Goal: Task Accomplishment & Management: Use online tool/utility

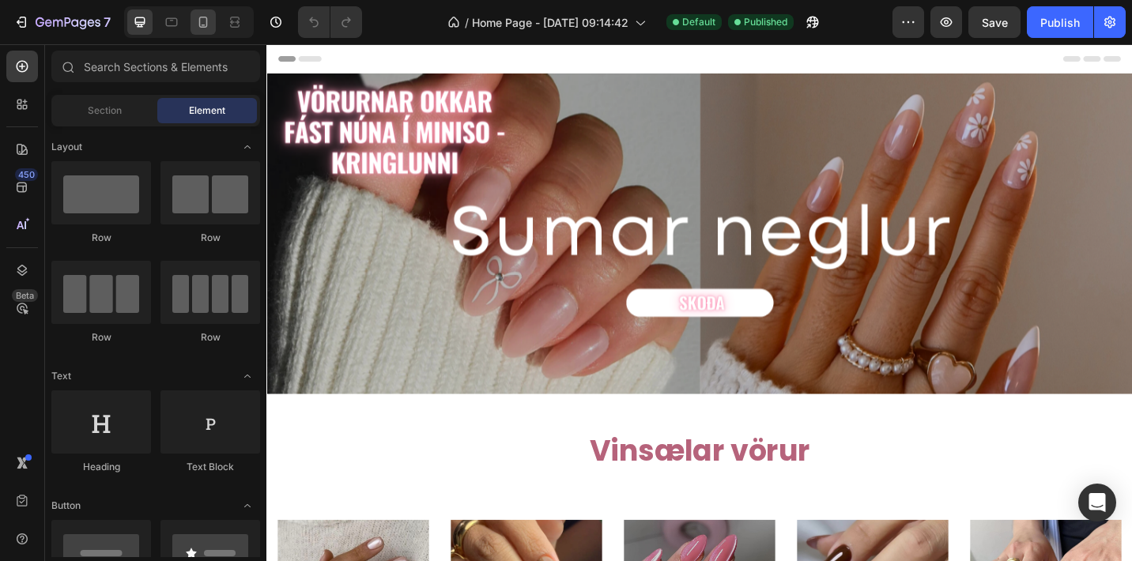
click at [203, 28] on icon at bounding box center [203, 22] width 9 height 11
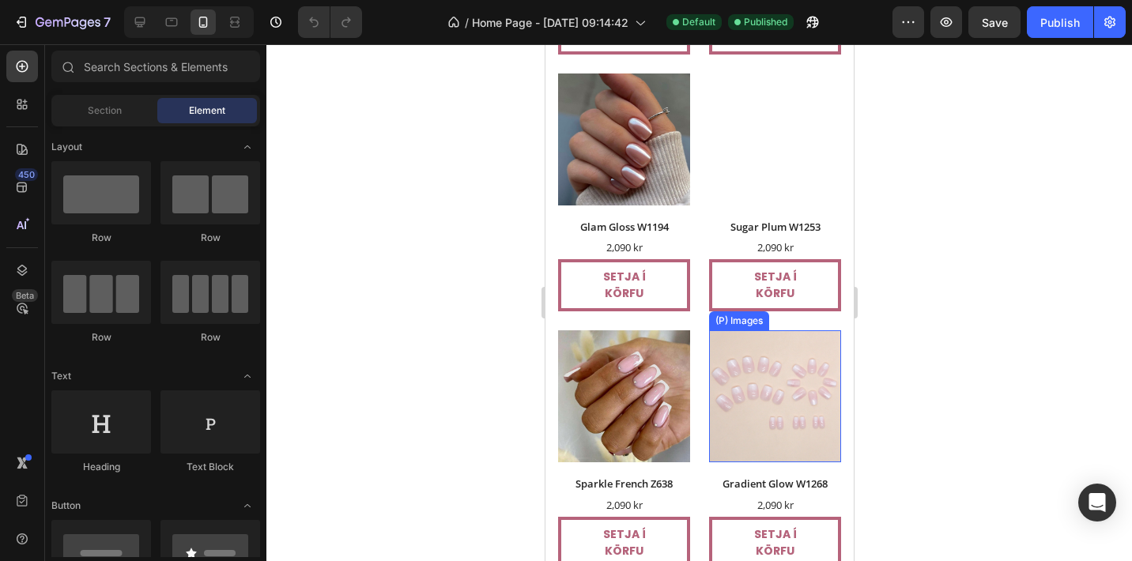
scroll to position [1488, 0]
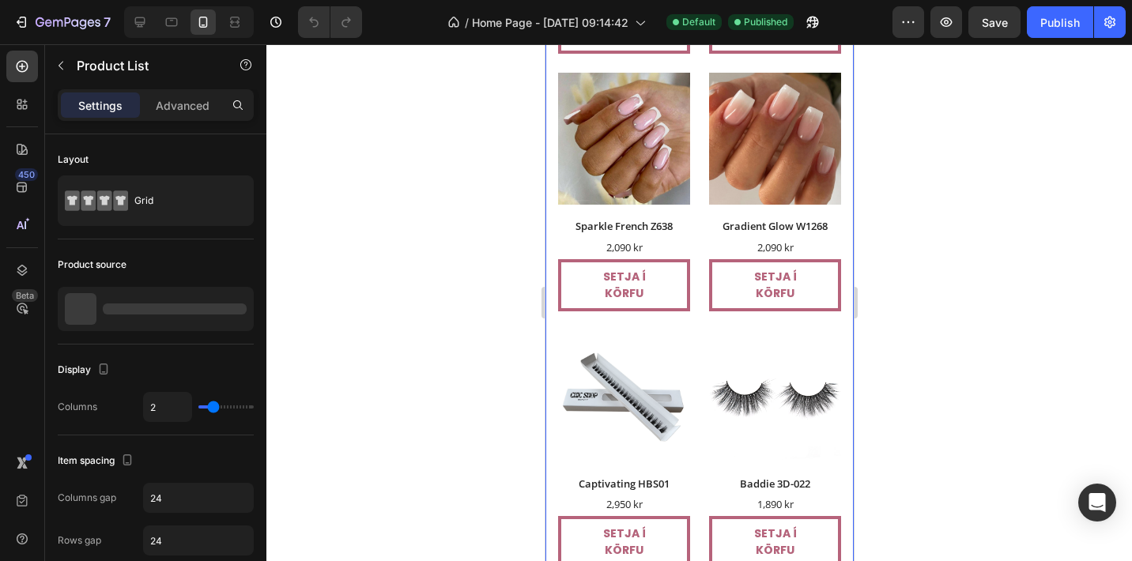
click at [157, 302] on div "12 products" at bounding box center [156, 309] width 196 height 44
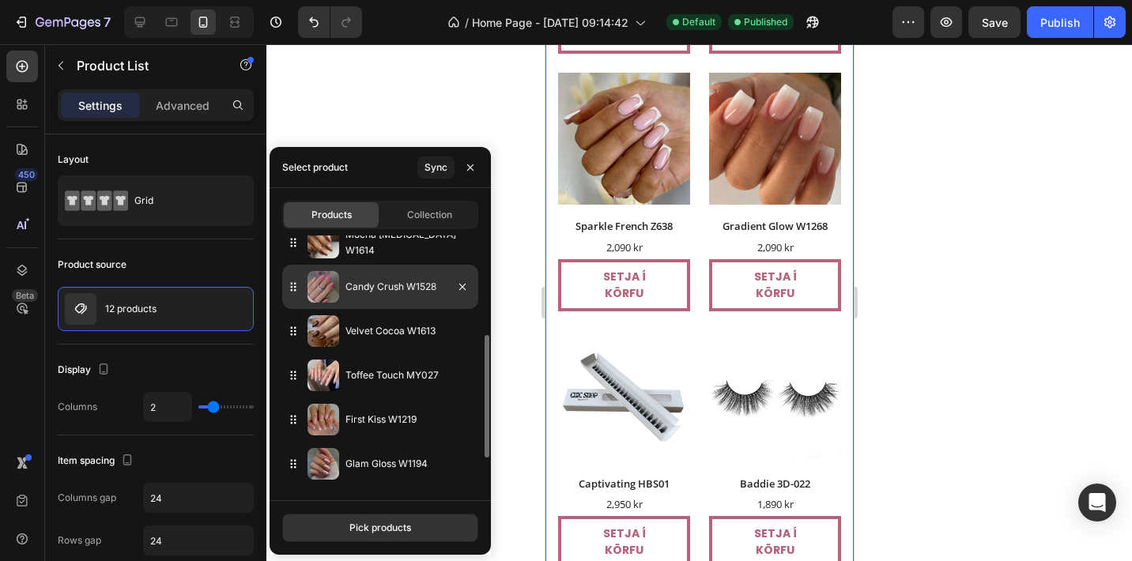
scroll to position [276, 0]
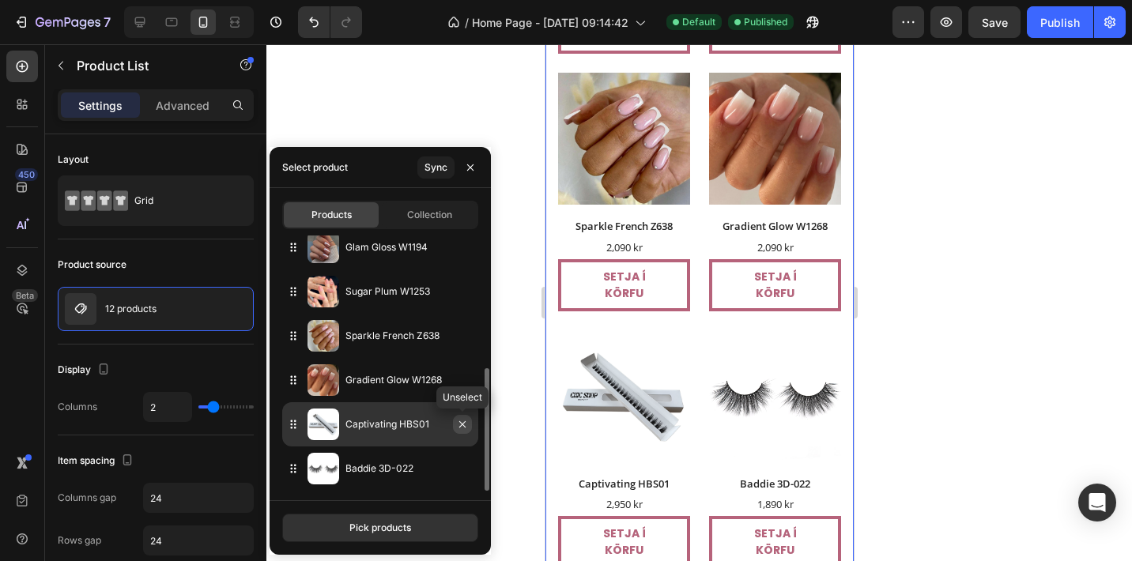
click at [461, 428] on icon "button" at bounding box center [462, 424] width 13 height 13
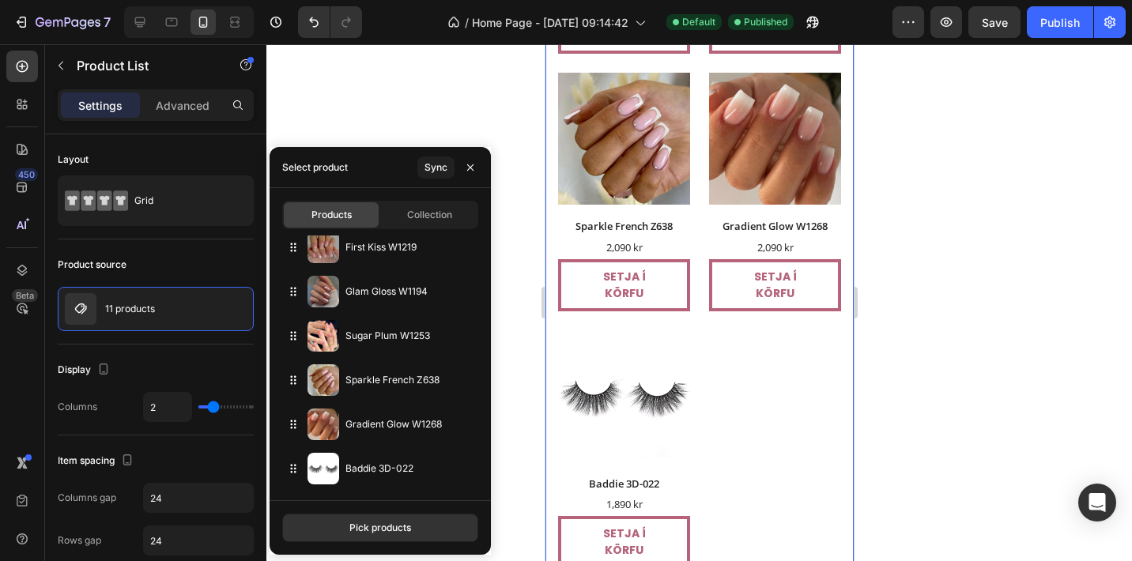
scroll to position [0, 0]
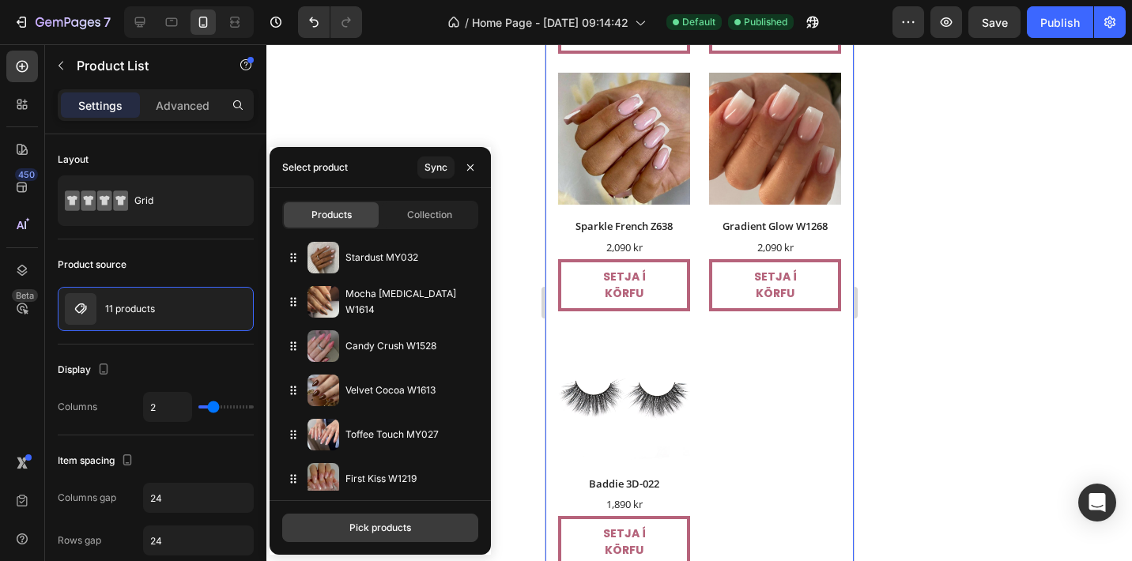
click at [405, 528] on div "Pick products" at bounding box center [380, 528] width 62 height 14
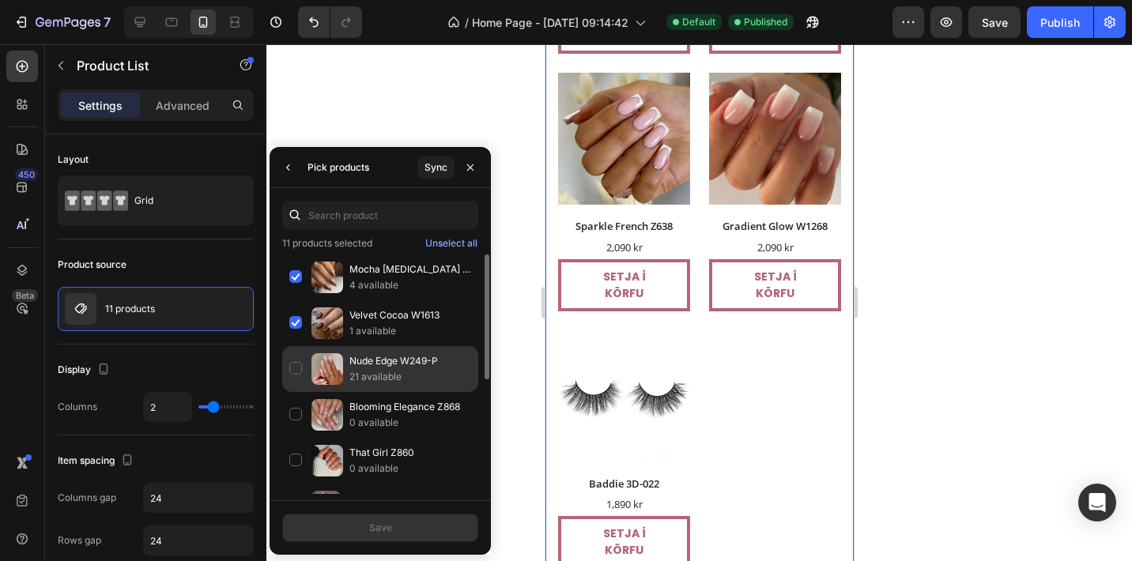
click at [420, 392] on div "Nude Edge W249-P 21 available" at bounding box center [380, 415] width 196 height 46
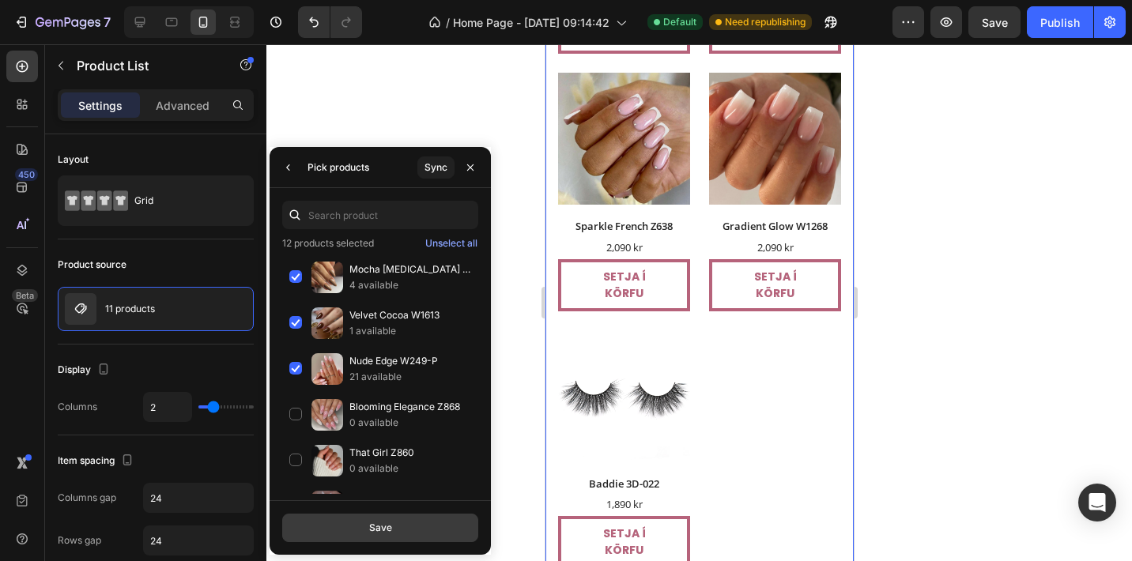
click at [378, 533] on div "Save" at bounding box center [380, 528] width 23 height 14
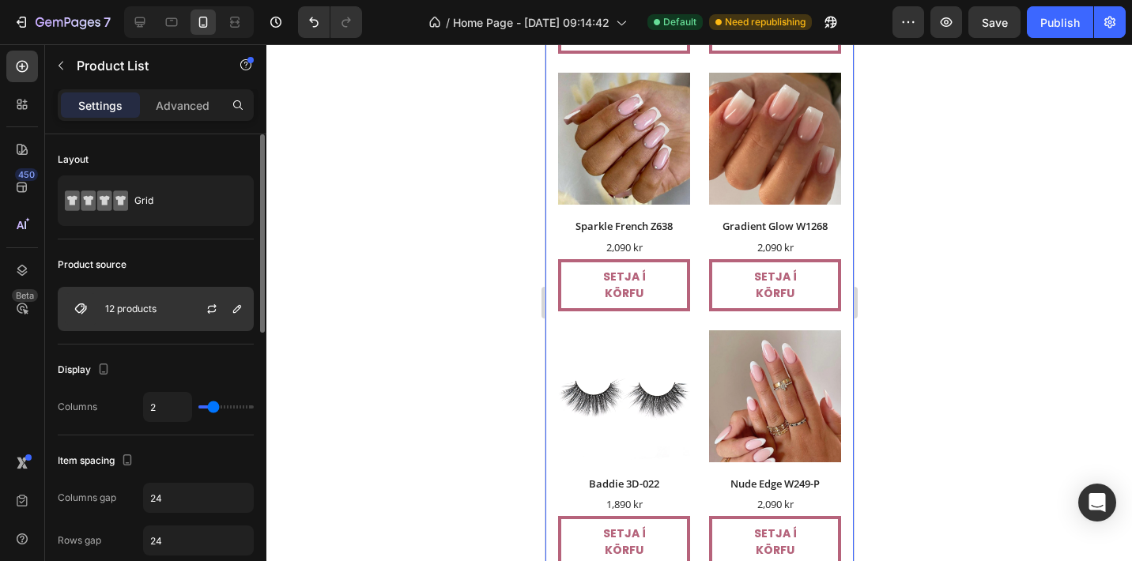
click at [145, 312] on p "12 products" at bounding box center [130, 308] width 51 height 11
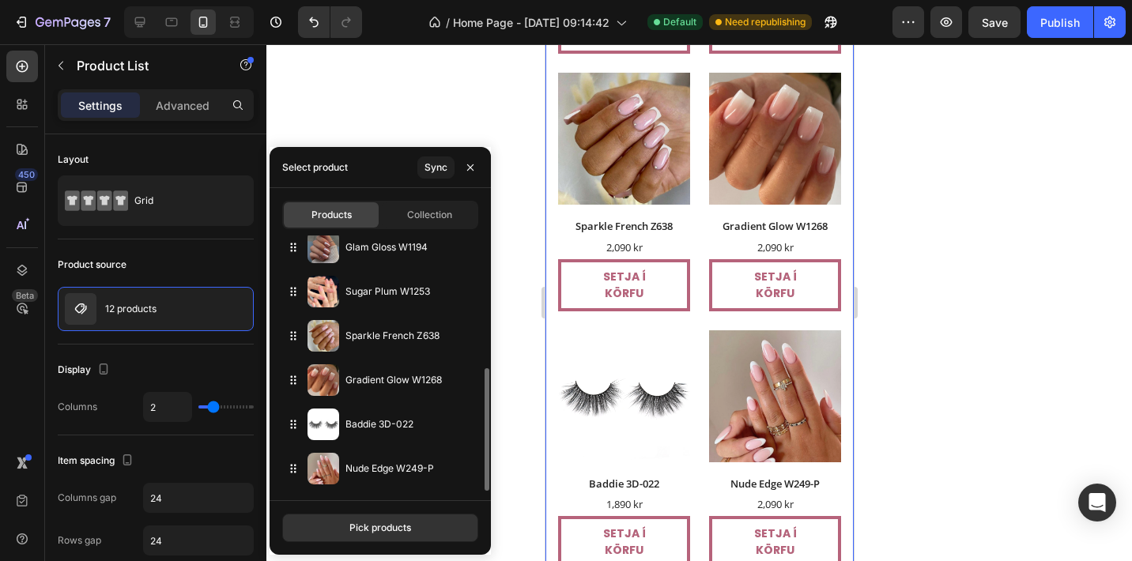
scroll to position [276, 0]
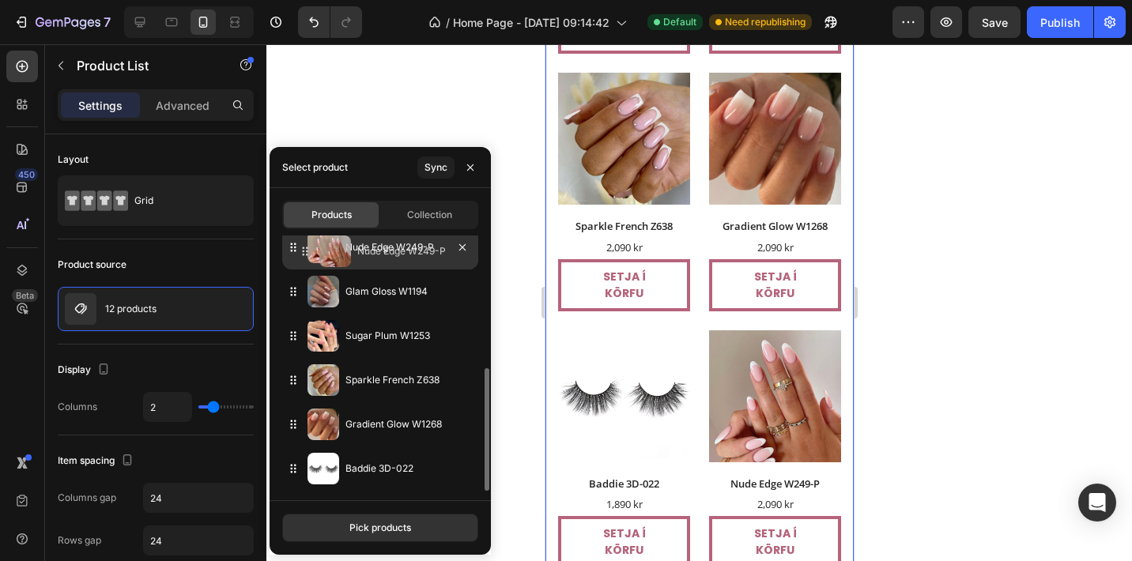
drag, startPoint x: 348, startPoint y: 467, endPoint x: 360, endPoint y: 250, distance: 217.6
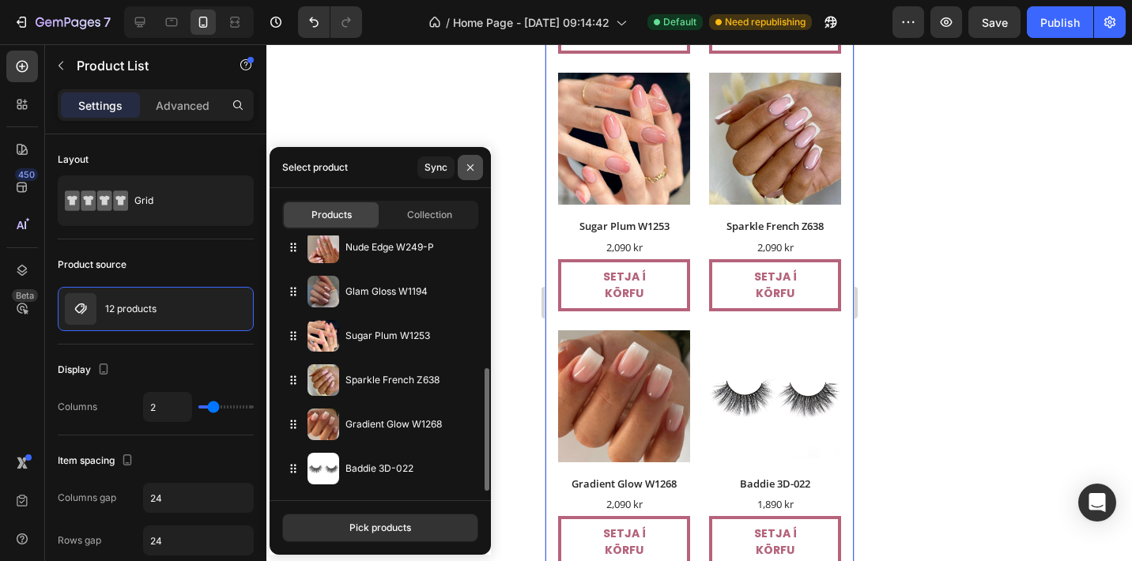
click at [471, 168] on icon "button" at bounding box center [470, 167] width 6 height 6
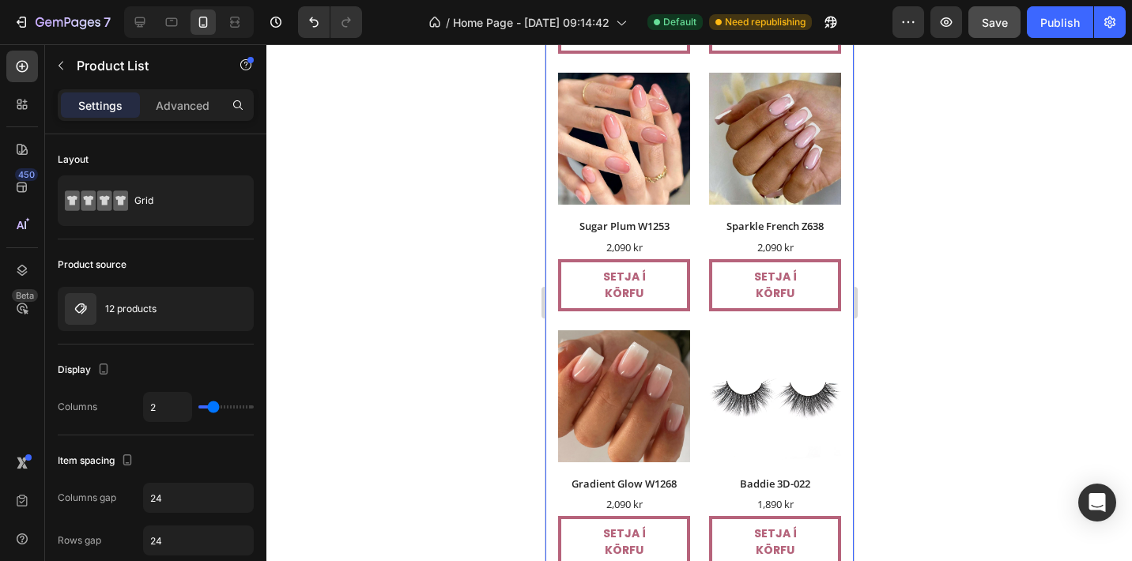
click at [1002, 37] on button "Save" at bounding box center [994, 22] width 52 height 32
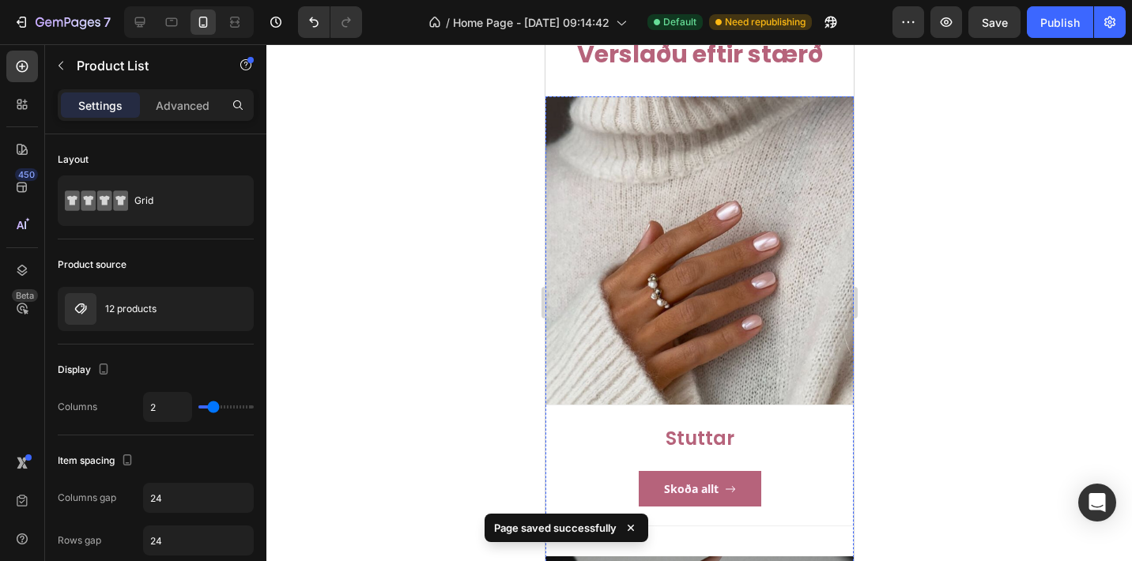
scroll to position [2192, 0]
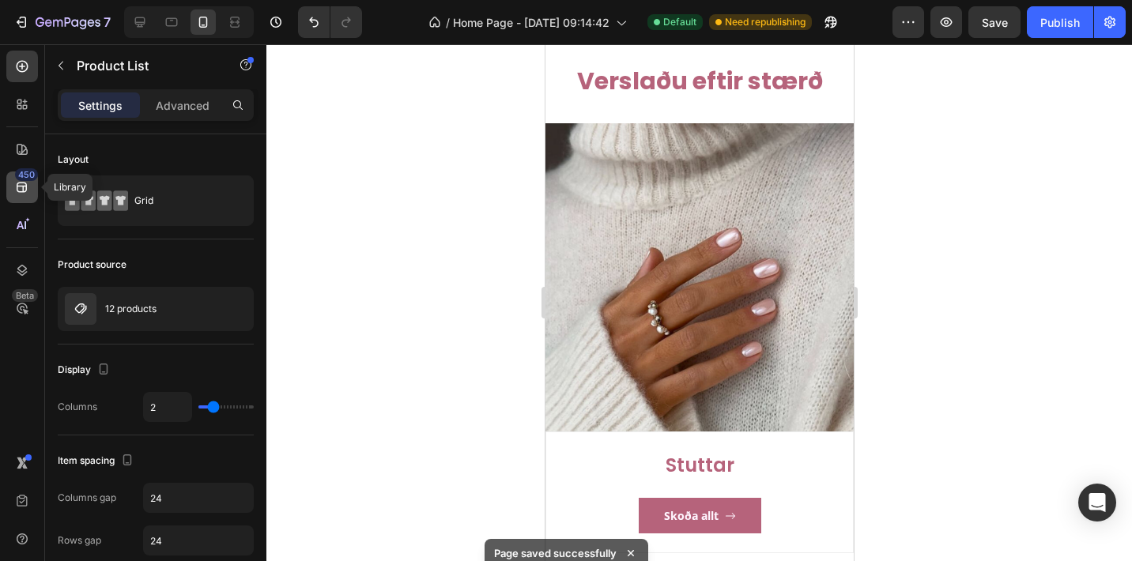
click at [25, 188] on icon at bounding box center [22, 187] width 16 height 16
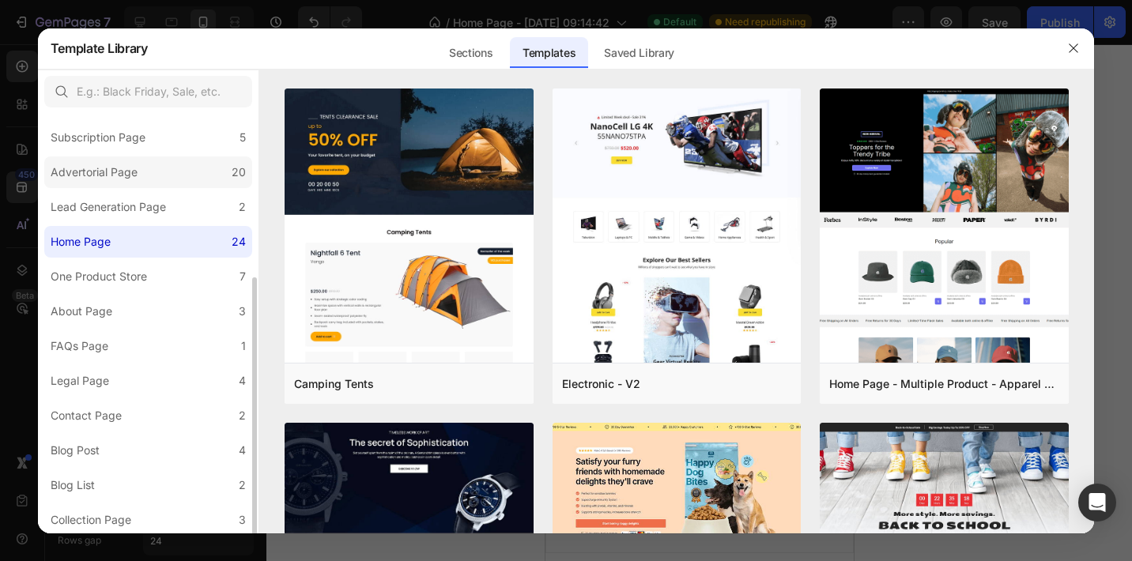
scroll to position [181, 0]
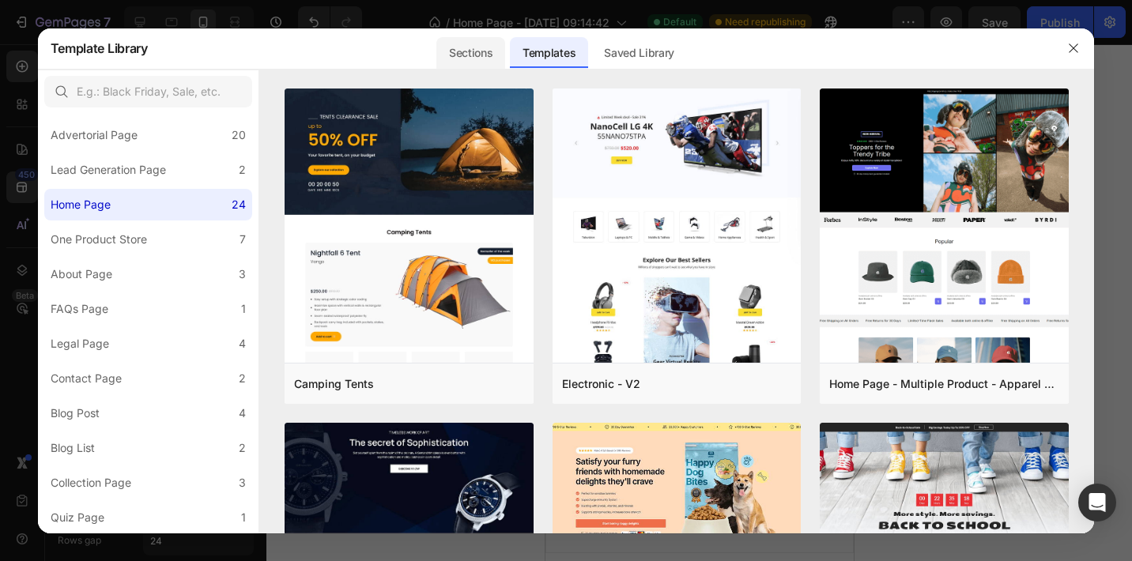
click at [476, 47] on div "Sections" at bounding box center [470, 53] width 69 height 32
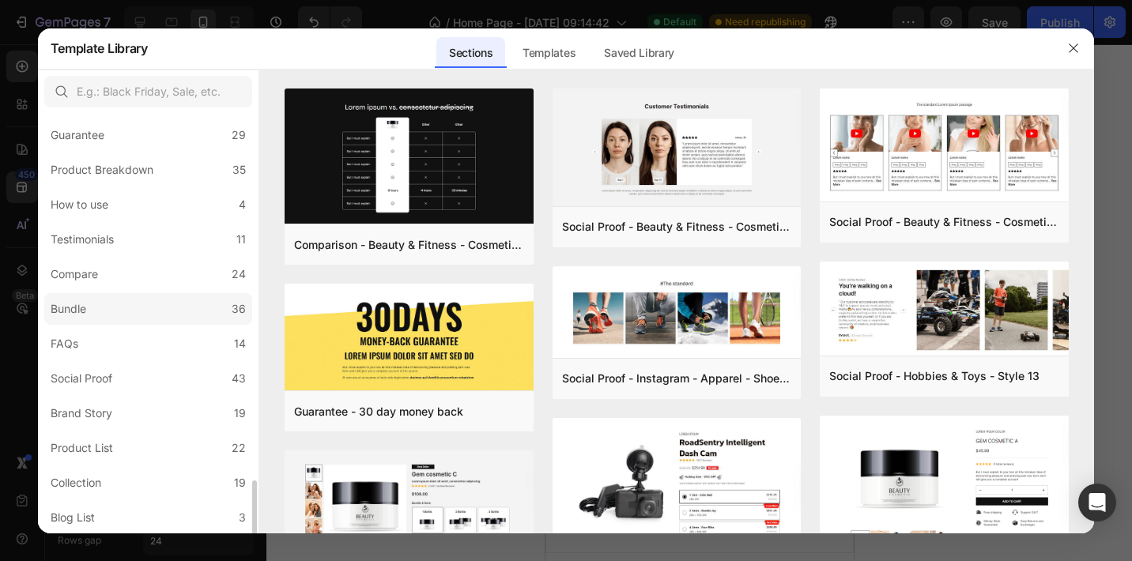
scroll to position [355, 0]
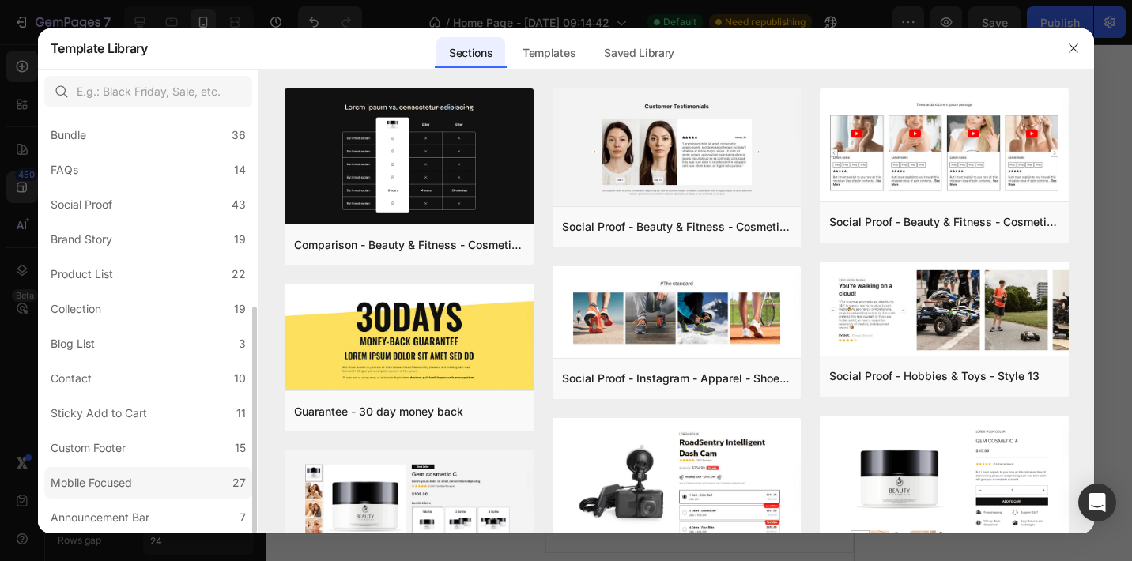
click at [149, 485] on label "Mobile Focused 27" at bounding box center [148, 483] width 208 height 32
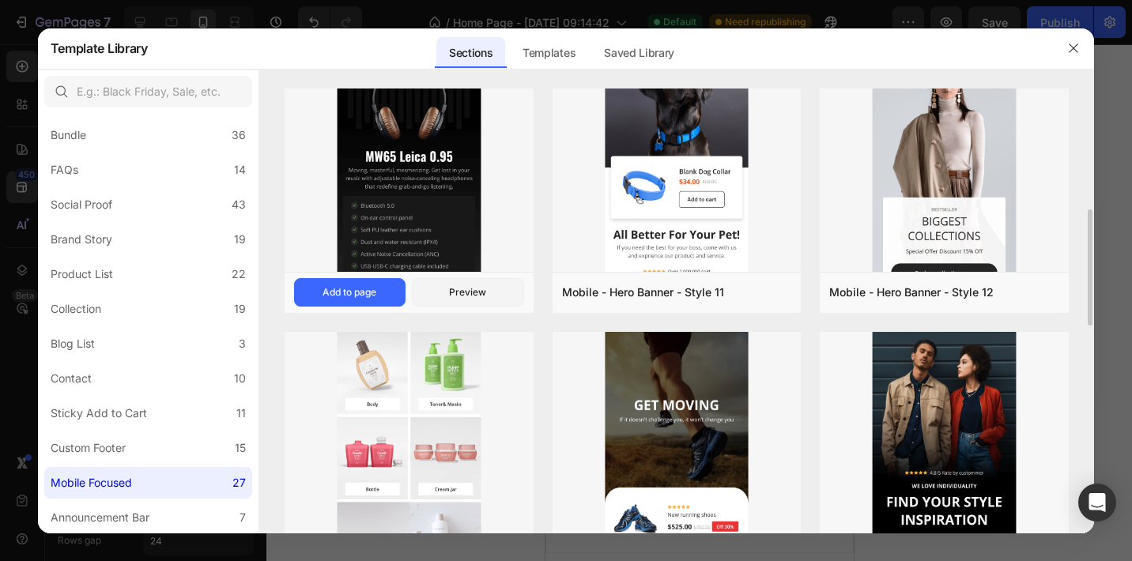
scroll to position [748, 0]
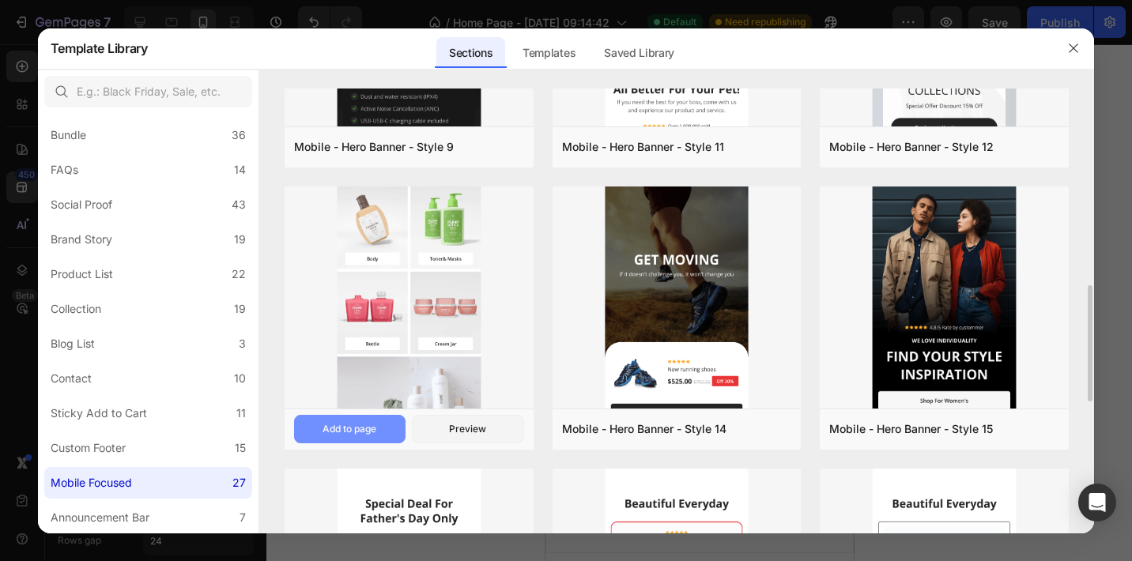
click at [382, 425] on button "Add to page" at bounding box center [349, 429] width 111 height 28
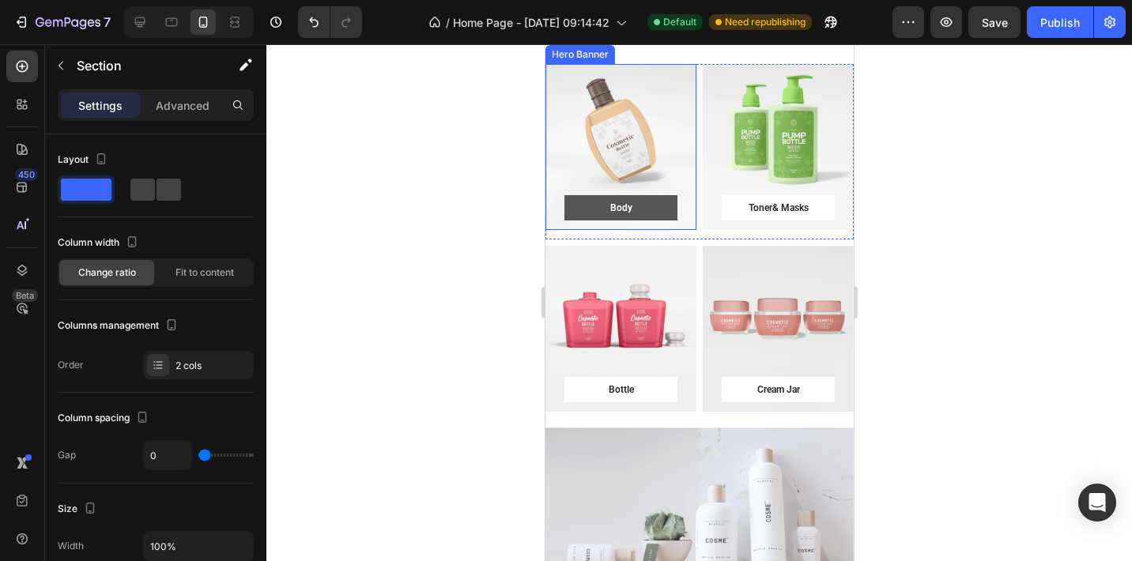
scroll to position [5799, 0]
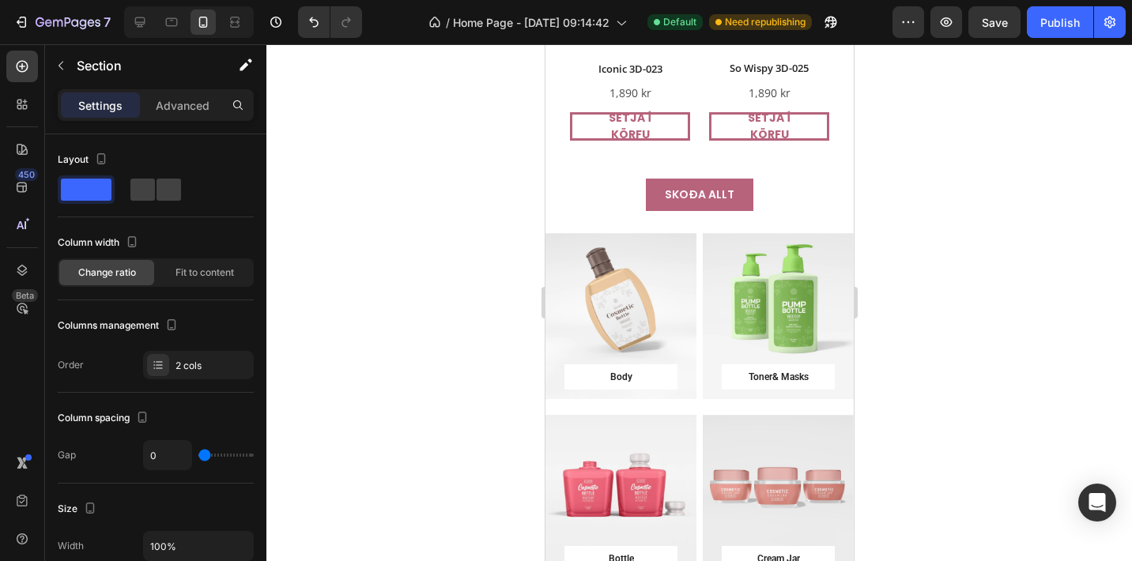
click at [700, 390] on div "Body Button Row Hero Banner Toner& Masks Button Row Hero Banner Row Bottle Butt…" at bounding box center [698, 414] width 308 height 363
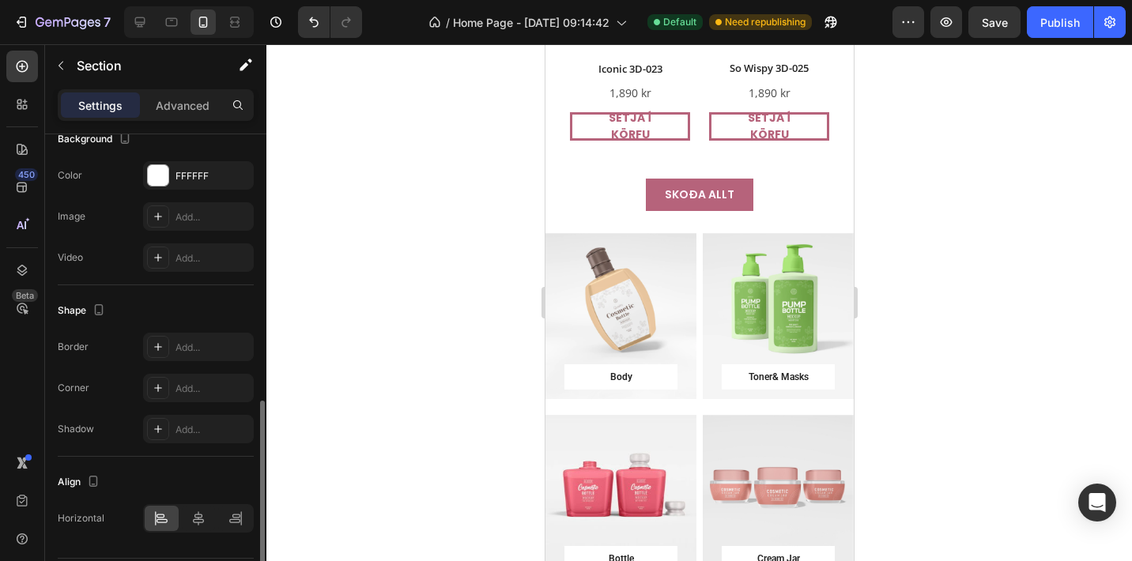
scroll to position [590, 0]
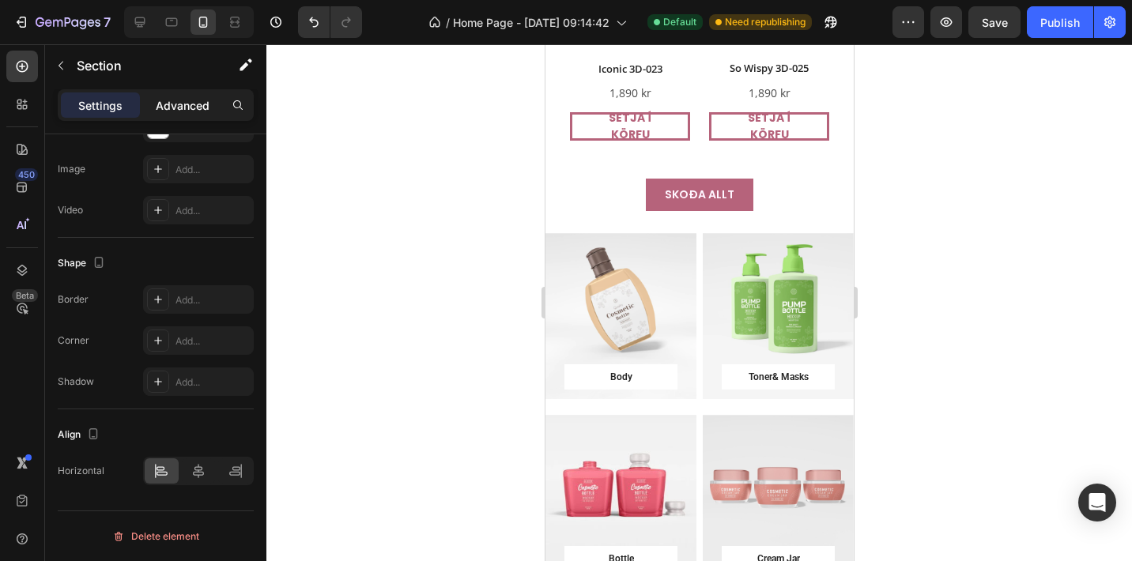
click at [197, 107] on p "Advanced" at bounding box center [183, 105] width 54 height 17
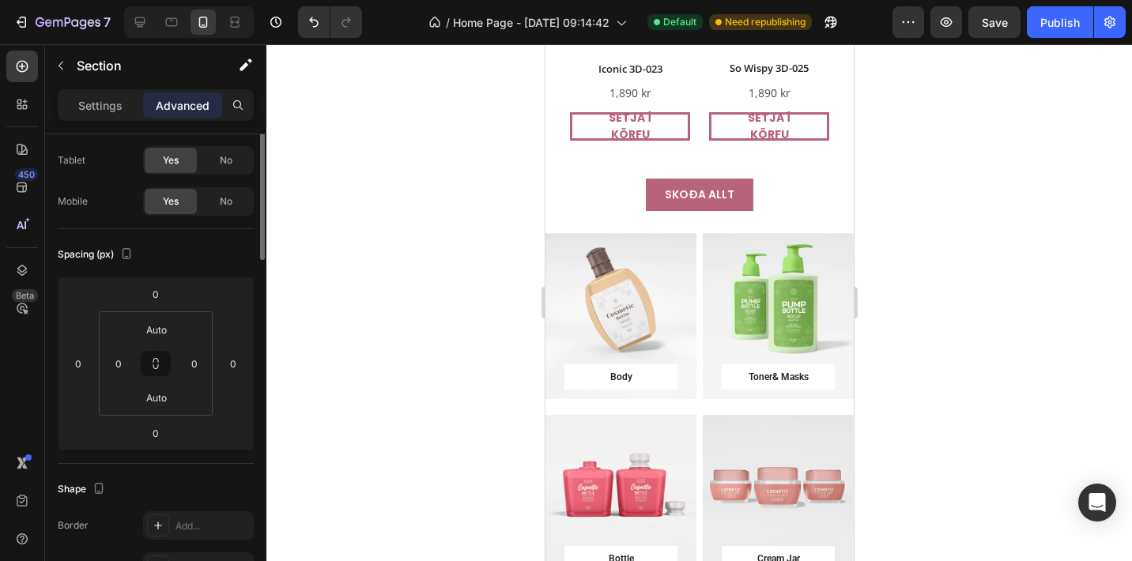
scroll to position [0, 0]
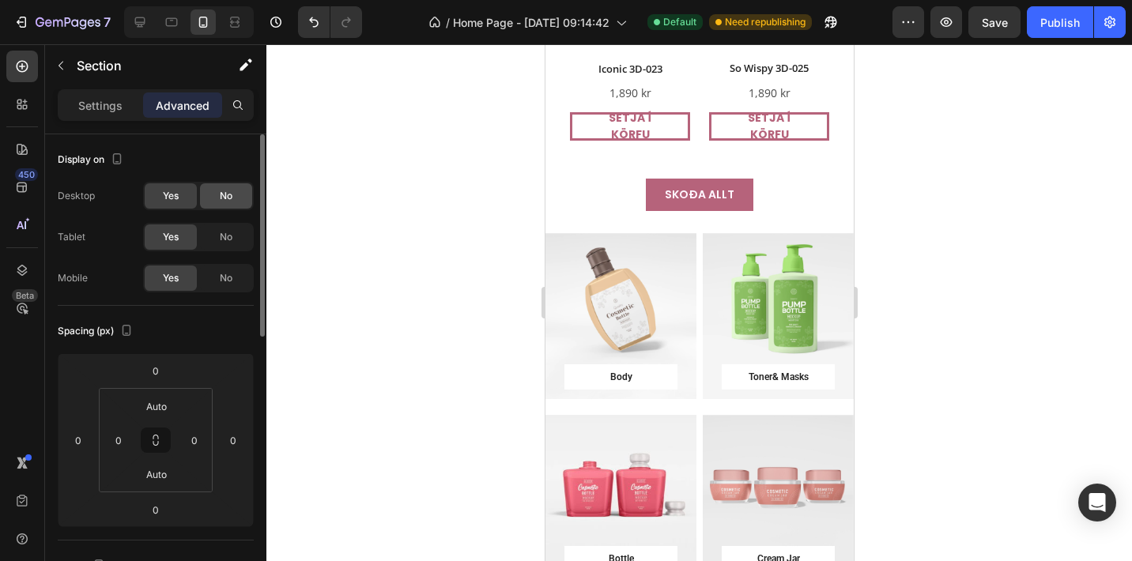
click at [224, 197] on span "No" at bounding box center [226, 196] width 13 height 14
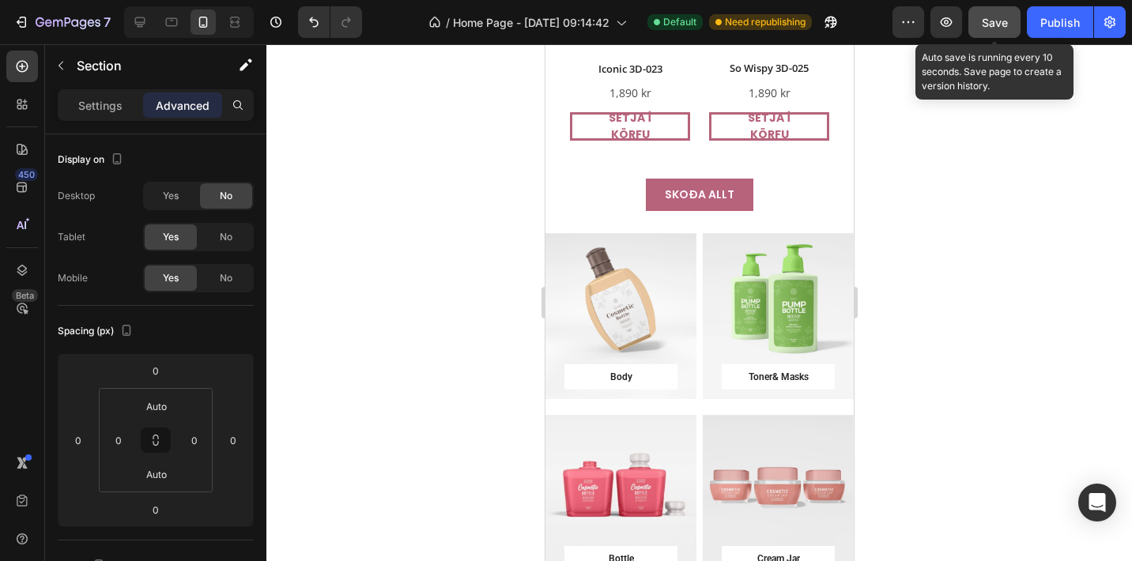
click at [987, 28] on span "Save" at bounding box center [994, 22] width 26 height 13
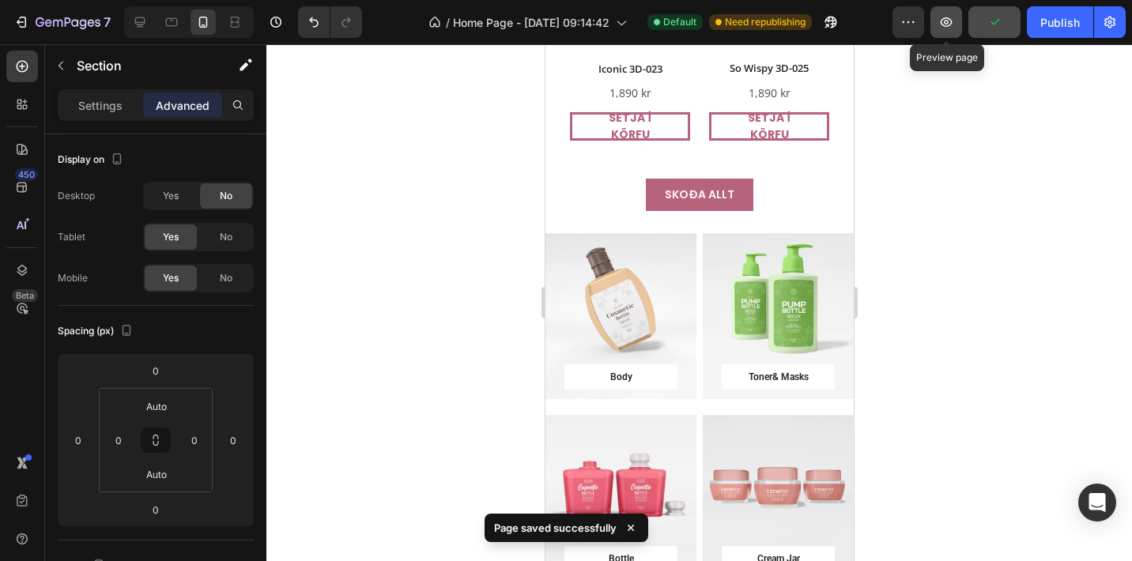
click at [952, 25] on icon "button" at bounding box center [946, 22] width 16 height 16
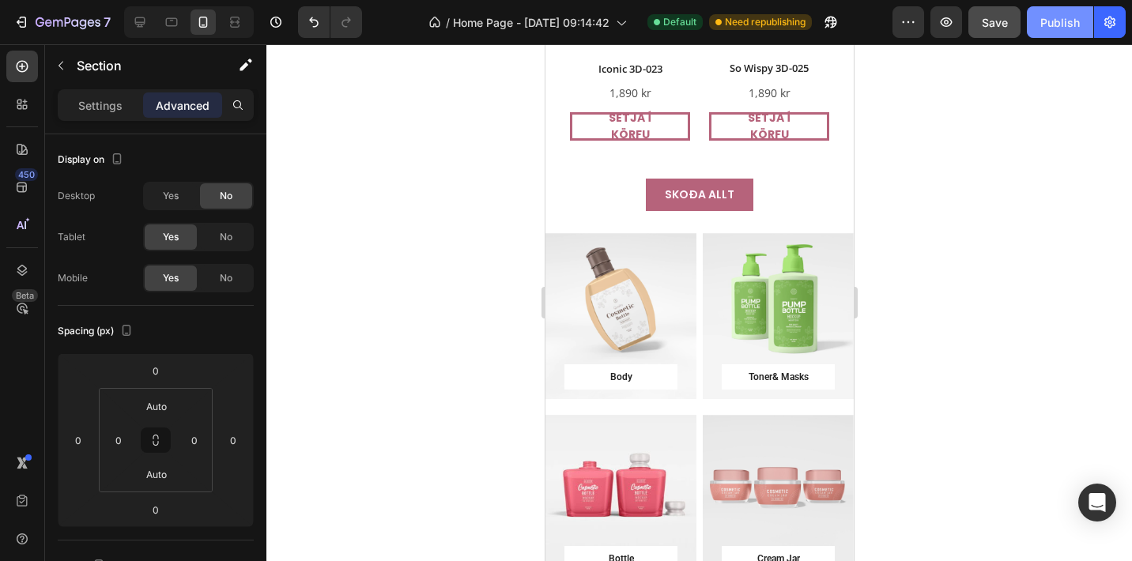
click at [1062, 18] on div "Publish" at bounding box center [1060, 22] width 40 height 17
click at [1052, 26] on div "Publish" at bounding box center [1060, 22] width 40 height 17
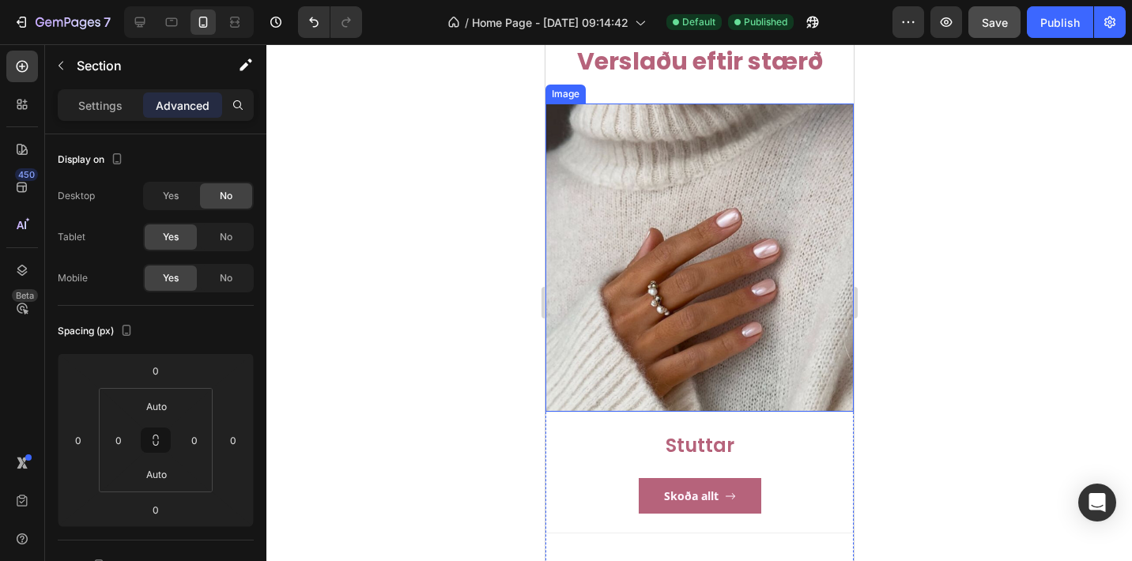
scroll to position [2133, 0]
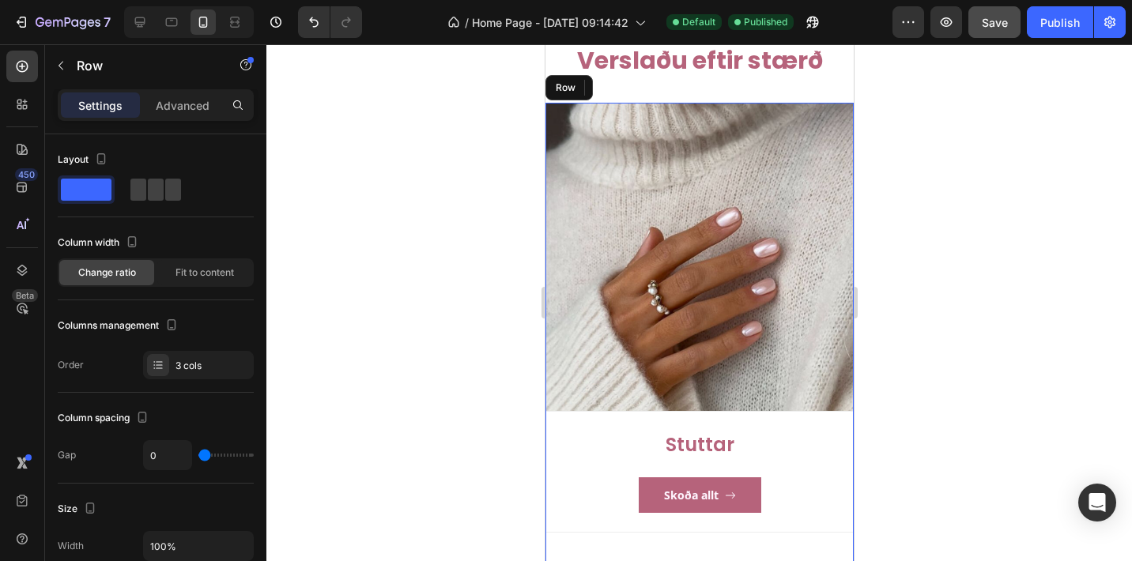
click at [557, 542] on div "Image Stuttar Heading Skoða allt Button Row" at bounding box center [698, 333] width 308 height 460
click at [195, 116] on div "Advanced" at bounding box center [182, 104] width 79 height 25
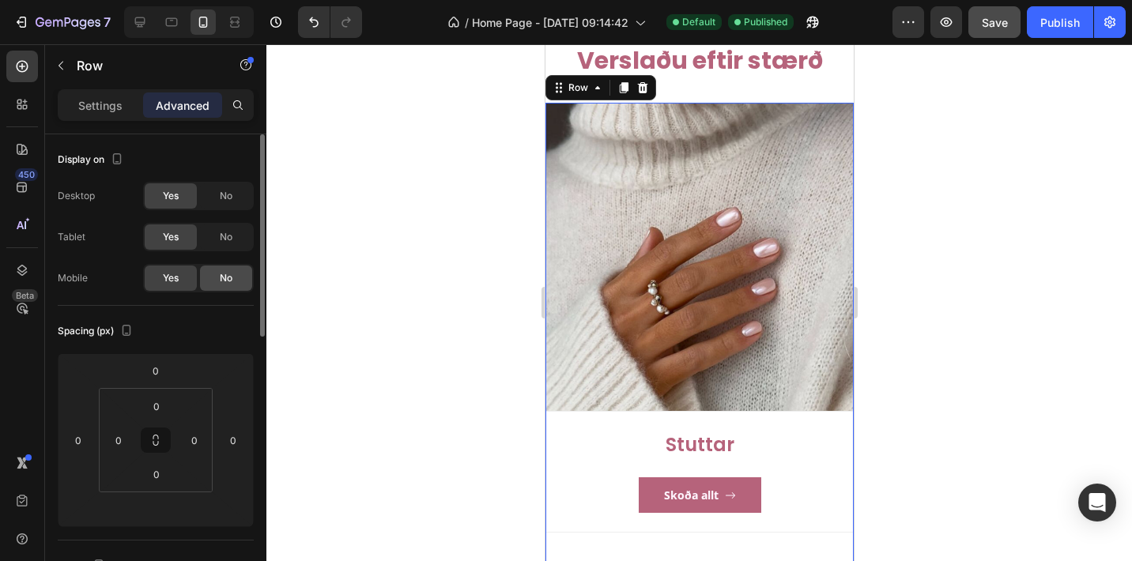
click at [220, 277] on span "No" at bounding box center [226, 278] width 13 height 14
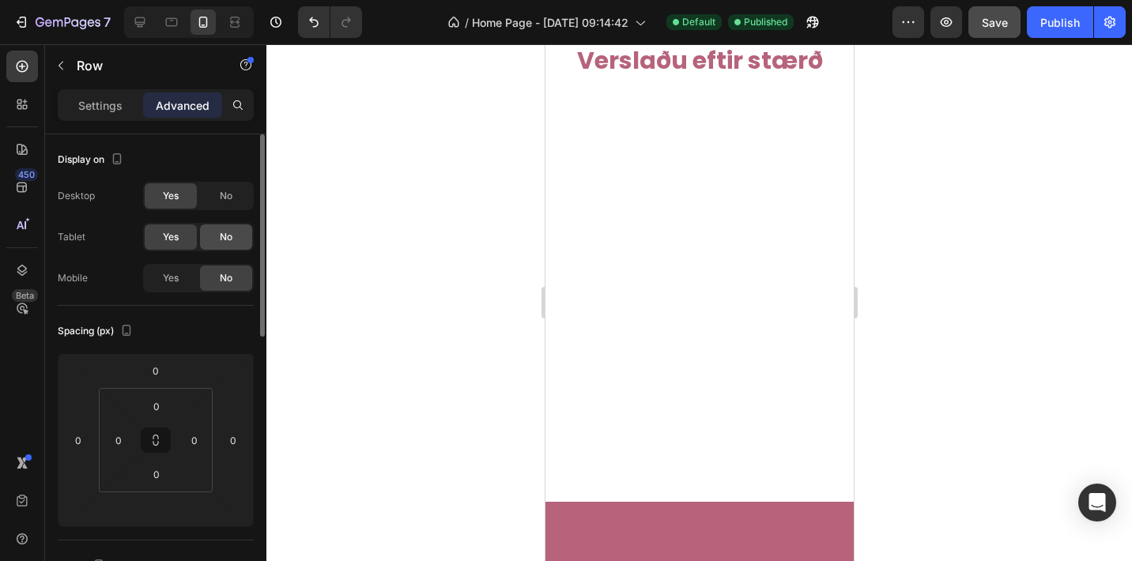
click at [234, 238] on div "No" at bounding box center [226, 236] width 52 height 25
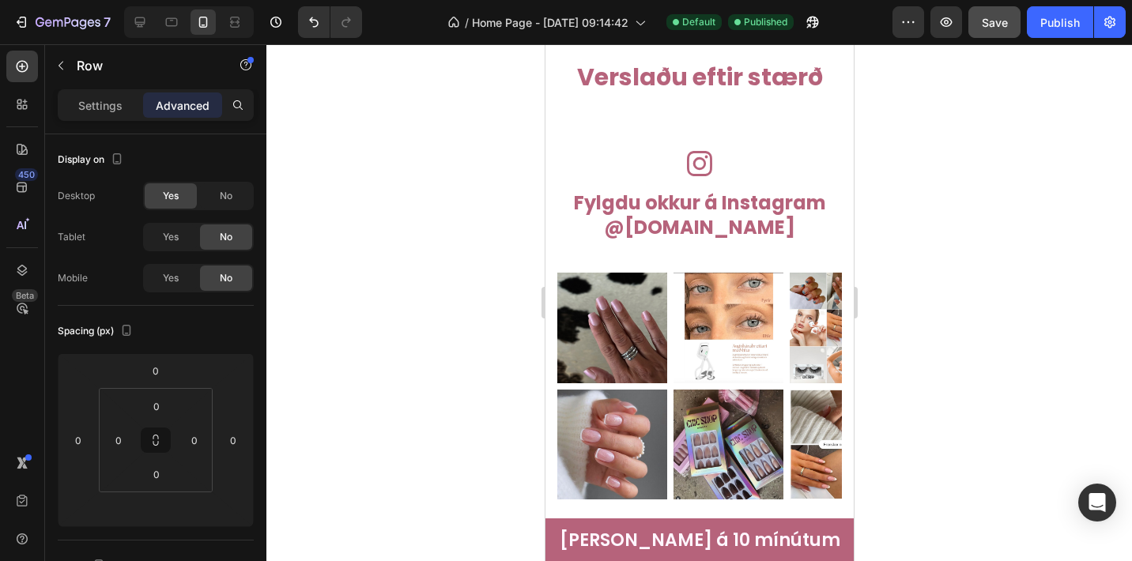
scroll to position [2137, 0]
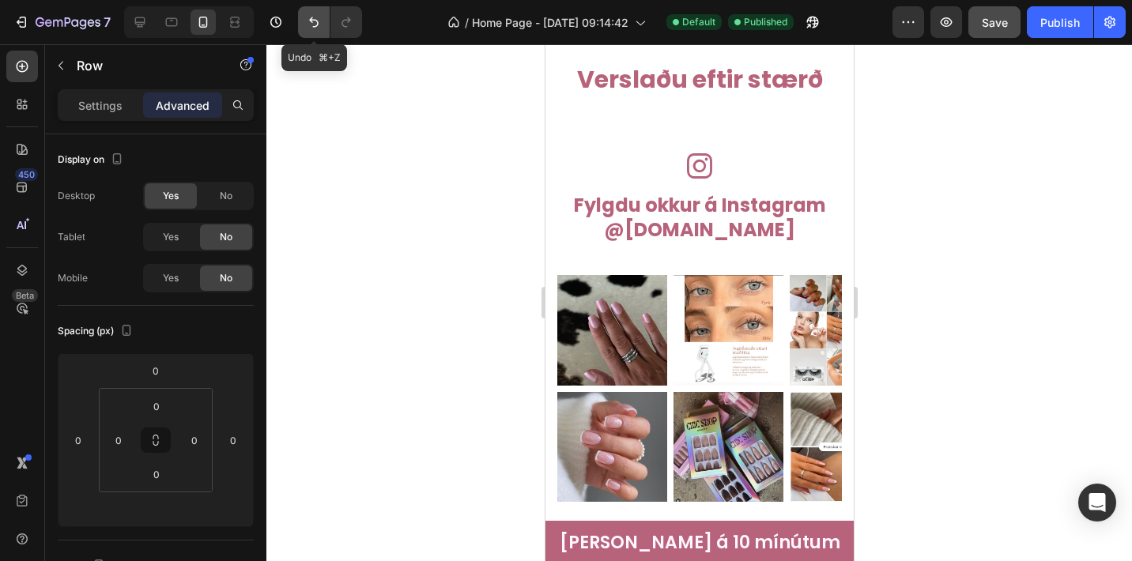
click at [318, 26] on icon "Undo/Redo" at bounding box center [314, 22] width 16 height 16
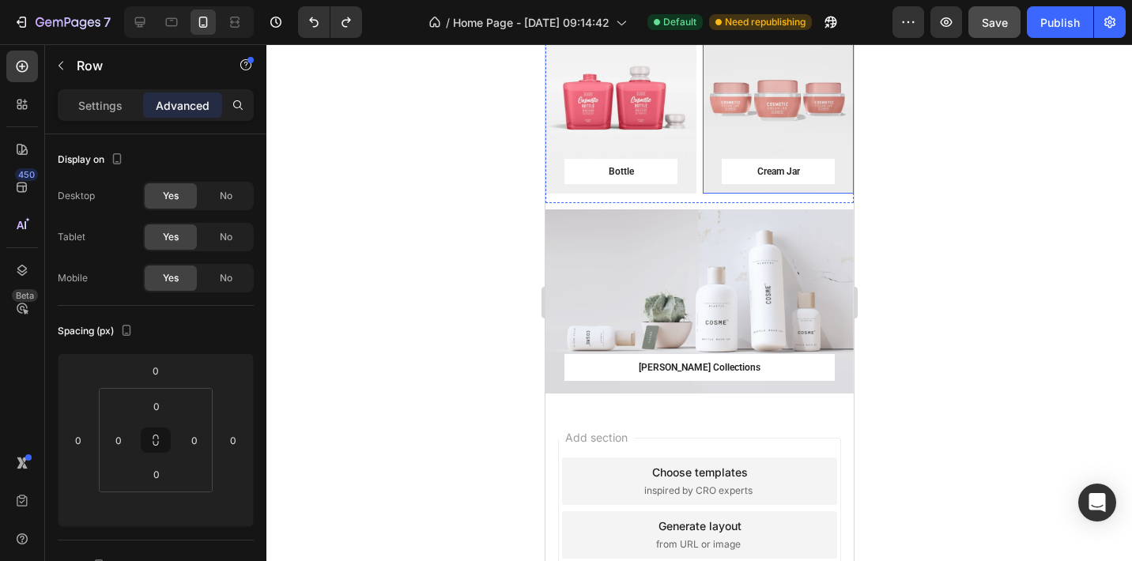
scroll to position [6159, 0]
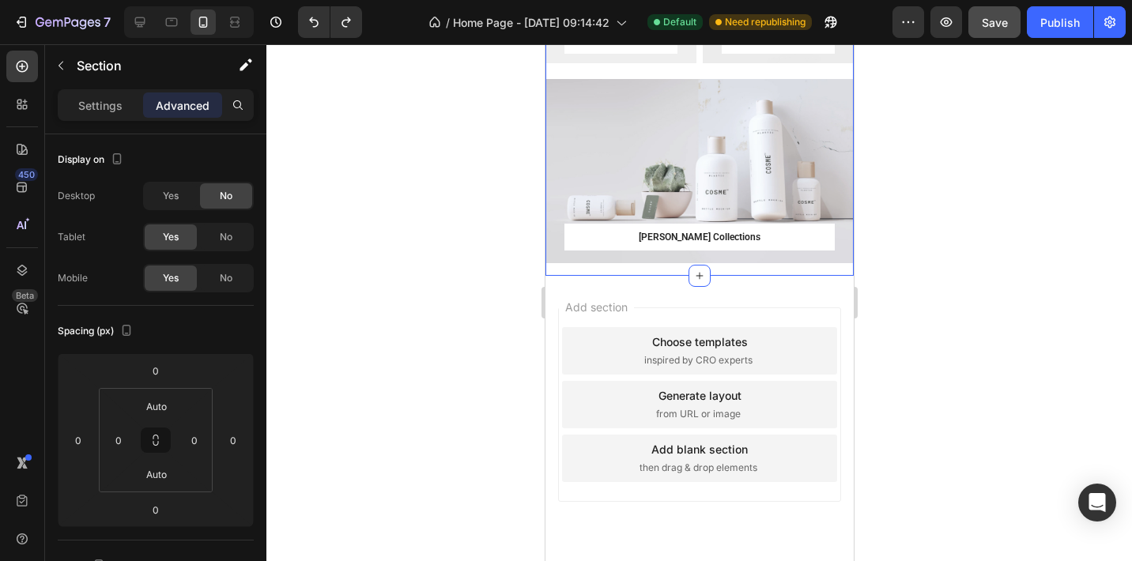
click at [766, 271] on div "Cosme Collections Button Row Hero Banner" at bounding box center [698, 177] width 308 height 197
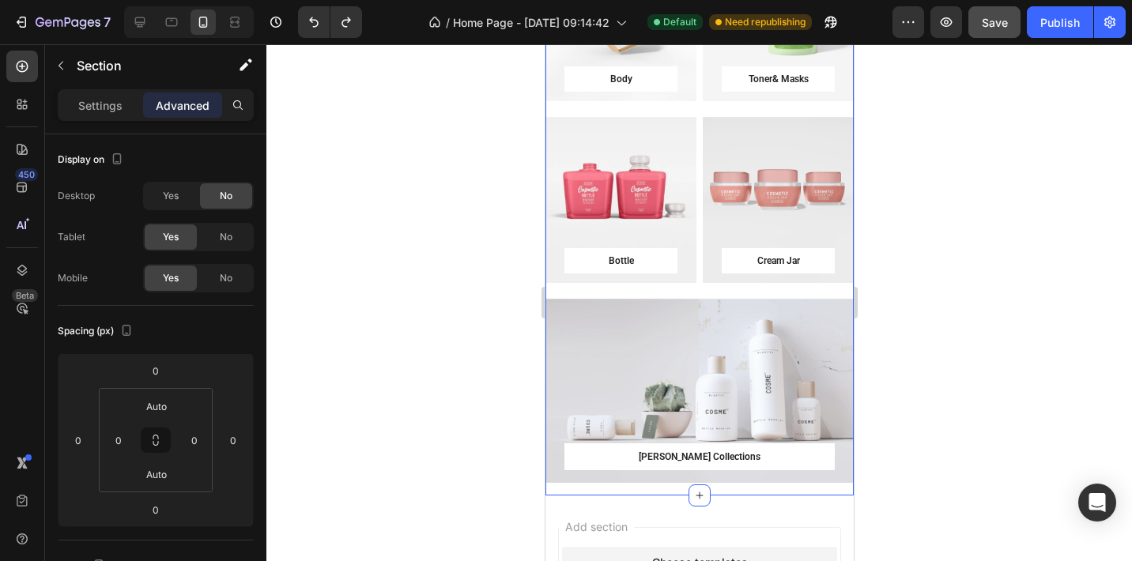
scroll to position [5487, 0]
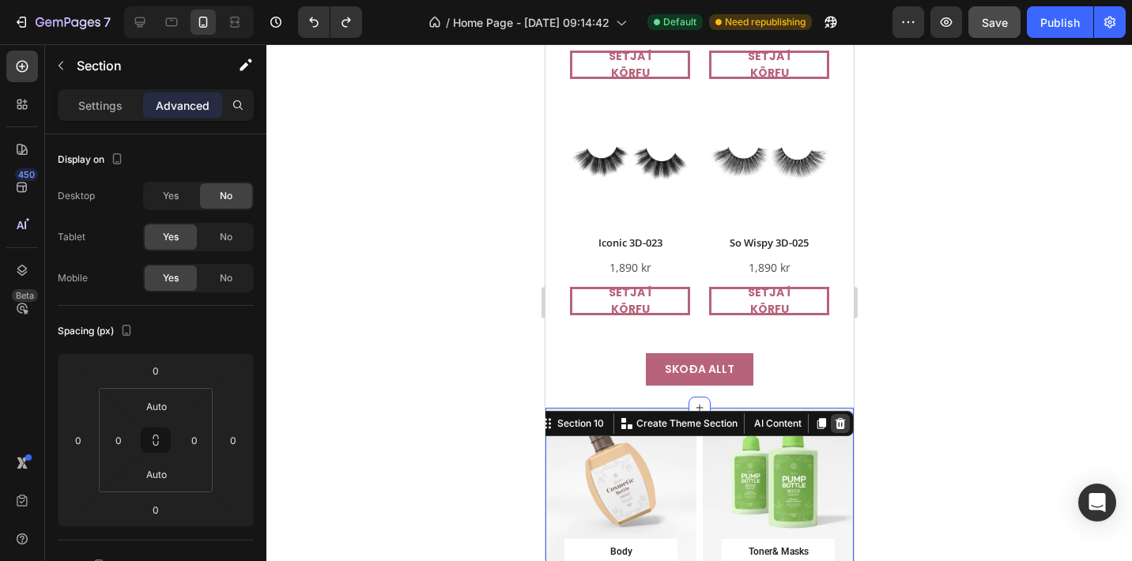
click at [842, 418] on icon at bounding box center [839, 423] width 10 height 11
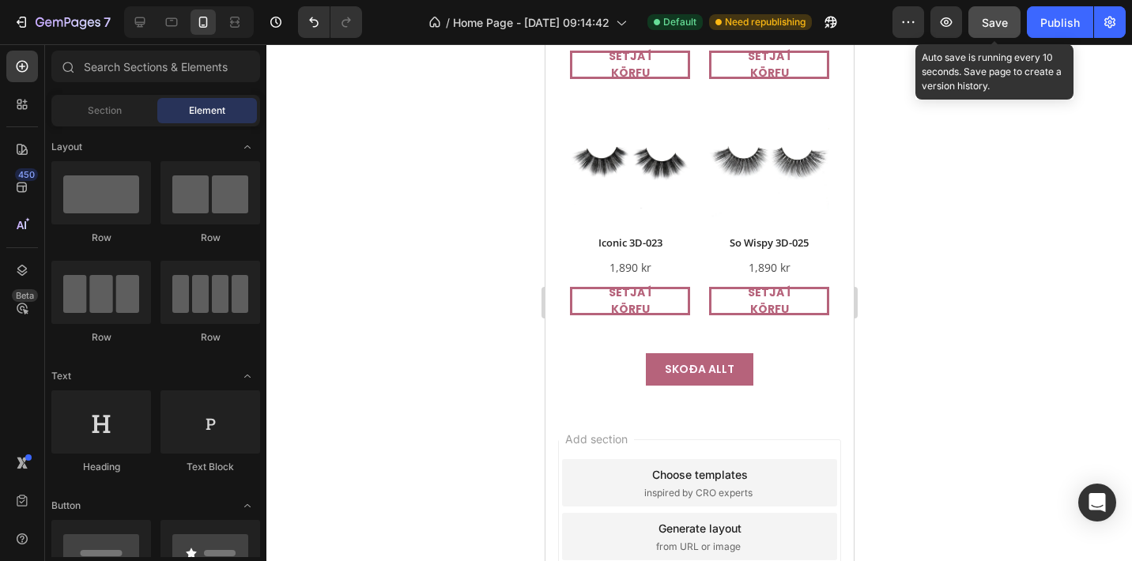
click at [992, 28] on span "Save" at bounding box center [994, 22] width 26 height 13
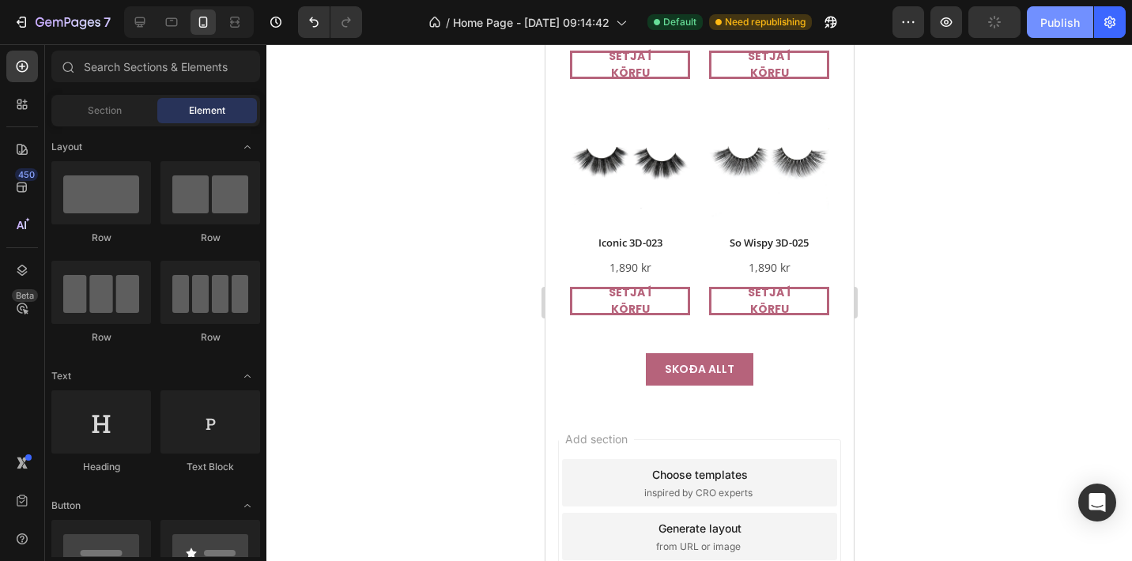
click at [1074, 24] on div "Publish" at bounding box center [1060, 22] width 40 height 17
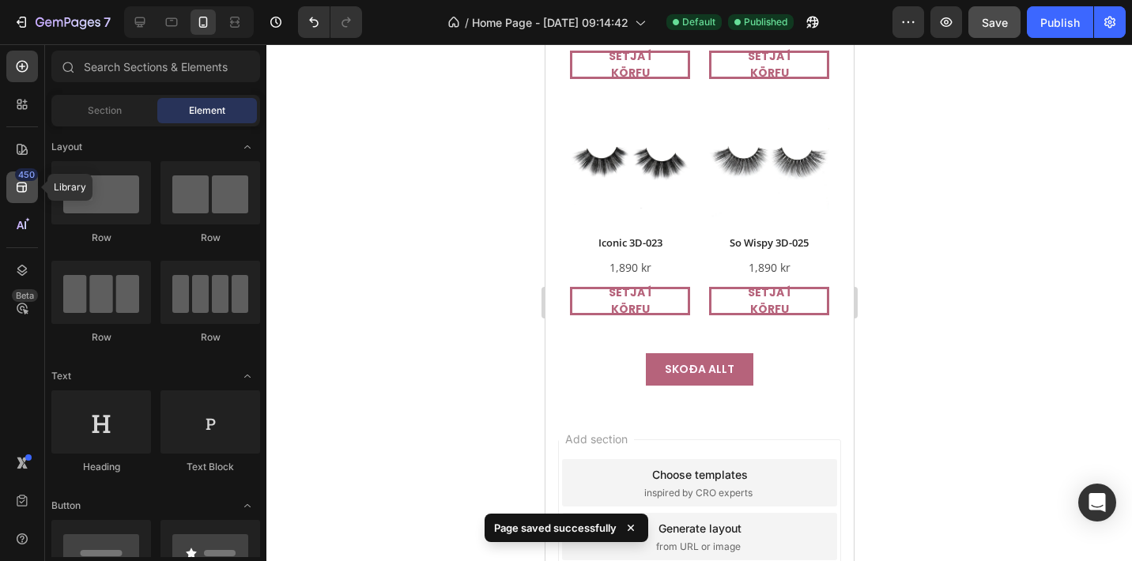
click at [17, 194] on icon at bounding box center [22, 187] width 16 height 16
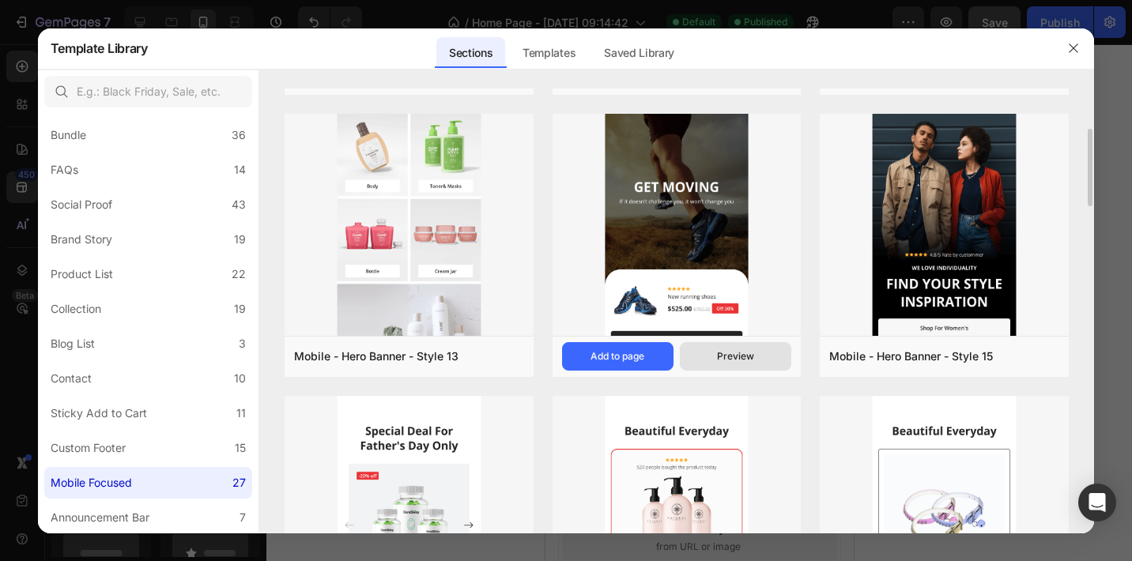
scroll to position [733, 0]
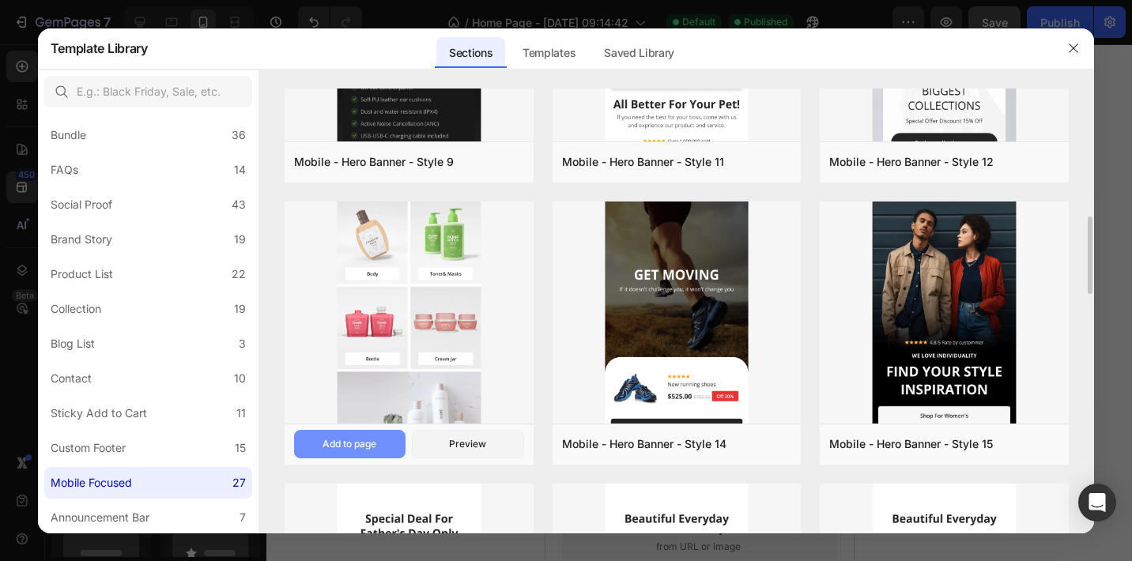
click at [368, 443] on div "Add to page" at bounding box center [349, 444] width 54 height 14
click at [362, 447] on button "Add to page" at bounding box center [349, 444] width 111 height 28
click at [1075, 48] on icon "button" at bounding box center [1073, 48] width 13 height 13
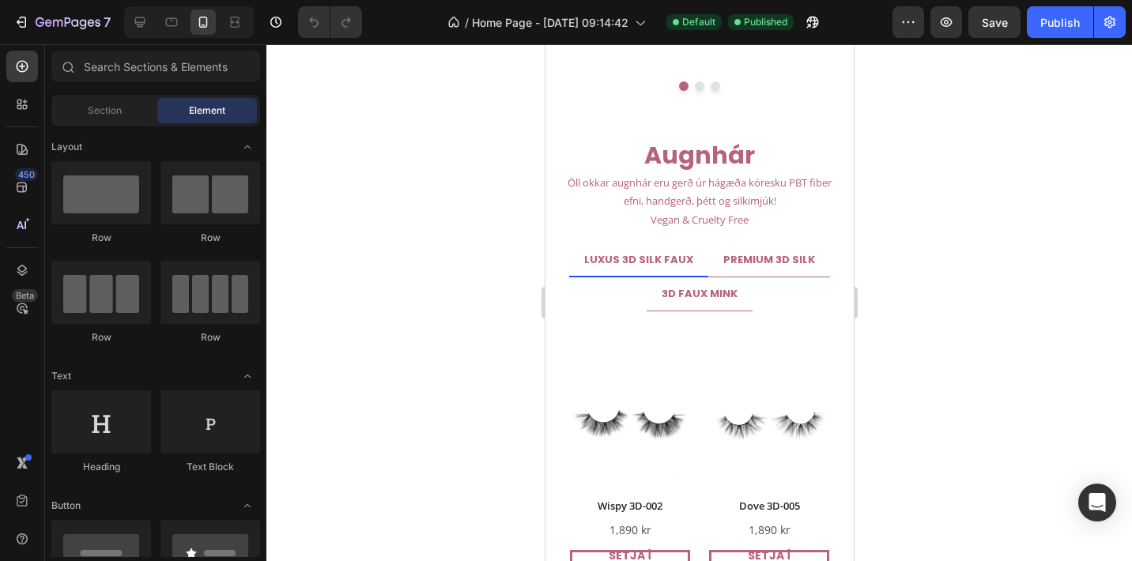
scroll to position [3510, 0]
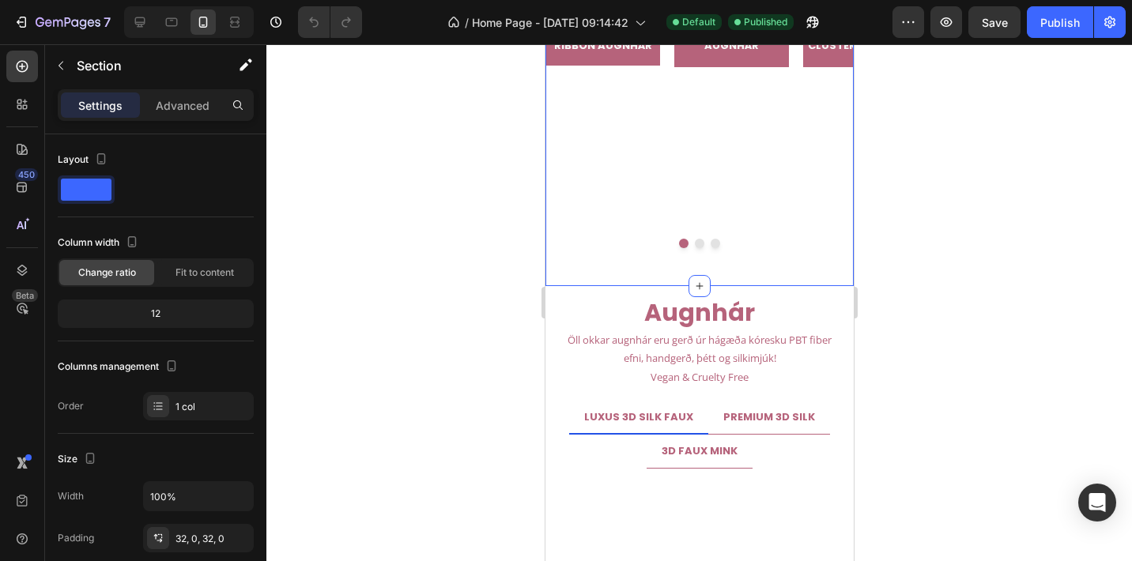
click at [577, 277] on div "Image Ribbon augnhár Text block Row Image Augnhár Text block Row Image Cluster …" at bounding box center [698, 142] width 308 height 288
click at [14, 189] on icon at bounding box center [22, 187] width 16 height 16
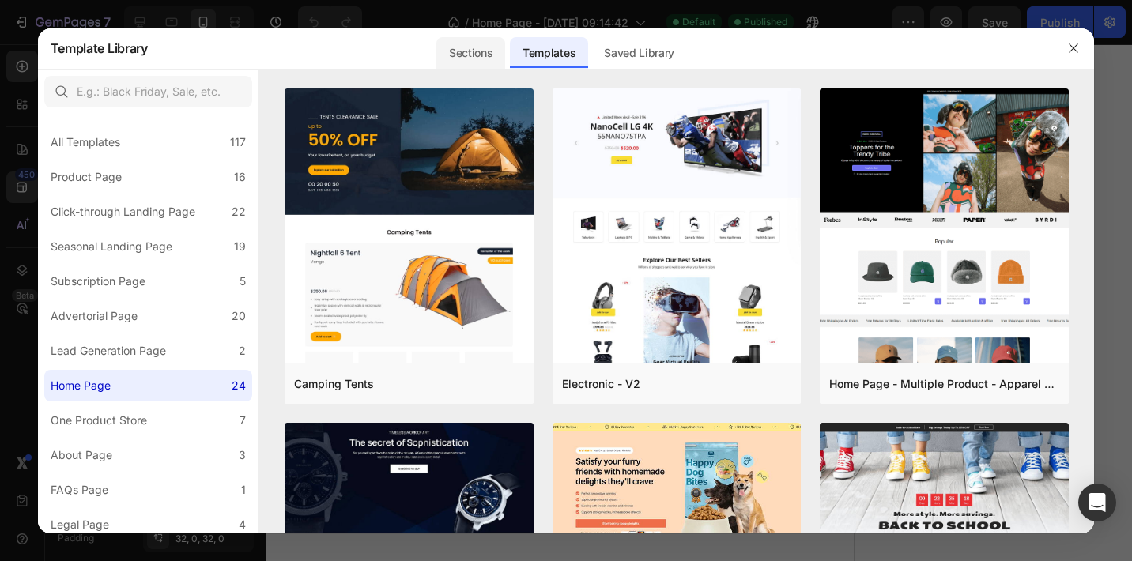
click at [486, 43] on div "Sections" at bounding box center [470, 53] width 69 height 32
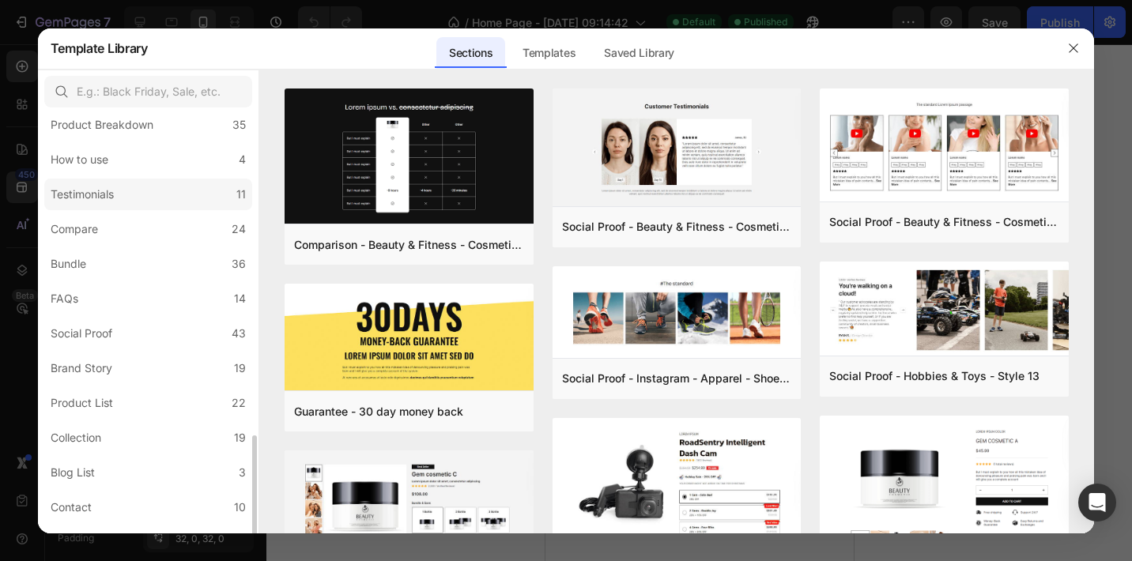
scroll to position [355, 0]
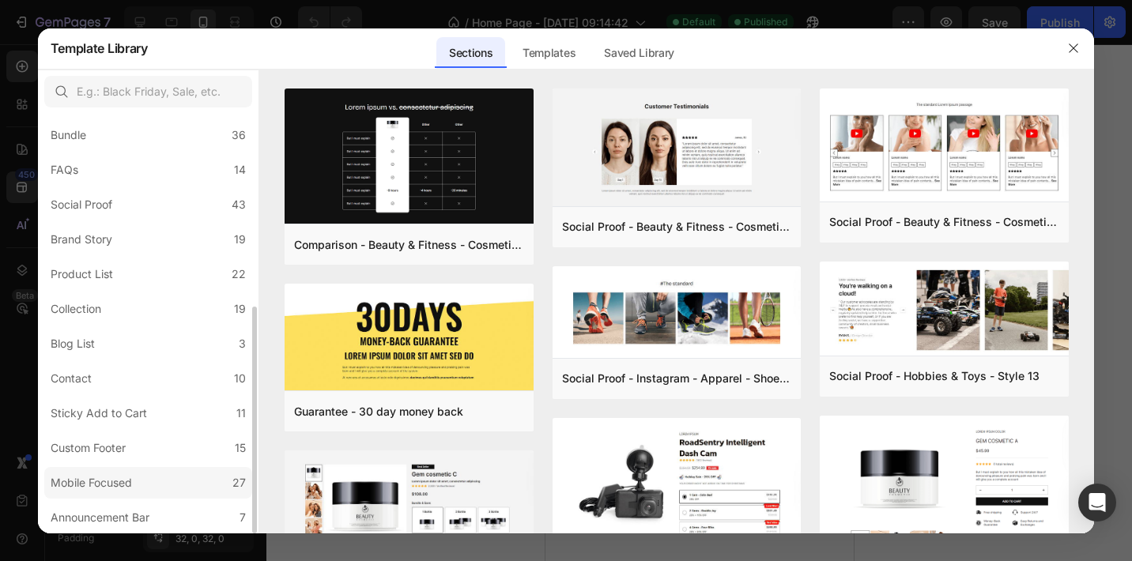
click at [157, 484] on label "Mobile Focused 27" at bounding box center [148, 483] width 208 height 32
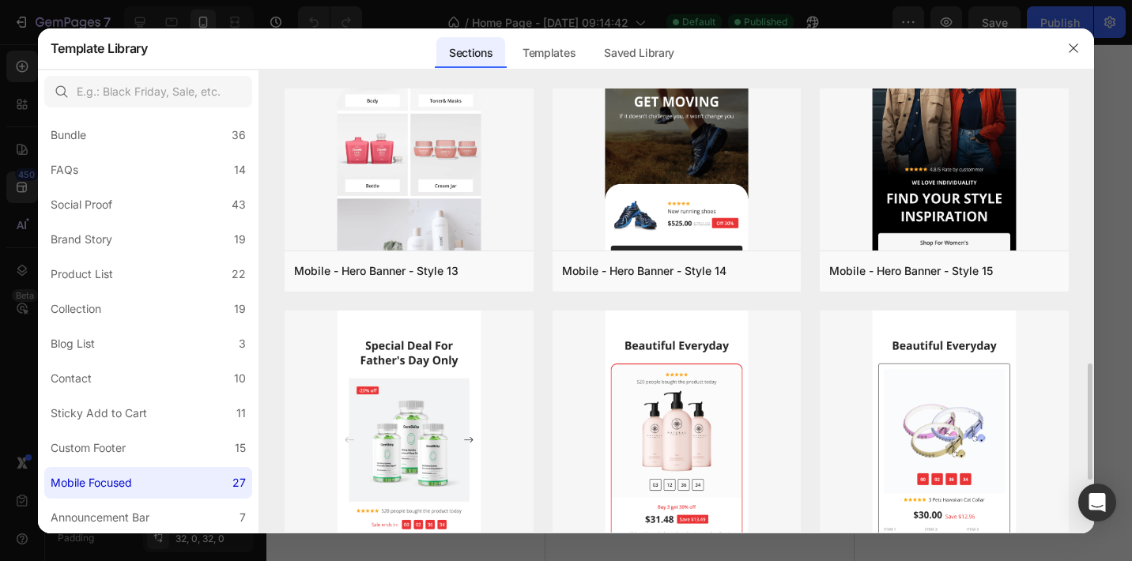
scroll to position [830, 0]
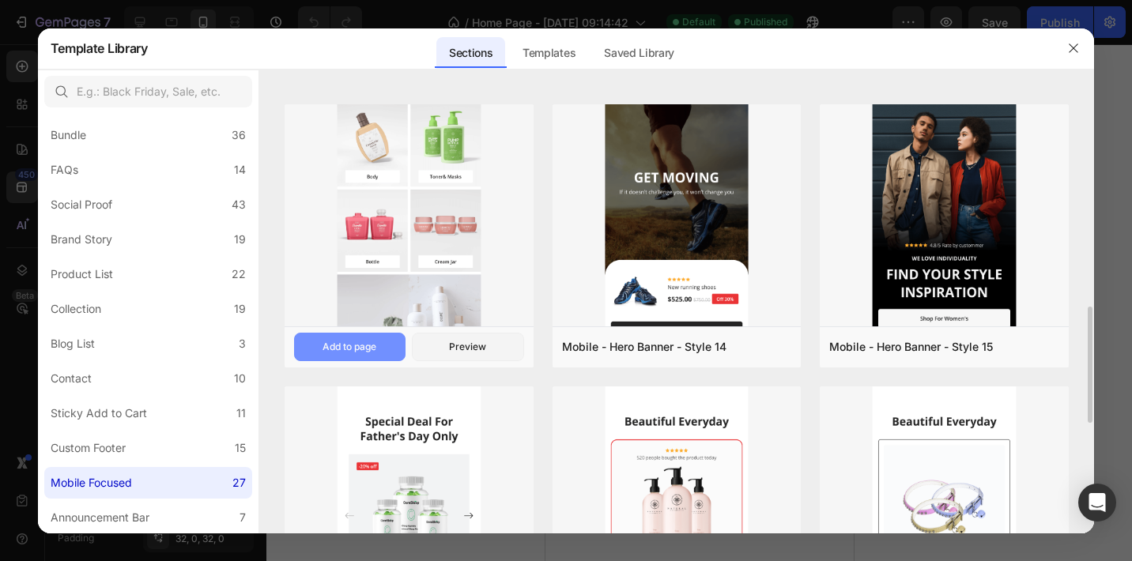
click at [379, 352] on button "Add to page" at bounding box center [349, 347] width 111 height 28
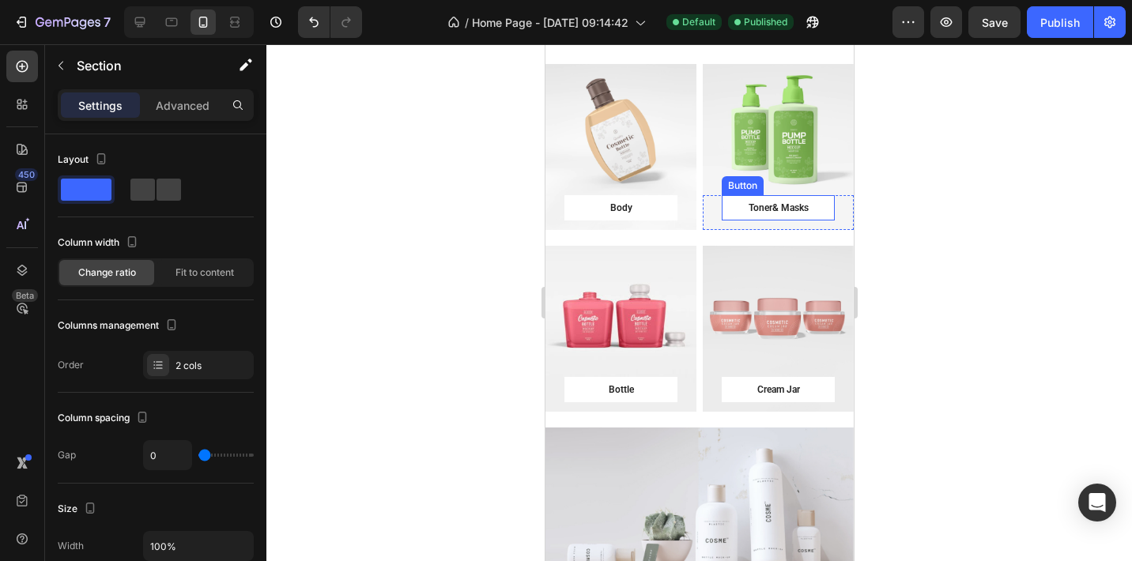
scroll to position [4855, 0]
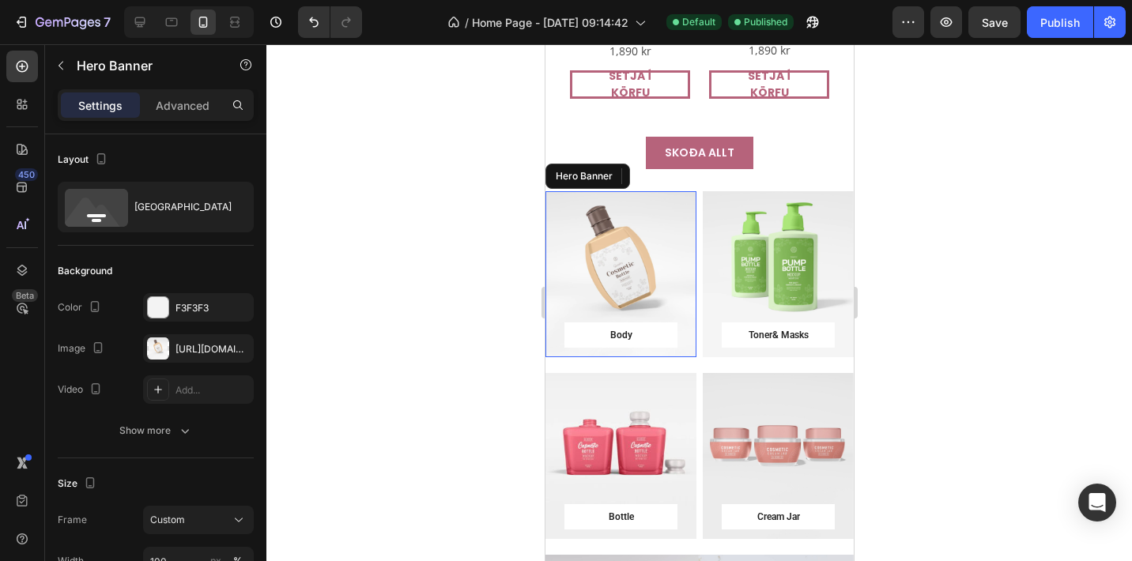
click at [671, 258] on div "Overlay" at bounding box center [619, 274] width 151 height 166
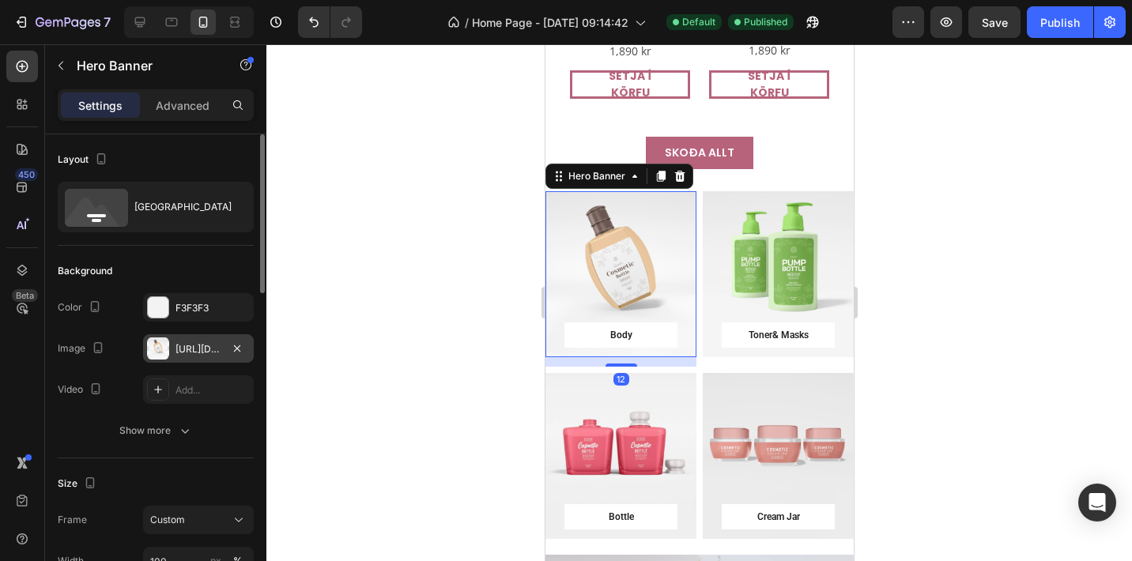
click at [209, 351] on div "[URL][DOMAIN_NAME]" at bounding box center [198, 349] width 46 height 14
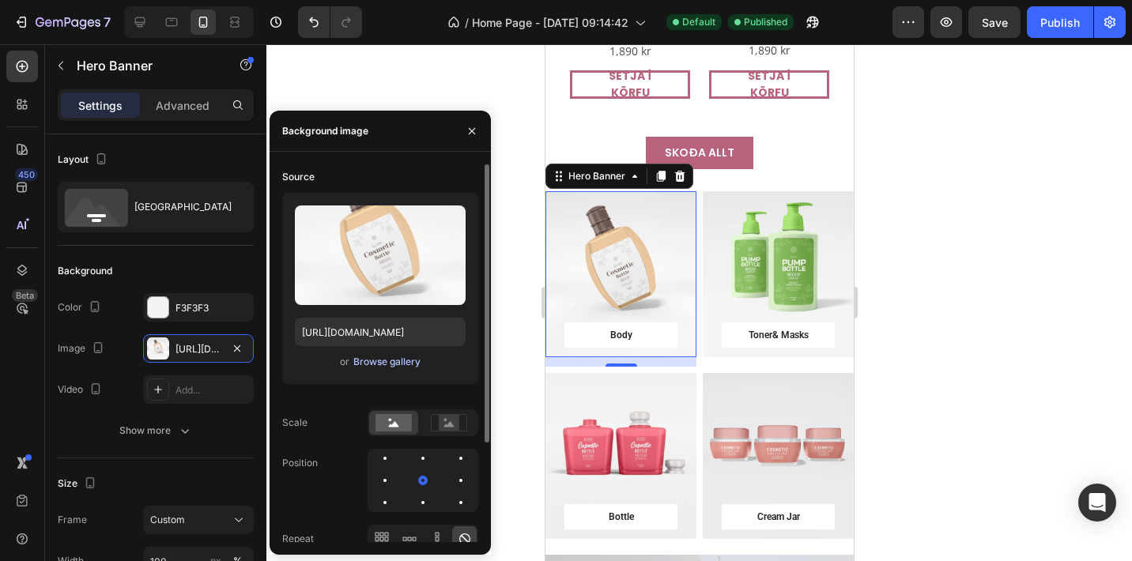
click at [388, 361] on div "Browse gallery" at bounding box center [386, 362] width 67 height 14
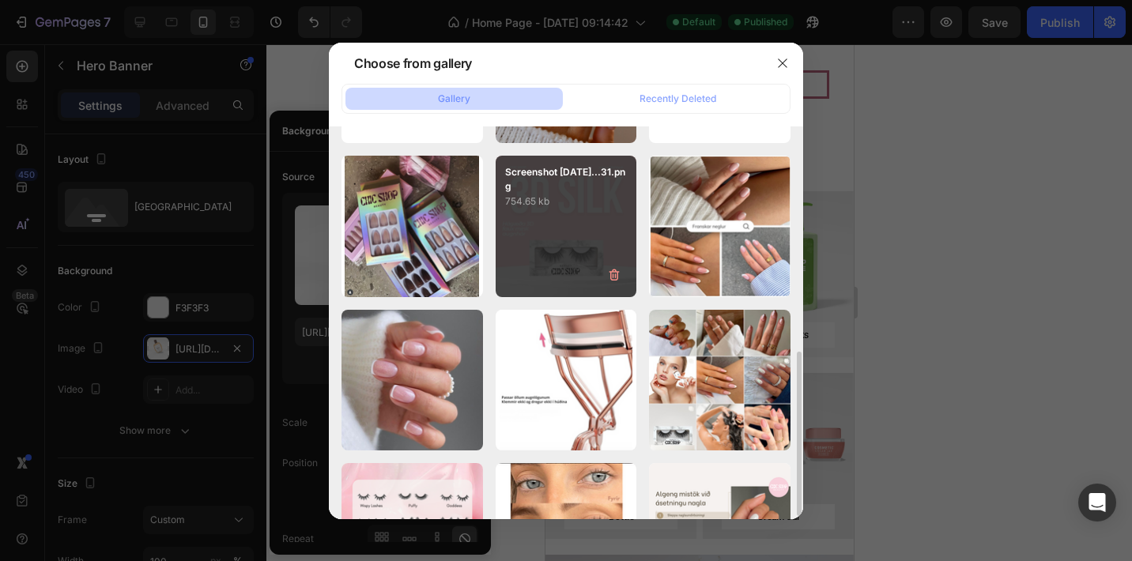
scroll to position [430, 0]
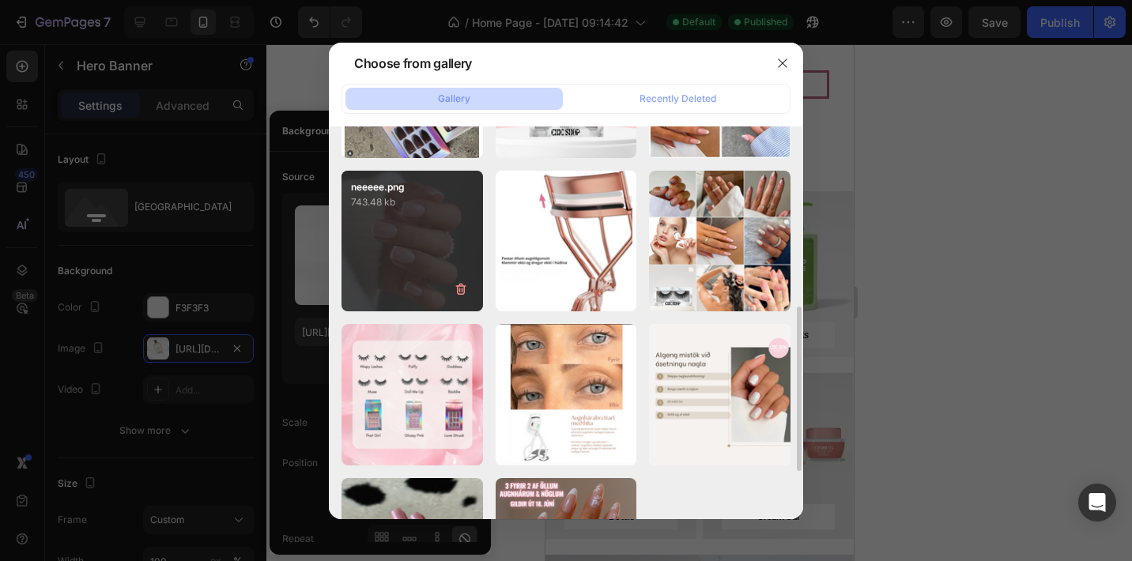
click at [456, 258] on div "neeeee.png 743.48 kb" at bounding box center [411, 241] width 141 height 141
type input "[URL][DOMAIN_NAME]"
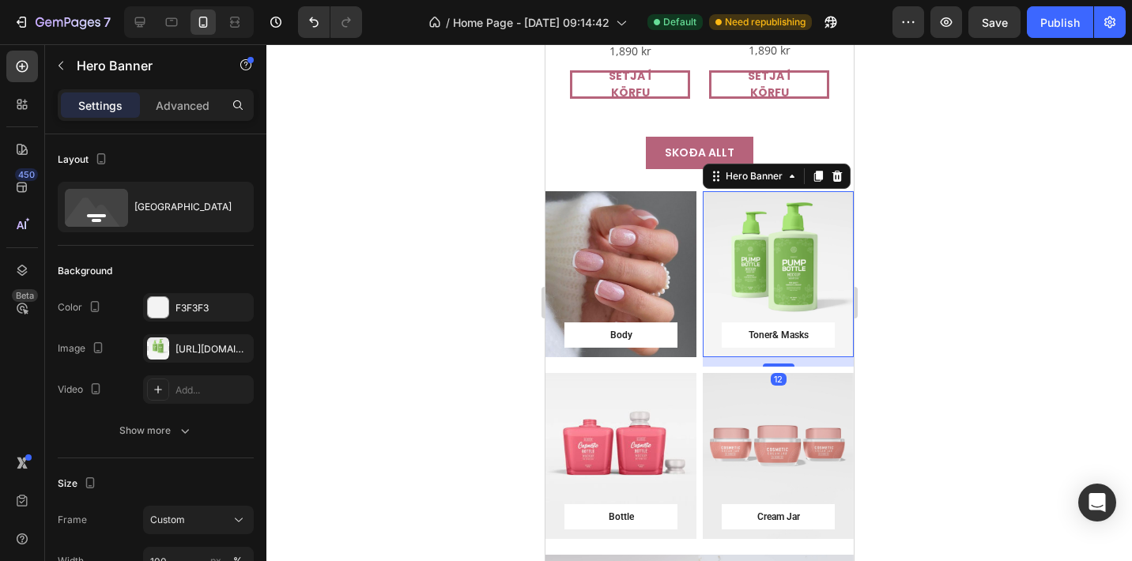
click at [804, 236] on div "Overlay" at bounding box center [777, 274] width 151 height 166
click at [184, 352] on div "[URL][DOMAIN_NAME]" at bounding box center [198, 349] width 46 height 14
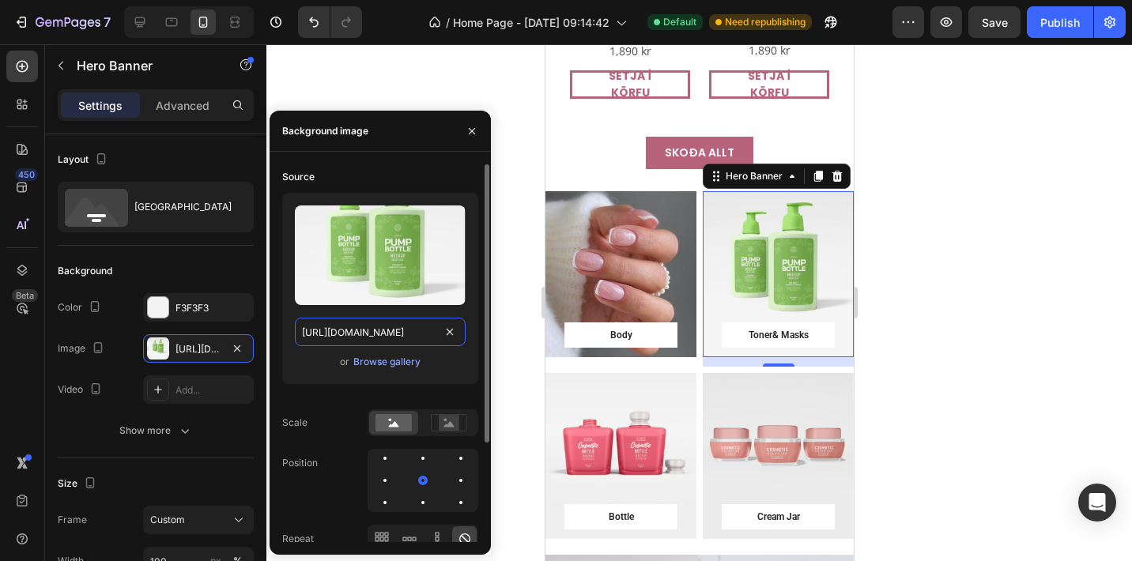
click at [378, 336] on input "[URL][DOMAIN_NAME]" at bounding box center [380, 332] width 171 height 28
click at [383, 361] on div "Browse gallery" at bounding box center [386, 362] width 67 height 14
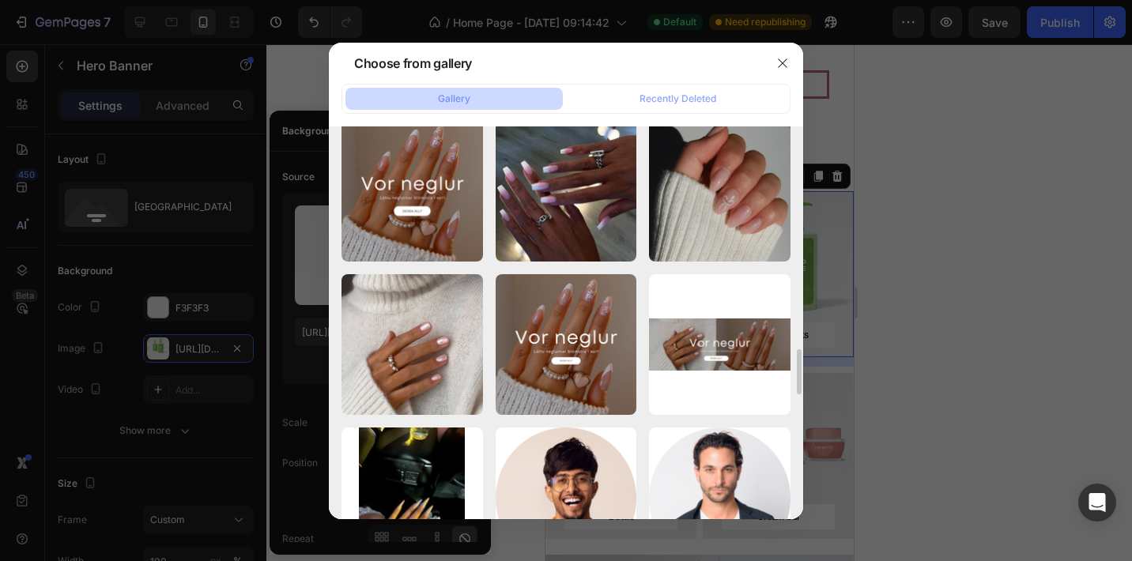
scroll to position [2126, 0]
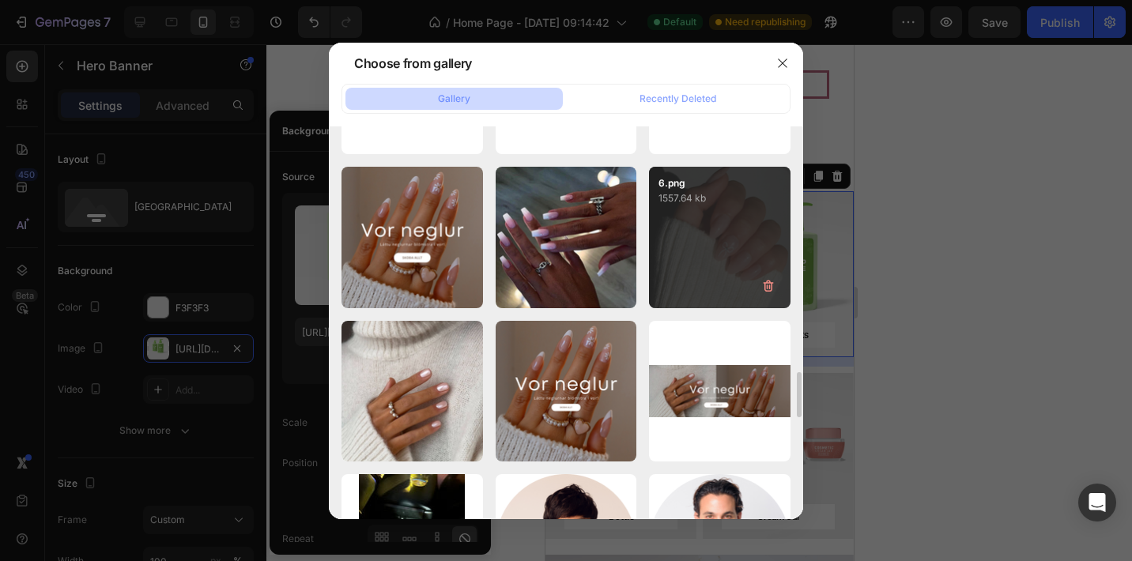
click at [727, 258] on div "6.png 1557.64 kb" at bounding box center [719, 237] width 141 height 141
type input "[URL][DOMAIN_NAME]"
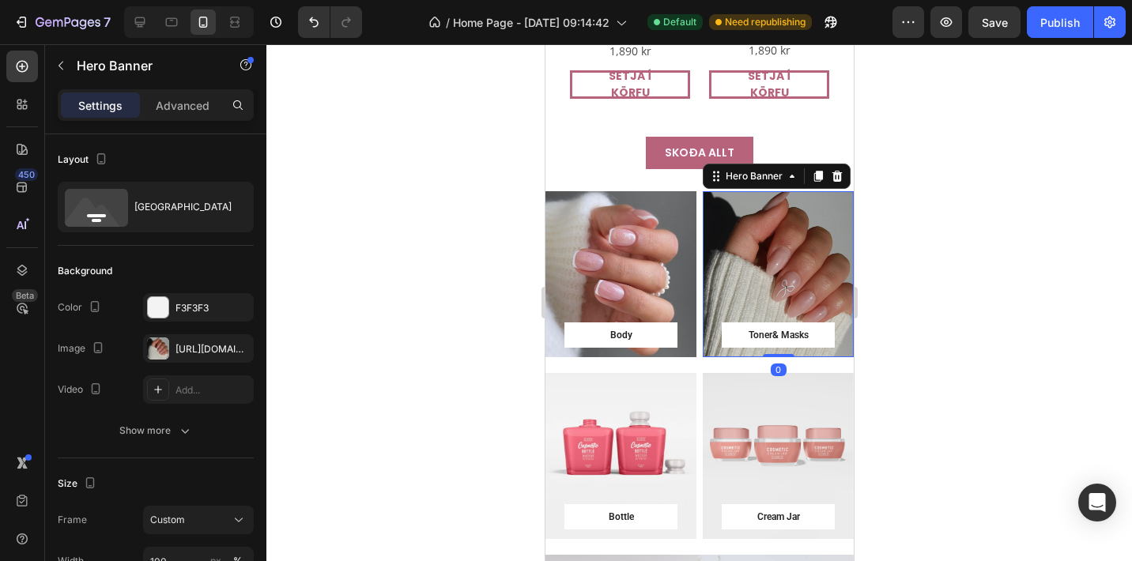
drag, startPoint x: 783, startPoint y: 345, endPoint x: 783, endPoint y: 328, distance: 17.4
click at [783, 328] on div "Toner& Masks Button Row Hero Banner 0" at bounding box center [777, 274] width 151 height 166
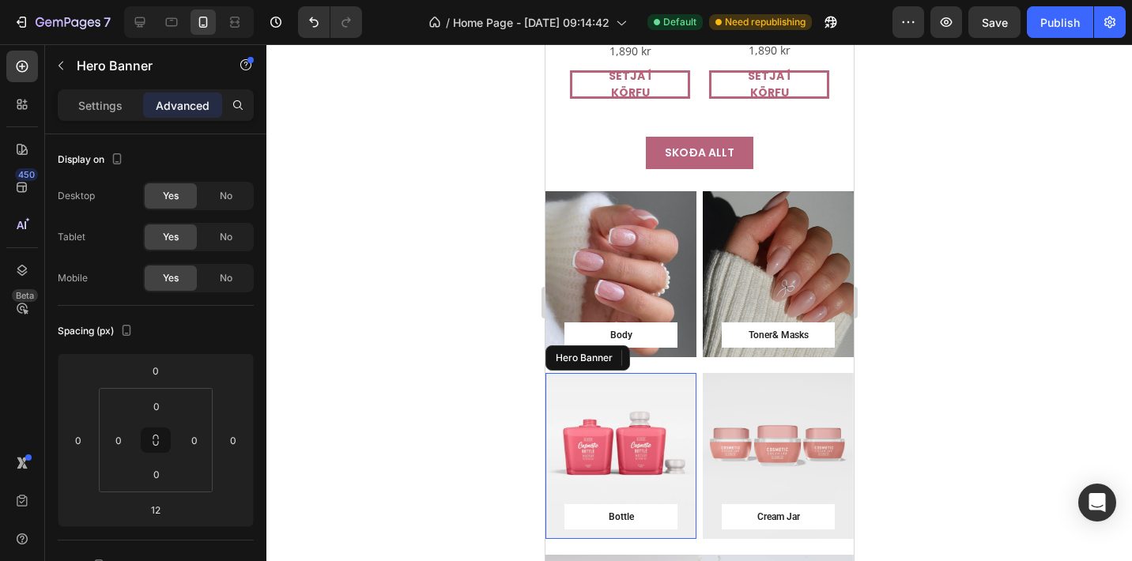
click at [646, 409] on div "Overlay" at bounding box center [619, 456] width 151 height 166
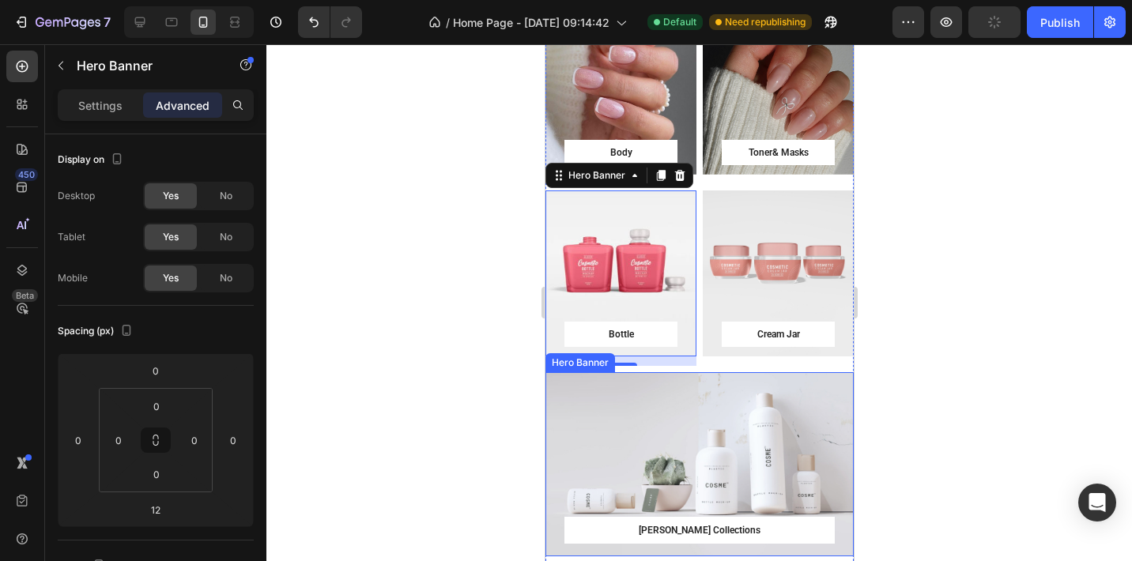
scroll to position [5046, 0]
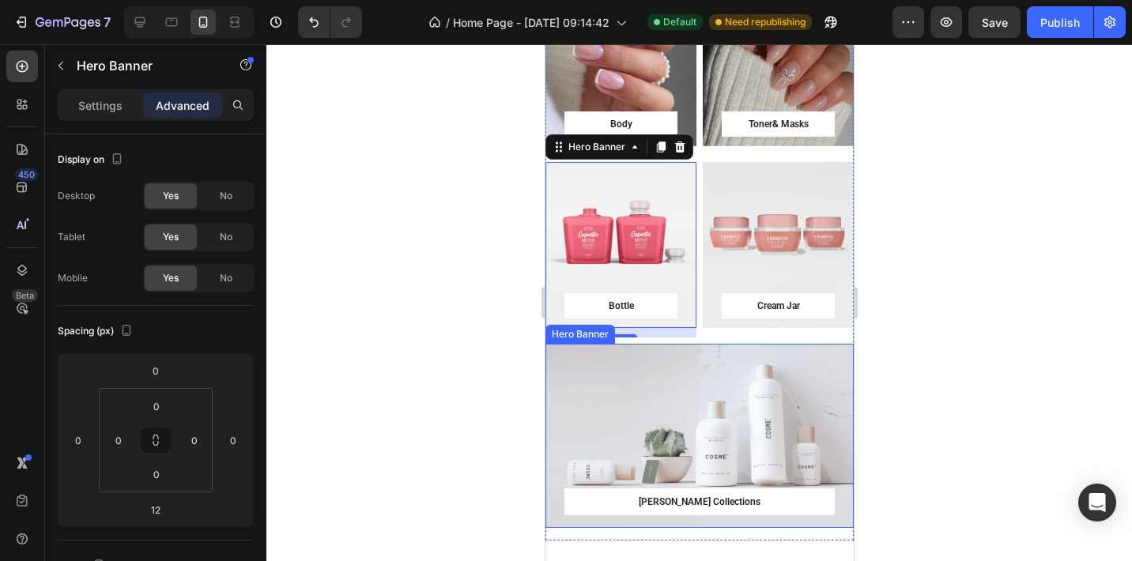
click at [647, 405] on div "Overlay" at bounding box center [698, 436] width 308 height 184
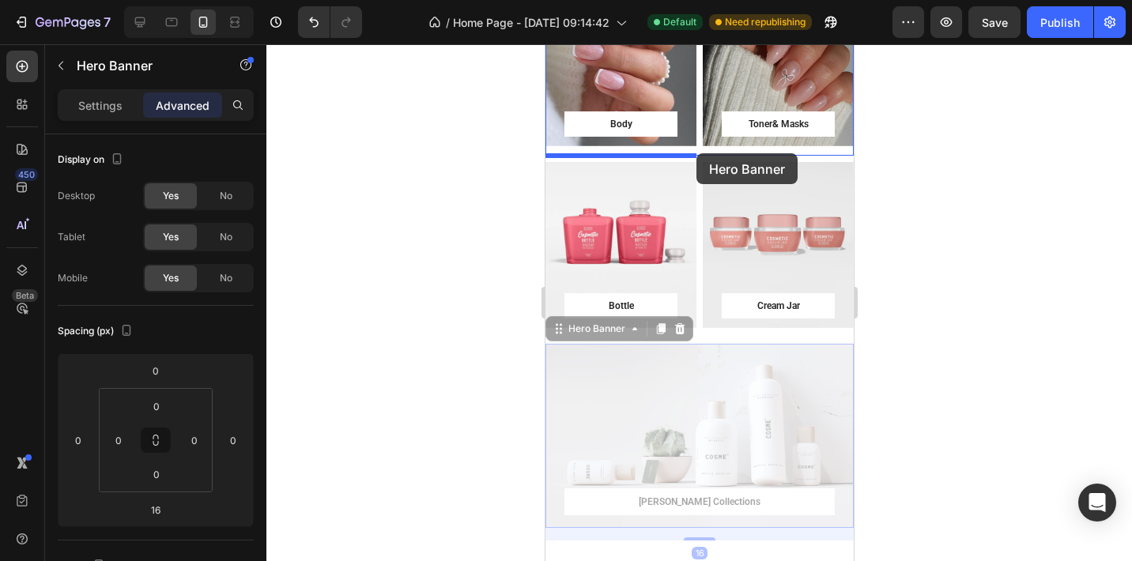
drag, startPoint x: 571, startPoint y: 337, endPoint x: 695, endPoint y: 153, distance: 222.4
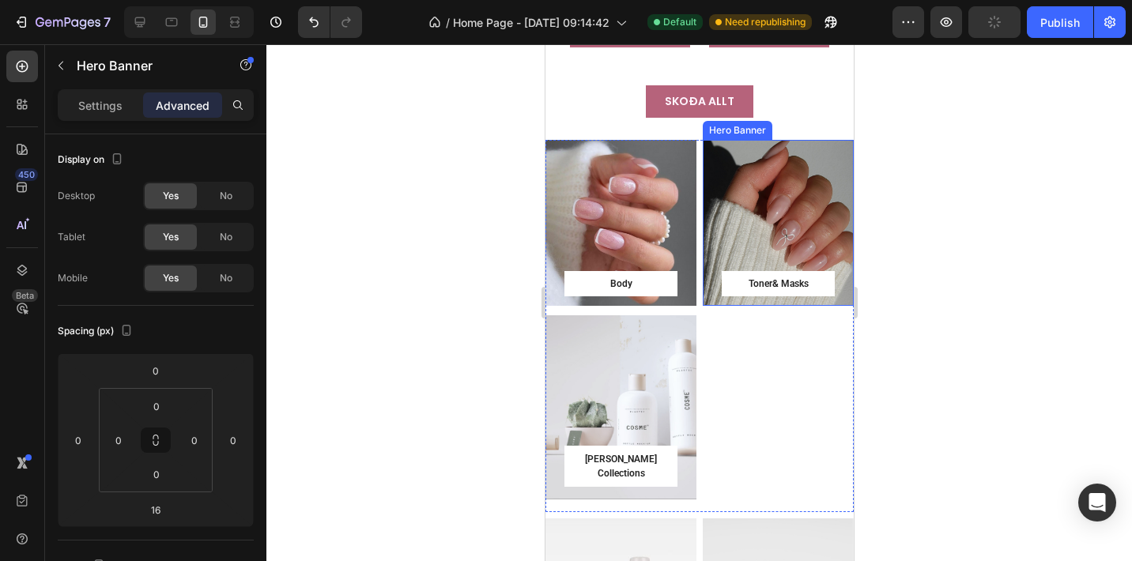
scroll to position [4917, 0]
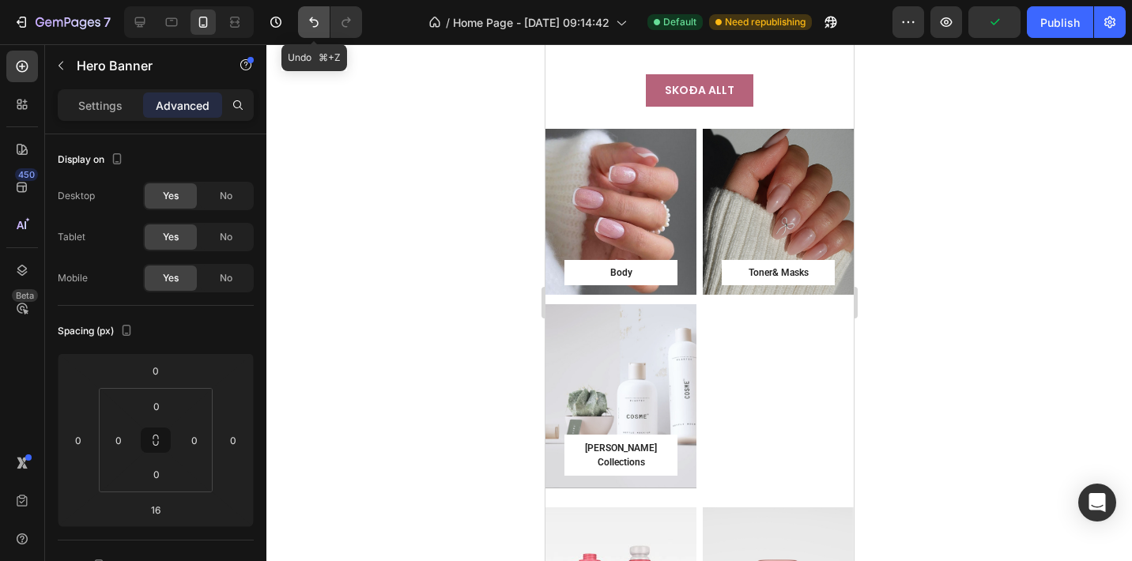
click at [303, 24] on button "Undo/Redo" at bounding box center [314, 22] width 32 height 32
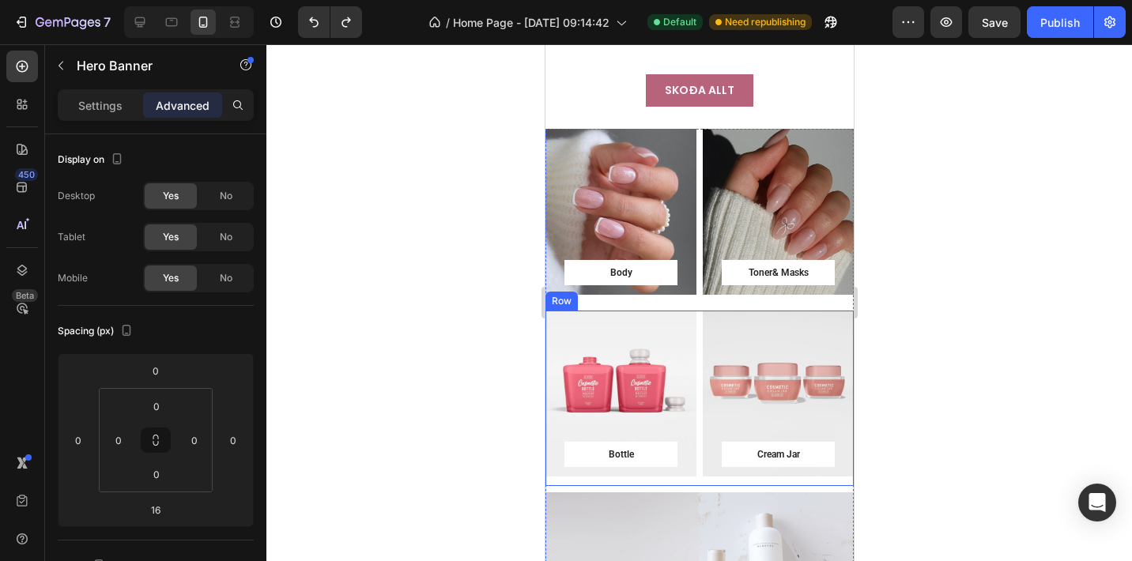
click at [700, 458] on div "Bottle Button Row Hero Banner Cream Jar Button Row Hero Banner Row" at bounding box center [698, 398] width 308 height 175
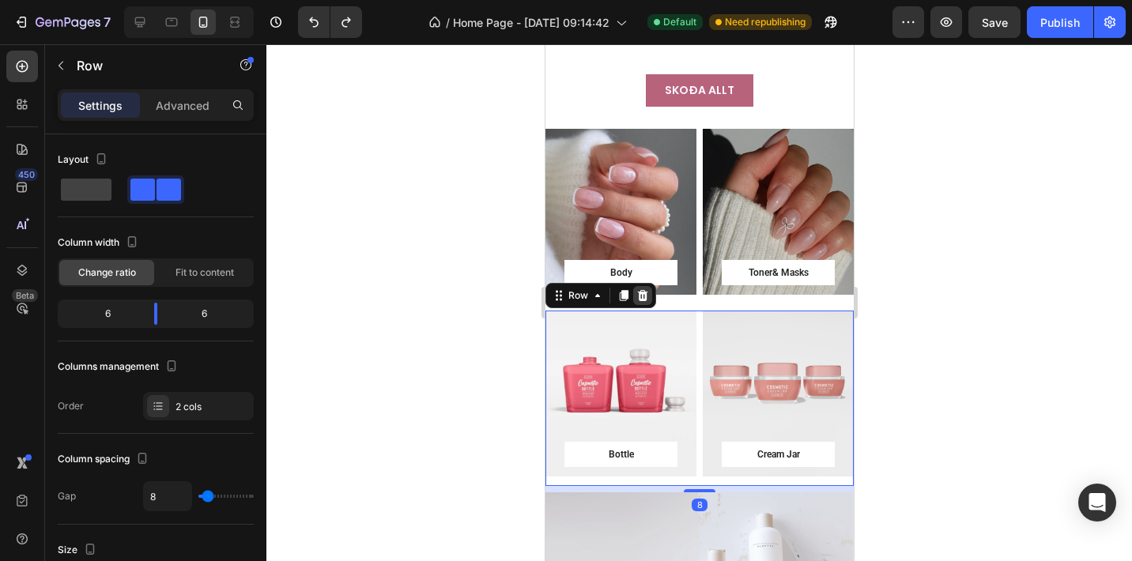
click at [642, 289] on icon at bounding box center [641, 295] width 13 height 13
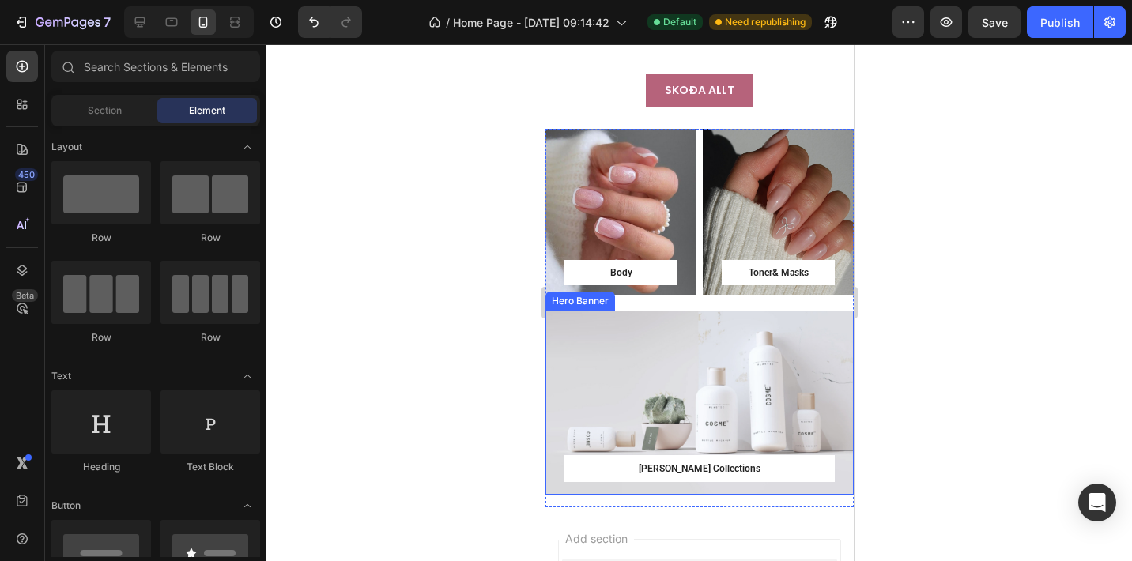
click at [647, 330] on div "Overlay" at bounding box center [698, 403] width 308 height 184
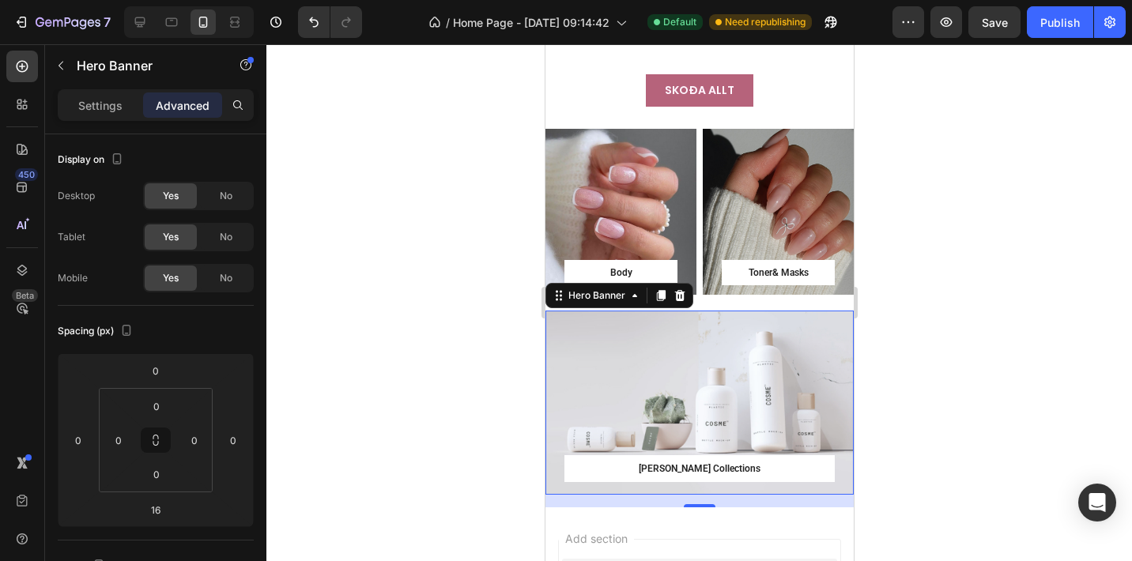
click at [668, 373] on div "Overlay" at bounding box center [698, 403] width 308 height 184
click at [111, 111] on p "Settings" at bounding box center [100, 105] width 44 height 17
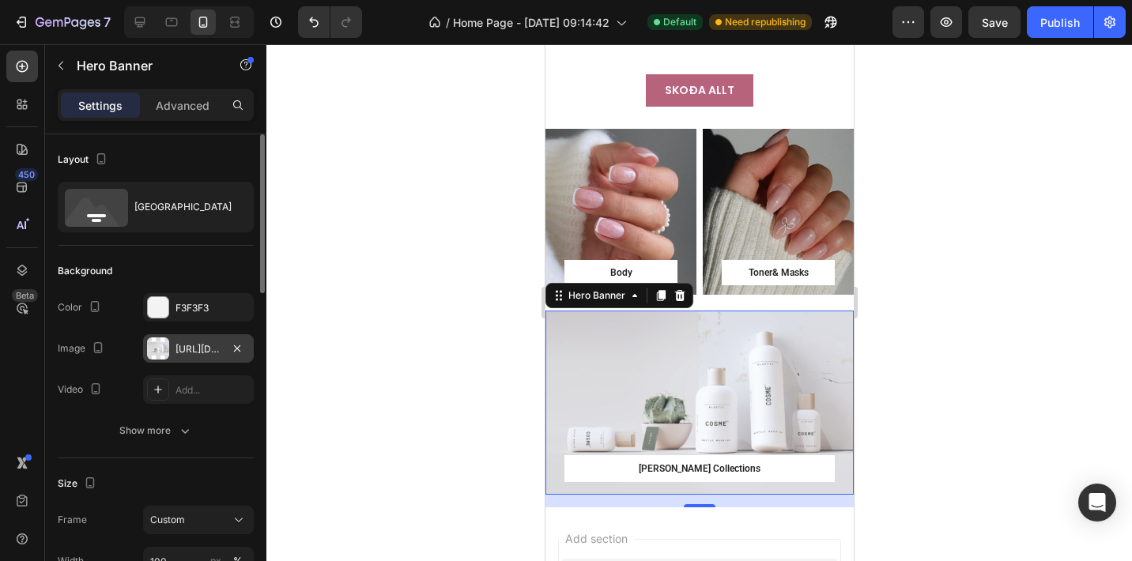
click at [195, 357] on div "[URL][DOMAIN_NAME]" at bounding box center [198, 348] width 111 height 28
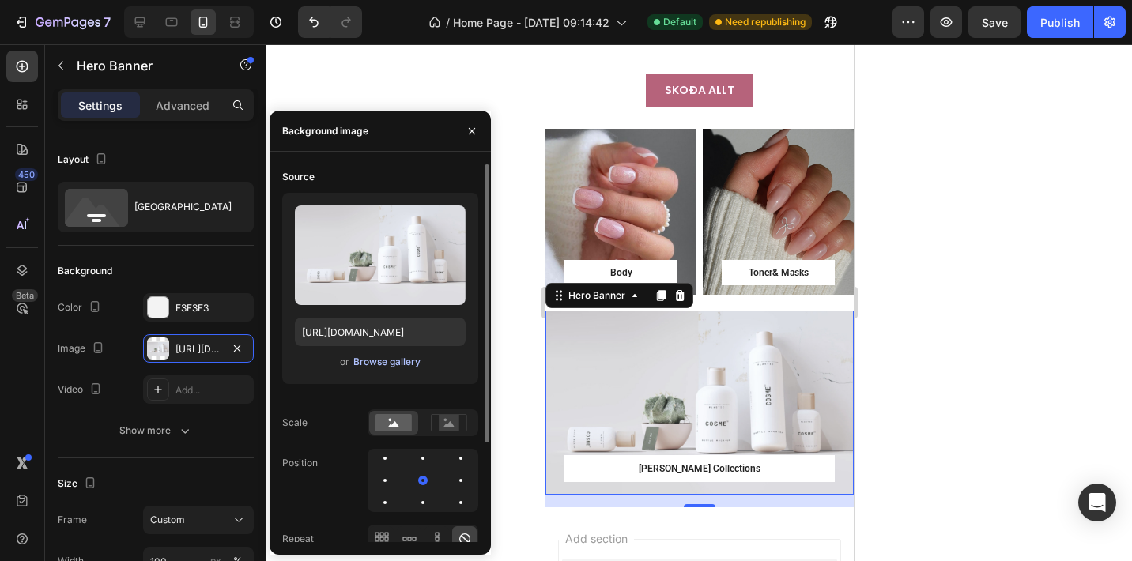
click at [381, 364] on div "Browse gallery" at bounding box center [386, 362] width 67 height 14
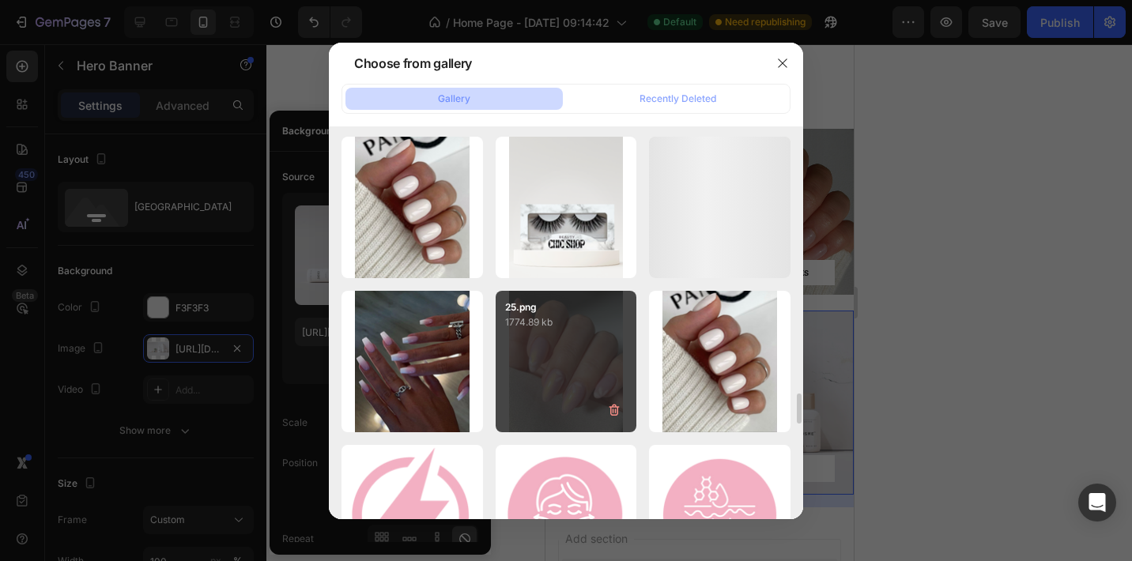
scroll to position [3899, 0]
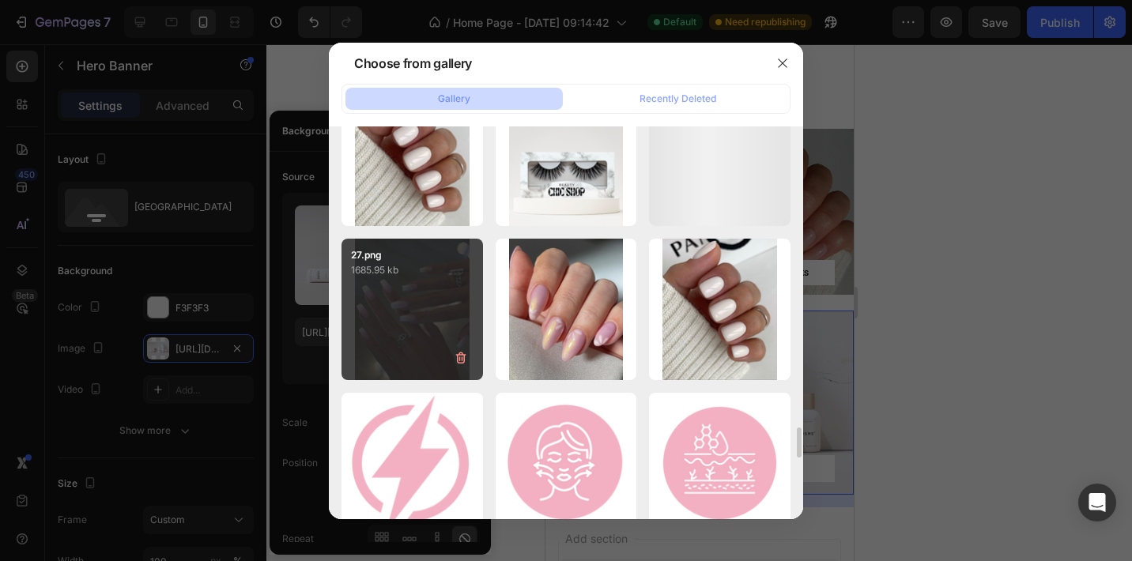
click at [431, 296] on div "27.png 1685.95 kb" at bounding box center [411, 309] width 141 height 141
type input "[URL][DOMAIN_NAME]"
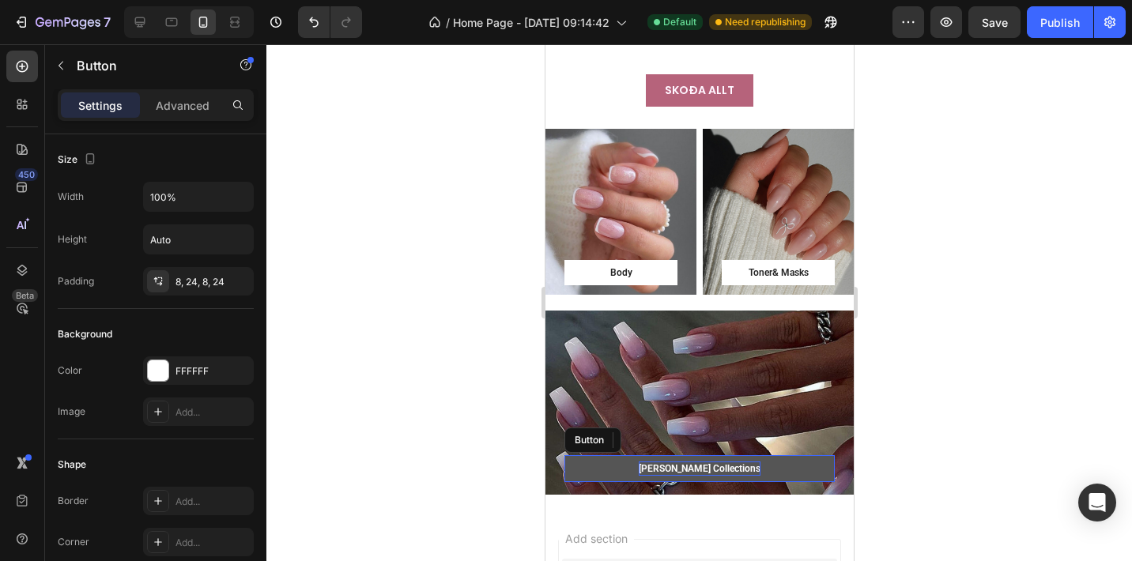
click at [721, 461] on div "[PERSON_NAME] Collections" at bounding box center [699, 468] width 122 height 14
drag, startPoint x: 737, startPoint y: 449, endPoint x: 658, endPoint y: 449, distance: 79.0
click at [658, 461] on p "[PERSON_NAME] Collections" at bounding box center [699, 468] width 122 height 14
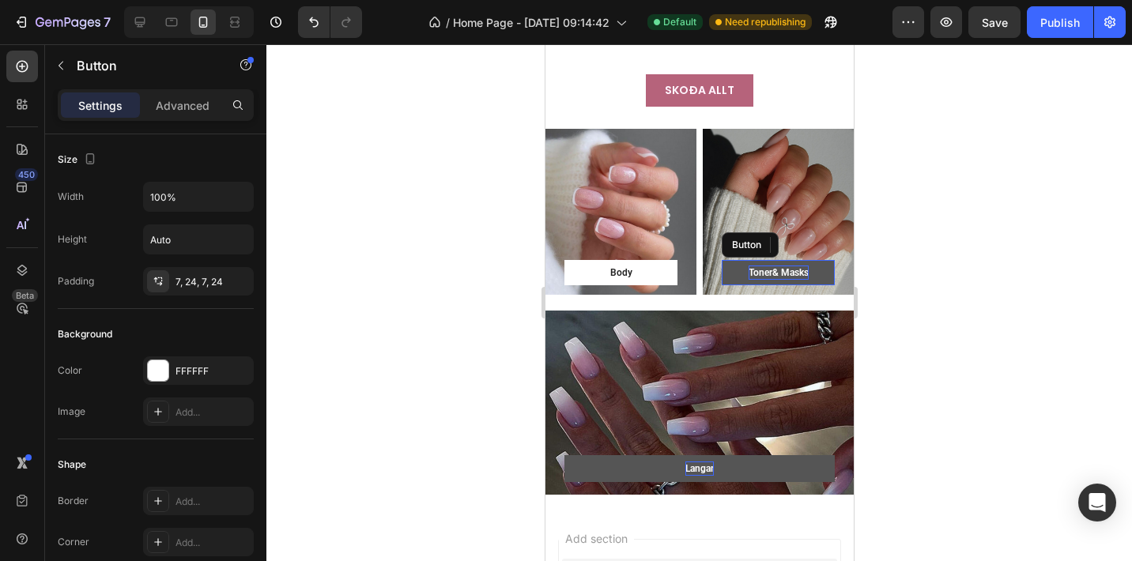
click at [790, 265] on div "Toner& Masks" at bounding box center [778, 272] width 60 height 14
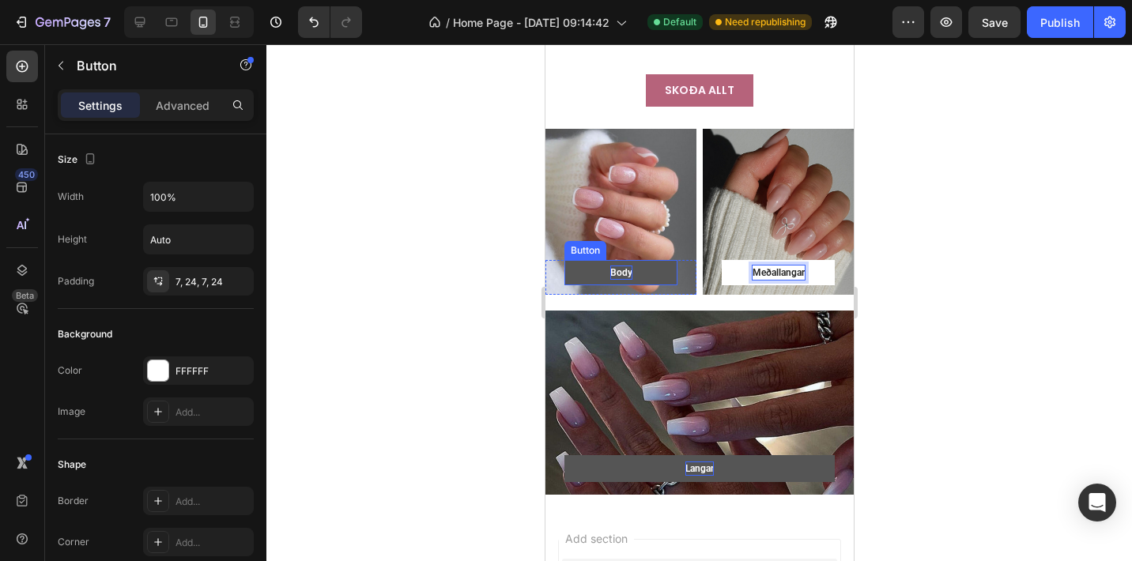
click at [621, 265] on div "Body" at bounding box center [620, 272] width 22 height 14
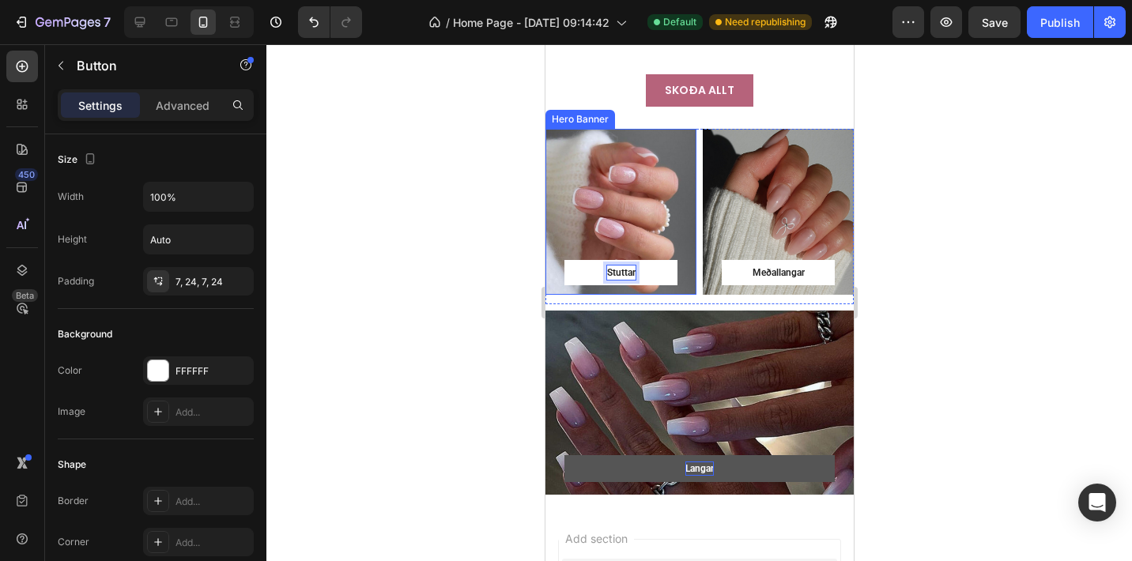
click at [595, 195] on div "Overlay" at bounding box center [619, 212] width 151 height 166
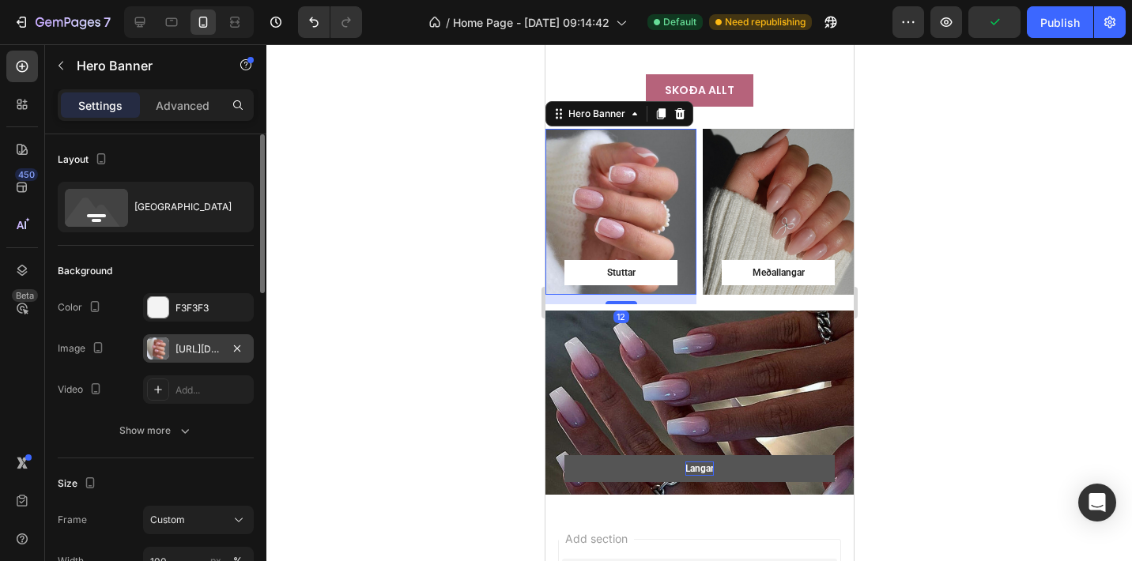
click at [198, 352] on div "[URL][DOMAIN_NAME]" at bounding box center [198, 349] width 46 height 14
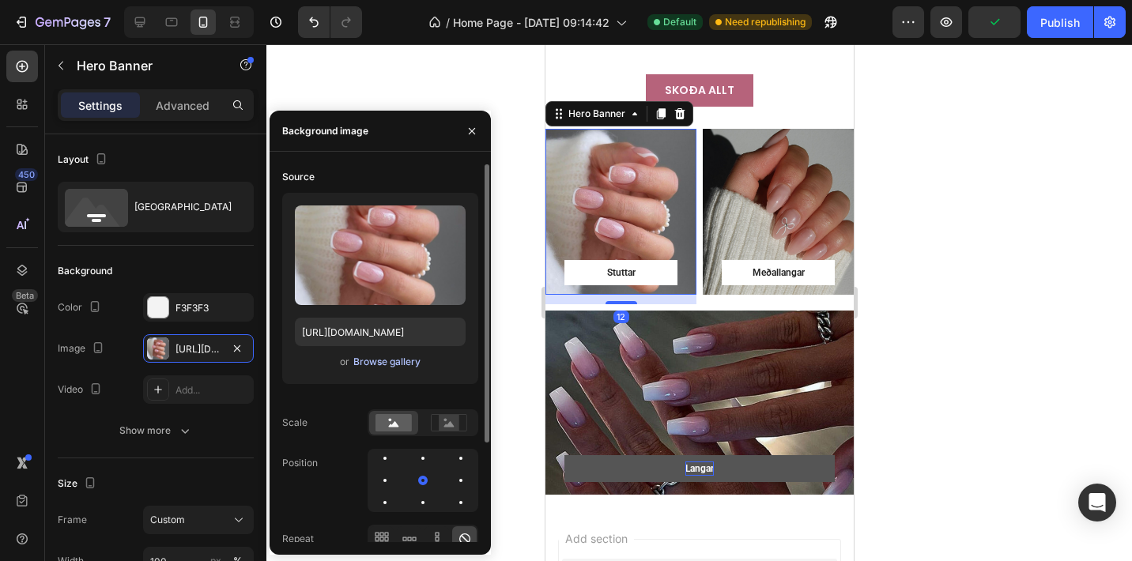
click at [384, 354] on button "Browse gallery" at bounding box center [386, 362] width 69 height 16
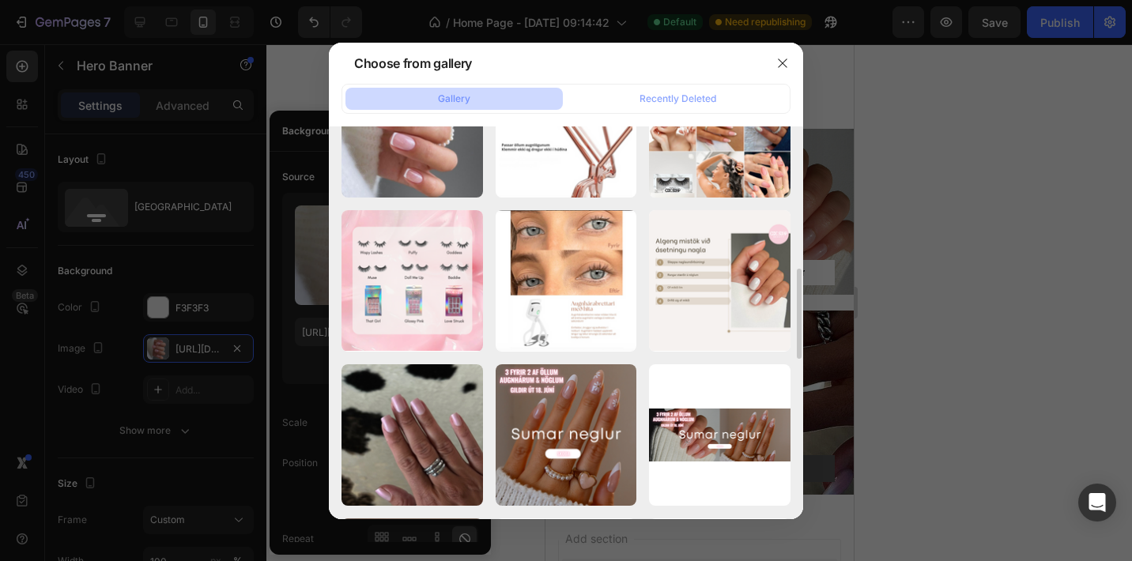
scroll to position [564, 0]
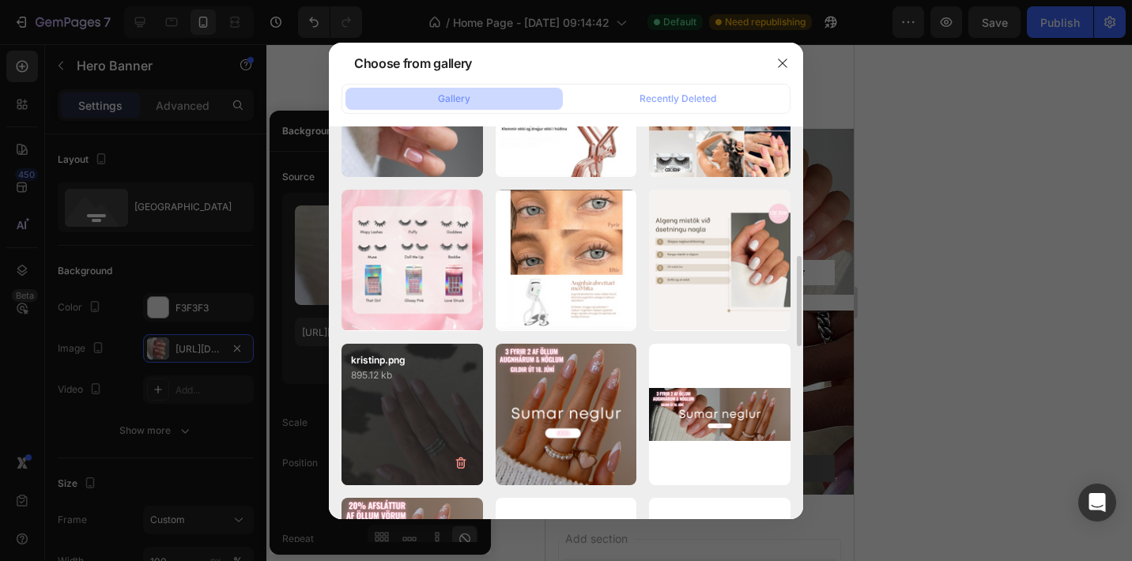
click at [429, 376] on p "895.12 kb" at bounding box center [412, 375] width 122 height 16
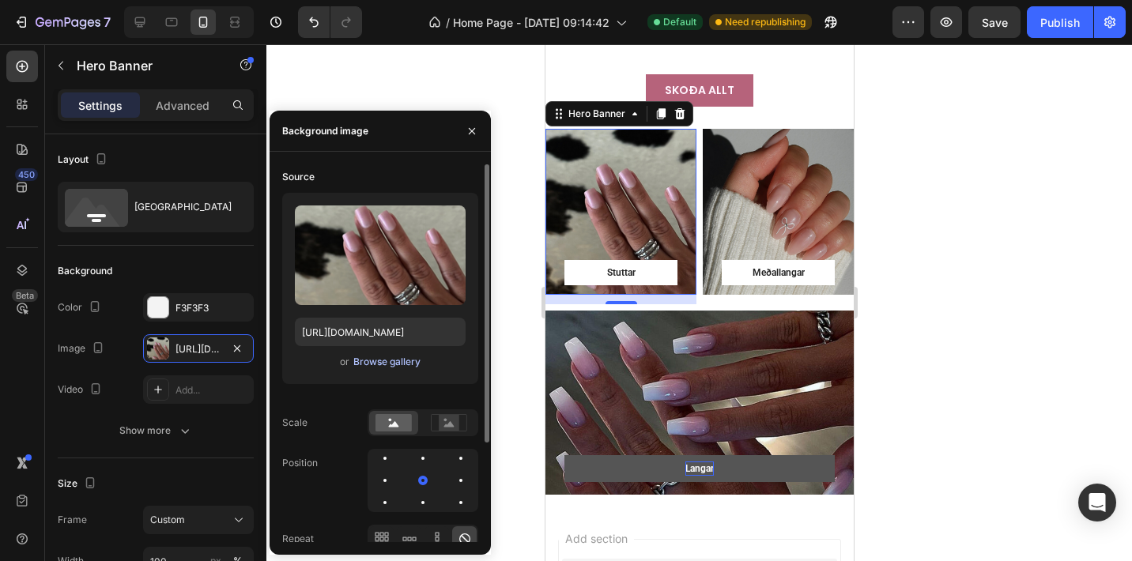
click at [391, 357] on div "Browse gallery" at bounding box center [386, 362] width 67 height 14
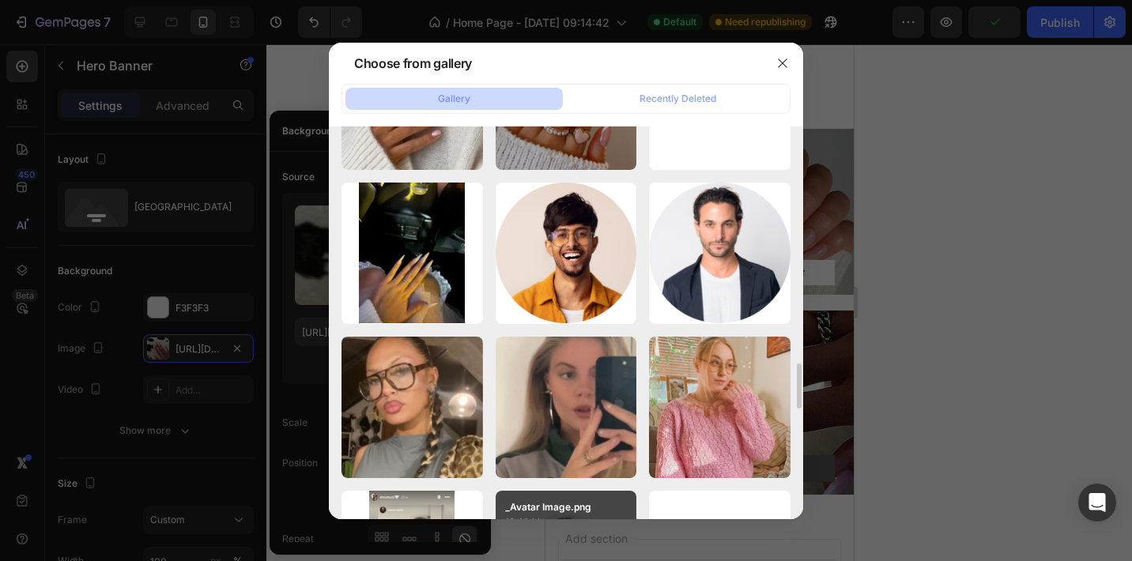
scroll to position [2286, 0]
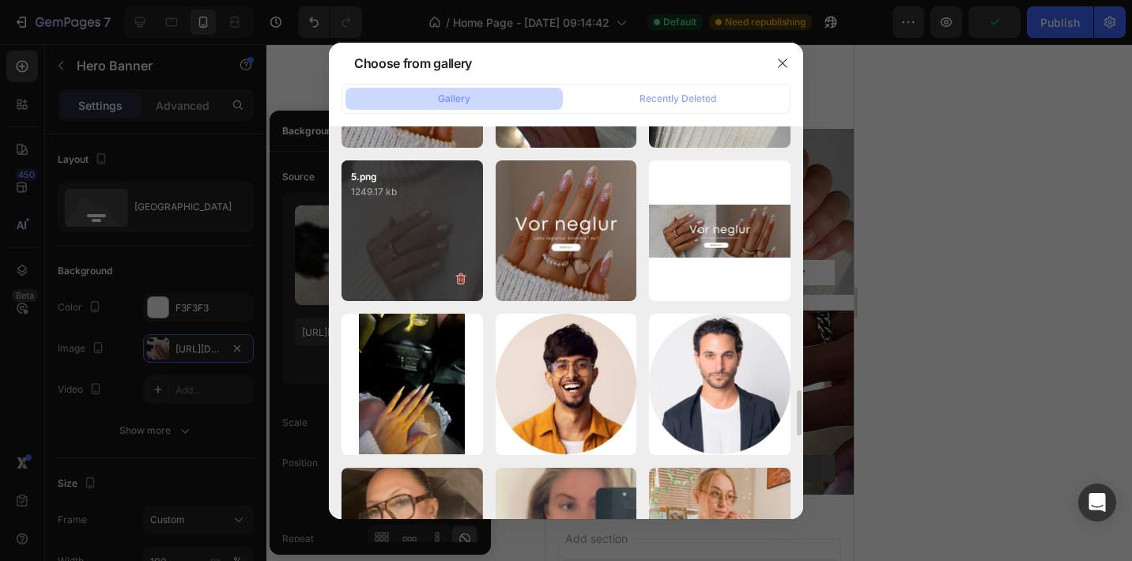
click at [446, 269] on div at bounding box center [460, 279] width 28 height 28
type input "[URL][DOMAIN_NAME]"
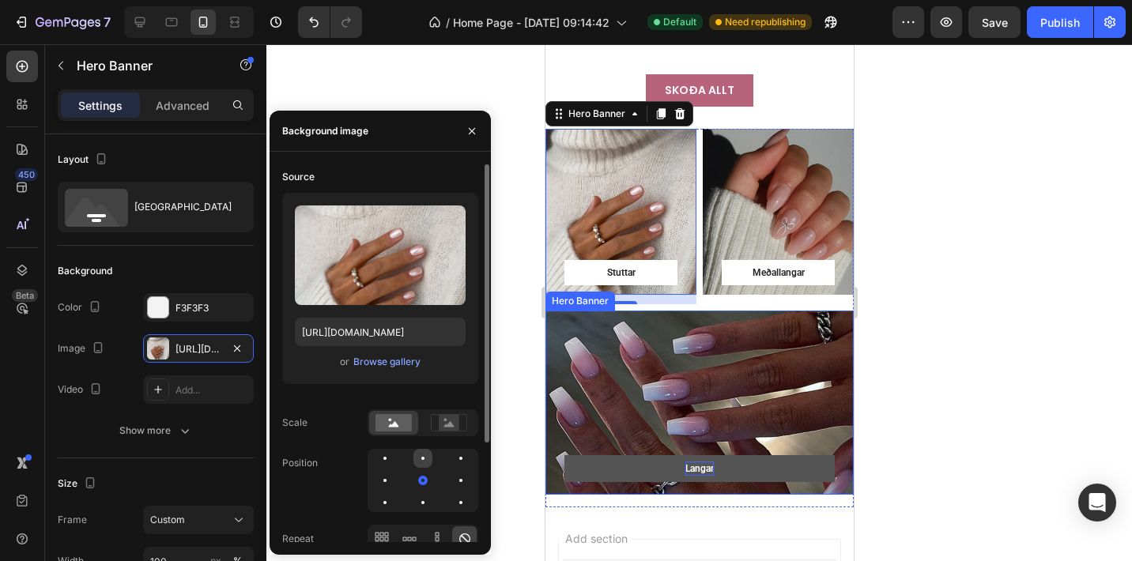
click at [422, 458] on div at bounding box center [422, 458] width 3 height 3
click at [451, 483] on div at bounding box center [460, 480] width 19 height 19
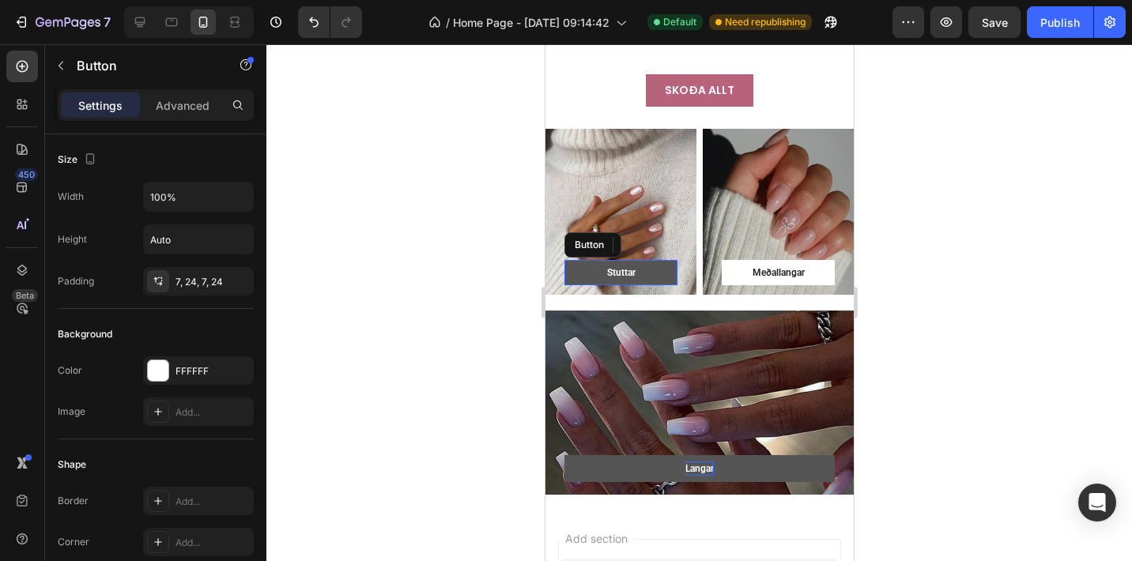
click at [663, 260] on button "Stuttar" at bounding box center [619, 272] width 113 height 25
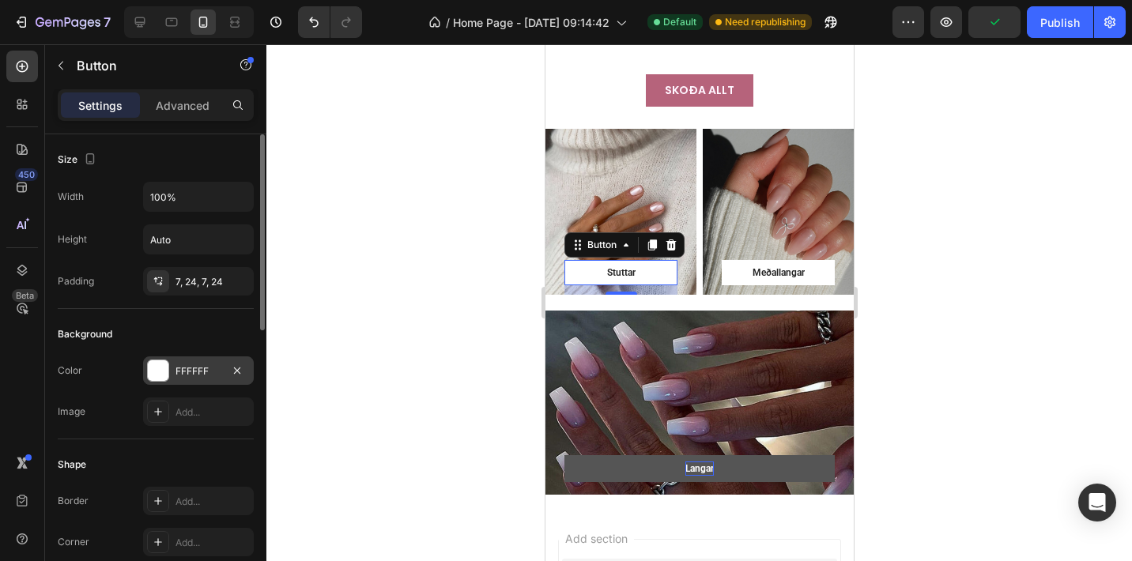
click at [155, 373] on div at bounding box center [158, 370] width 21 height 21
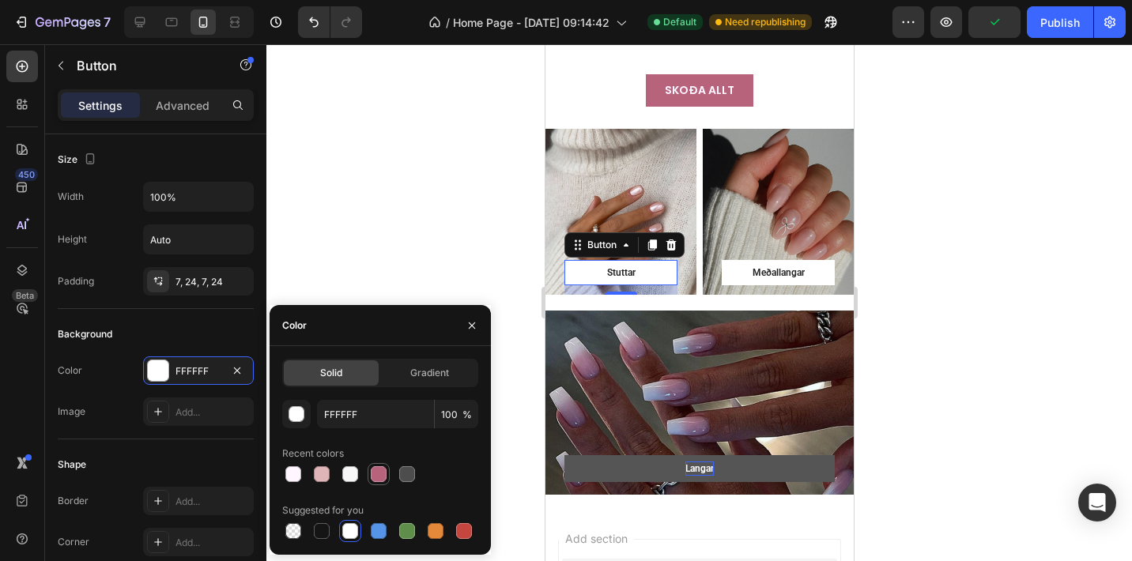
click at [380, 480] on div at bounding box center [379, 474] width 16 height 16
type input "B6637B"
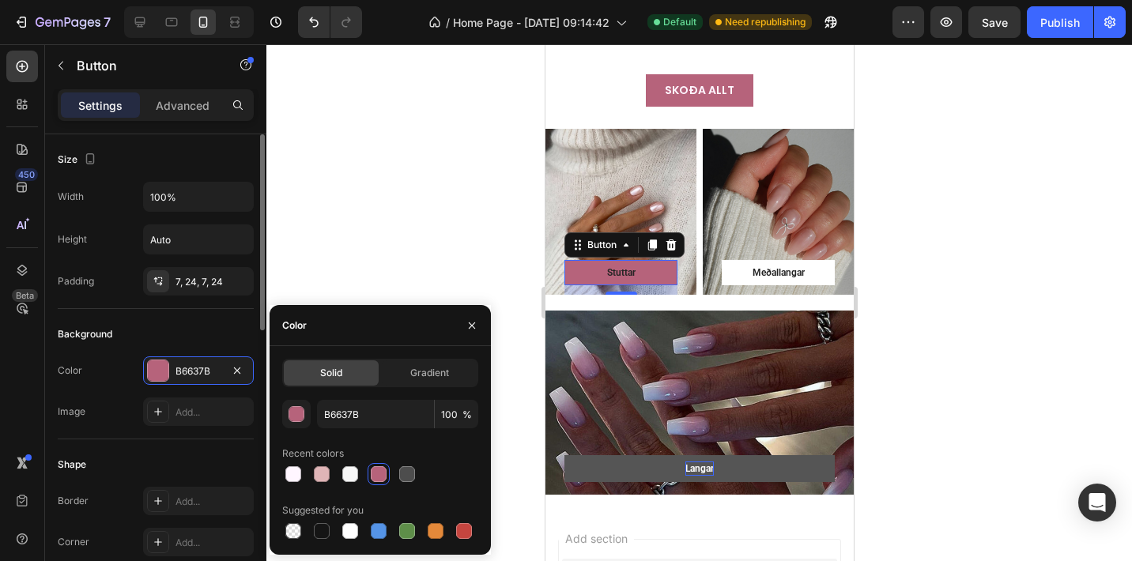
click at [188, 456] on div "Shape" at bounding box center [156, 464] width 196 height 25
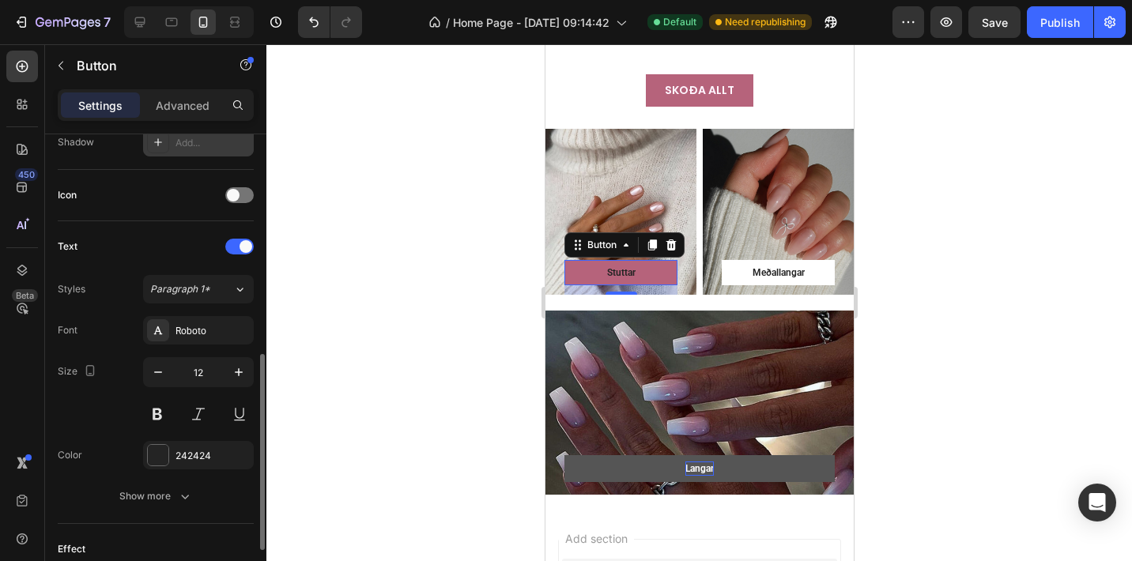
scroll to position [466, 0]
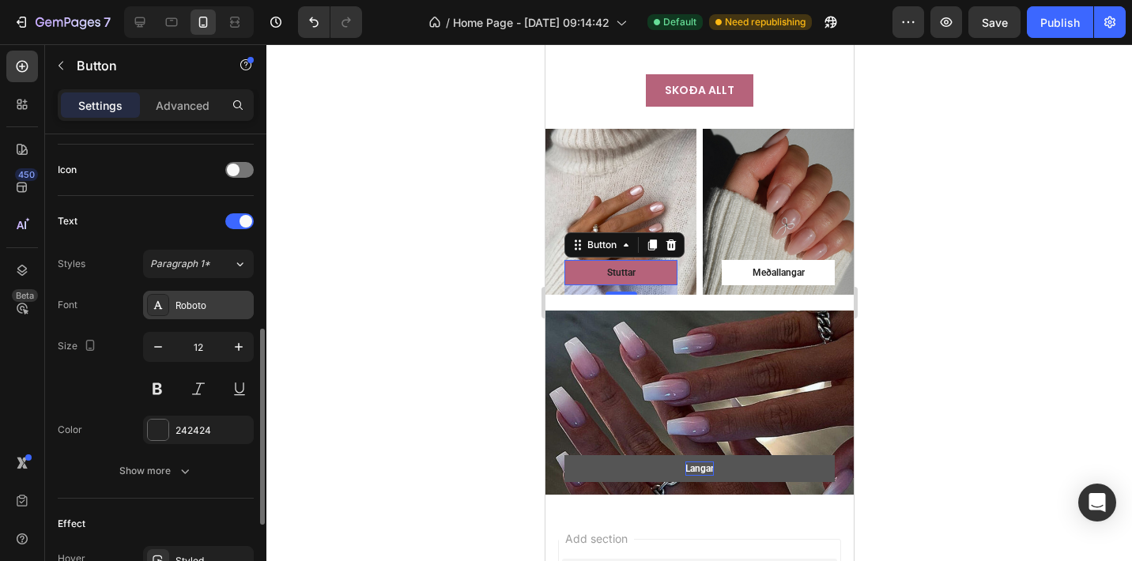
click at [178, 310] on div "Roboto" at bounding box center [212, 306] width 74 height 14
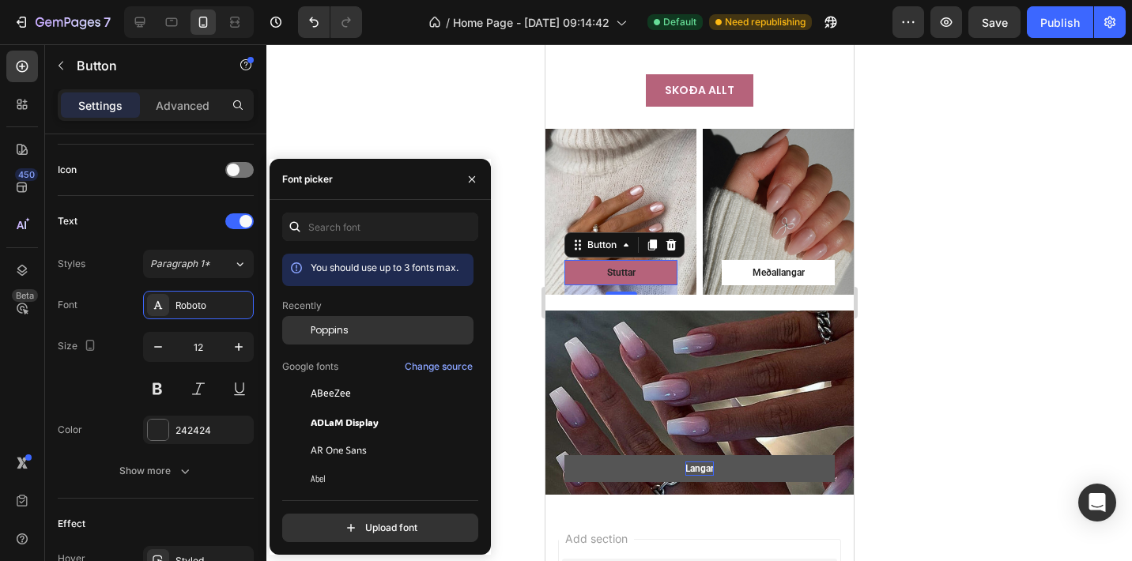
click at [311, 333] on span "Poppins" at bounding box center [330, 330] width 38 height 14
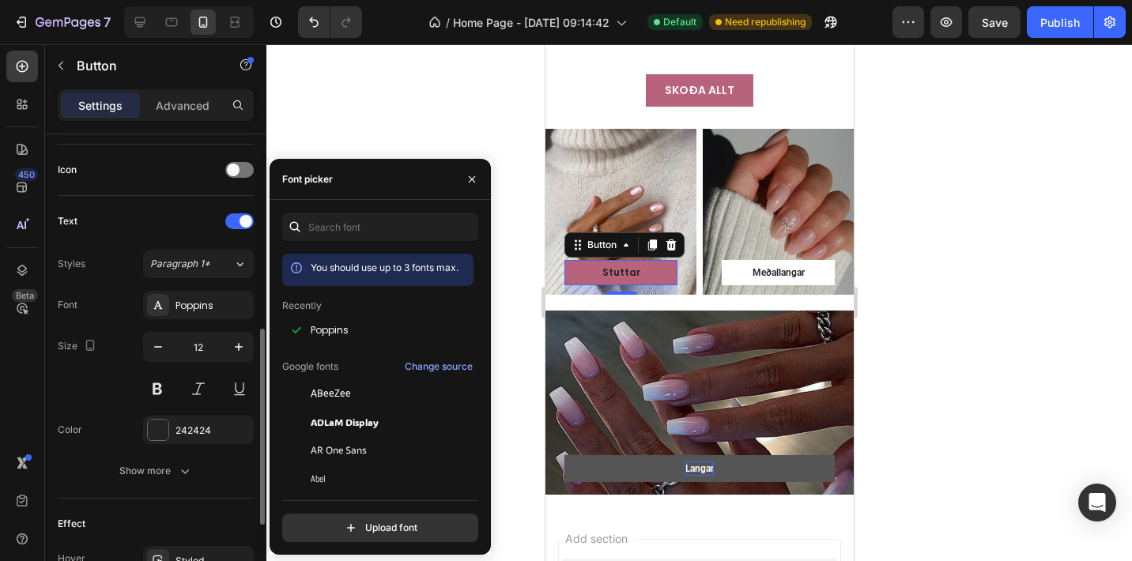
click at [122, 320] on div "Font Poppins Size 12 Color 242424 Show more" at bounding box center [156, 388] width 196 height 194
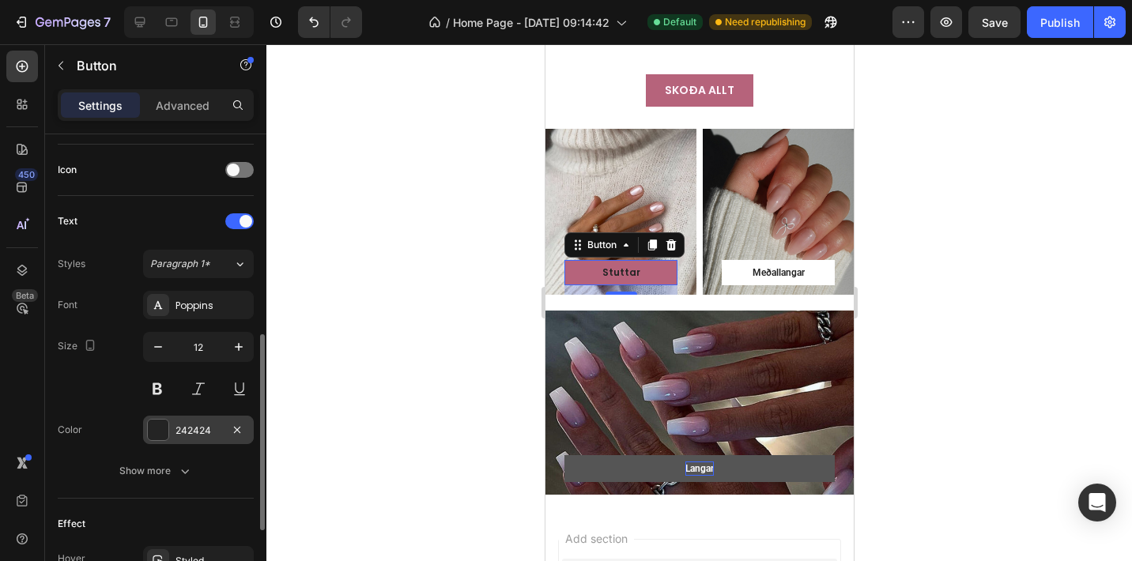
scroll to position [470, 0]
click at [163, 427] on div at bounding box center [158, 426] width 21 height 21
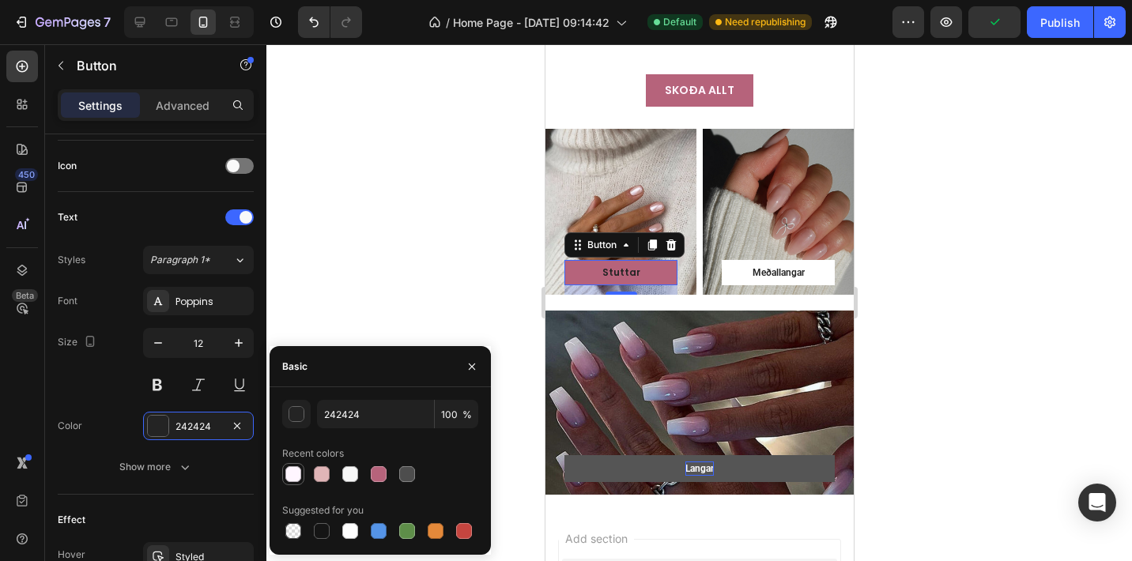
click at [292, 477] on div at bounding box center [293, 474] width 16 height 16
type input "FFF6FF"
click at [111, 406] on div "Font Poppins Size 12 Color FFF6FF Show more" at bounding box center [156, 384] width 196 height 194
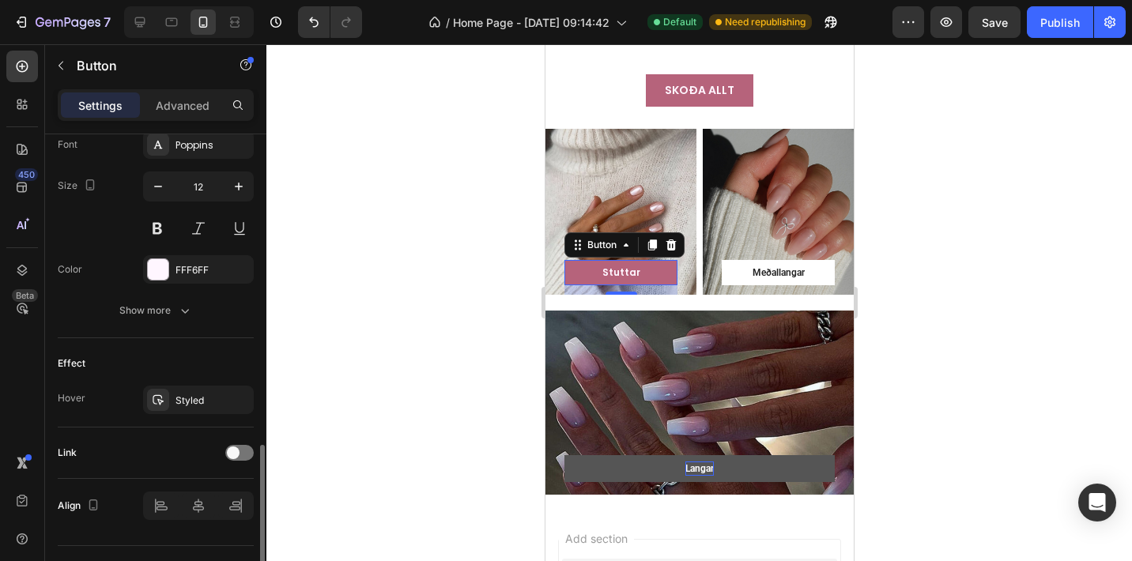
scroll to position [661, 0]
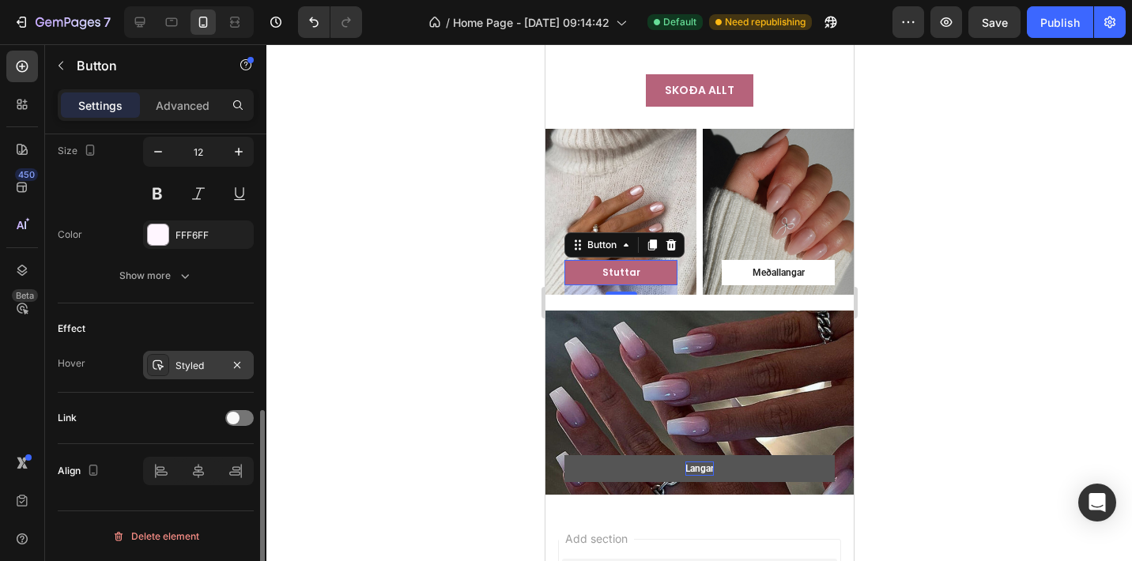
click at [167, 371] on div at bounding box center [158, 365] width 22 height 22
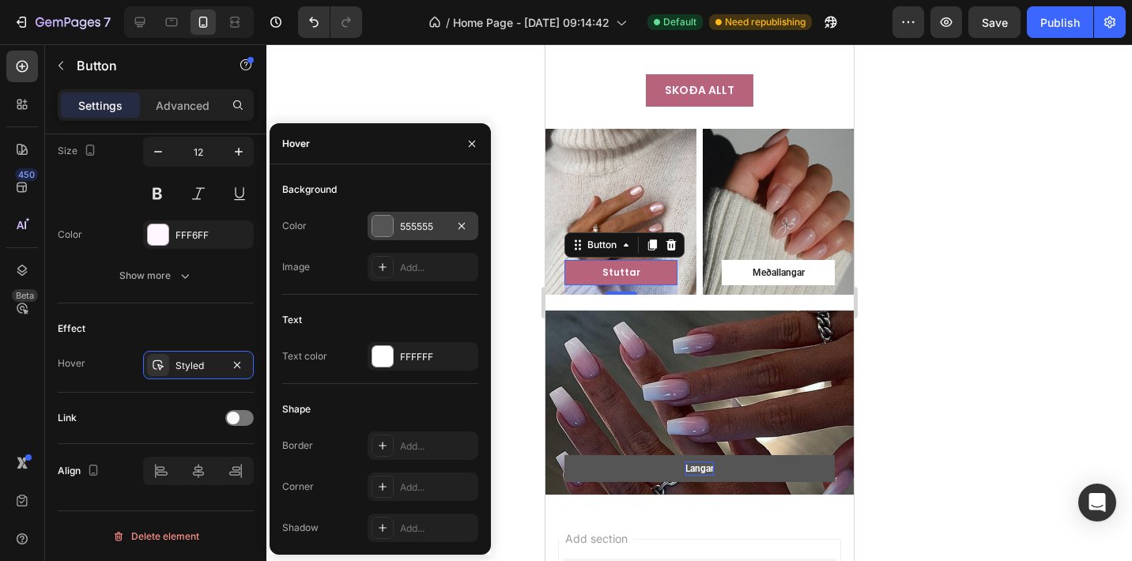
click at [385, 224] on div at bounding box center [382, 226] width 21 height 21
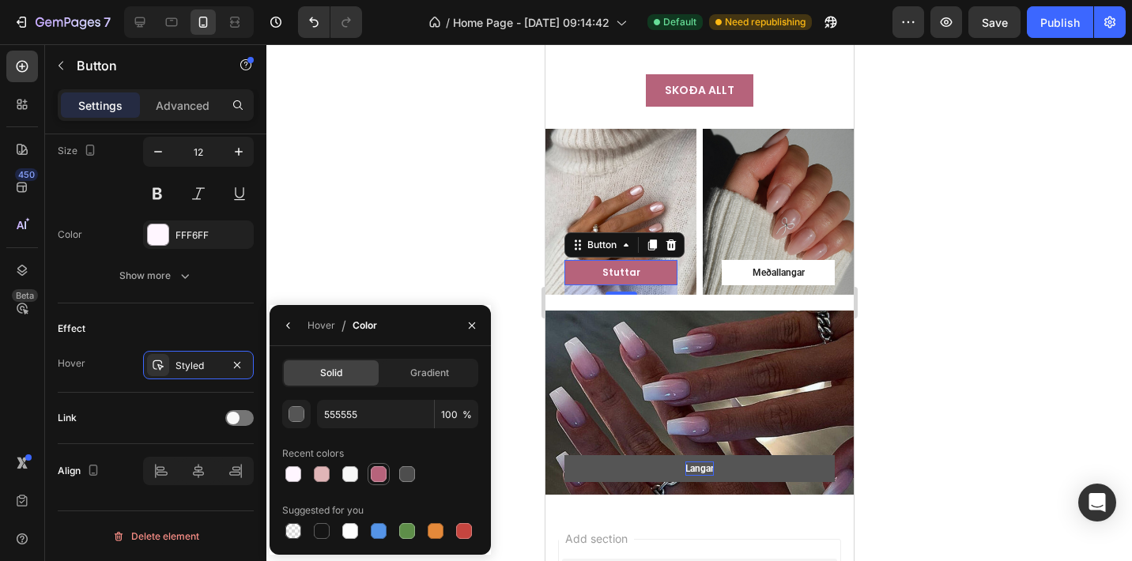
click at [382, 480] on div at bounding box center [379, 474] width 16 height 16
type input "B6637B"
click at [327, 326] on div "Hover" at bounding box center [321, 325] width 28 height 14
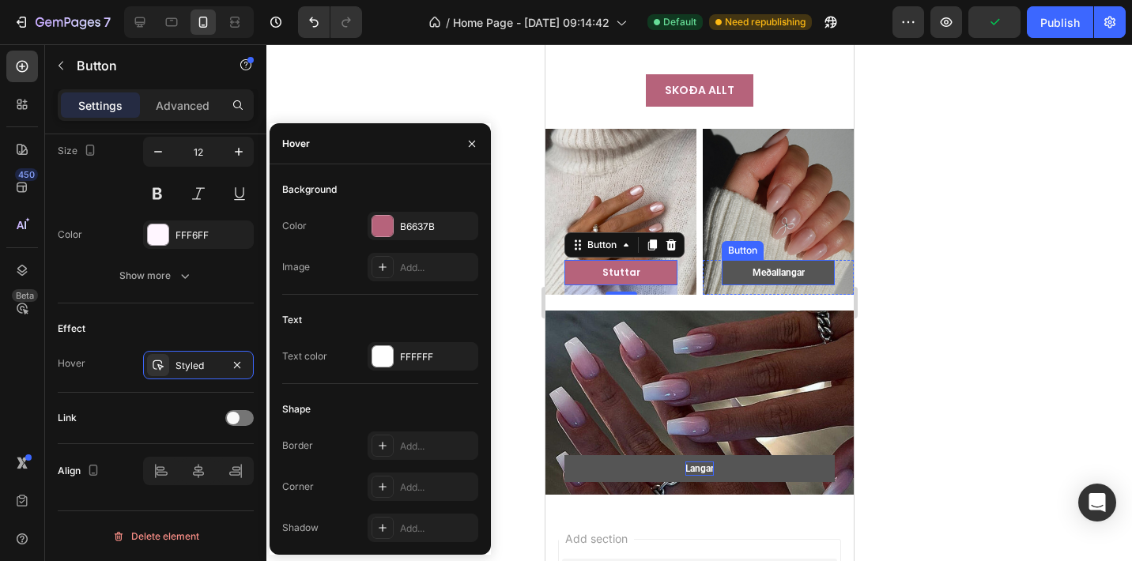
click at [741, 260] on button "Meðallangar" at bounding box center [777, 272] width 113 height 25
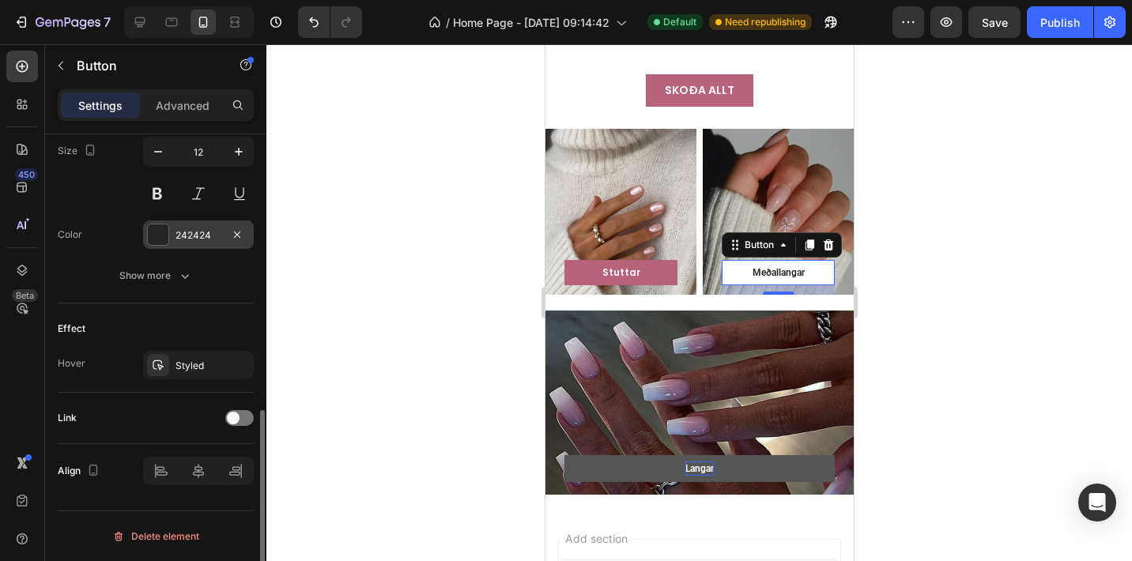
click at [199, 234] on div "242424" at bounding box center [198, 235] width 46 height 14
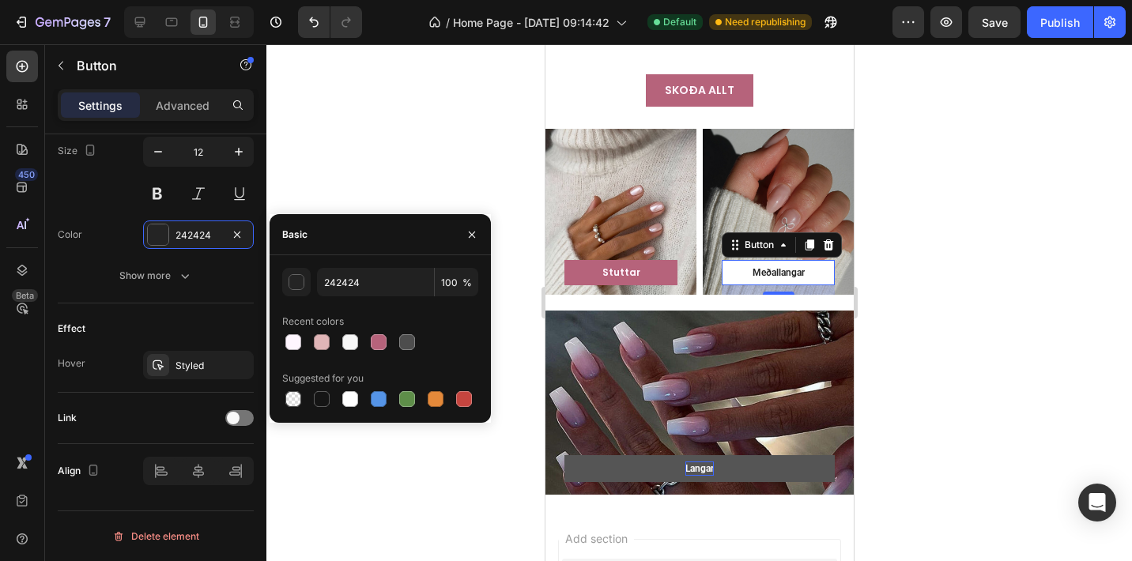
click at [309, 345] on div at bounding box center [380, 342] width 196 height 22
click at [295, 345] on div at bounding box center [293, 342] width 16 height 16
type input "FFF6FF"
click at [104, 229] on div "Color FFF6FF" at bounding box center [156, 234] width 196 height 28
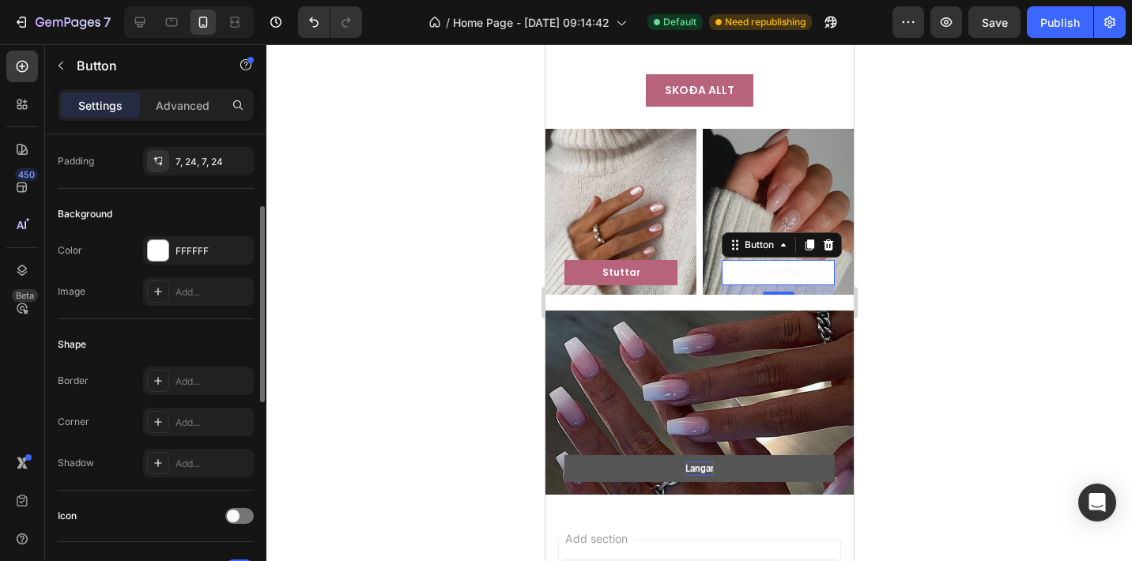
scroll to position [65, 0]
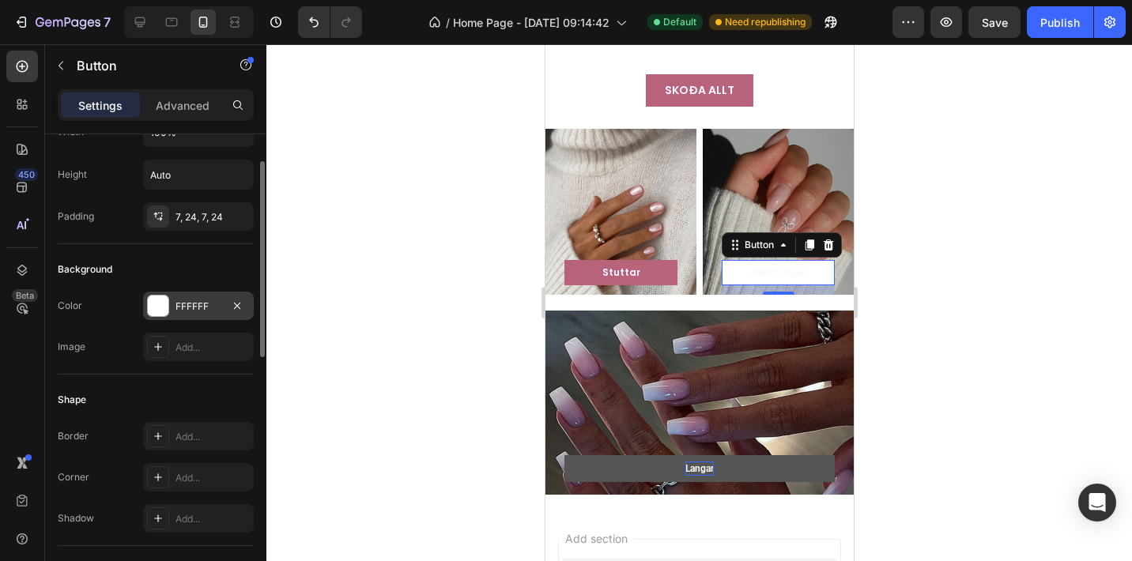
click at [157, 299] on div at bounding box center [158, 306] width 21 height 21
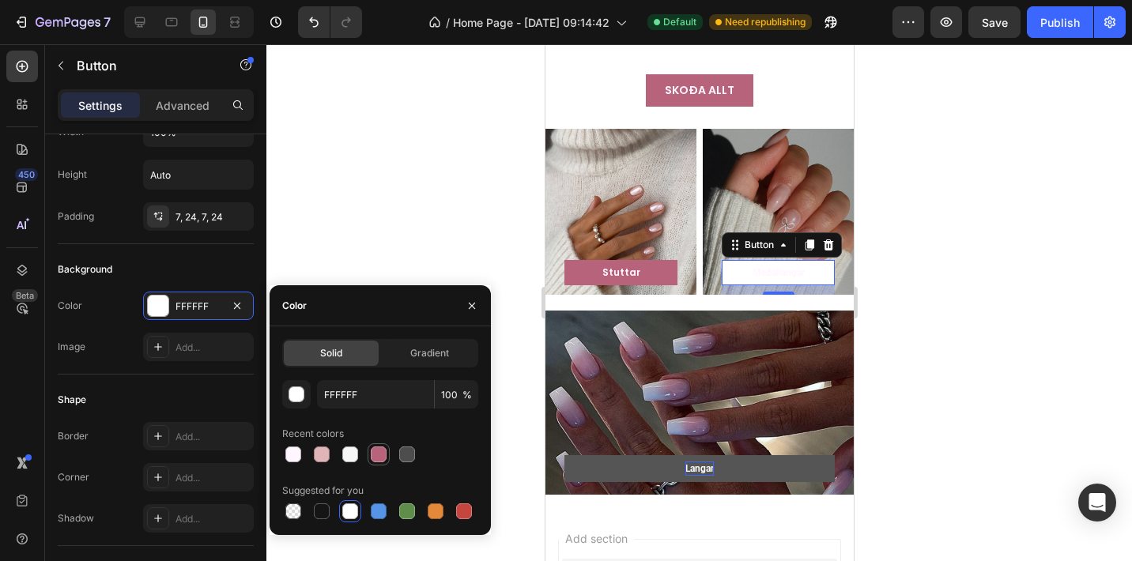
click at [387, 453] on div at bounding box center [378, 454] width 19 height 19
type input "B6637B"
click at [115, 382] on div "Shape Border Add... Corner Add... Shadow Add..." at bounding box center [156, 460] width 196 height 171
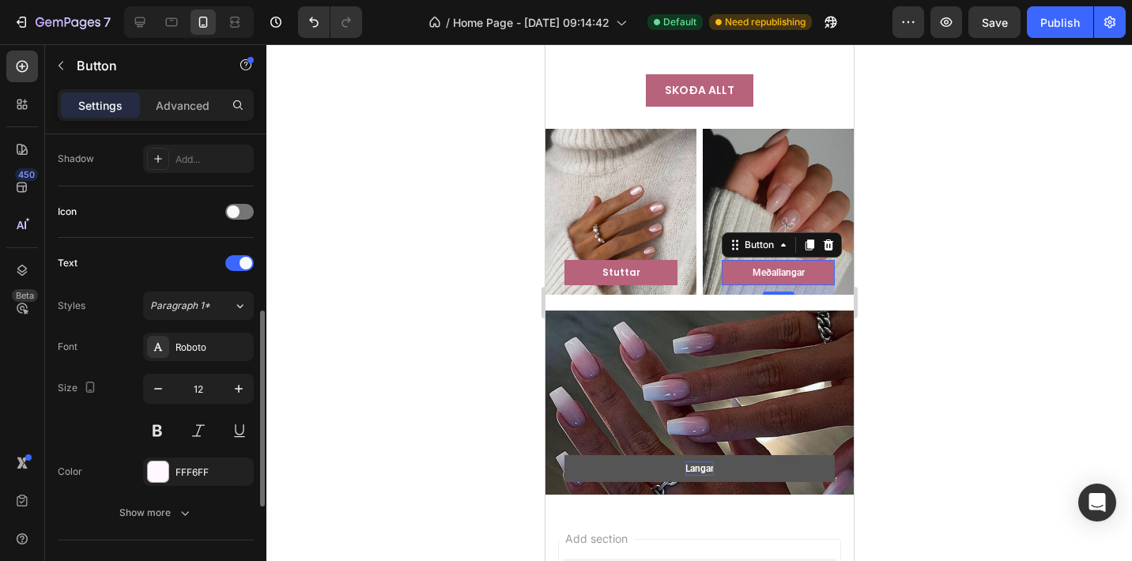
scroll to position [531, 0]
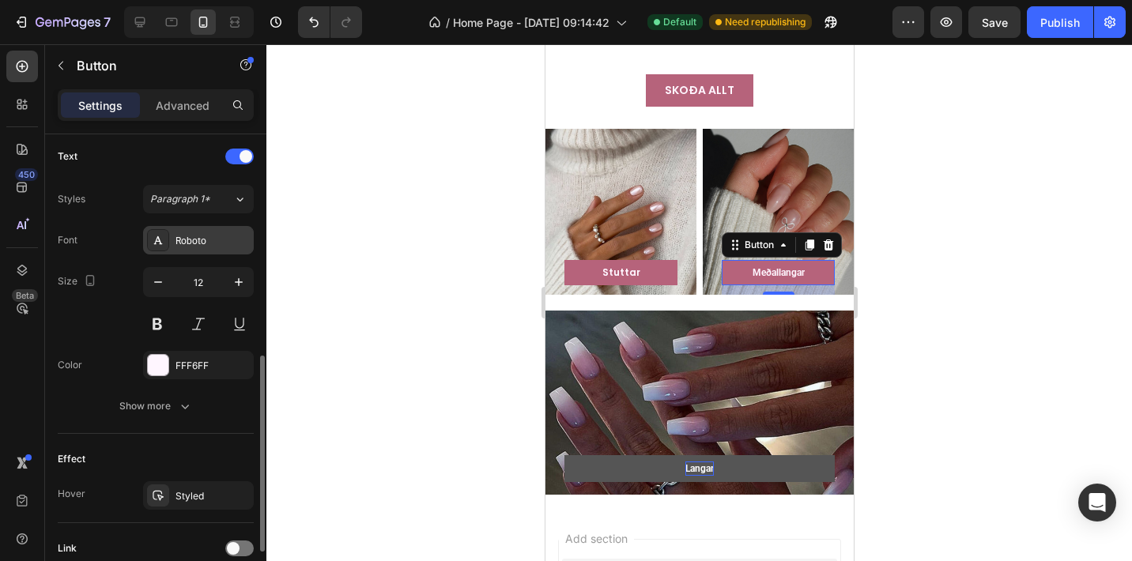
click at [213, 238] on div "Roboto" at bounding box center [212, 241] width 74 height 14
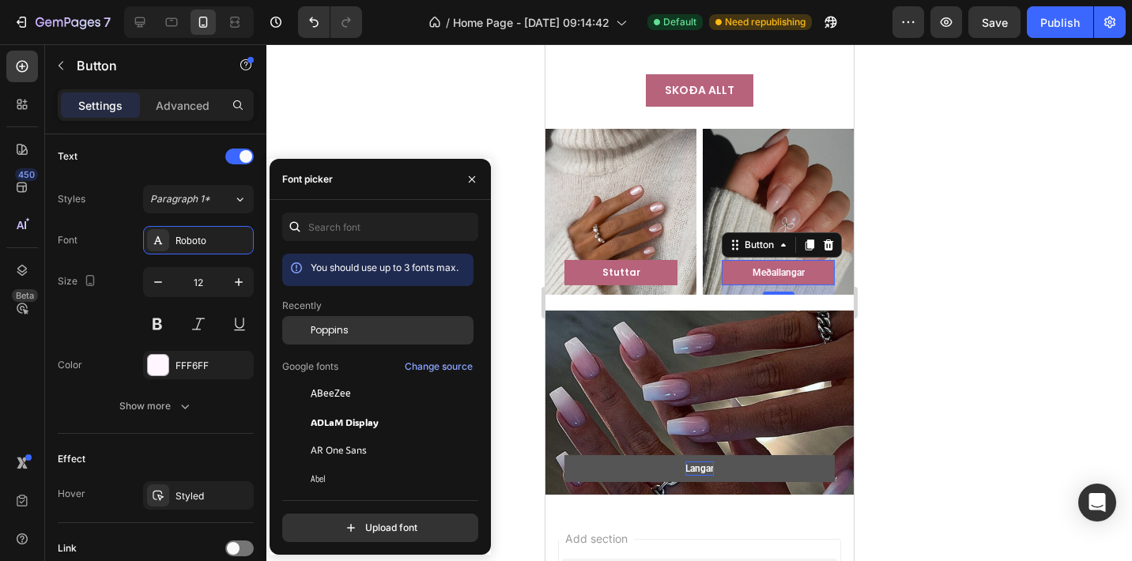
click at [335, 335] on span "Poppins" at bounding box center [330, 330] width 38 height 14
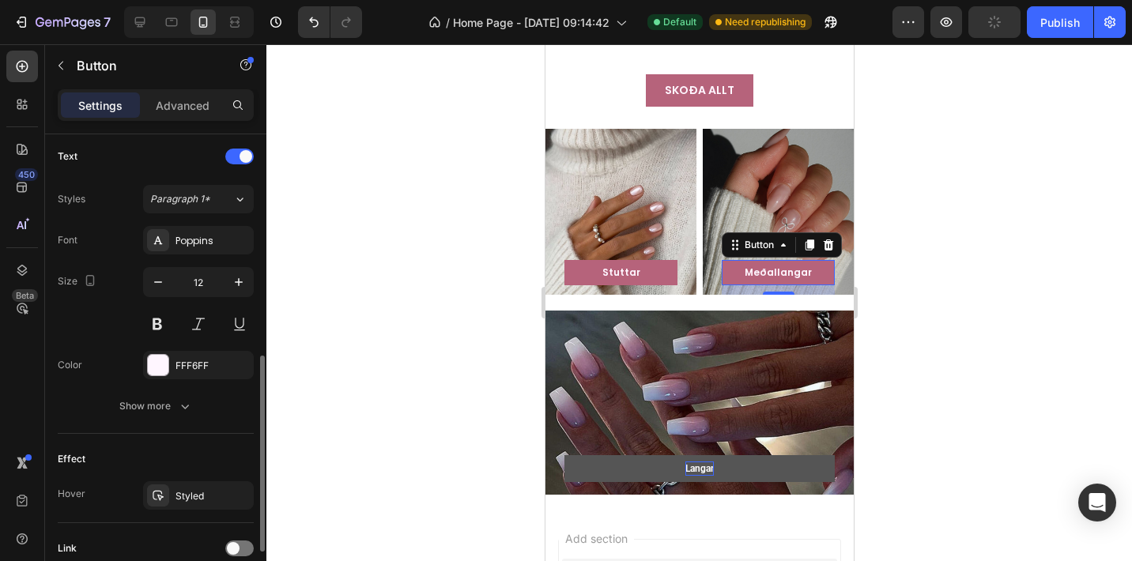
click at [104, 307] on div "Size 12" at bounding box center [156, 302] width 196 height 71
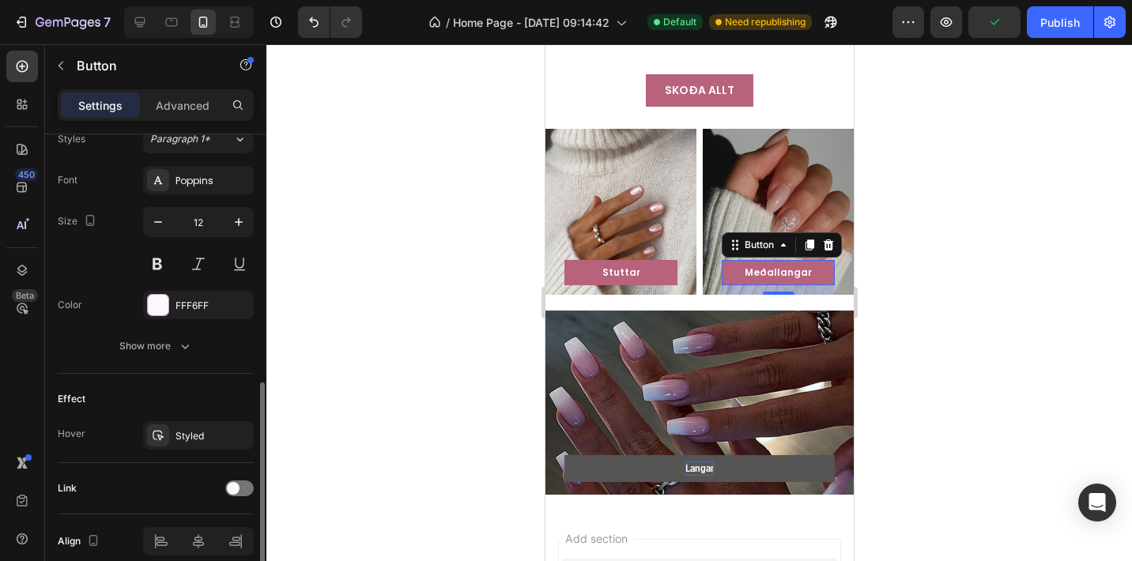
scroll to position [593, 0]
click at [150, 345] on div "Show more" at bounding box center [155, 345] width 73 height 16
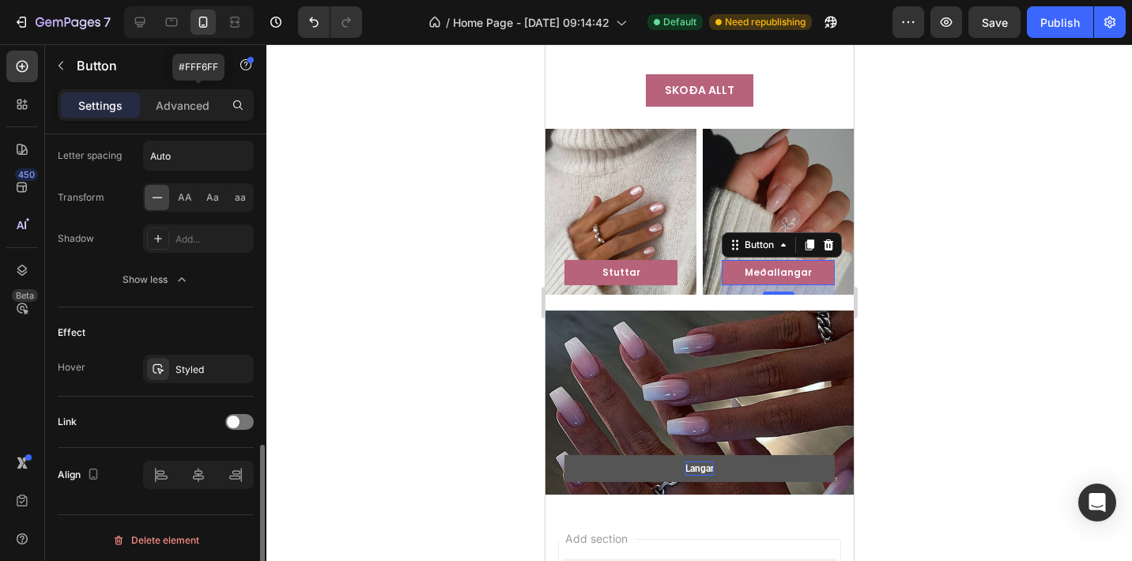
scroll to position [870, 0]
click at [167, 380] on div "Effect Hover Styled" at bounding box center [156, 347] width 196 height 89
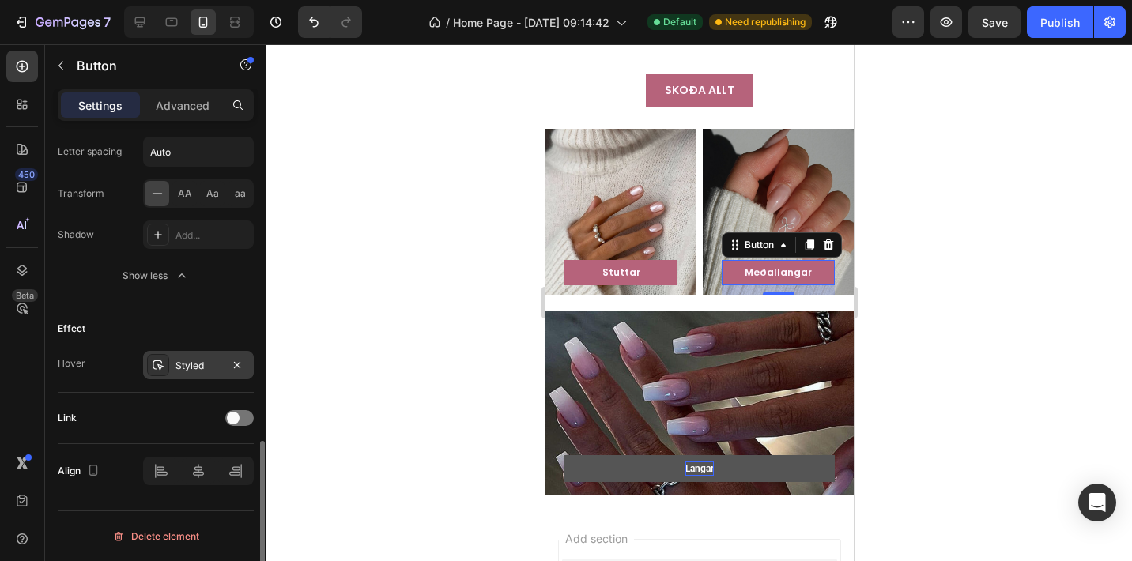
click at [164, 370] on icon at bounding box center [158, 365] width 13 height 13
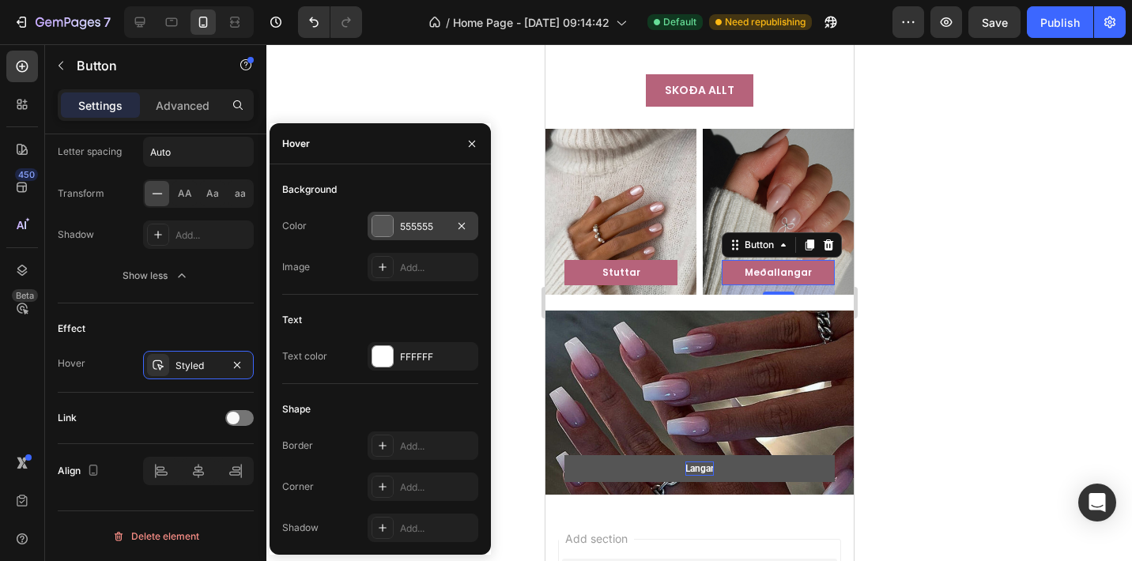
click at [376, 228] on div at bounding box center [382, 226] width 21 height 21
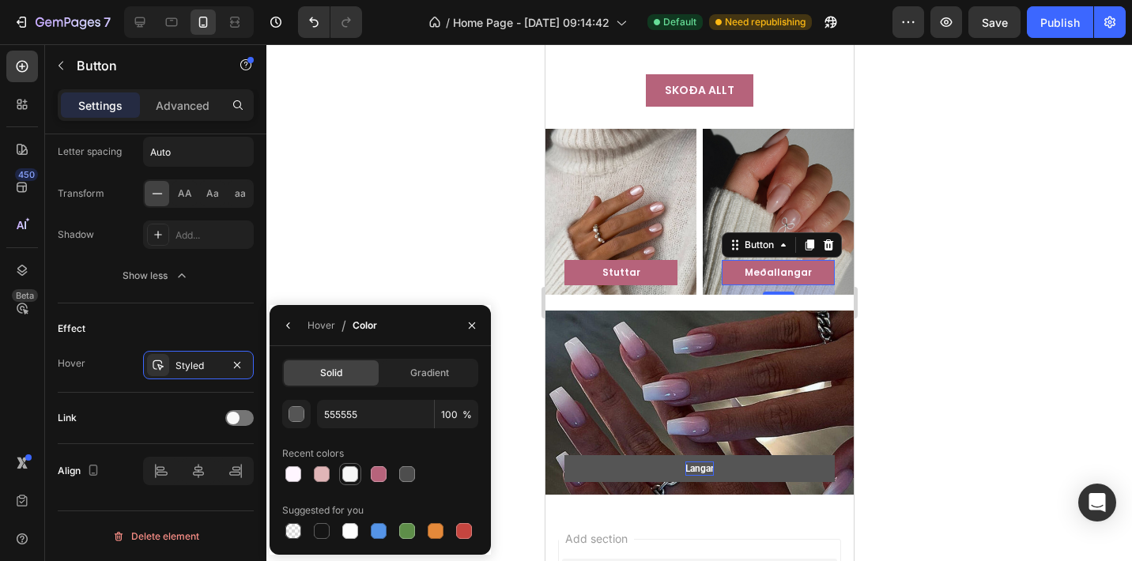
click at [348, 475] on div at bounding box center [350, 474] width 16 height 16
click at [101, 330] on div "Effect" at bounding box center [156, 328] width 196 height 25
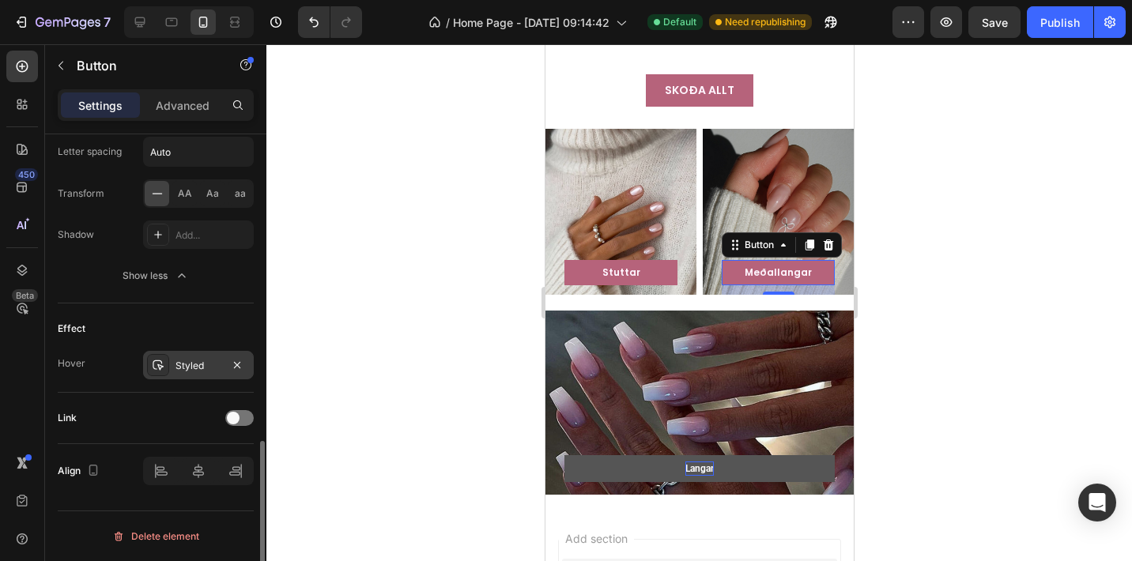
click at [163, 365] on icon at bounding box center [158, 365] width 13 height 13
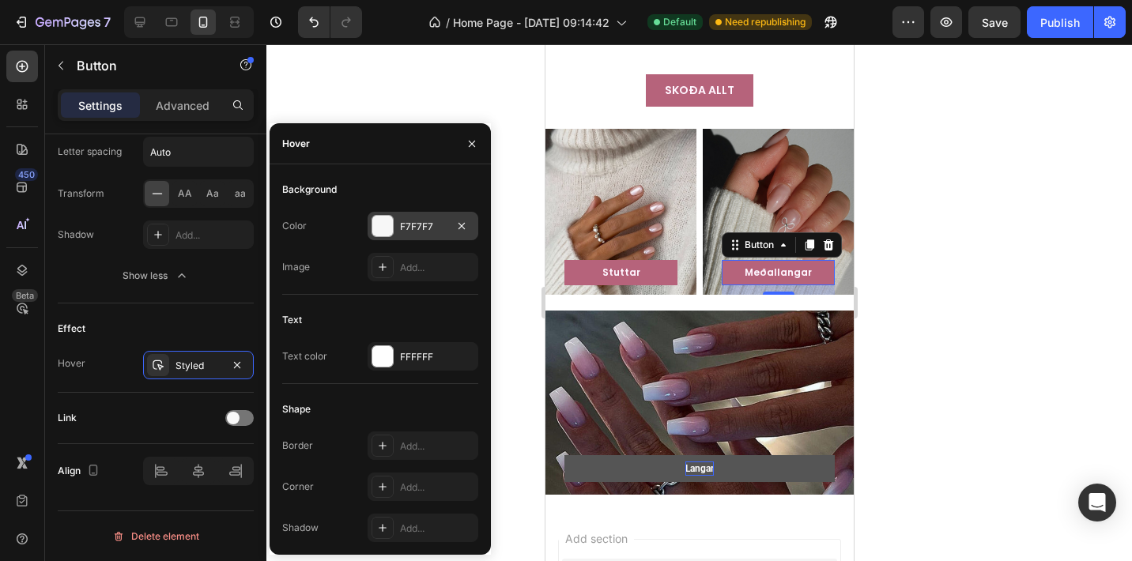
click at [381, 215] on div at bounding box center [382, 226] width 22 height 22
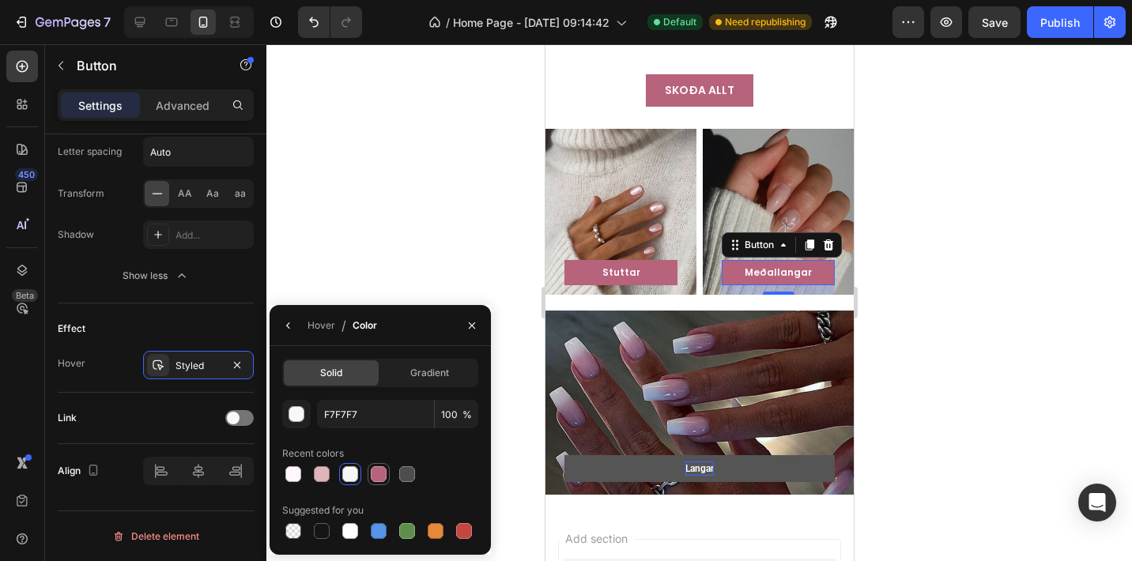
click at [376, 471] on div at bounding box center [379, 474] width 16 height 16
type input "B6637B"
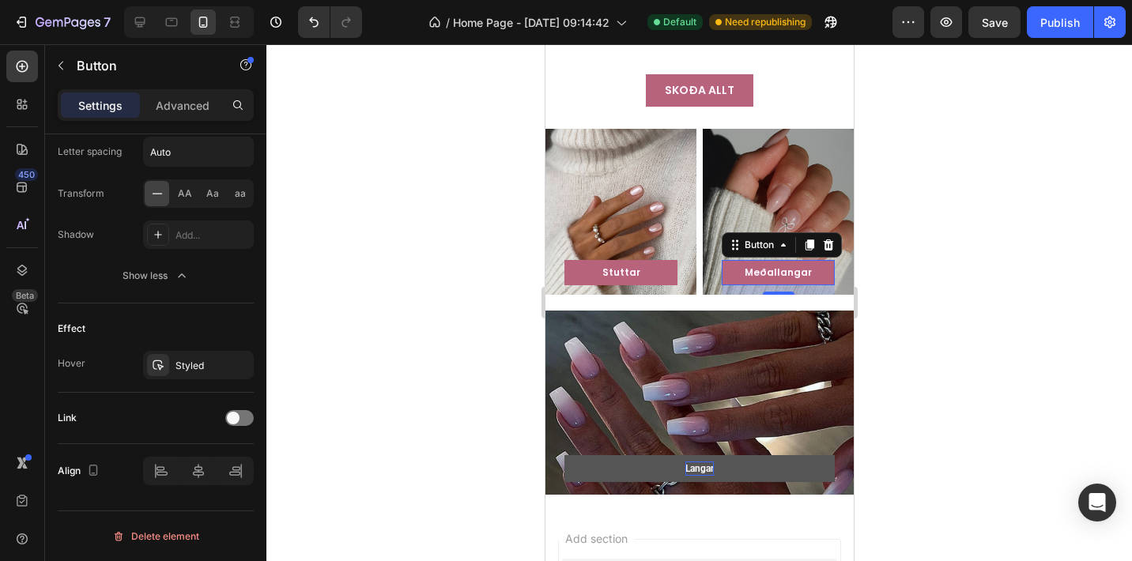
click at [941, 341] on div at bounding box center [698, 302] width 865 height 517
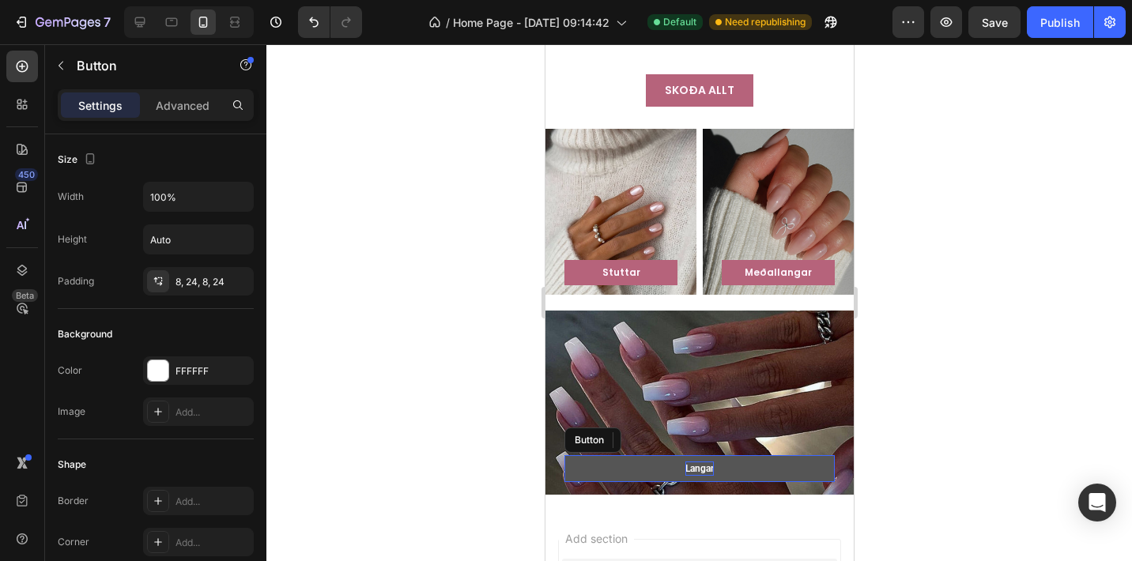
click at [796, 455] on button "Langar" at bounding box center [698, 468] width 270 height 27
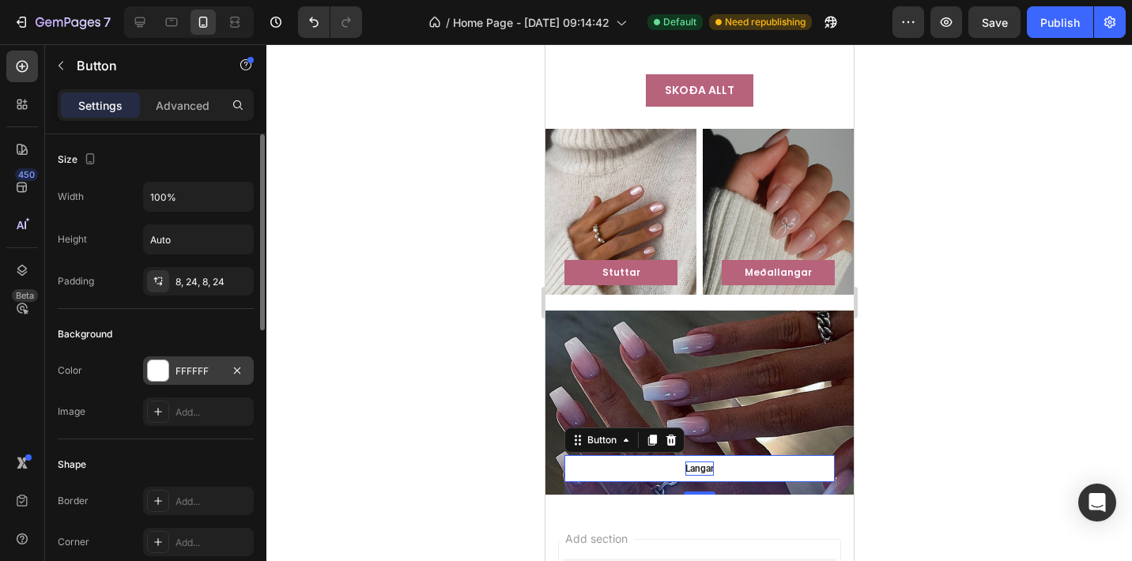
click at [160, 378] on div at bounding box center [158, 370] width 21 height 21
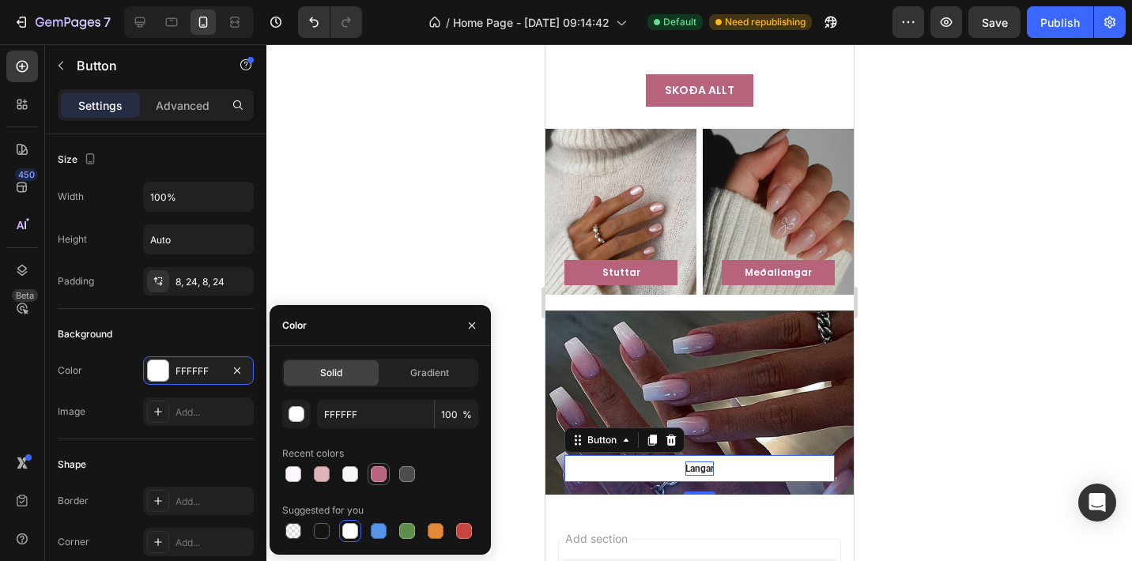
click at [374, 471] on div at bounding box center [379, 474] width 16 height 16
type input "B6637B"
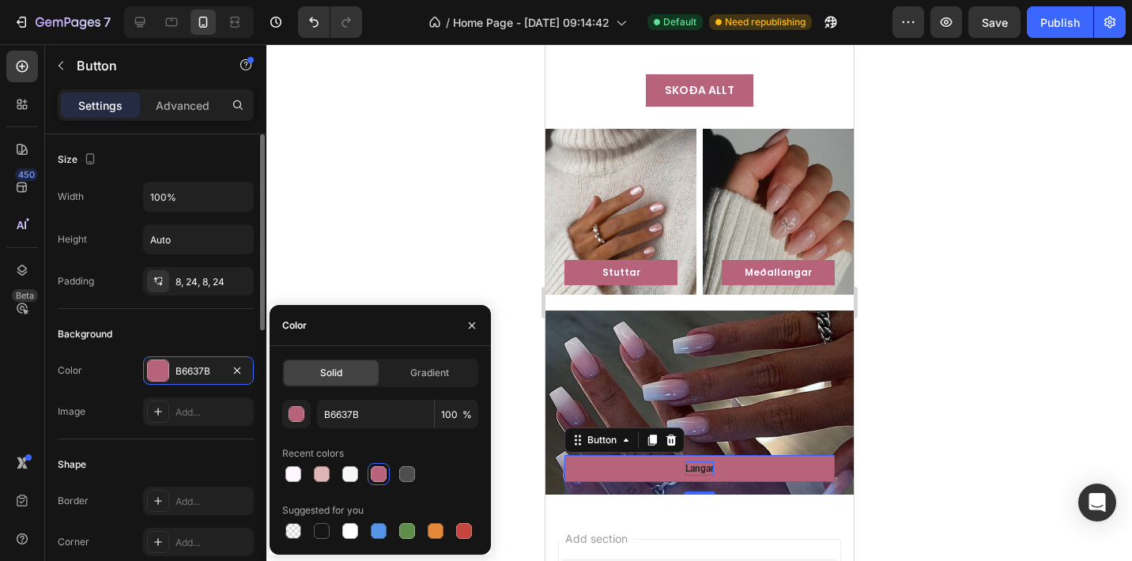
click at [111, 399] on div "Image Add..." at bounding box center [156, 411] width 196 height 28
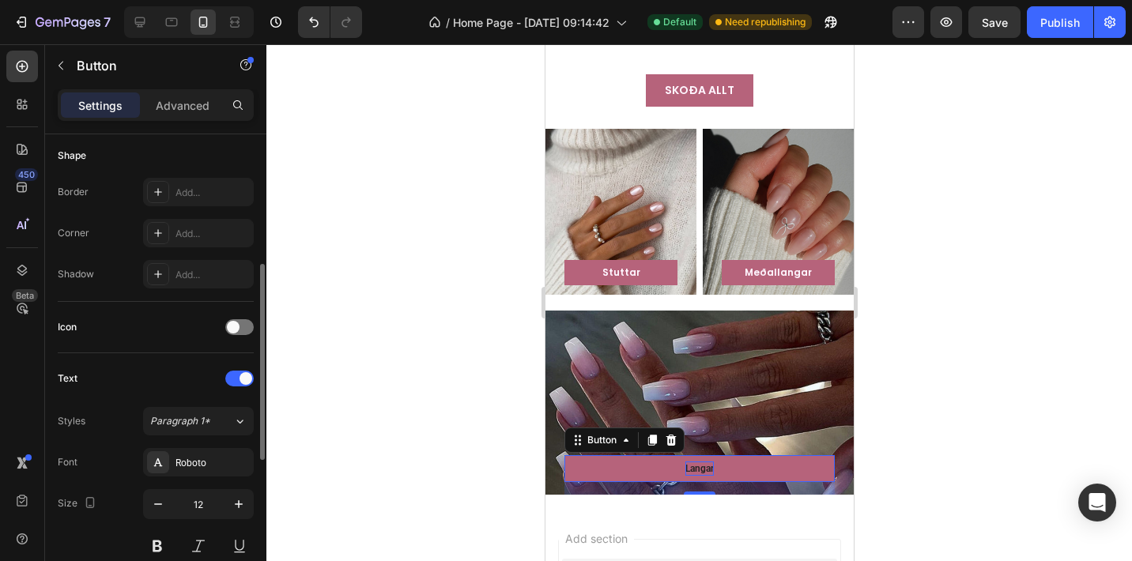
scroll to position [435, 0]
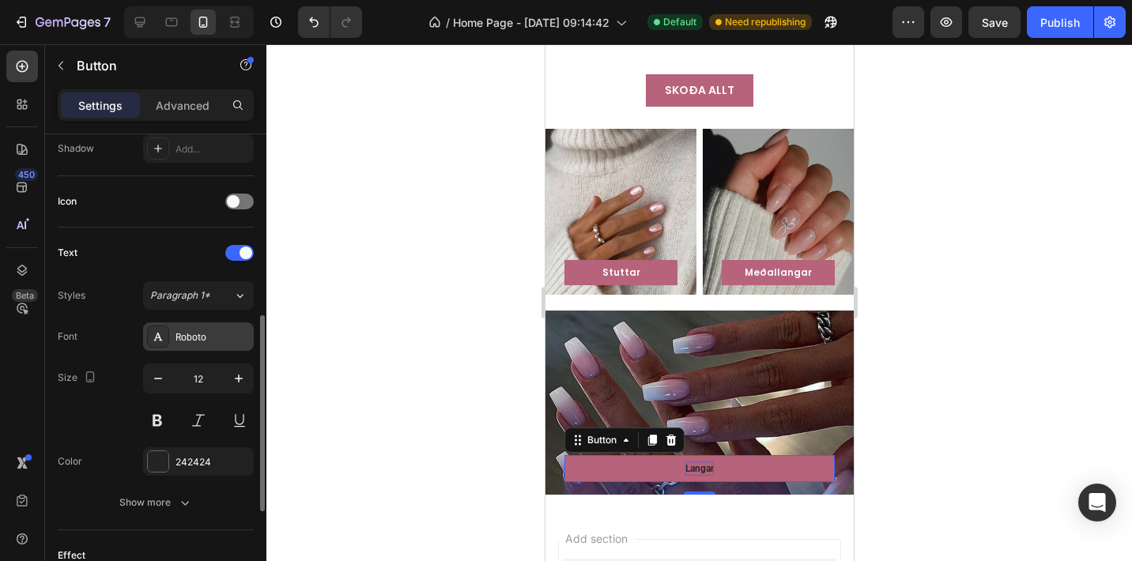
click at [177, 337] on div "Roboto" at bounding box center [212, 337] width 74 height 14
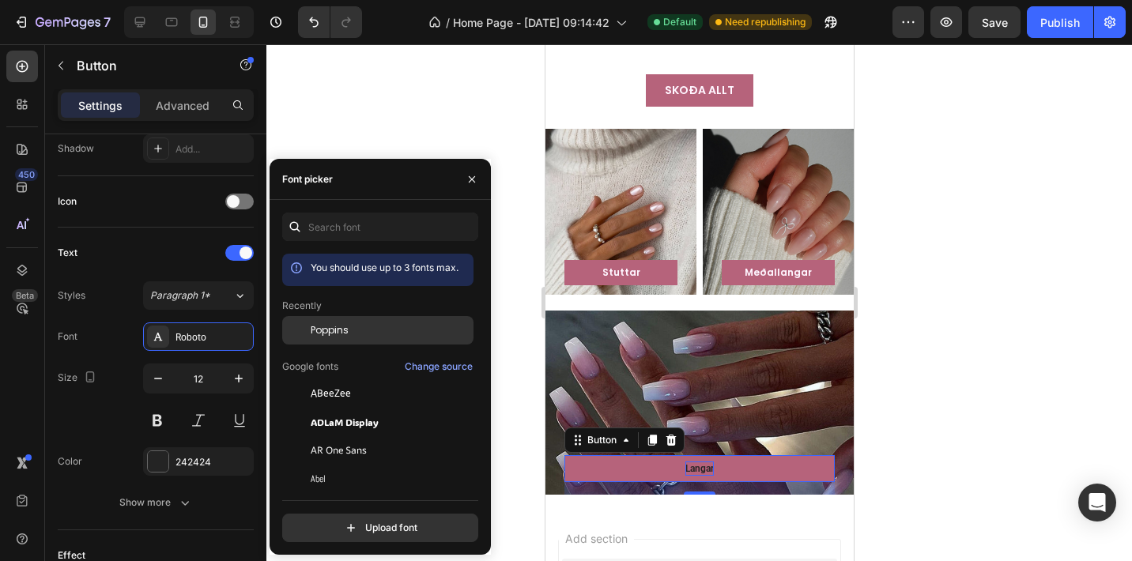
click at [333, 335] on span "Poppins" at bounding box center [330, 330] width 38 height 14
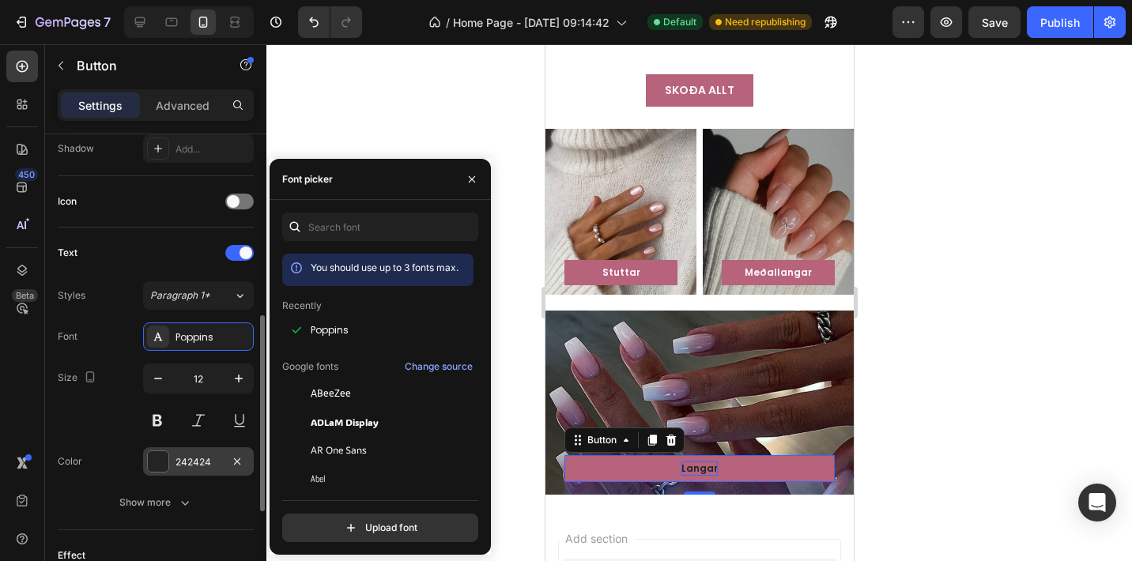
click at [154, 465] on div at bounding box center [158, 461] width 21 height 21
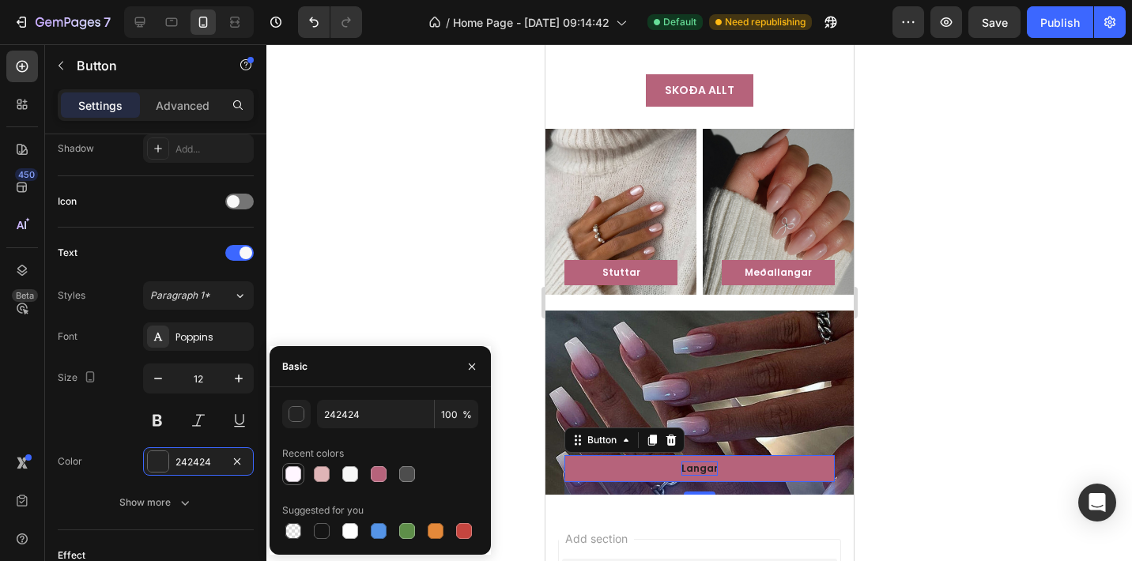
click at [296, 471] on div at bounding box center [293, 474] width 16 height 16
type input "FFF6FF"
click at [108, 424] on div "Size 12" at bounding box center [156, 398] width 196 height 71
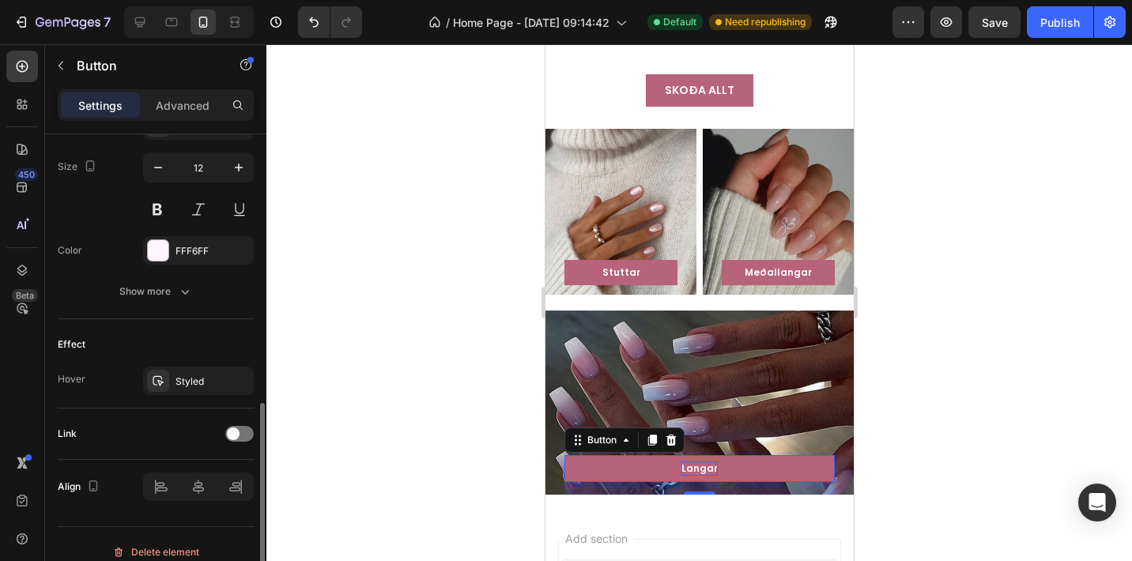
scroll to position [661, 0]
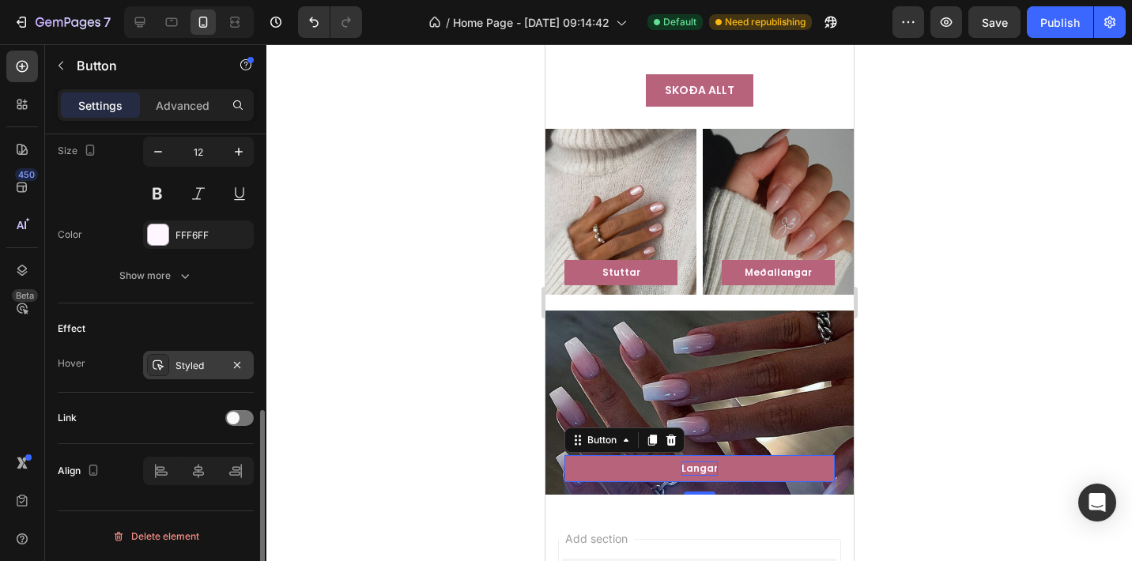
click at [181, 356] on div "Styled" at bounding box center [198, 365] width 111 height 28
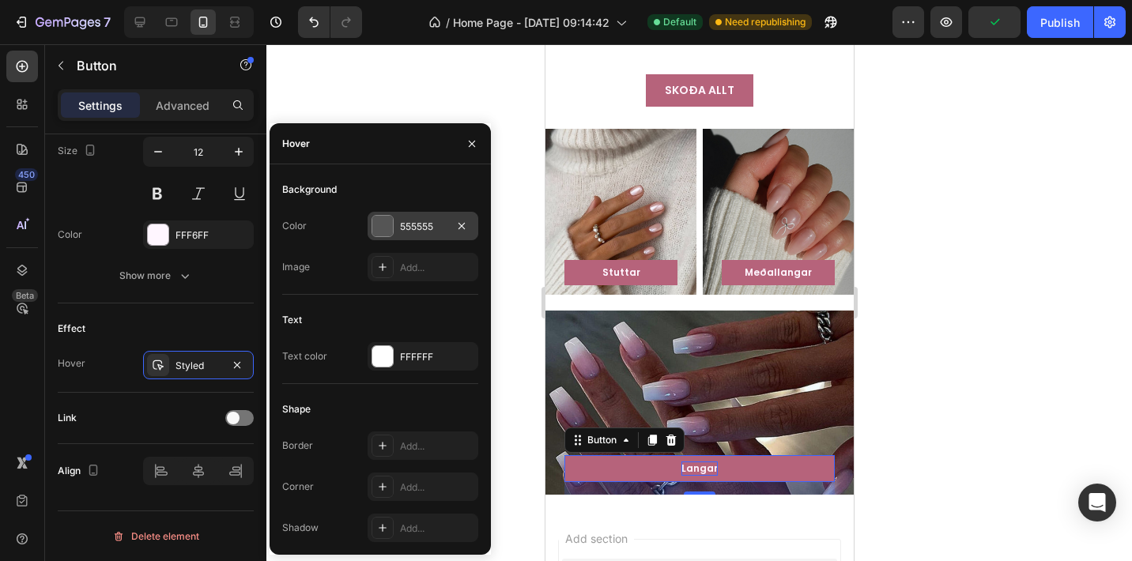
click at [389, 228] on div at bounding box center [382, 226] width 21 height 21
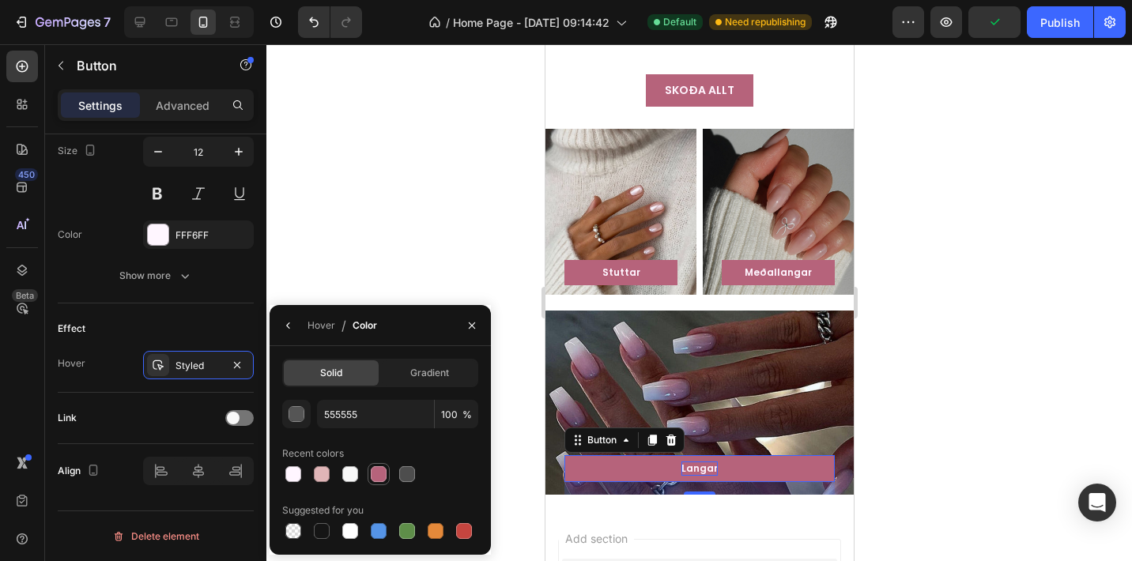
click at [382, 476] on div at bounding box center [379, 474] width 16 height 16
type input "B6637B"
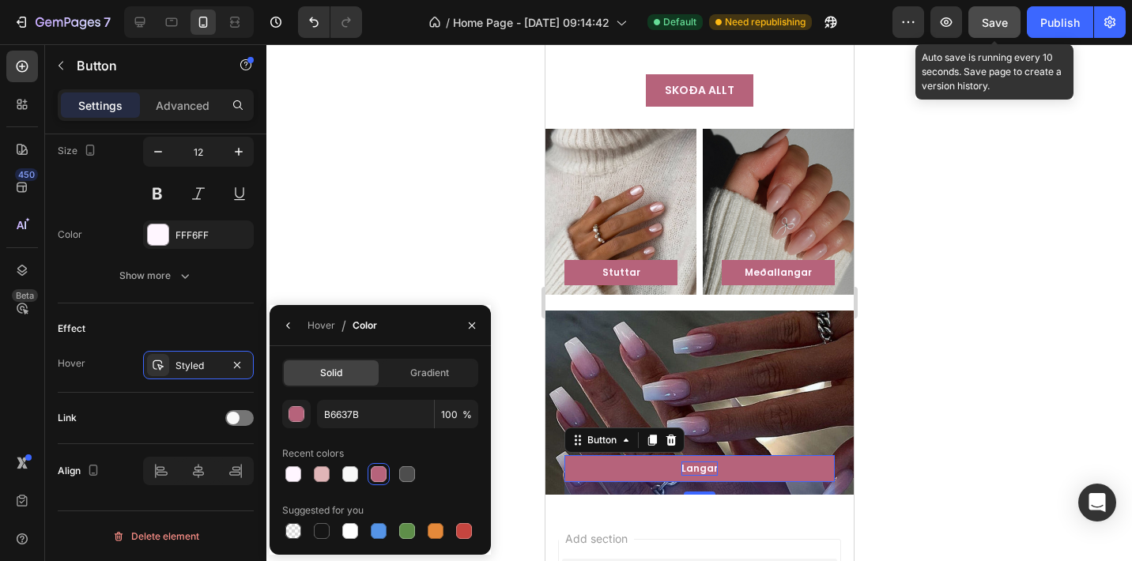
click at [997, 32] on button "Save" at bounding box center [994, 22] width 52 height 32
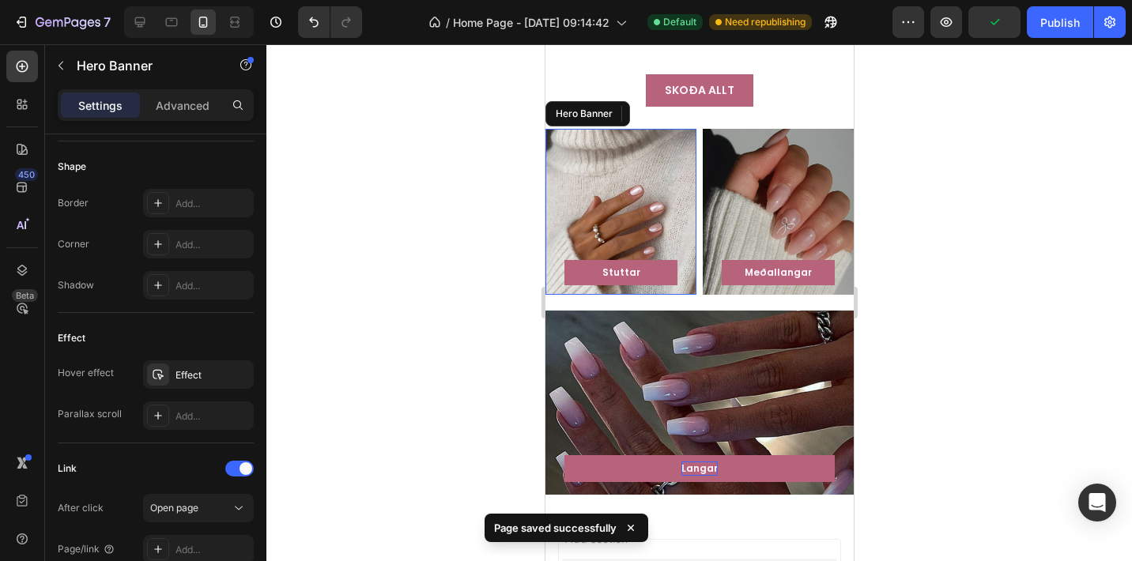
click at [612, 191] on div "Overlay" at bounding box center [619, 212] width 151 height 166
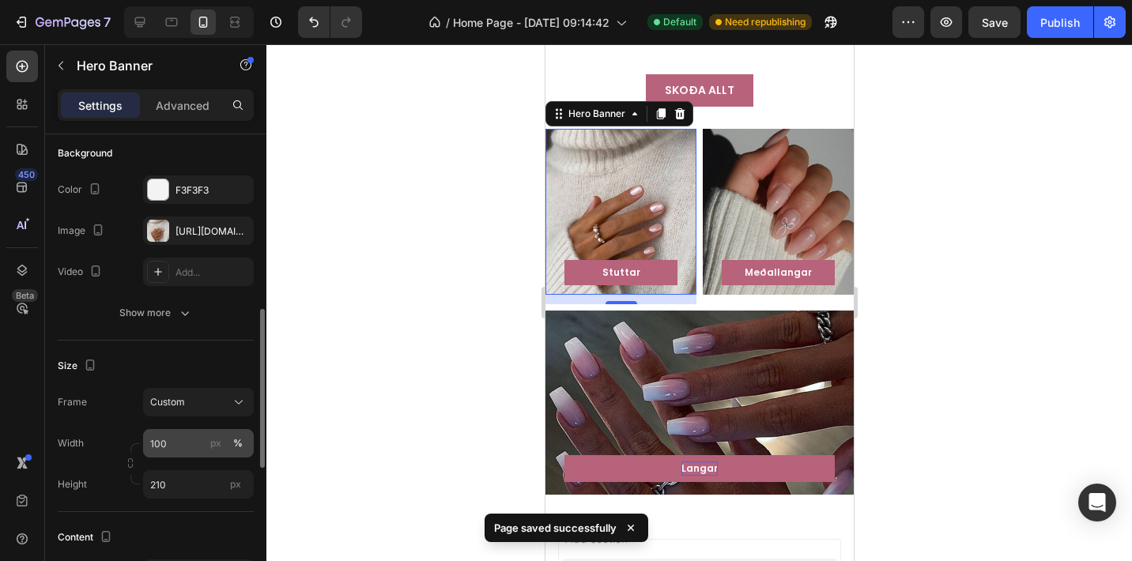
scroll to position [0, 0]
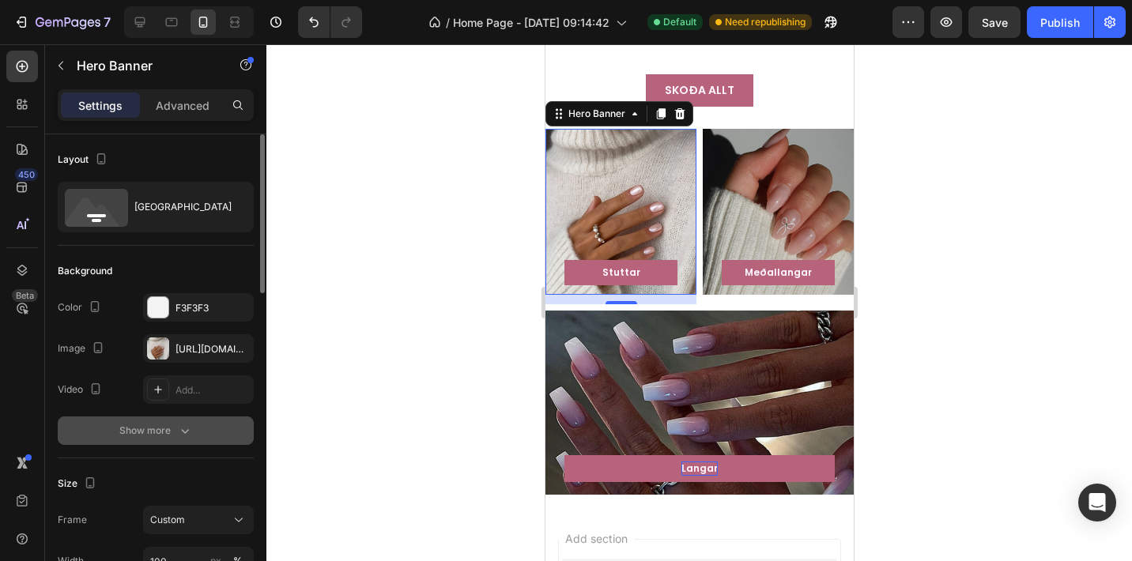
click at [160, 427] on div "Show more" at bounding box center [155, 431] width 73 height 16
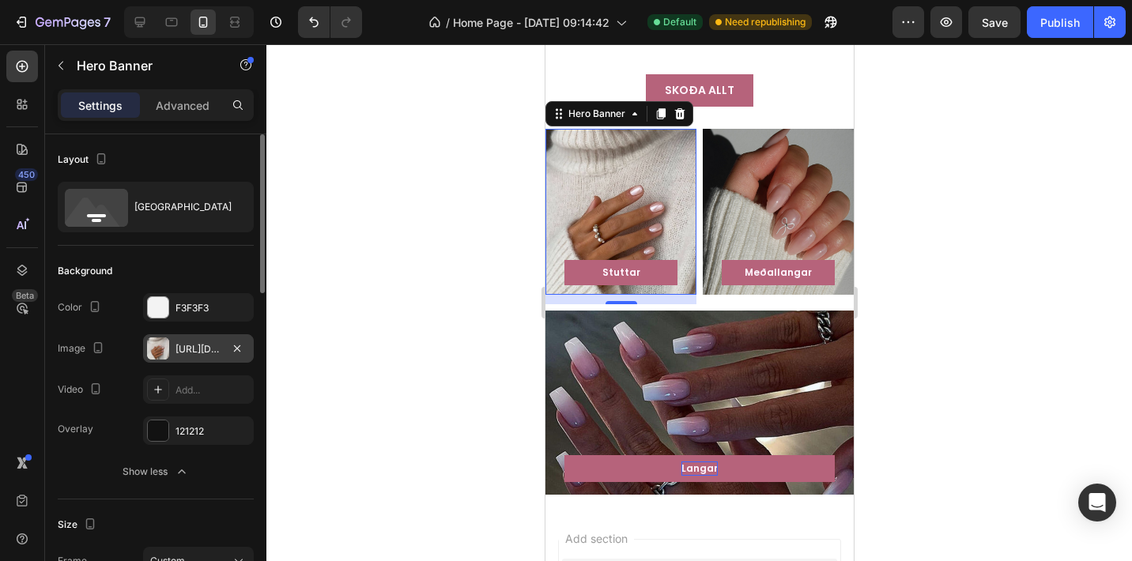
click at [168, 348] on div at bounding box center [158, 348] width 22 height 22
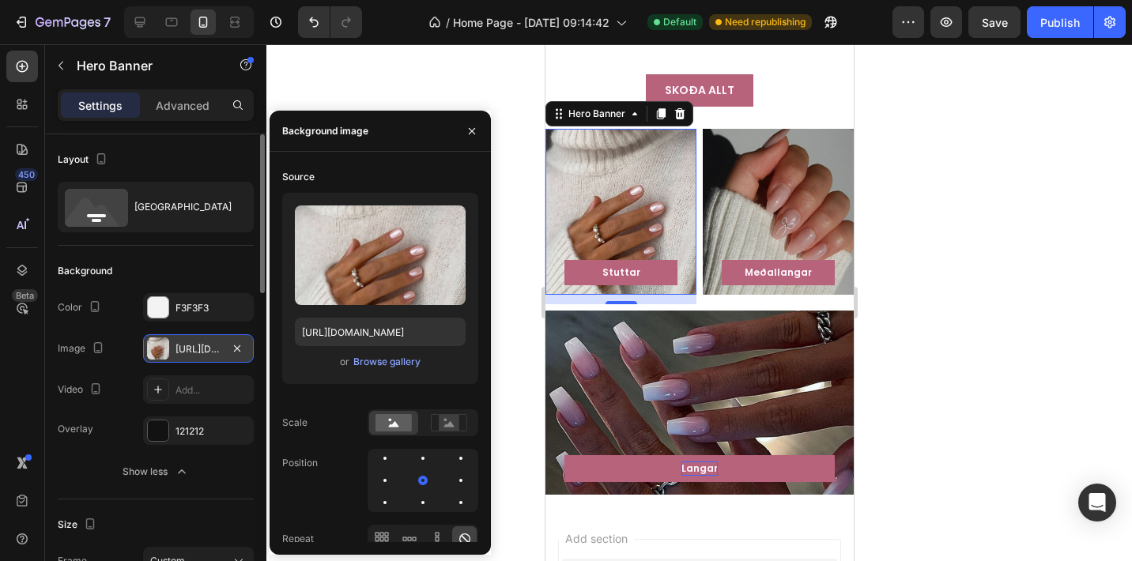
click at [168, 348] on div at bounding box center [158, 348] width 22 height 22
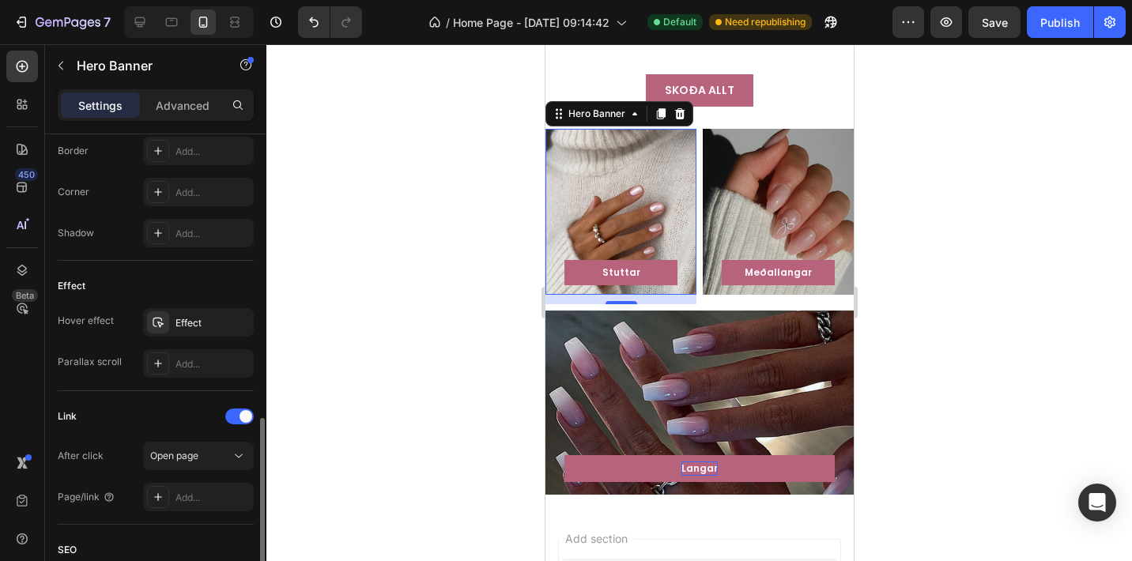
scroll to position [938, 0]
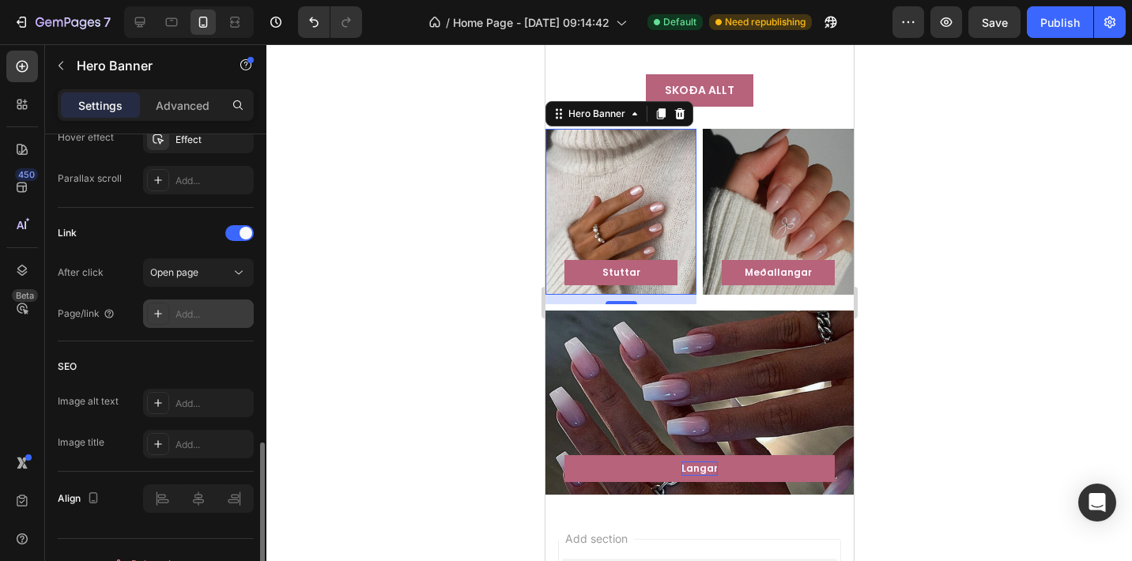
click at [194, 311] on div "Add..." at bounding box center [212, 314] width 74 height 14
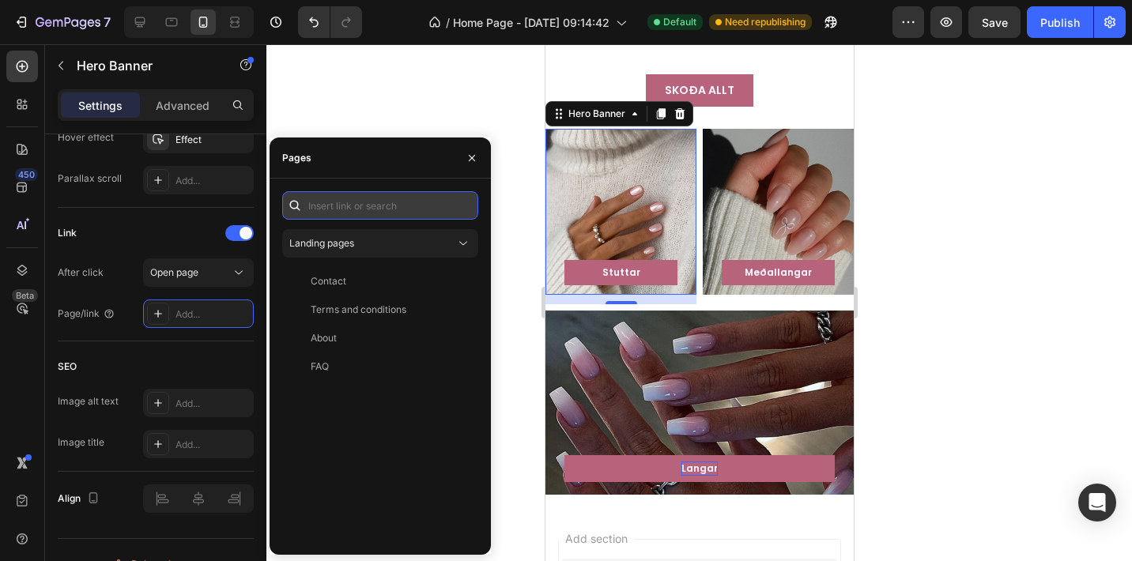
click at [348, 205] on input "text" at bounding box center [380, 205] width 196 height 28
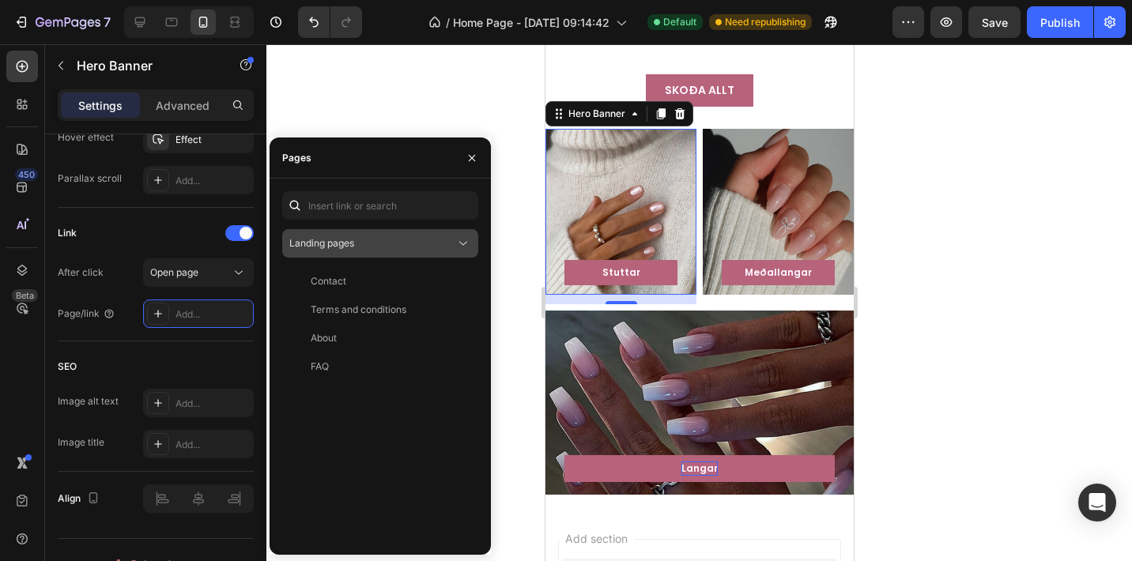
click at [356, 232] on button "Landing pages" at bounding box center [380, 243] width 196 height 28
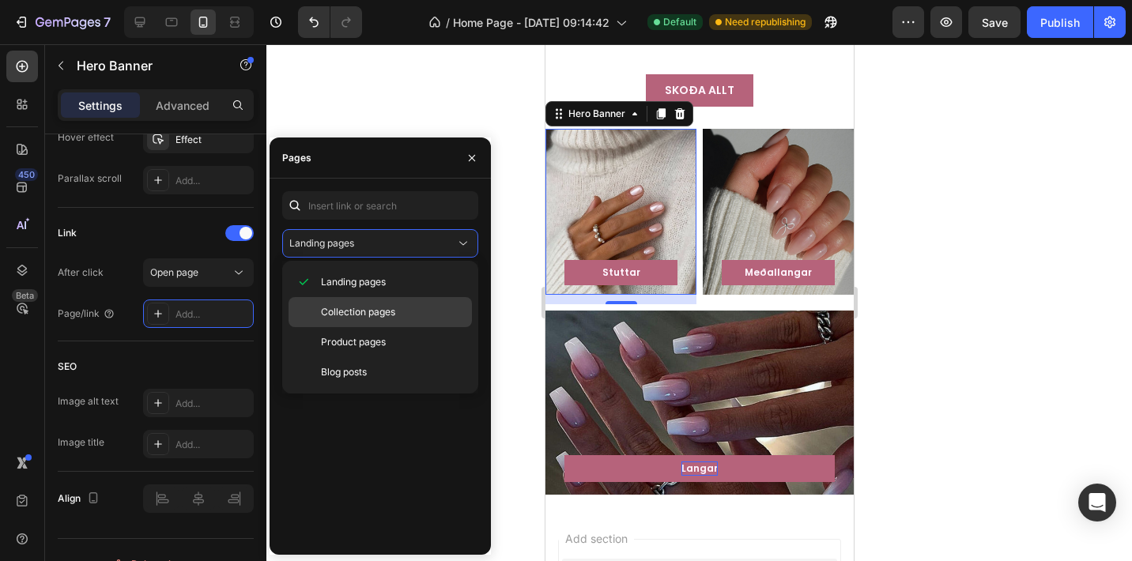
click at [356, 312] on span "Collection pages" at bounding box center [358, 312] width 74 height 14
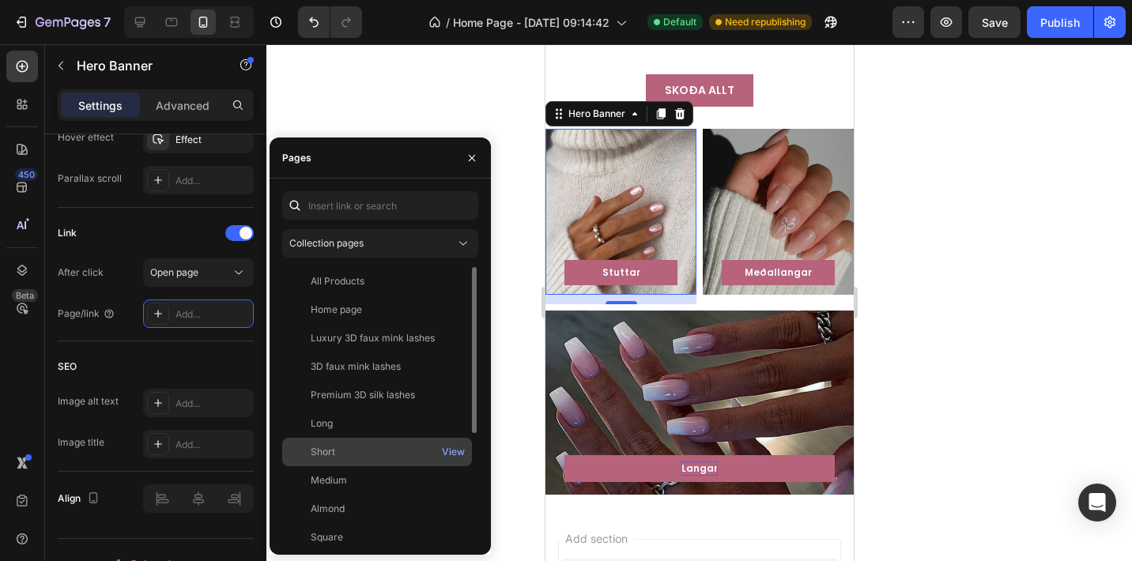
click at [377, 455] on div "Short" at bounding box center [376, 452] width 177 height 14
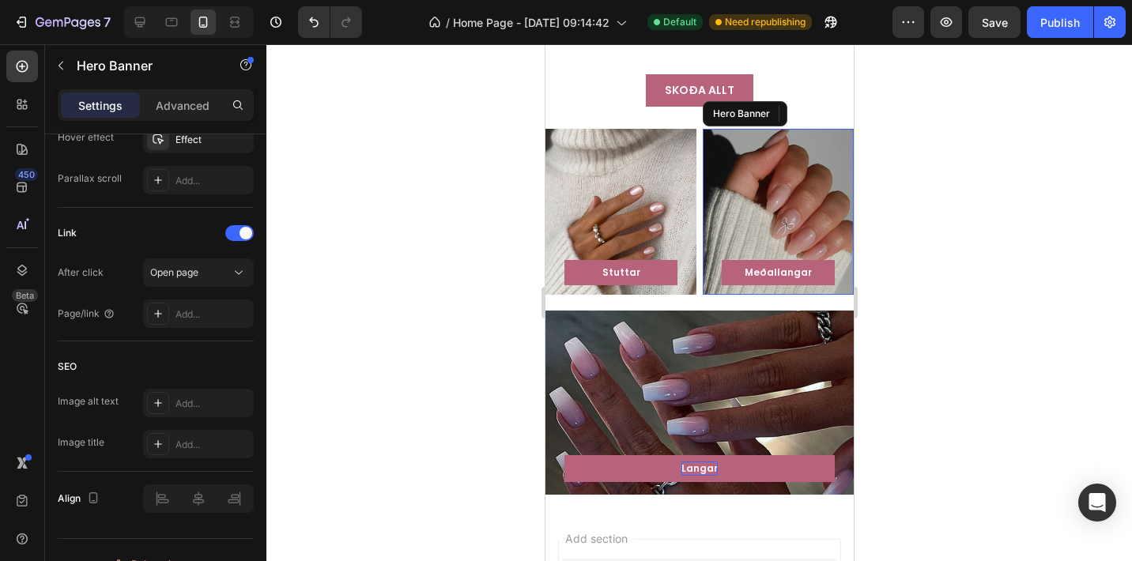
click at [736, 217] on div "Overlay" at bounding box center [777, 212] width 151 height 166
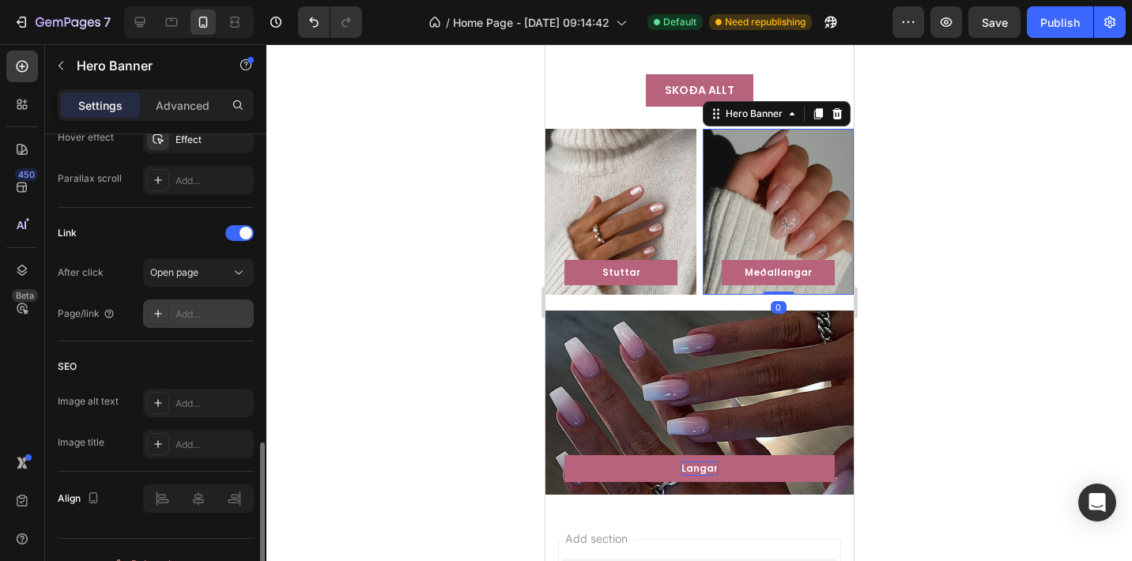
click at [187, 318] on div "Add..." at bounding box center [212, 314] width 74 height 14
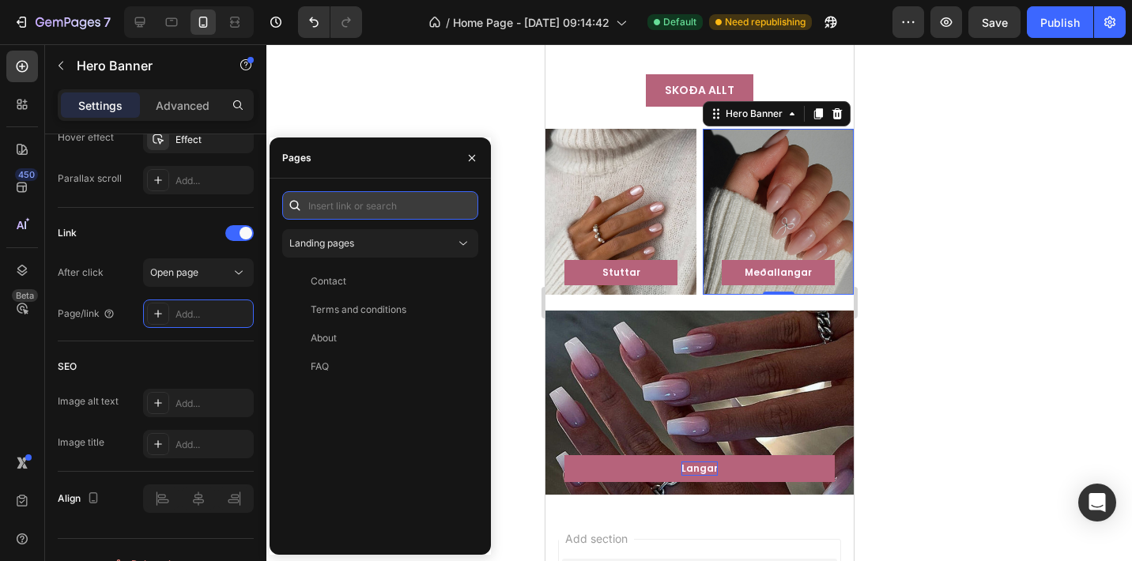
click at [358, 208] on input "text" at bounding box center [380, 205] width 196 height 28
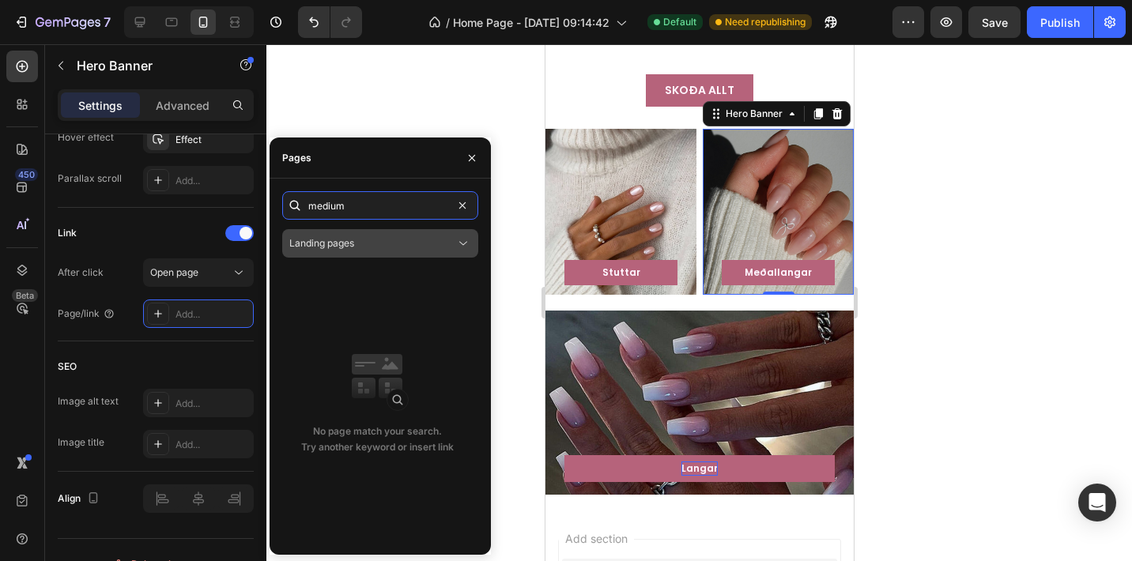
type input "medium"
click at [368, 254] on button "Landing pages" at bounding box center [380, 243] width 196 height 28
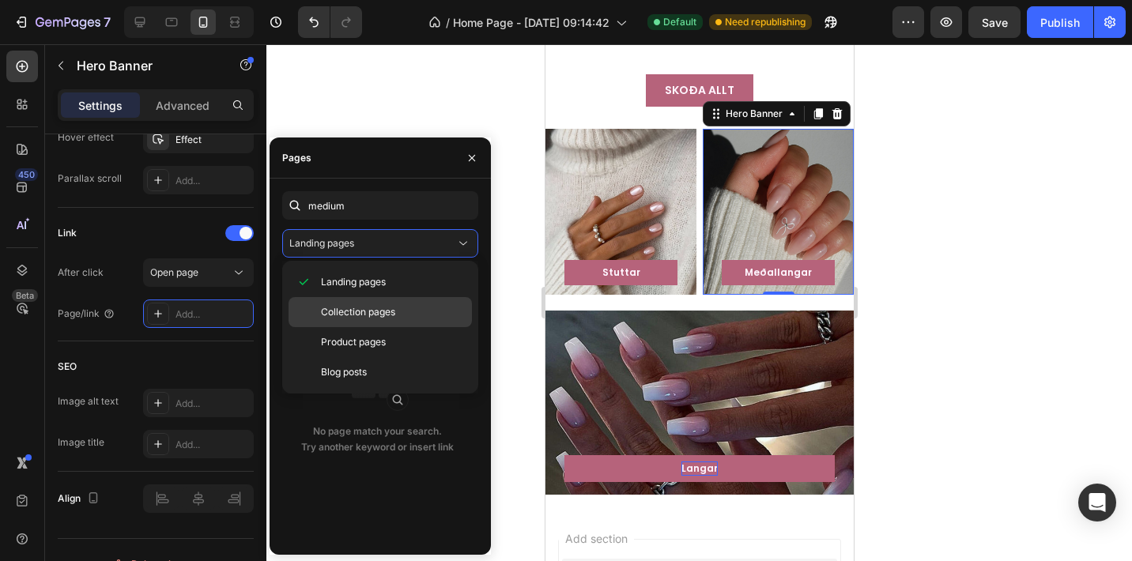
click at [365, 310] on span "Collection pages" at bounding box center [358, 312] width 74 height 14
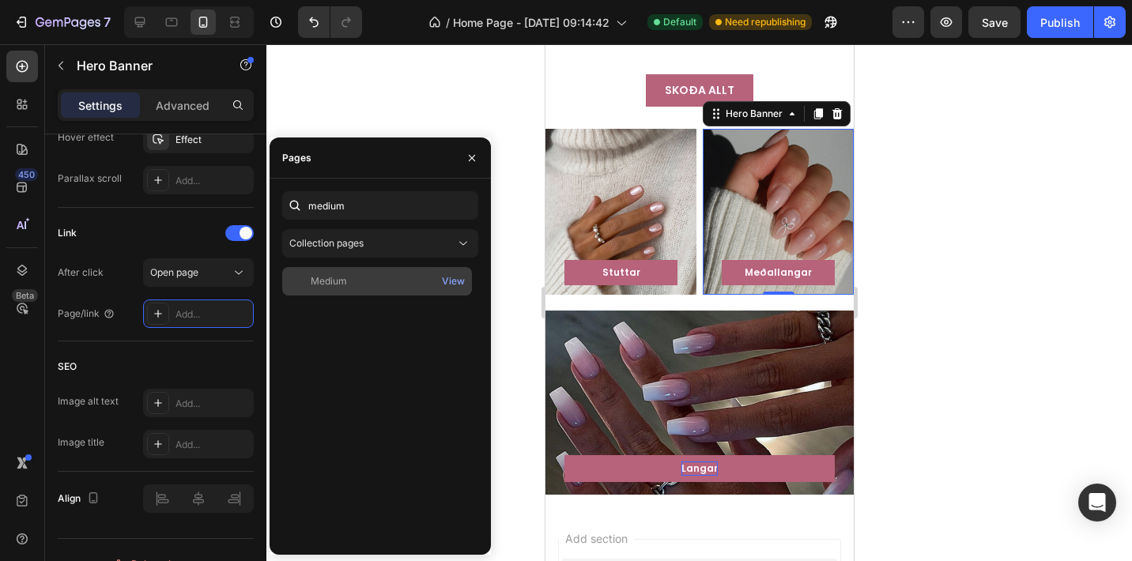
click at [372, 284] on div "Medium" at bounding box center [376, 281] width 177 height 14
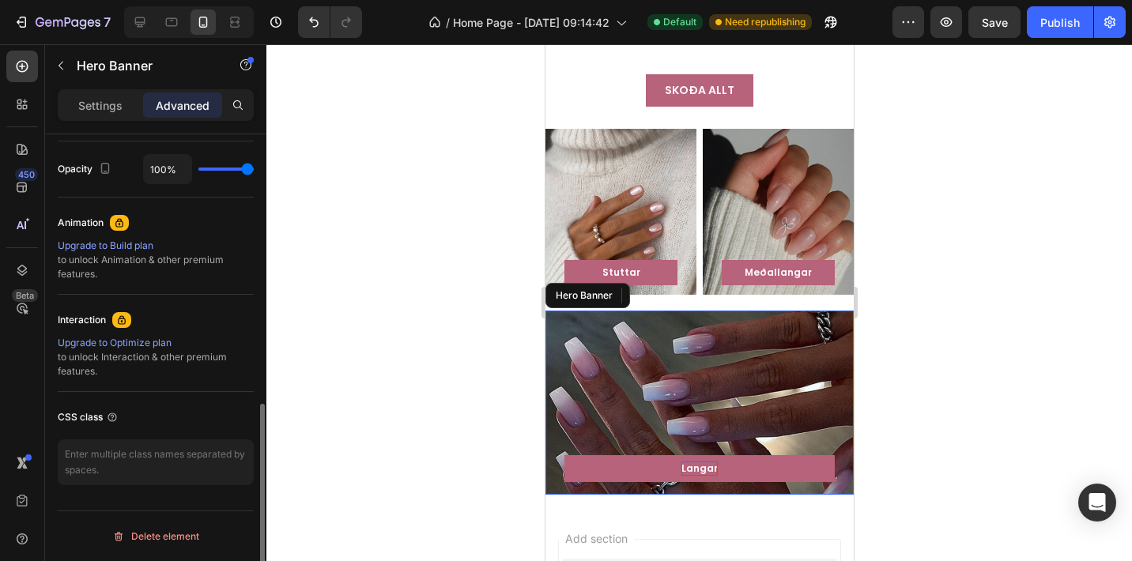
drag, startPoint x: 688, startPoint y: 343, endPoint x: 928, endPoint y: 354, distance: 240.5
click at [688, 343] on div "Overlay" at bounding box center [698, 403] width 308 height 184
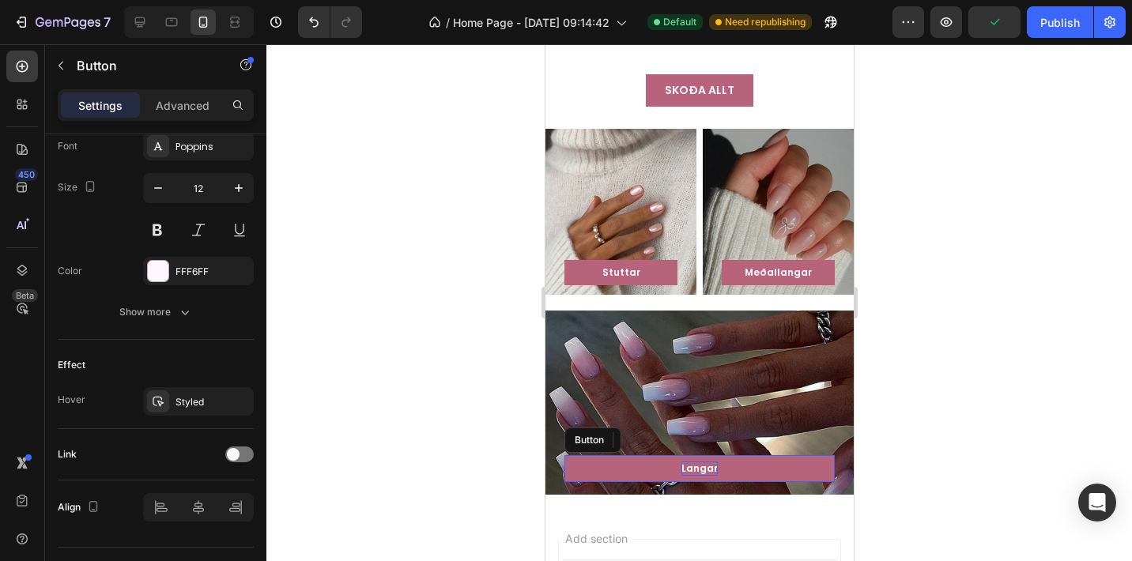
click at [765, 455] on button "Langar" at bounding box center [698, 468] width 270 height 27
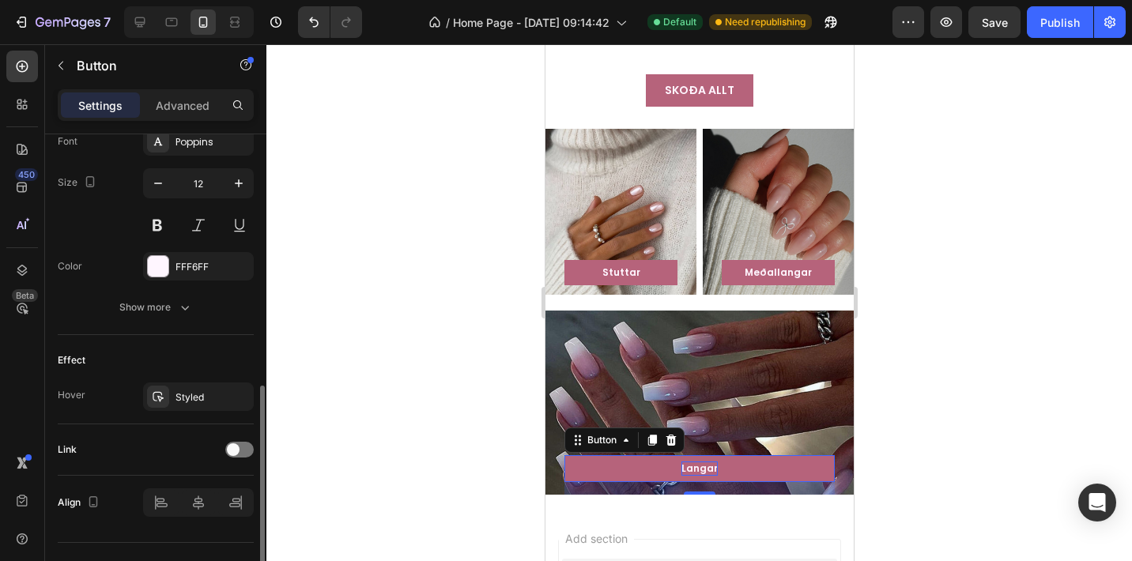
scroll to position [637, 0]
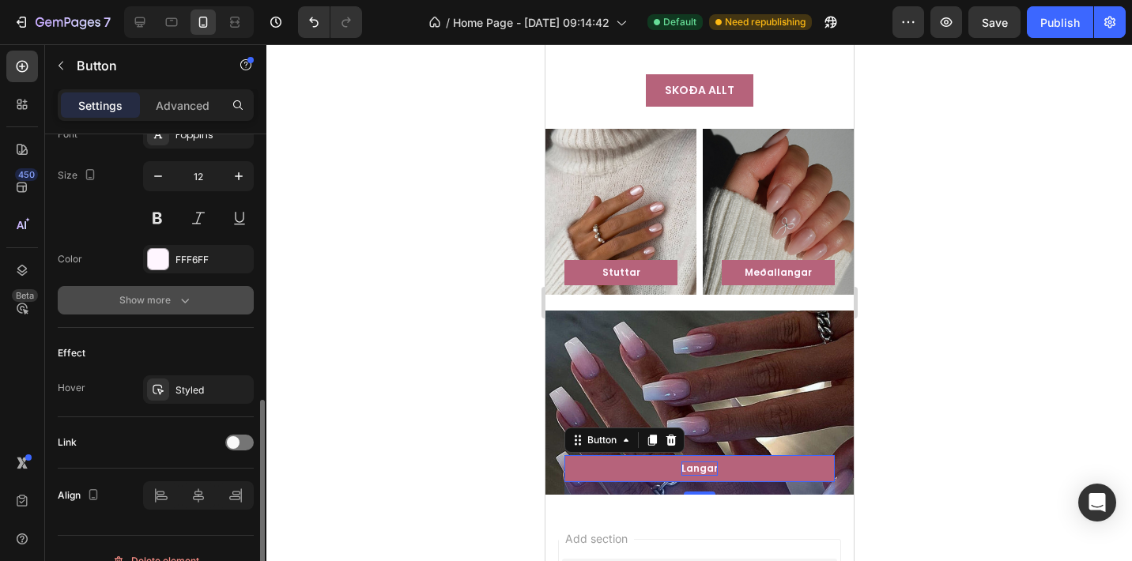
click at [154, 300] on div "Show more" at bounding box center [155, 300] width 73 height 16
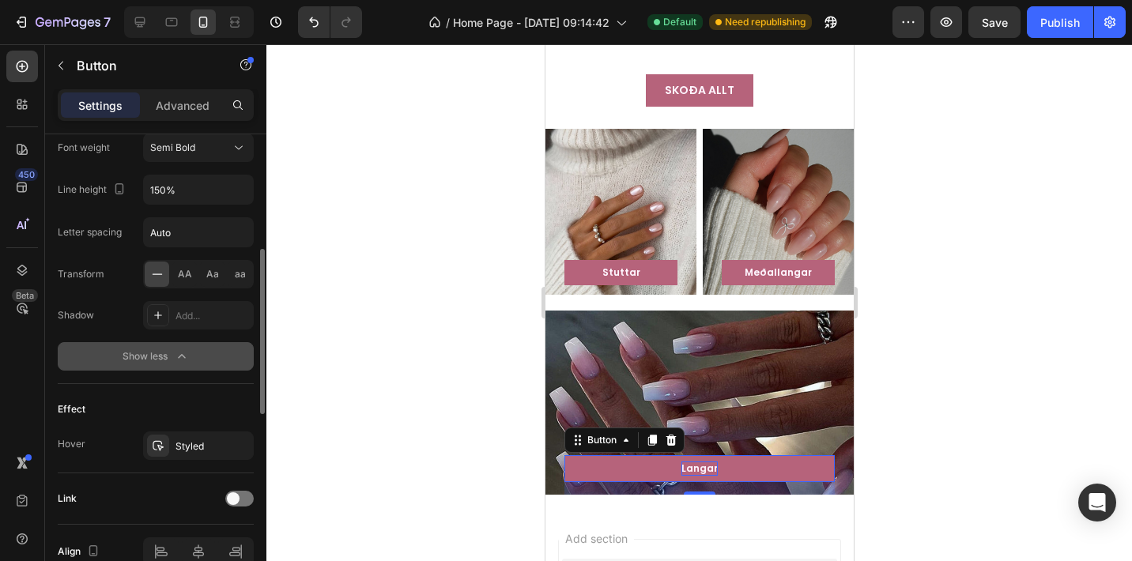
scroll to position [870, 0]
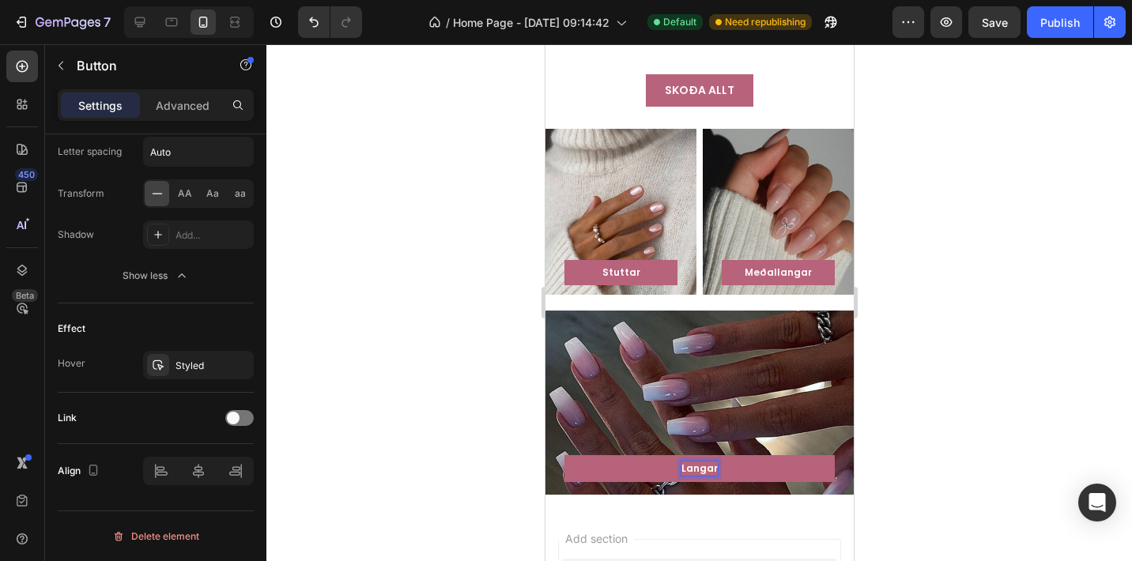
click at [774, 455] on button "Langar" at bounding box center [698, 468] width 270 height 27
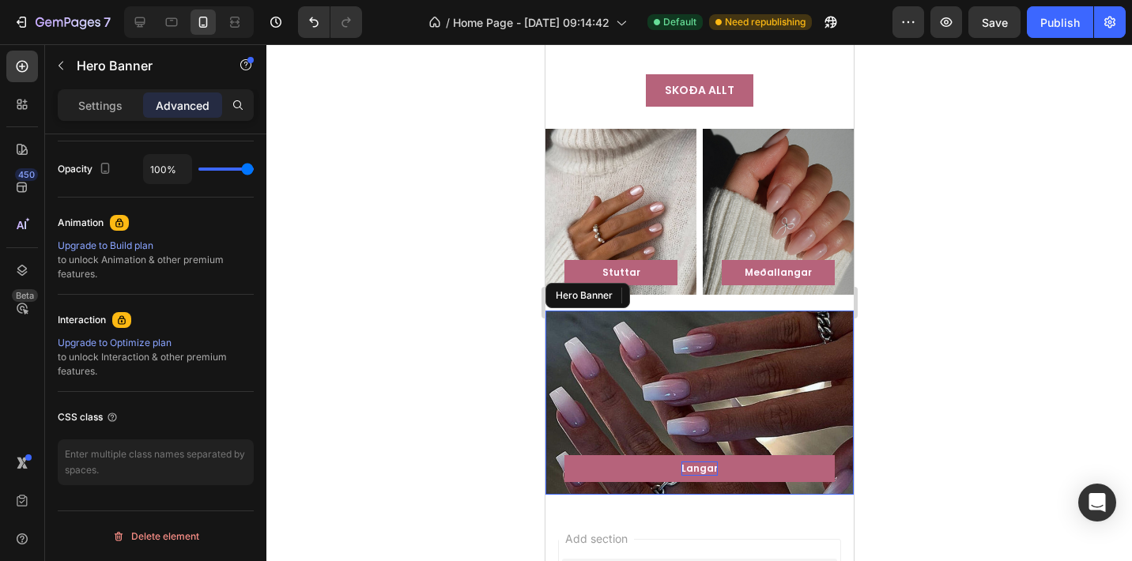
click at [759, 407] on div "Overlay" at bounding box center [698, 403] width 308 height 184
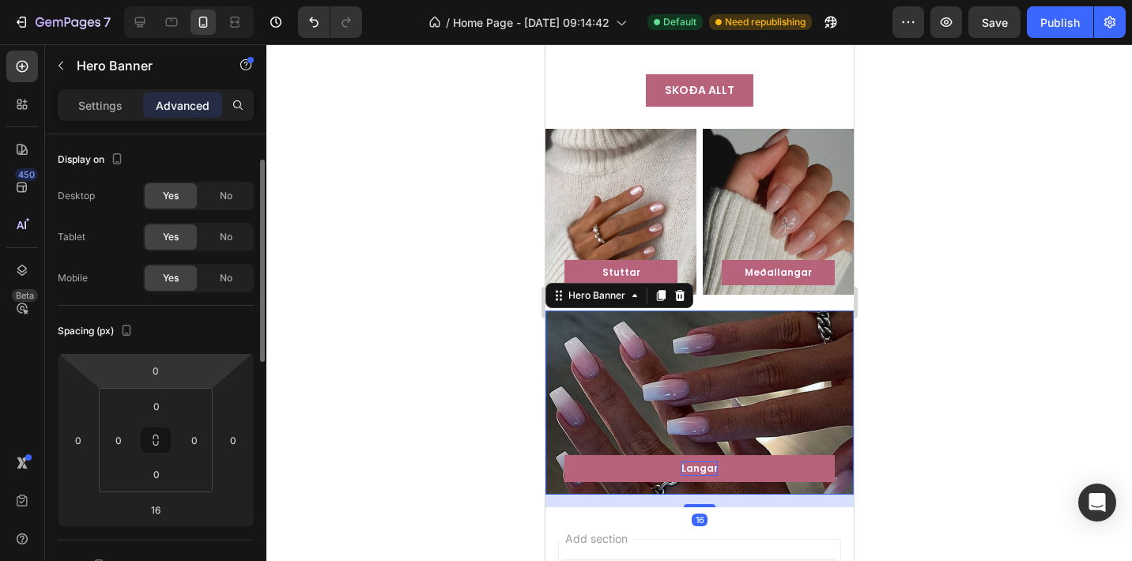
scroll to position [22, 0]
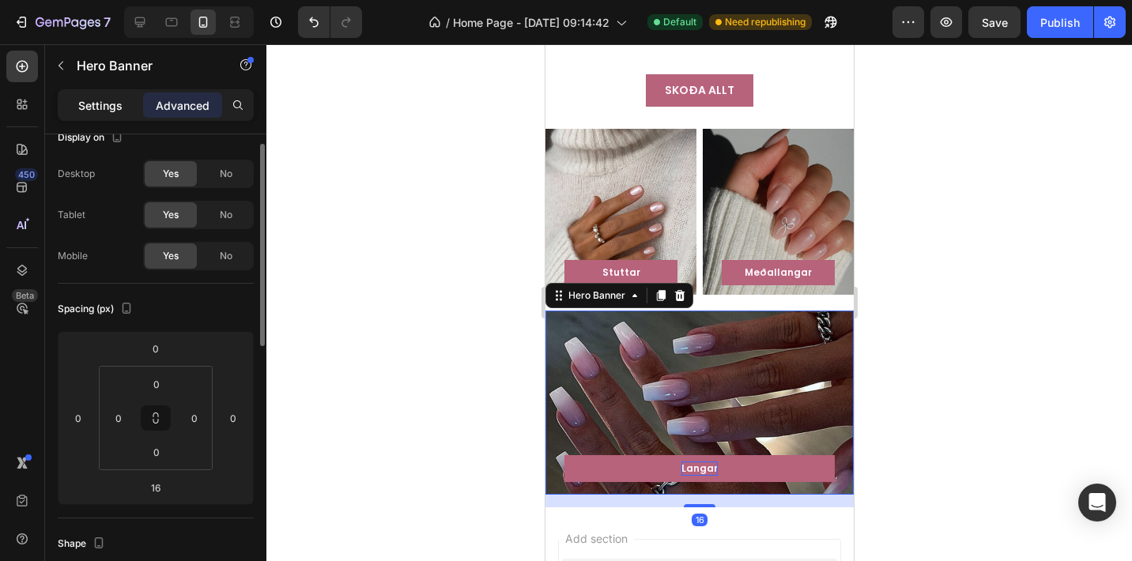
click at [111, 100] on p "Settings" at bounding box center [100, 105] width 44 height 17
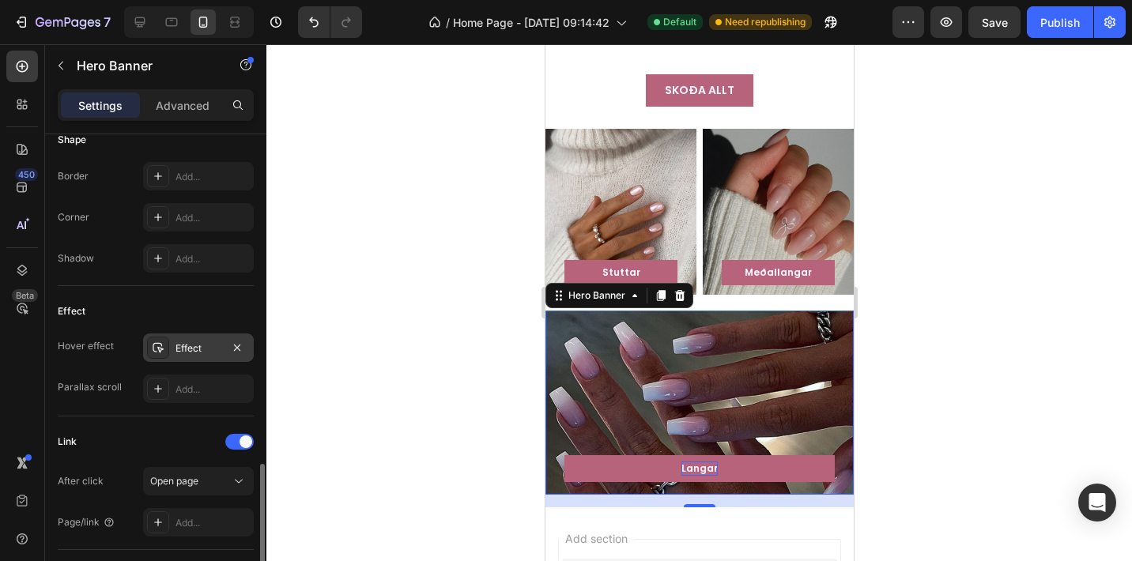
scroll to position [813, 0]
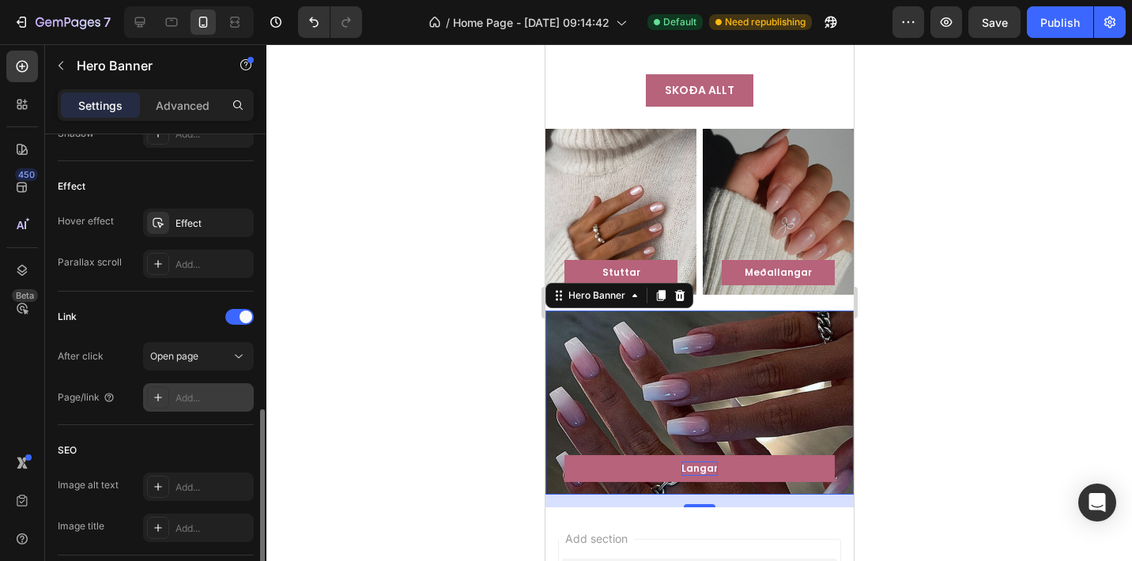
click at [188, 391] on div "Add..." at bounding box center [212, 398] width 74 height 14
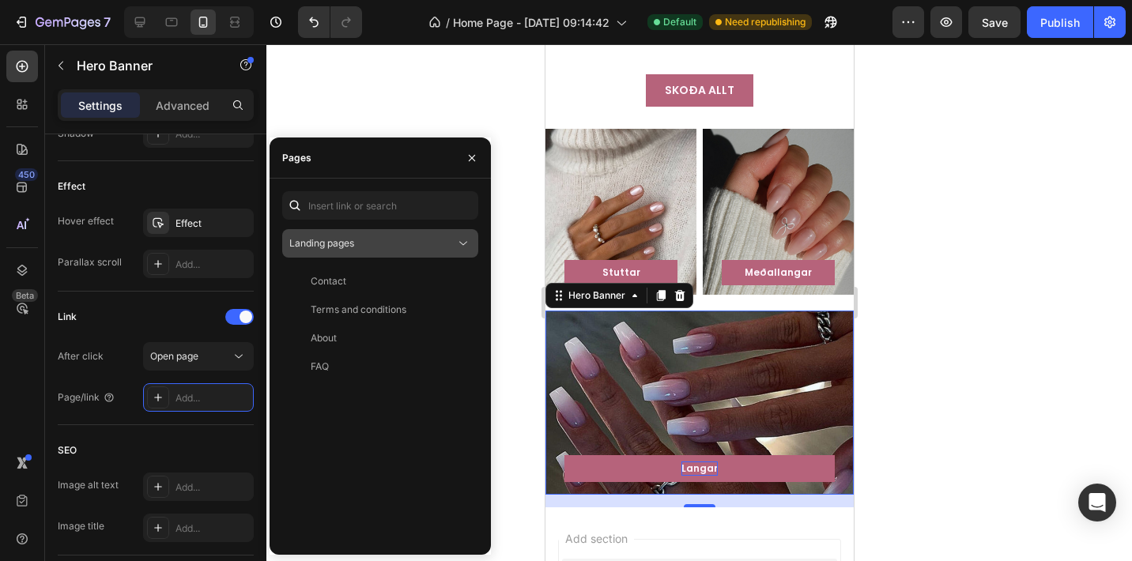
click at [352, 254] on button "Landing pages" at bounding box center [380, 243] width 196 height 28
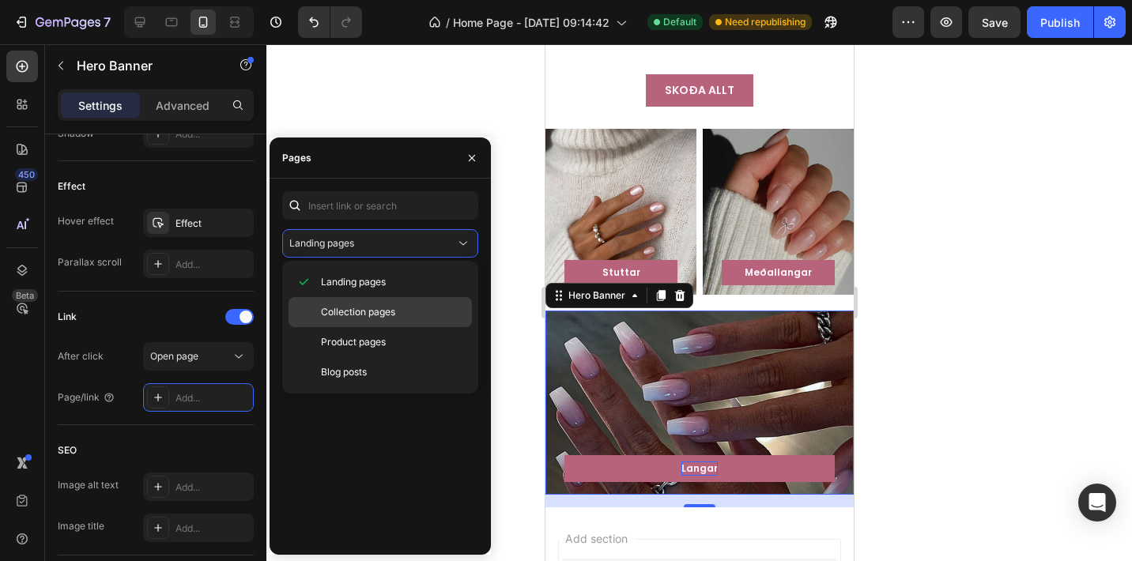
click at [356, 314] on span "Collection pages" at bounding box center [358, 312] width 74 height 14
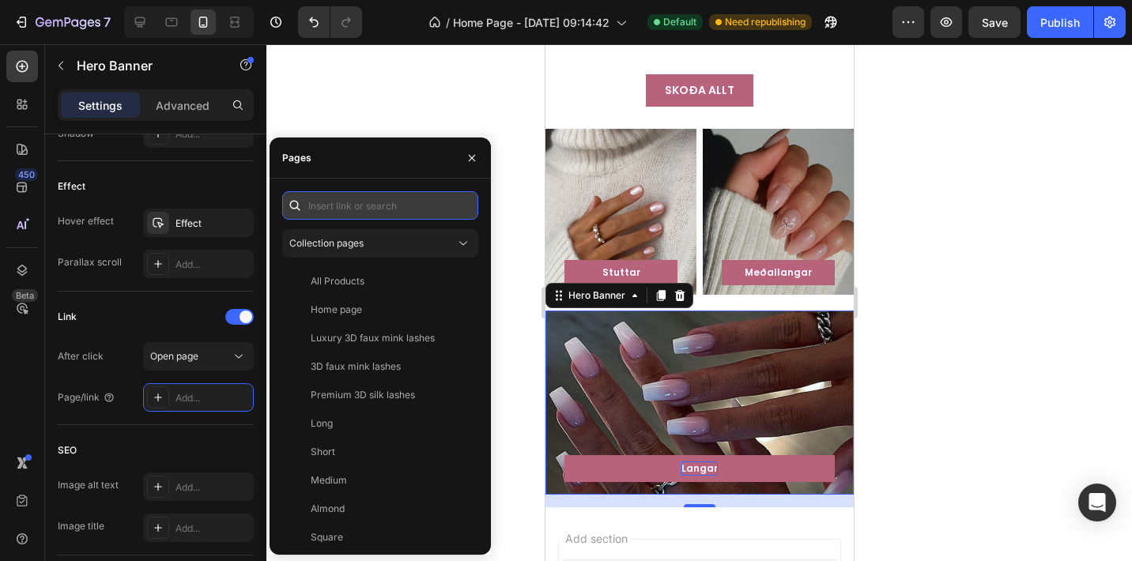
click at [367, 205] on input "text" at bounding box center [380, 205] width 196 height 28
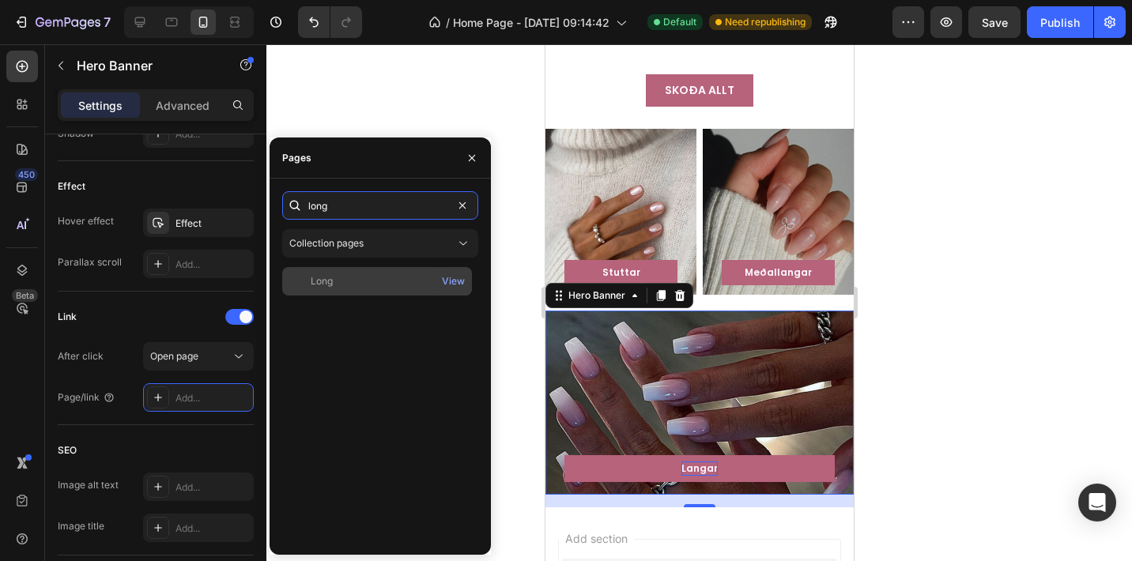
type input "long"
click at [376, 281] on div "Long" at bounding box center [376, 281] width 177 height 14
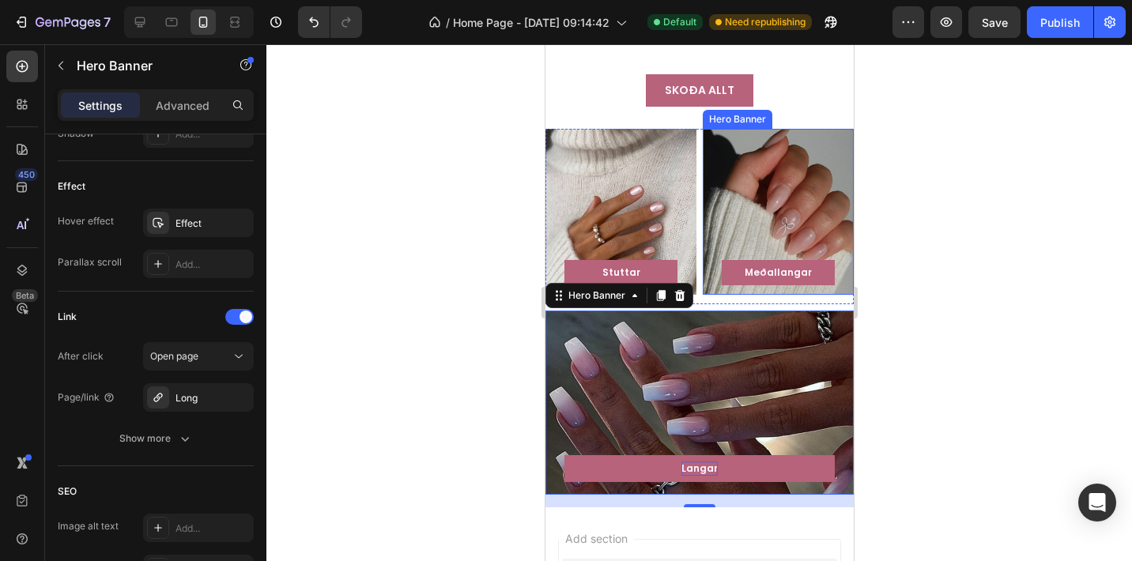
click at [932, 238] on div at bounding box center [698, 302] width 865 height 517
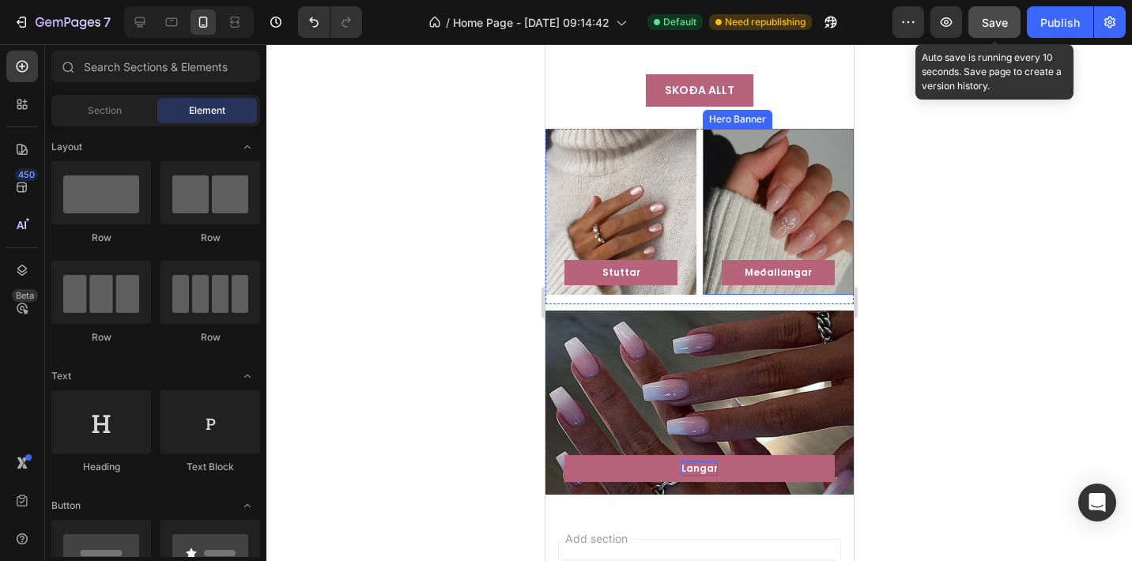
click at [988, 31] on button "Save" at bounding box center [994, 22] width 52 height 32
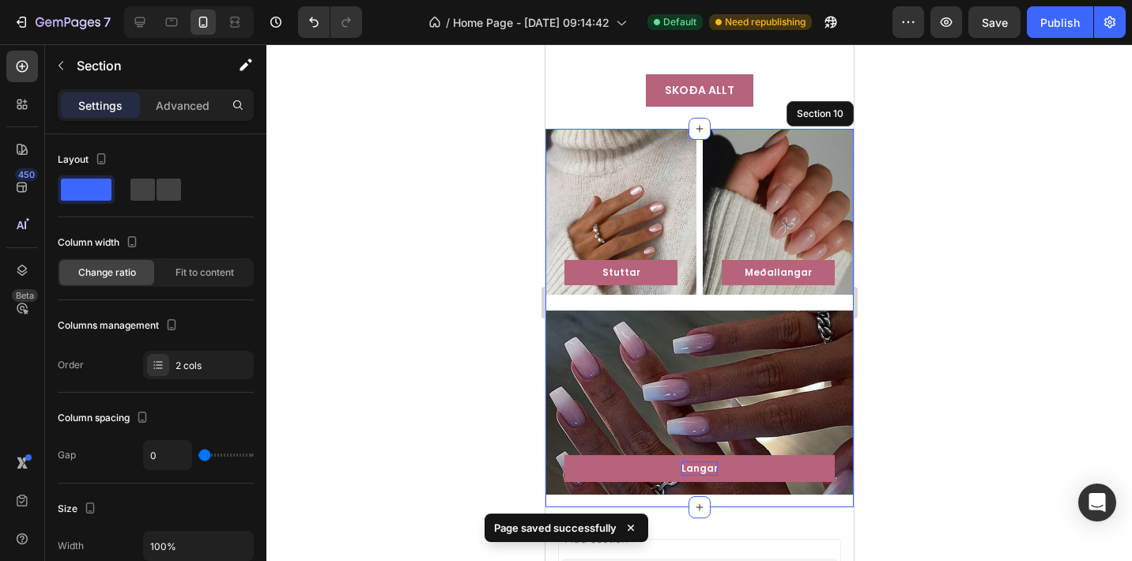
click at [560, 485] on div "Langar Button Row Hero Banner" at bounding box center [698, 409] width 308 height 197
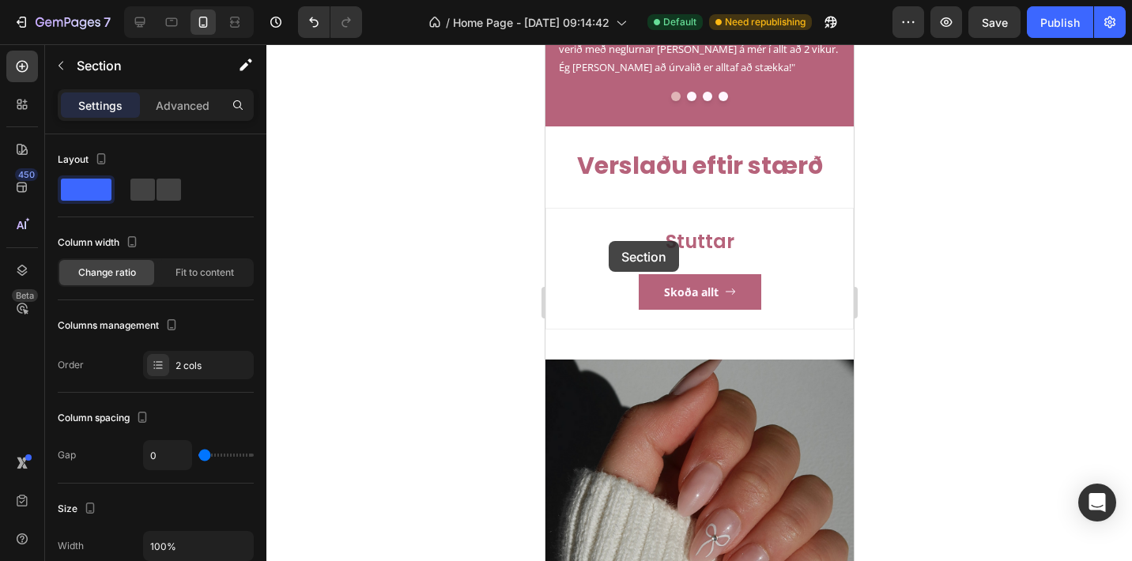
scroll to position [582, 0]
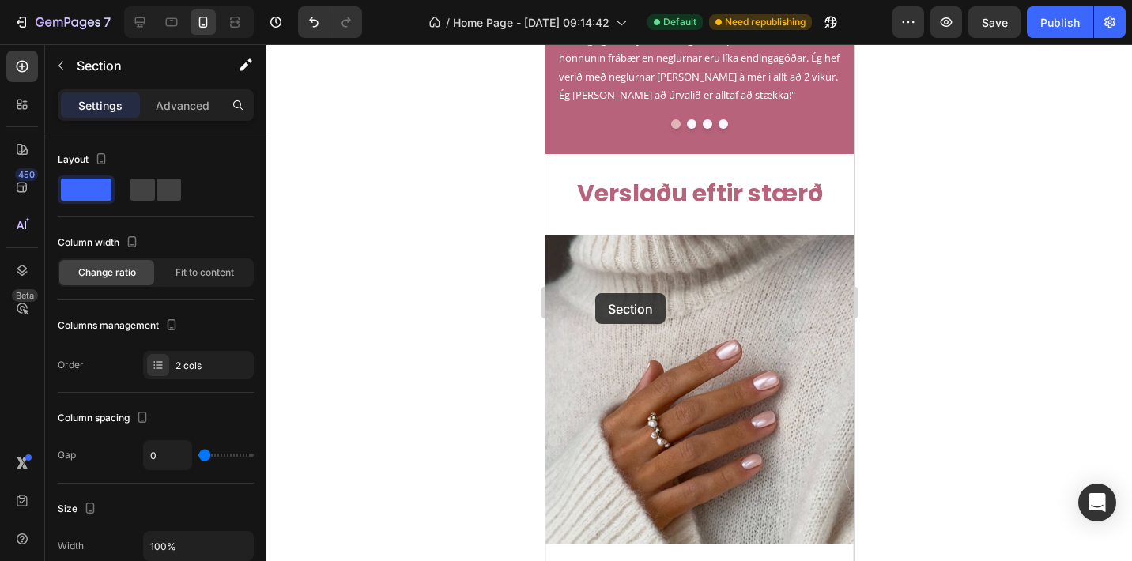
drag, startPoint x: 578, startPoint y: 100, endPoint x: 594, endPoint y: 293, distance: 194.3
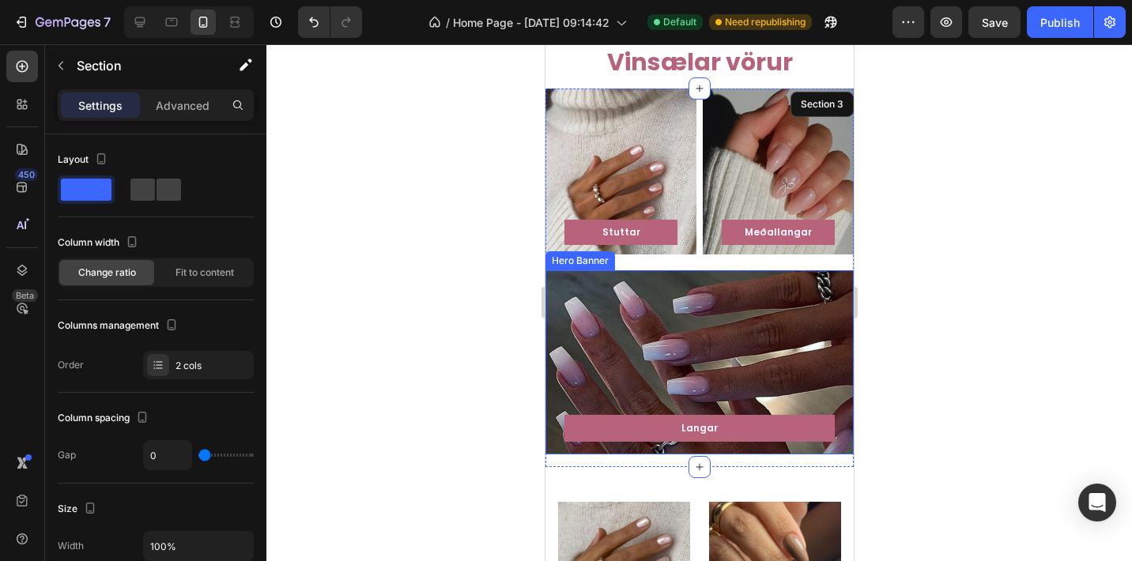
scroll to position [391, 0]
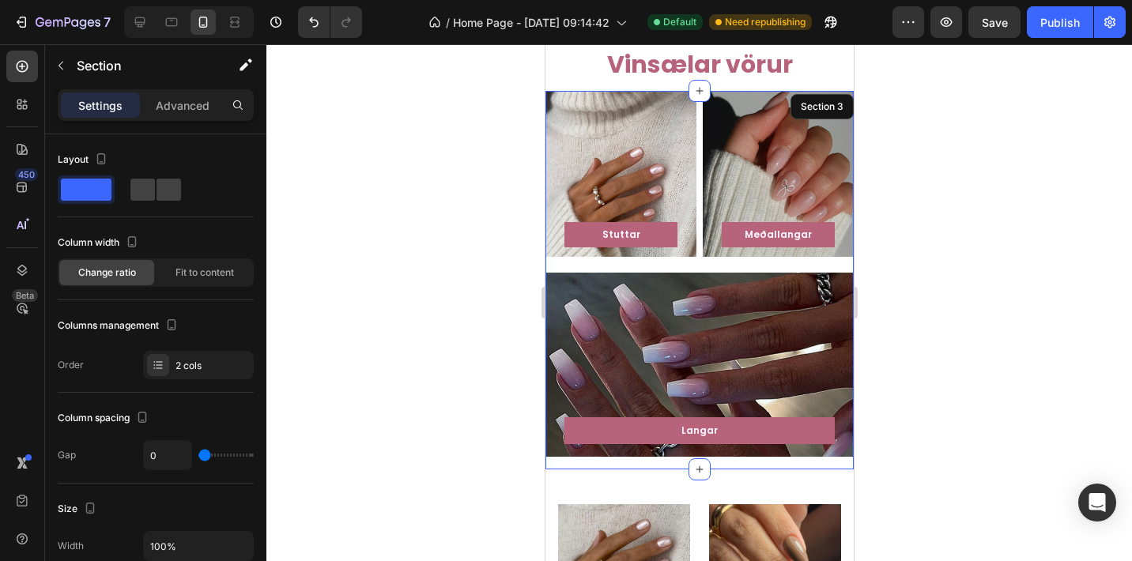
click at [726, 466] on div "Langar Button Row Hero Banner" at bounding box center [698, 371] width 308 height 197
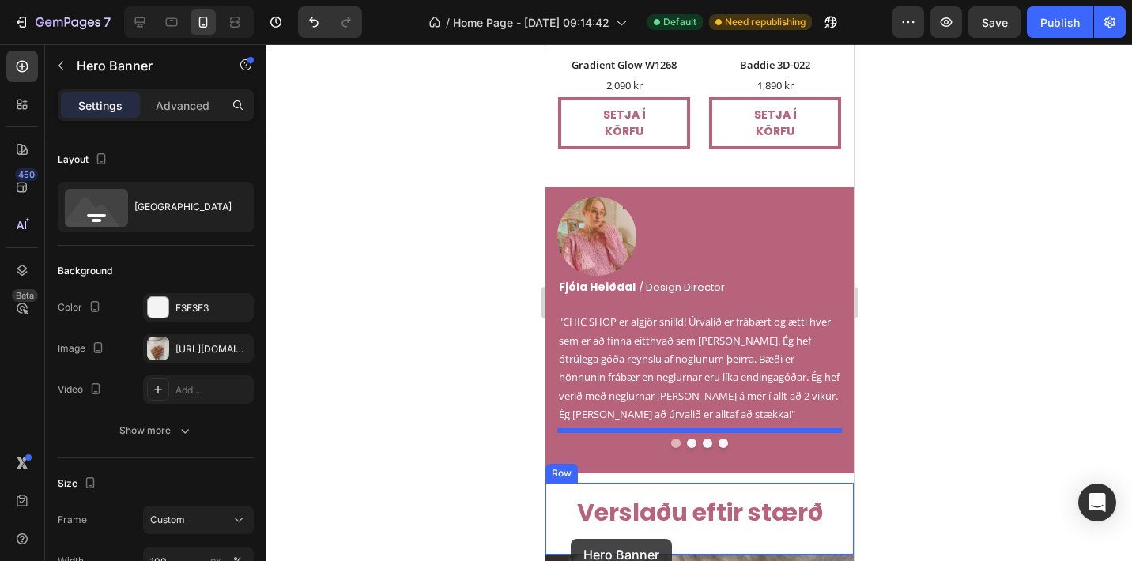
scroll to position [2325, 0]
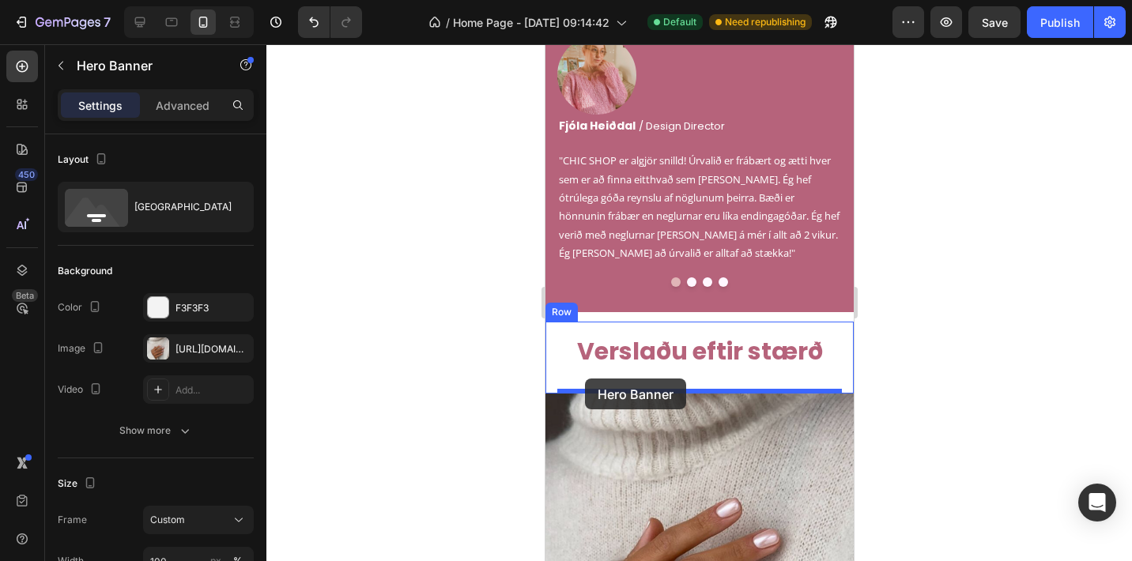
drag, startPoint x: 578, startPoint y: 84, endPoint x: 584, endPoint y: 378, distance: 294.8
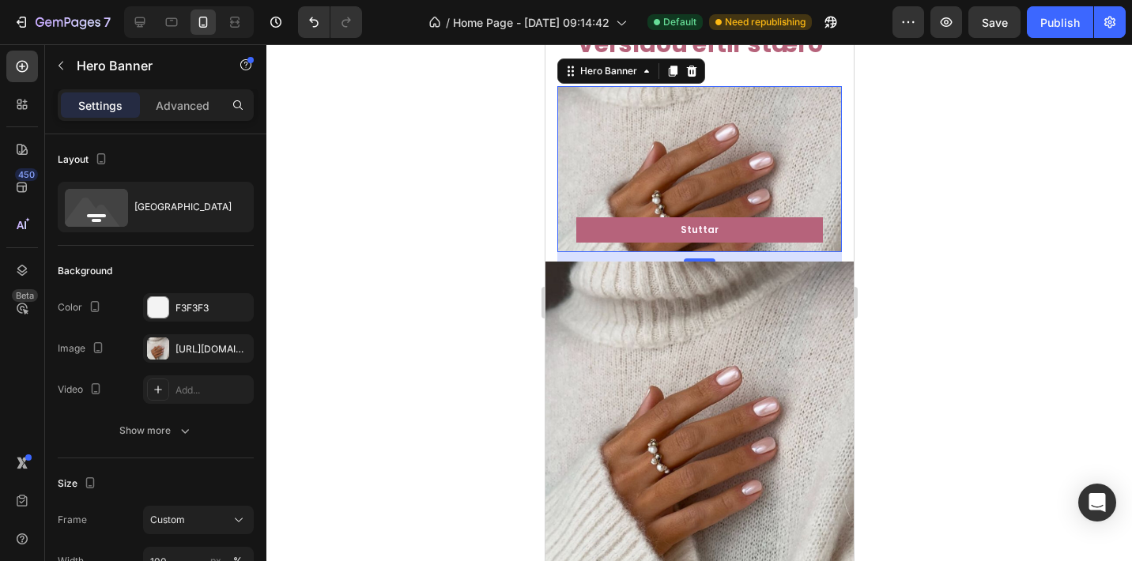
scroll to position [2516, 0]
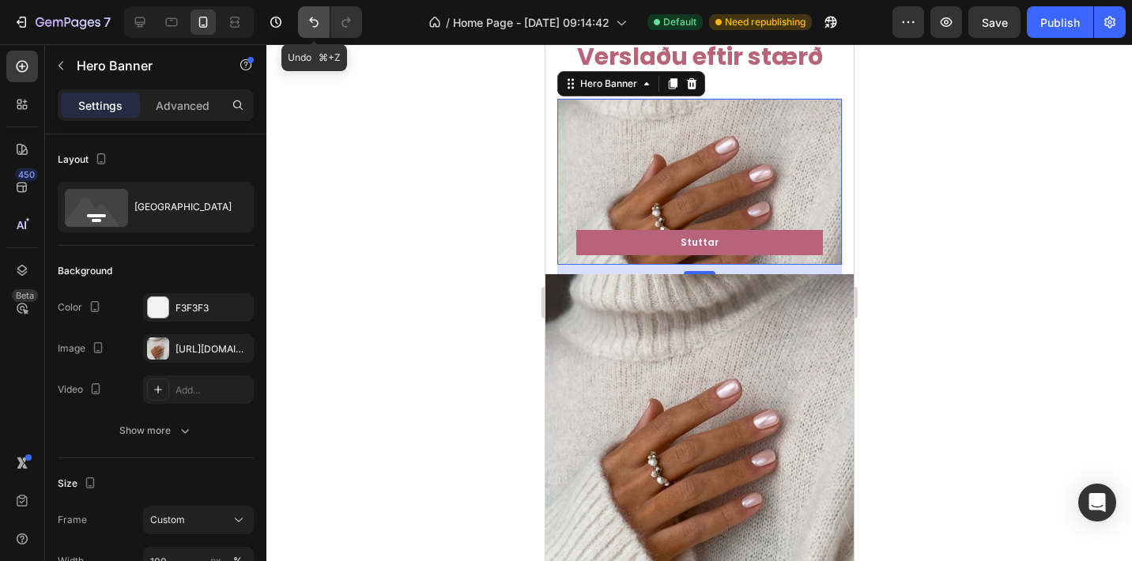
click at [320, 27] on icon "Undo/Redo" at bounding box center [314, 22] width 16 height 16
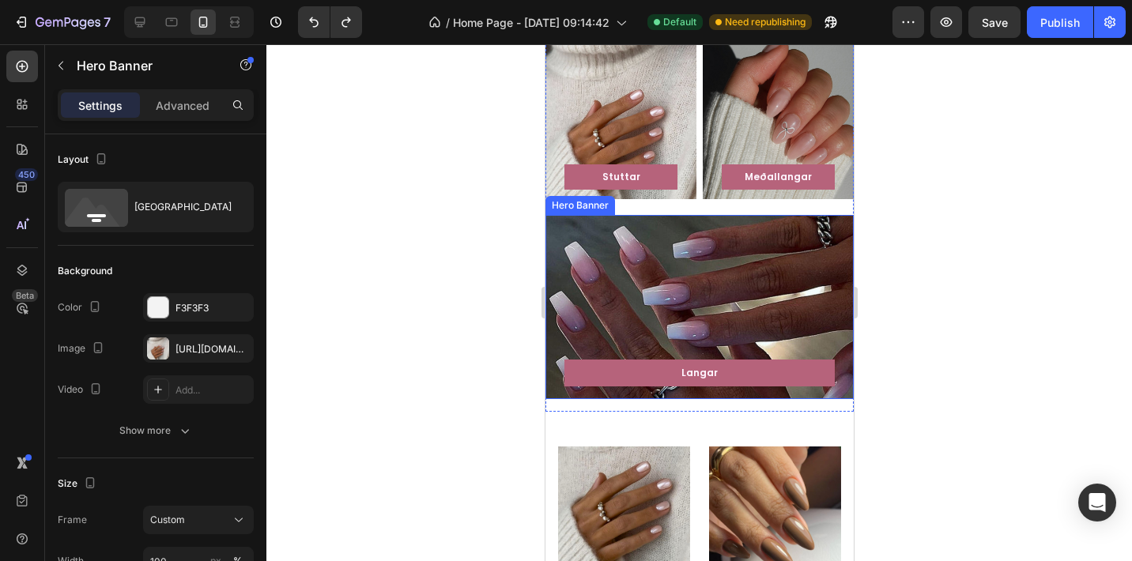
scroll to position [143, 0]
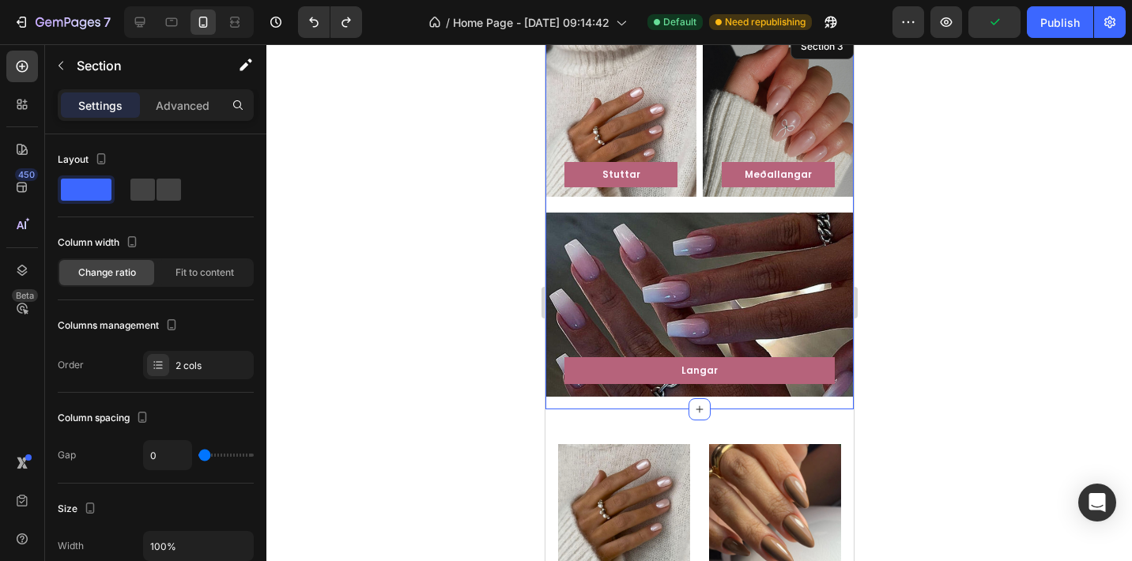
click at [742, 401] on div "Langar Button Row Hero Banner" at bounding box center [698, 311] width 308 height 197
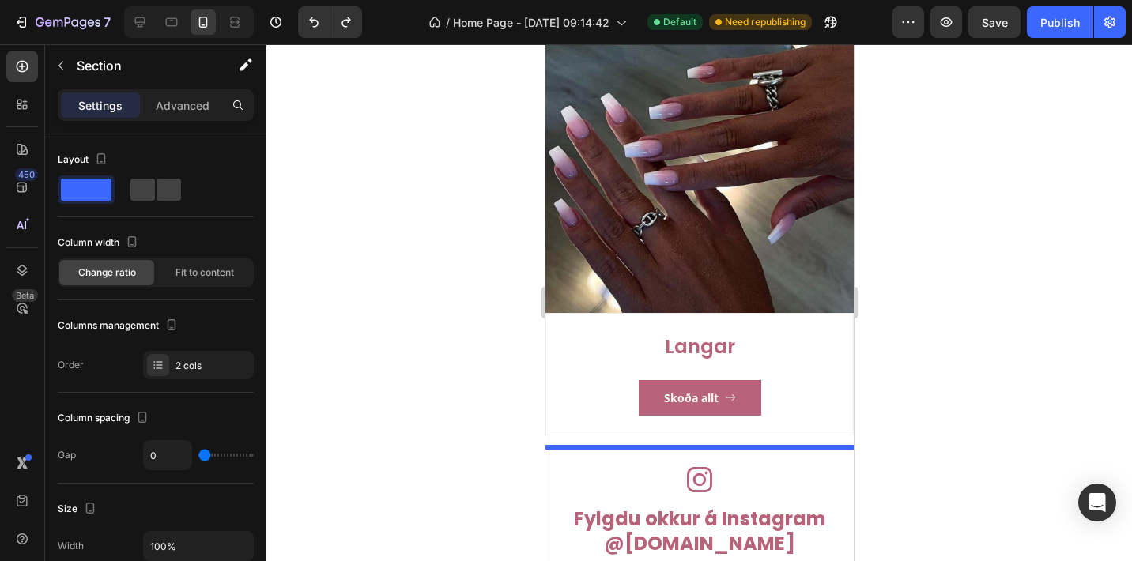
scroll to position [3328, 0]
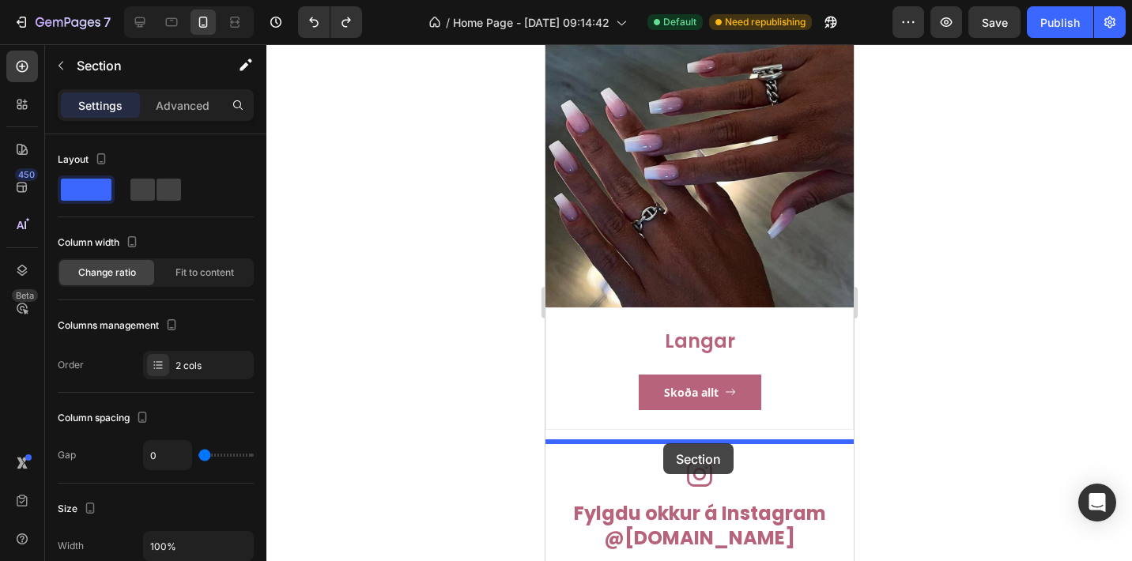
drag, startPoint x: 597, startPoint y: 53, endPoint x: 662, endPoint y: 443, distance: 395.8
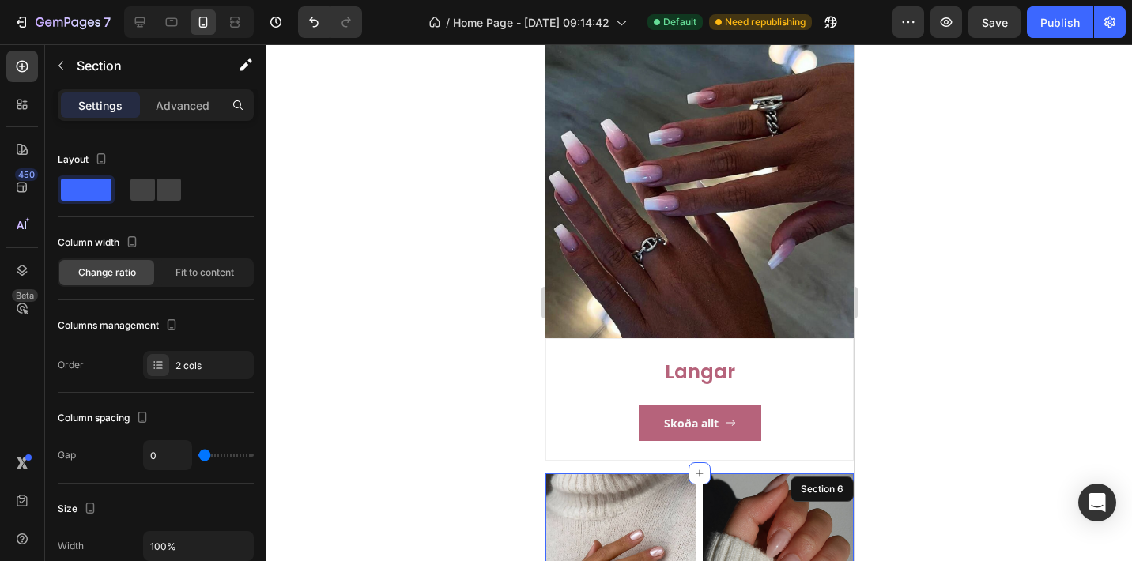
scroll to position [2912, 0]
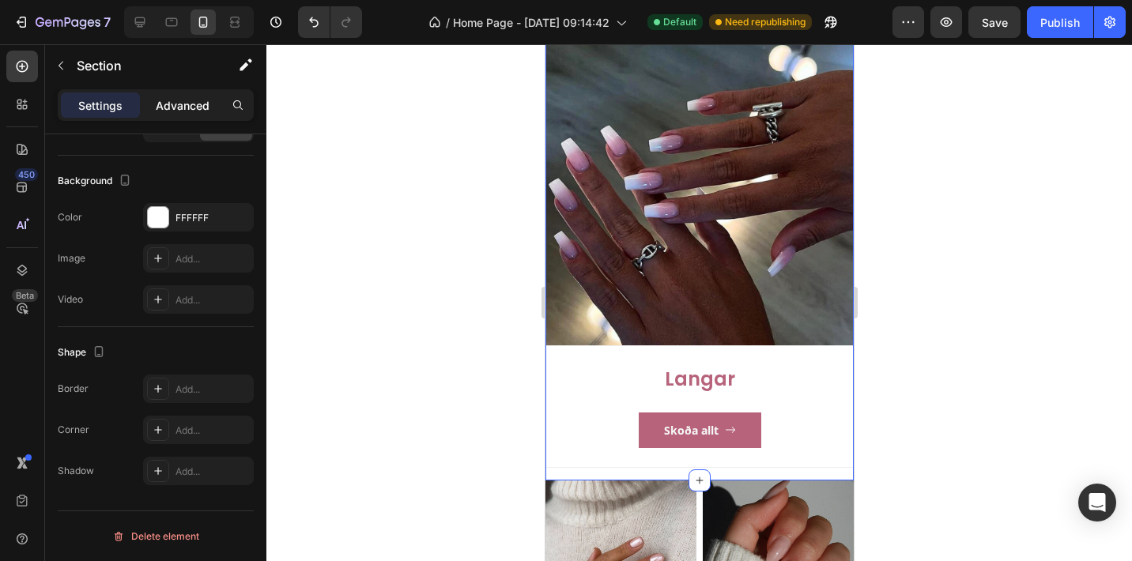
click at [187, 112] on p "Advanced" at bounding box center [183, 105] width 54 height 17
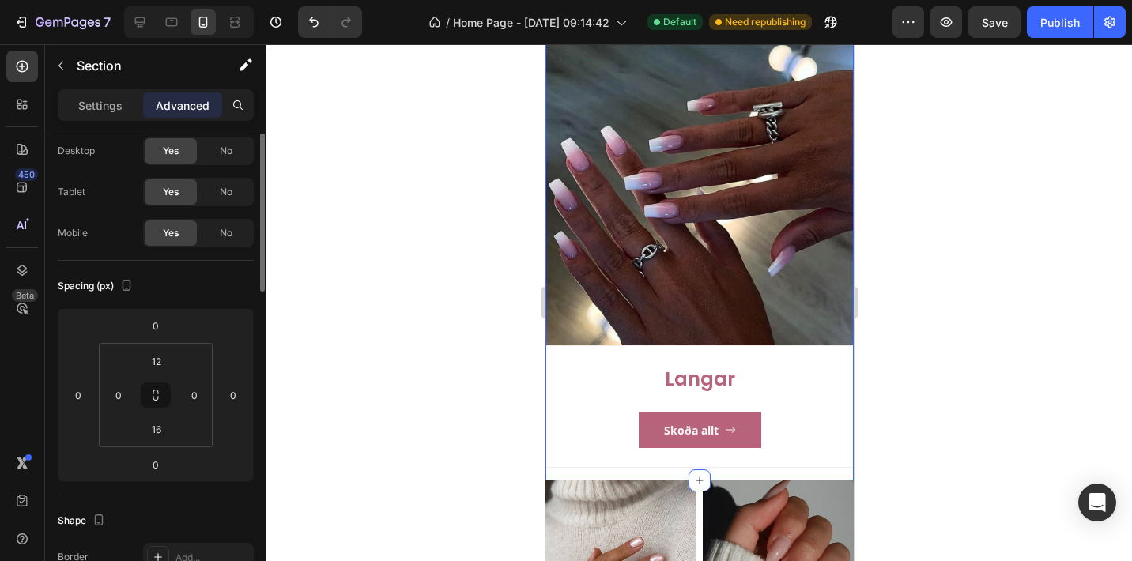
scroll to position [0, 0]
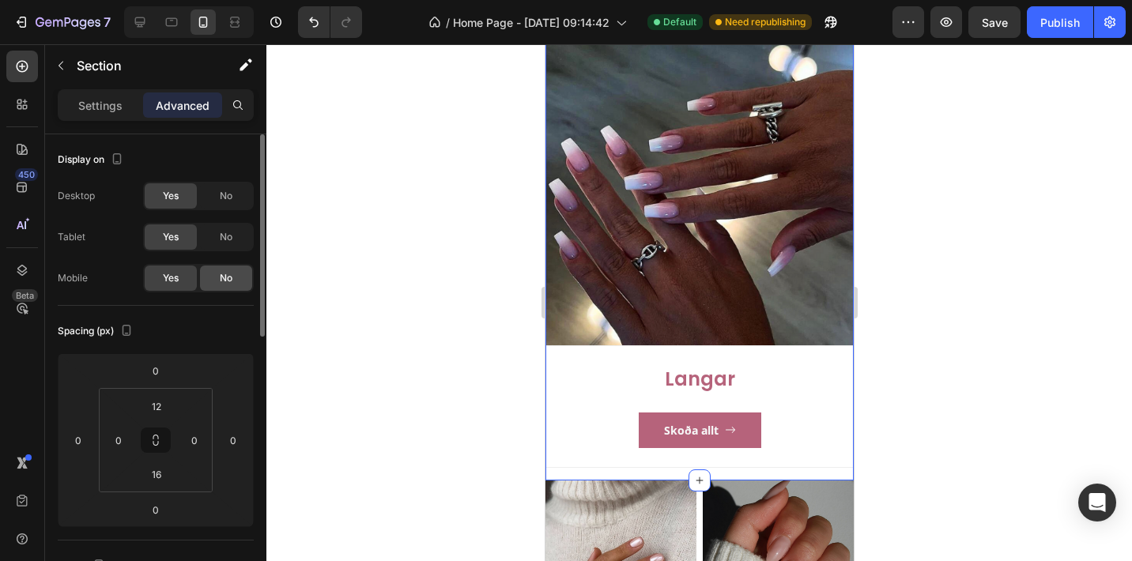
click at [231, 275] on span "No" at bounding box center [226, 278] width 13 height 14
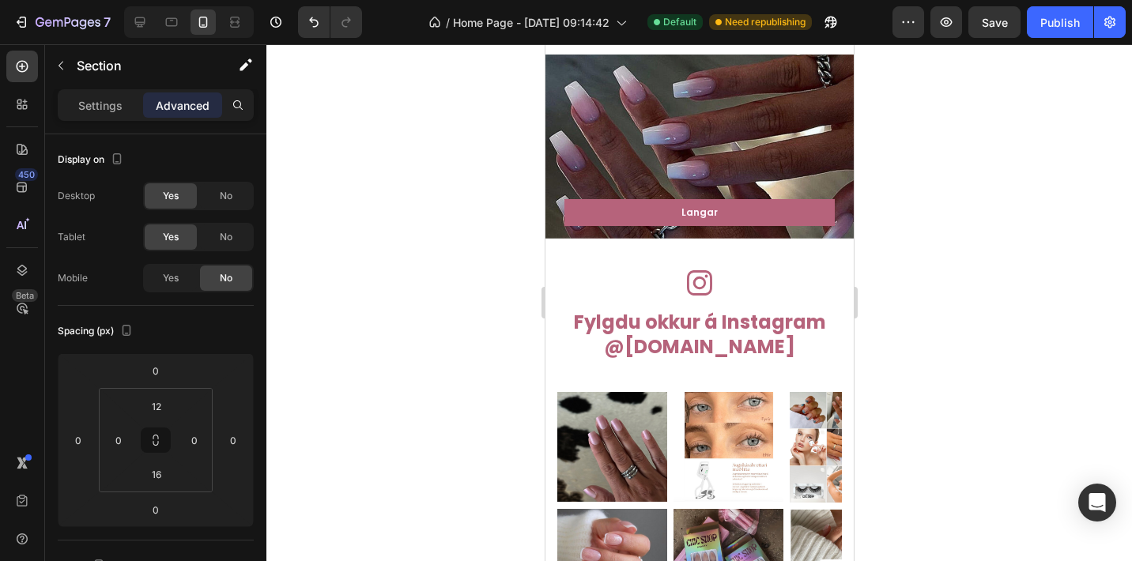
scroll to position [1816, 0]
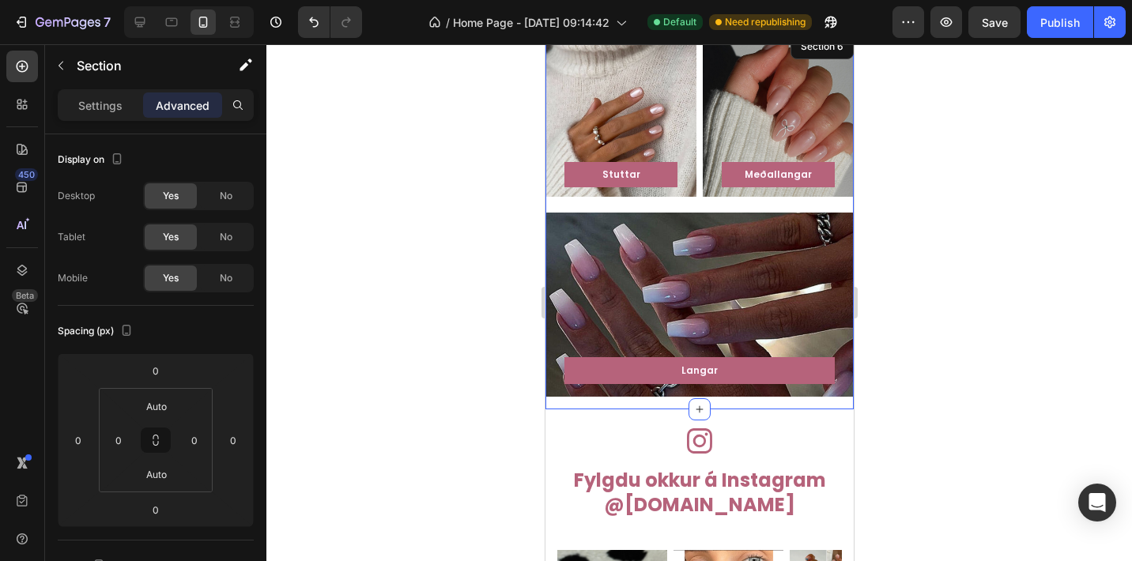
click at [672, 405] on div "Langar Button Row Hero Banner" at bounding box center [698, 311] width 308 height 197
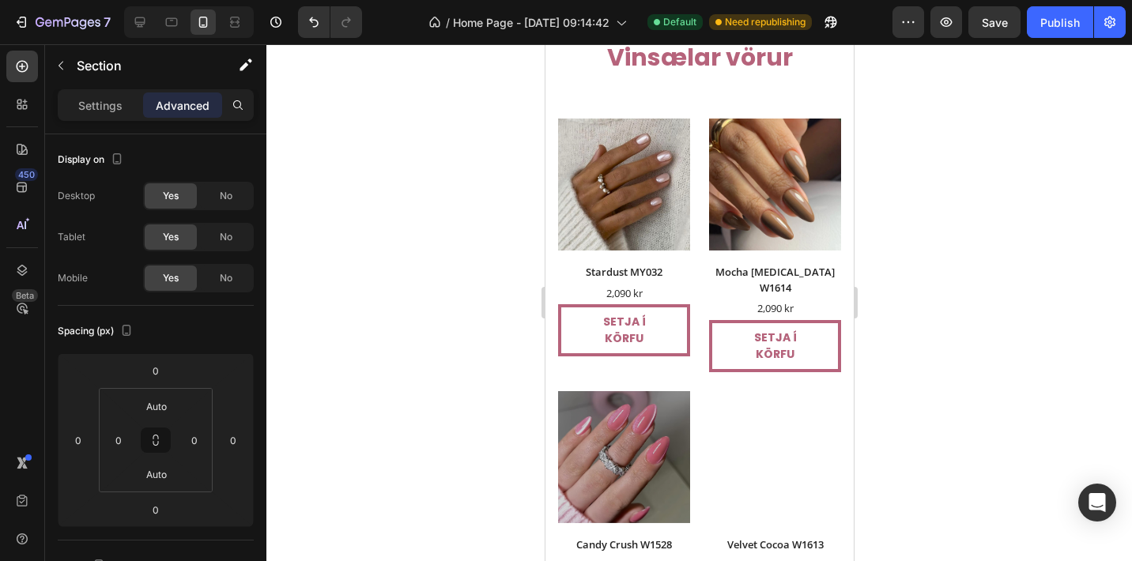
scroll to position [105, 0]
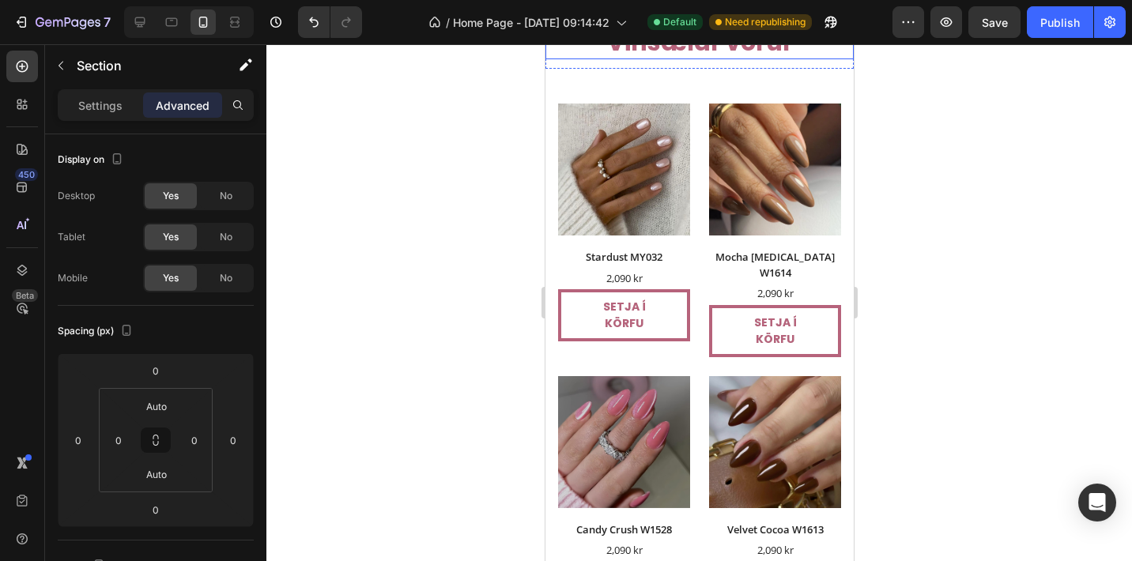
click at [710, 59] on h2 "Vinsælar vörur" at bounding box center [698, 42] width 308 height 34
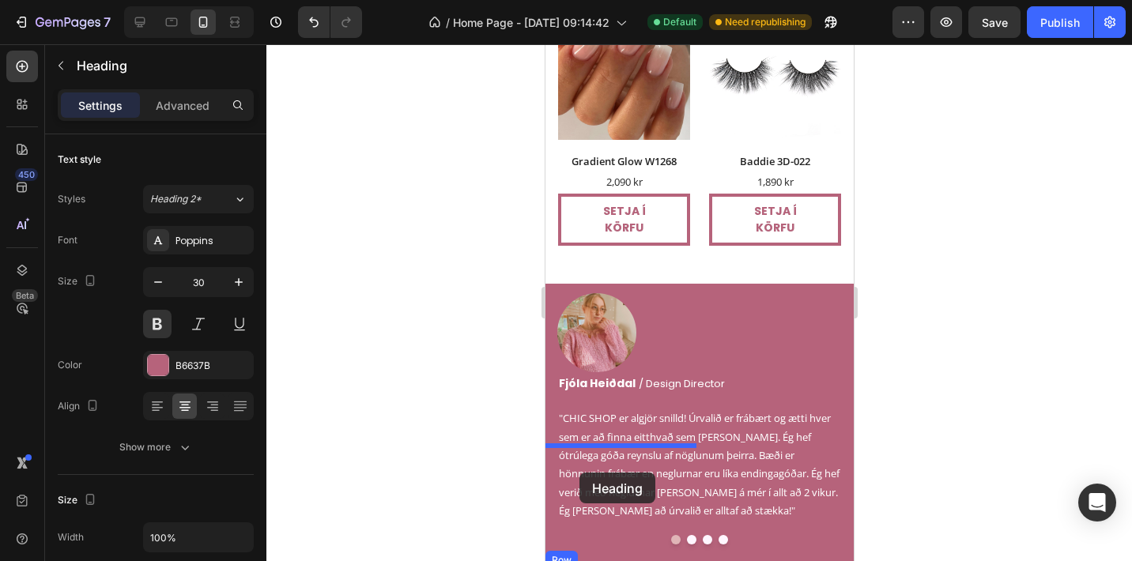
scroll to position [1895, 0]
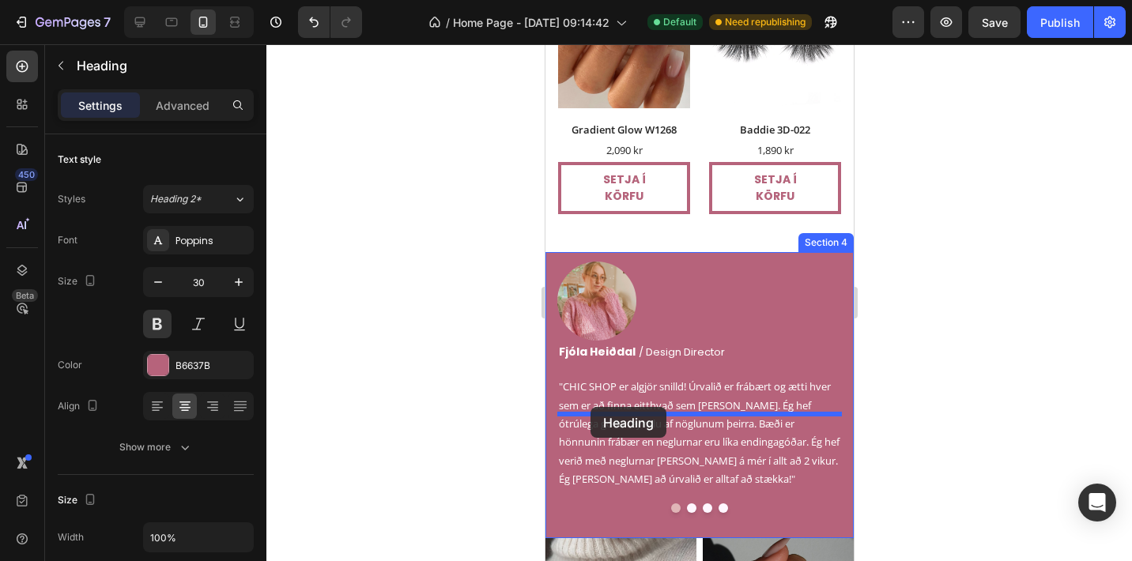
drag, startPoint x: 561, startPoint y: 358, endPoint x: 589, endPoint y: 407, distance: 56.7
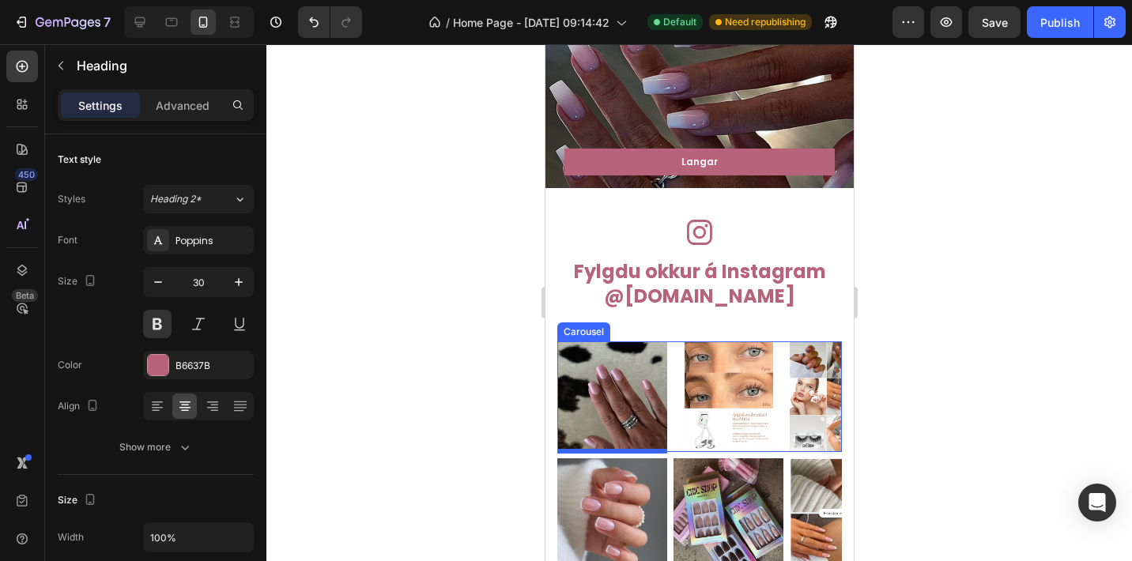
scroll to position [2545, 0]
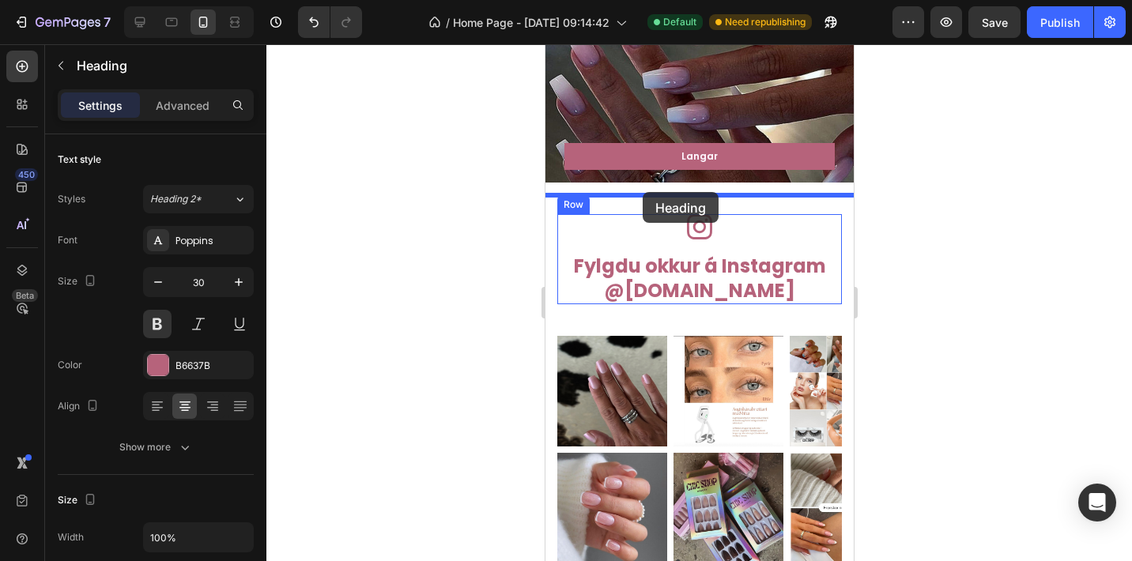
drag, startPoint x: 584, startPoint y: 401, endPoint x: 642, endPoint y: 194, distance: 215.7
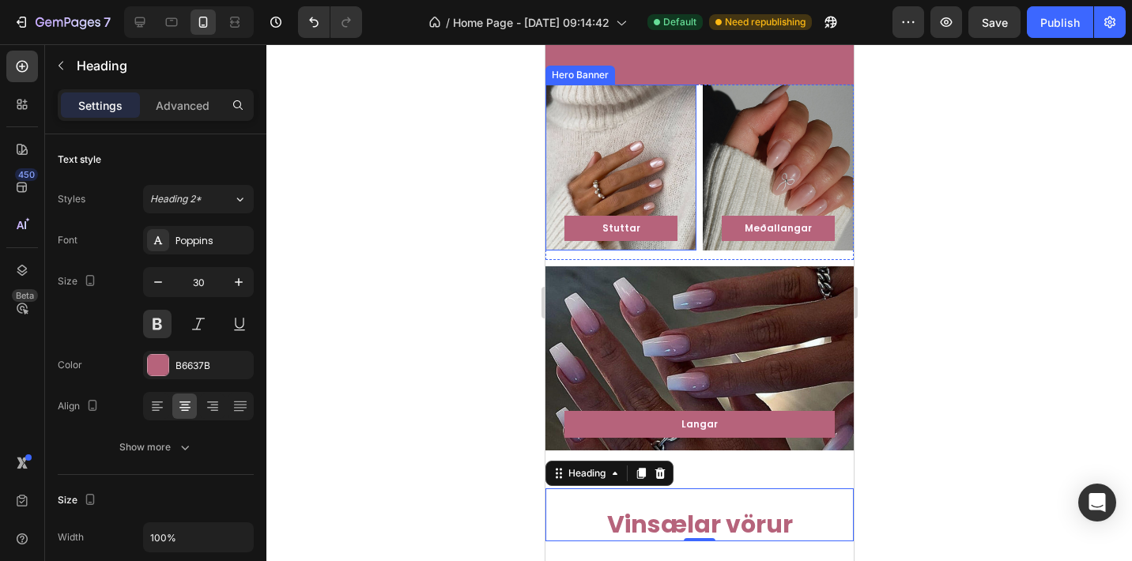
scroll to position [2280, 0]
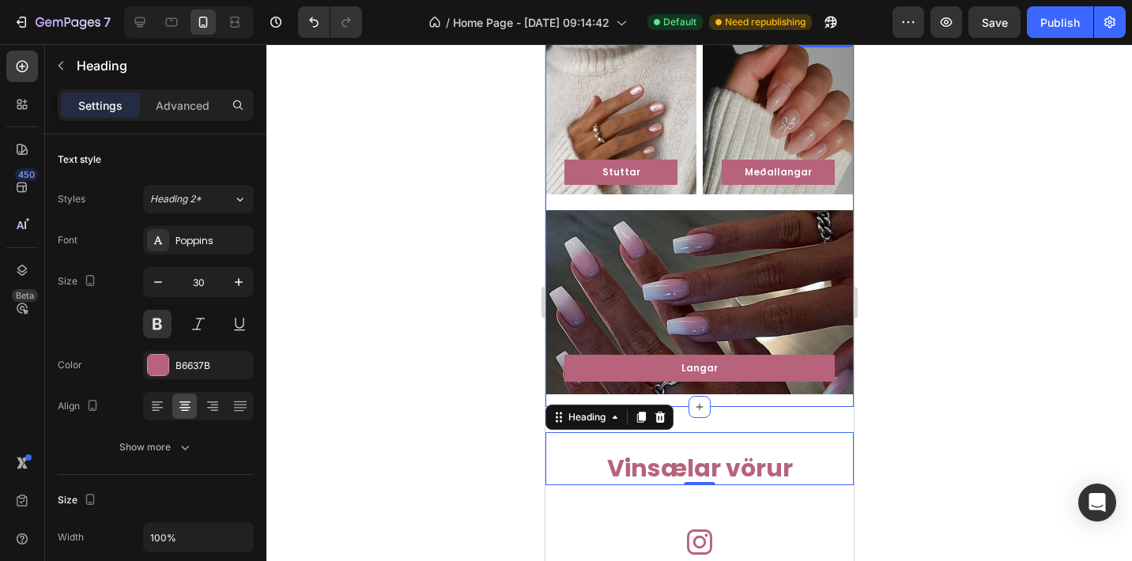
click at [730, 399] on div "Langar Button Row Hero Banner" at bounding box center [698, 308] width 308 height 197
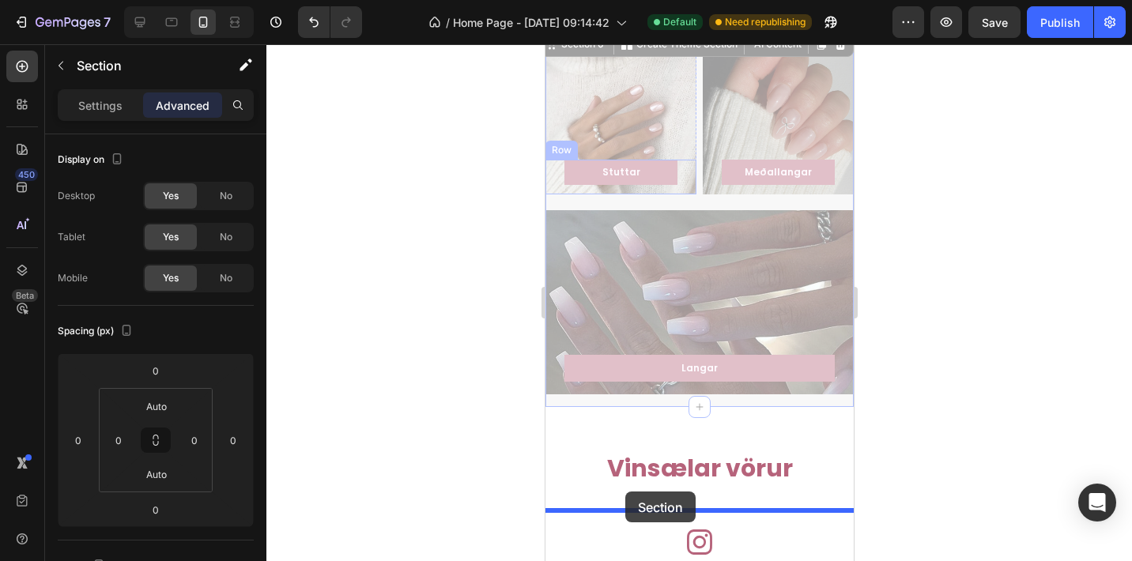
drag, startPoint x: 589, startPoint y: 50, endPoint x: 623, endPoint y: 492, distance: 443.8
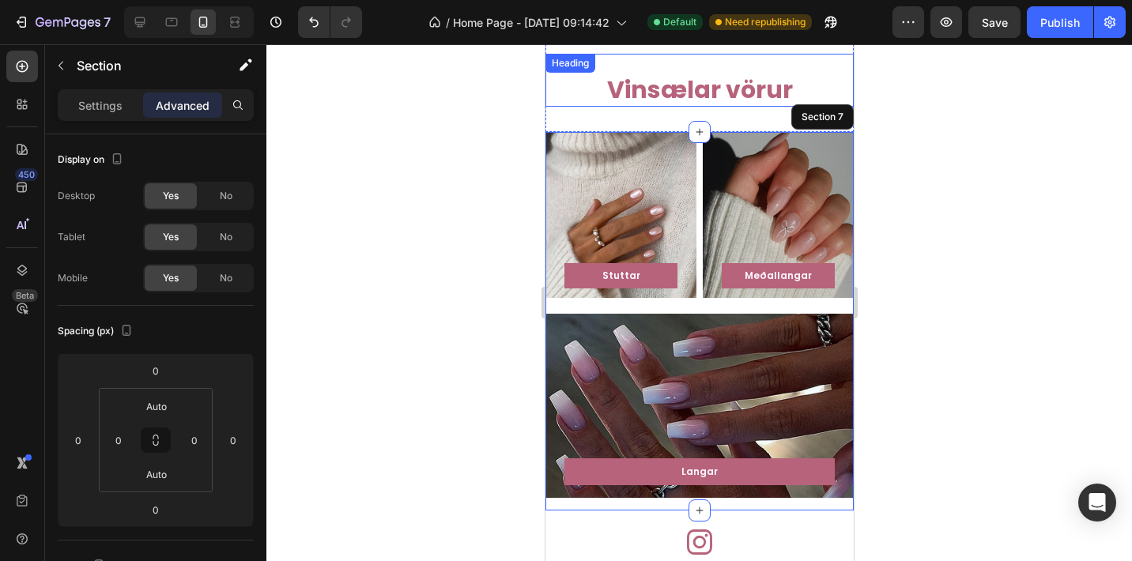
click at [722, 91] on h2 "Vinsælar vörur" at bounding box center [698, 90] width 308 height 34
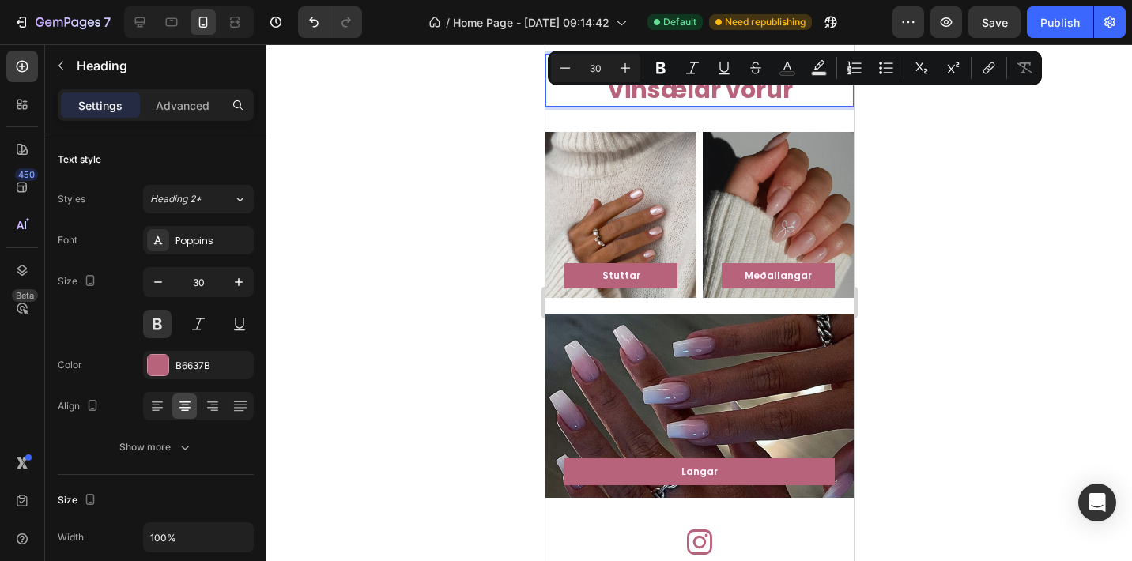
click at [791, 94] on p "Vinsælar vörur" at bounding box center [698, 89] width 305 height 31
drag, startPoint x: 802, startPoint y: 95, endPoint x: 598, endPoint y: 94, distance: 203.9
click at [598, 94] on p "Vinsælar vörur" at bounding box center [698, 89] width 305 height 31
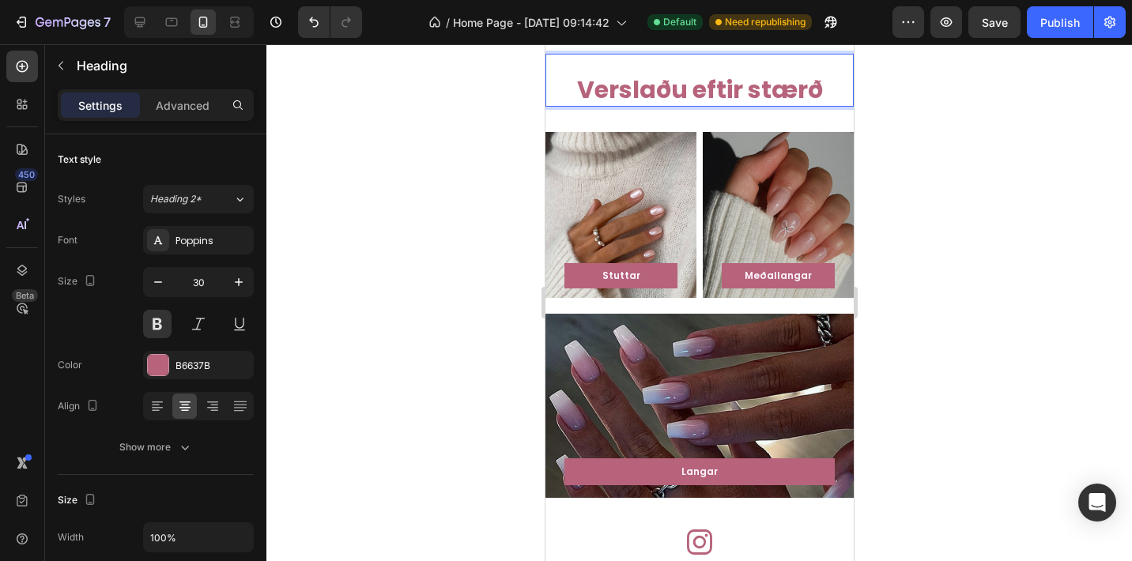
click at [952, 262] on div at bounding box center [698, 302] width 865 height 517
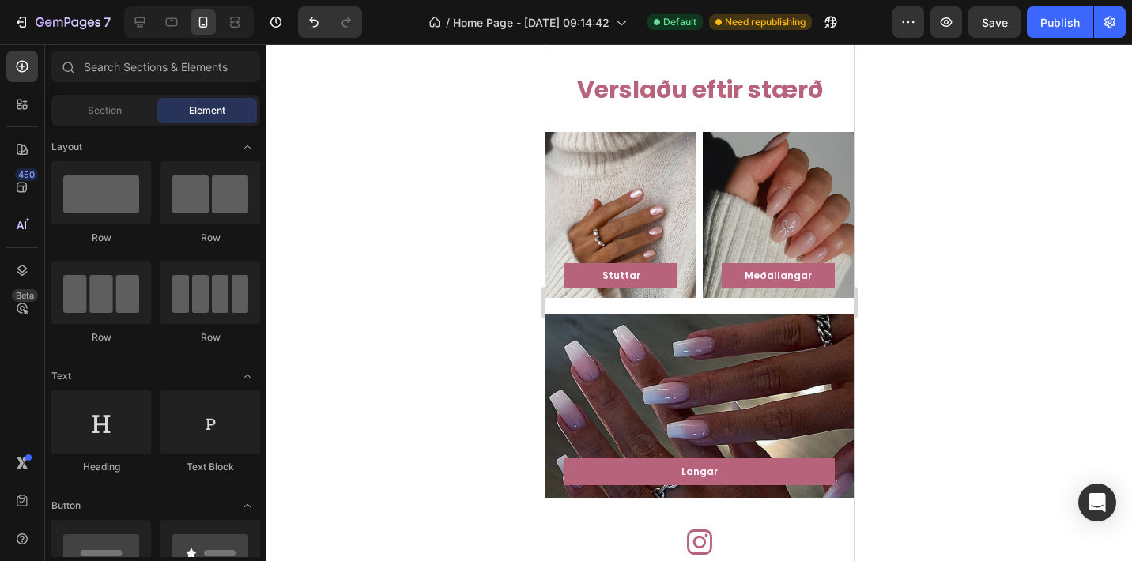
click at [944, 262] on div at bounding box center [698, 302] width 865 height 517
click at [901, 130] on div at bounding box center [698, 302] width 865 height 517
click at [959, 141] on div at bounding box center [698, 302] width 865 height 517
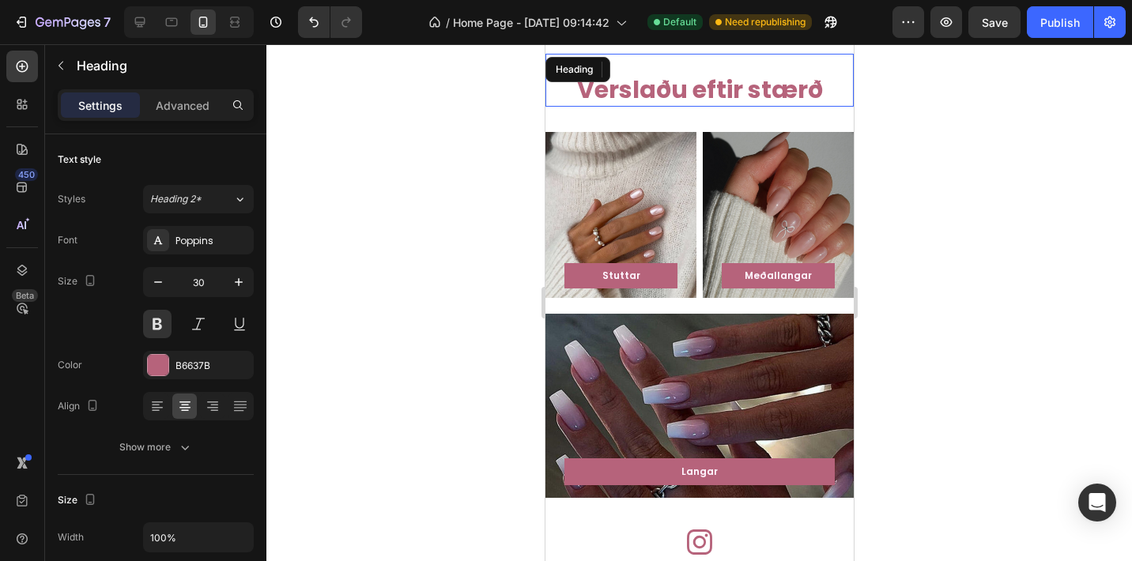
click at [569, 89] on p "Verslaðu eftir stærð" at bounding box center [698, 89] width 305 height 31
click at [176, 102] on p "Advanced" at bounding box center [183, 105] width 54 height 17
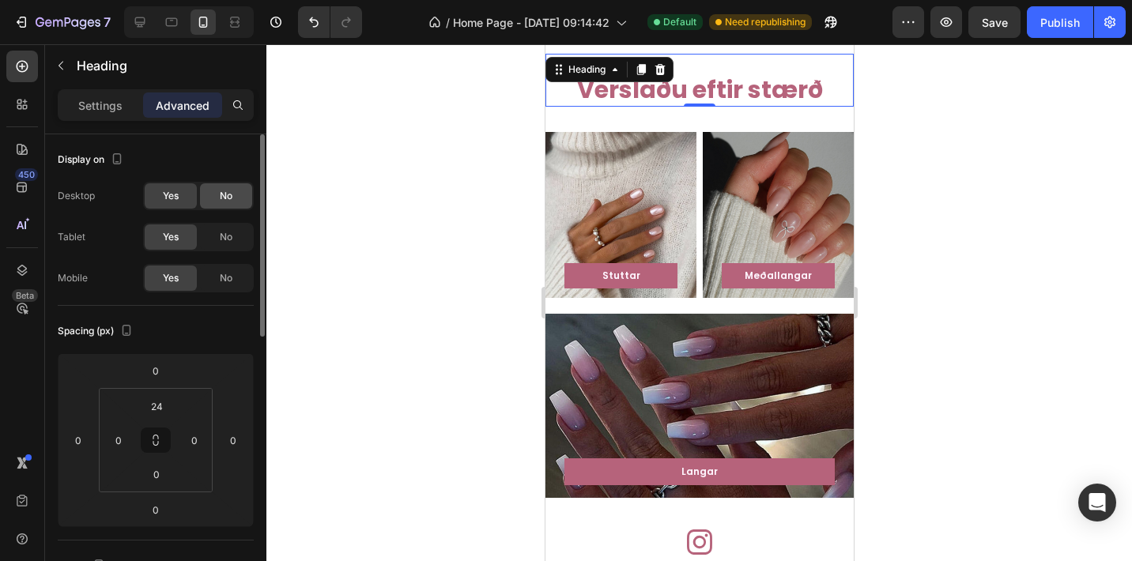
click at [217, 199] on div "No" at bounding box center [226, 195] width 52 height 25
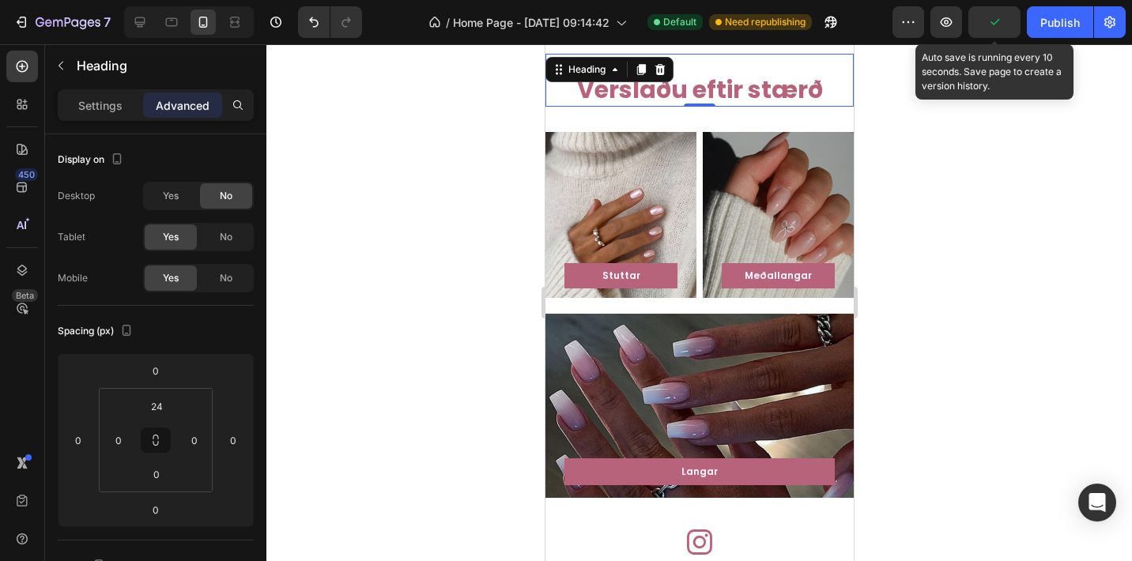
click at [990, 29] on icon "button" at bounding box center [994, 22] width 16 height 16
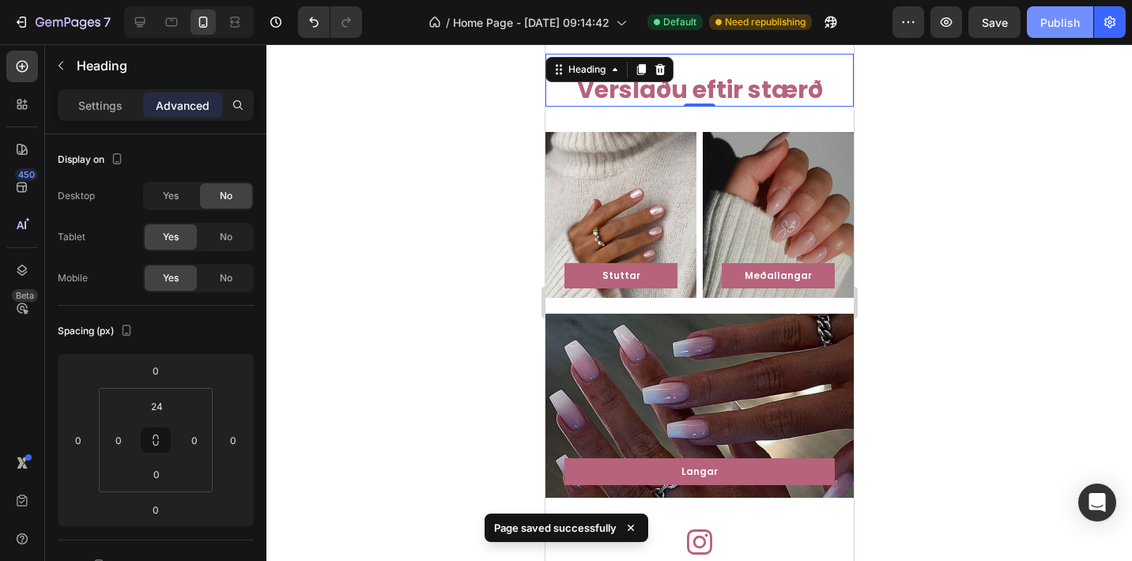
click at [1056, 32] on button "Publish" at bounding box center [1059, 22] width 66 height 32
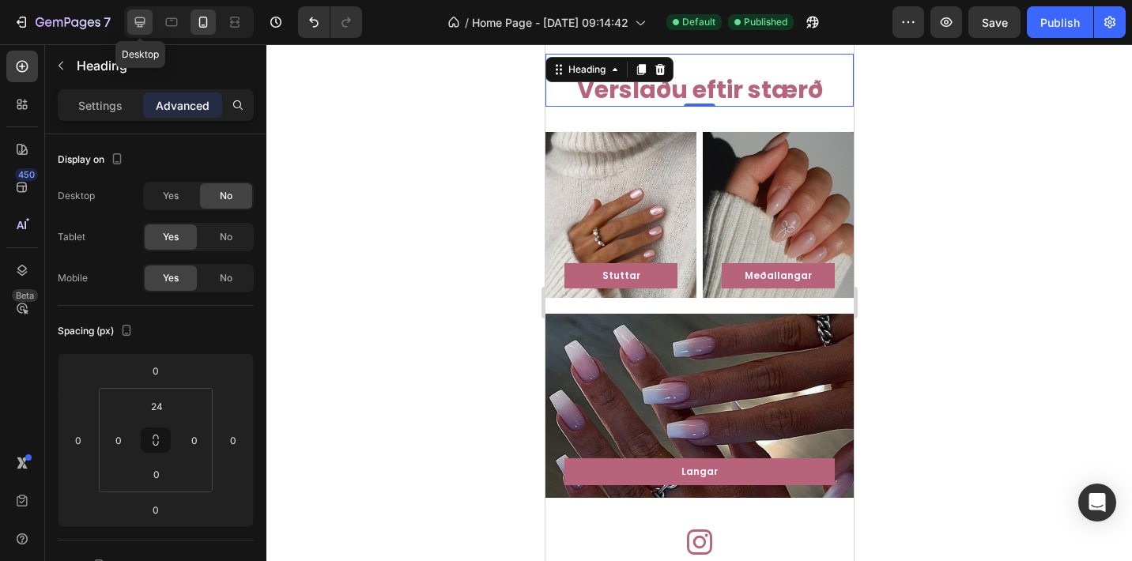
click at [146, 27] on icon at bounding box center [140, 22] width 16 height 16
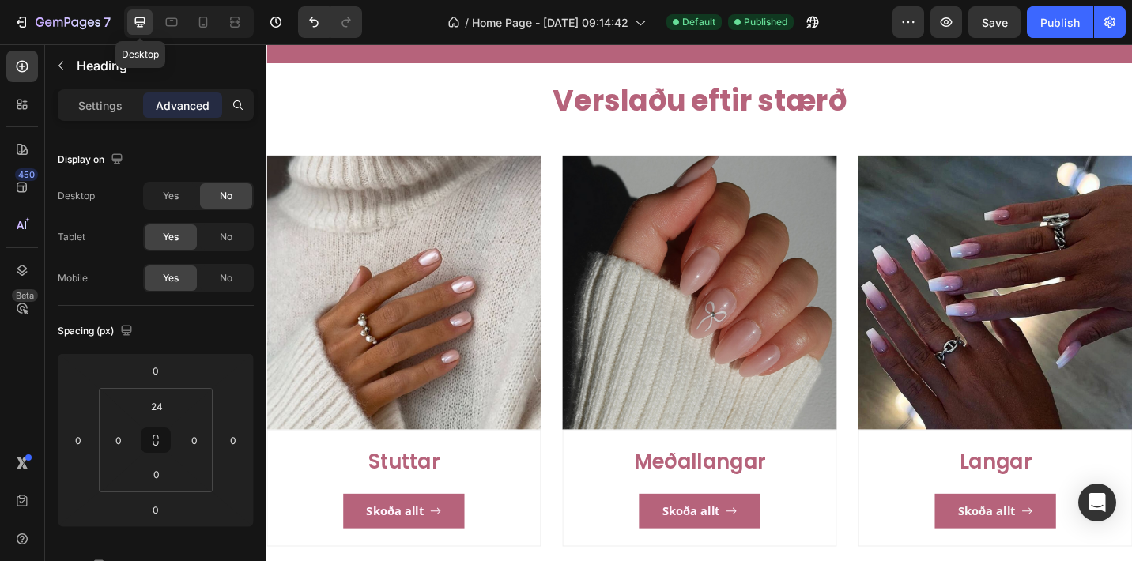
type input "0"
type input "Auto"
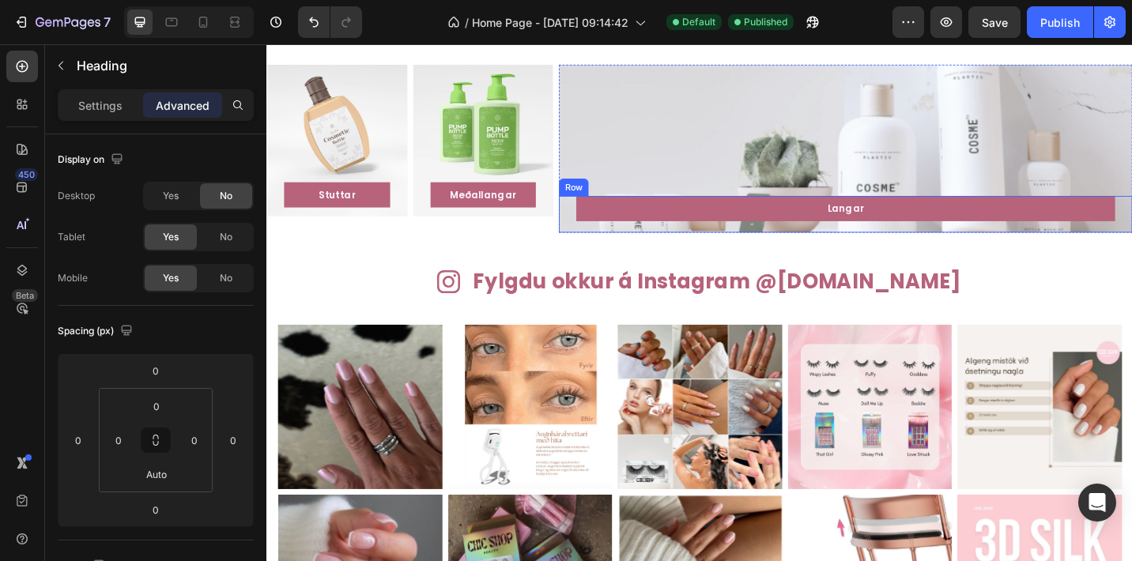
scroll to position [1331, 0]
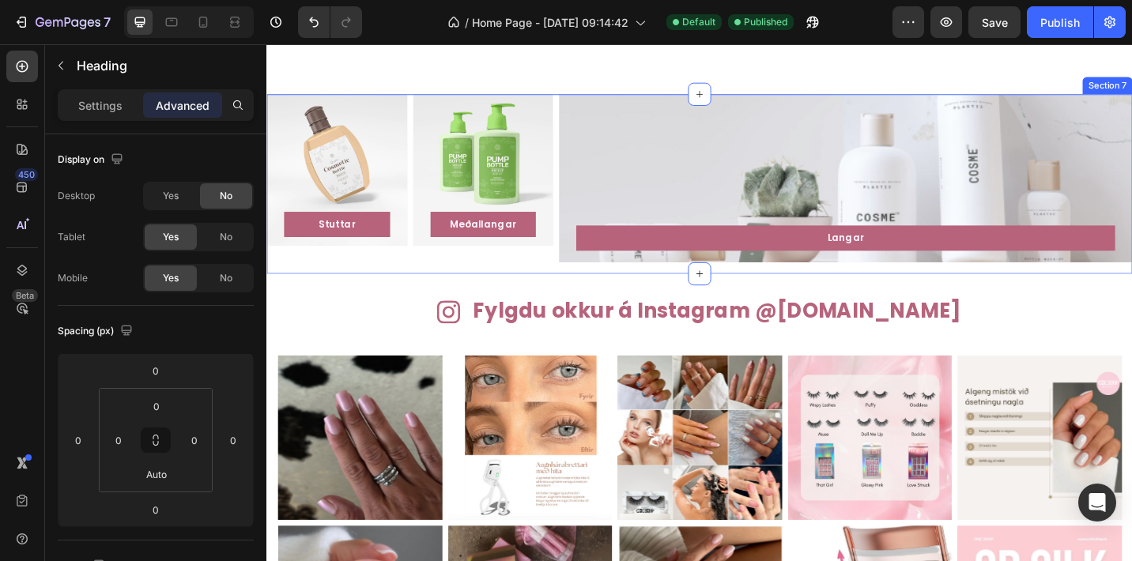
click at [476, 293] on div "Stuttar Button Row Hero Banner Meðallangar Button Row Hero Banner Row" at bounding box center [423, 197] width 314 height 197
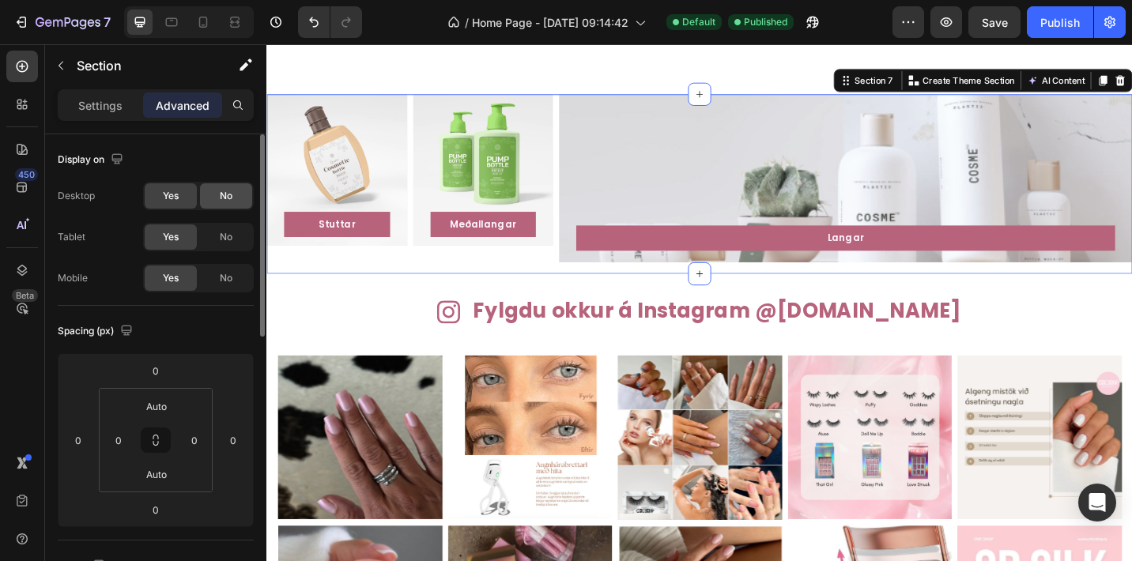
click at [220, 202] on span "No" at bounding box center [226, 196] width 13 height 14
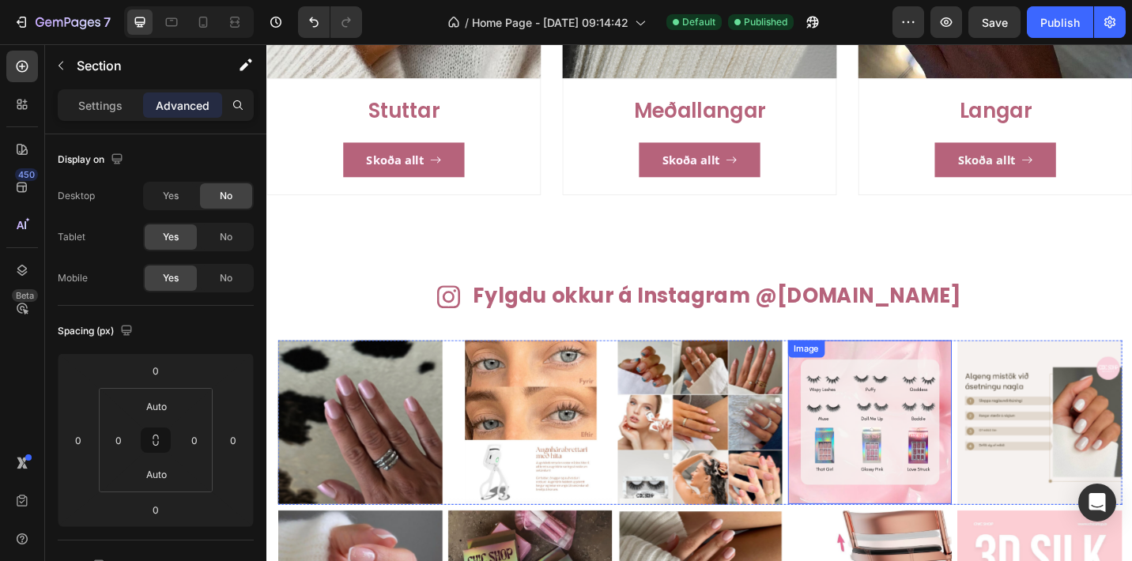
scroll to position [1131, 0]
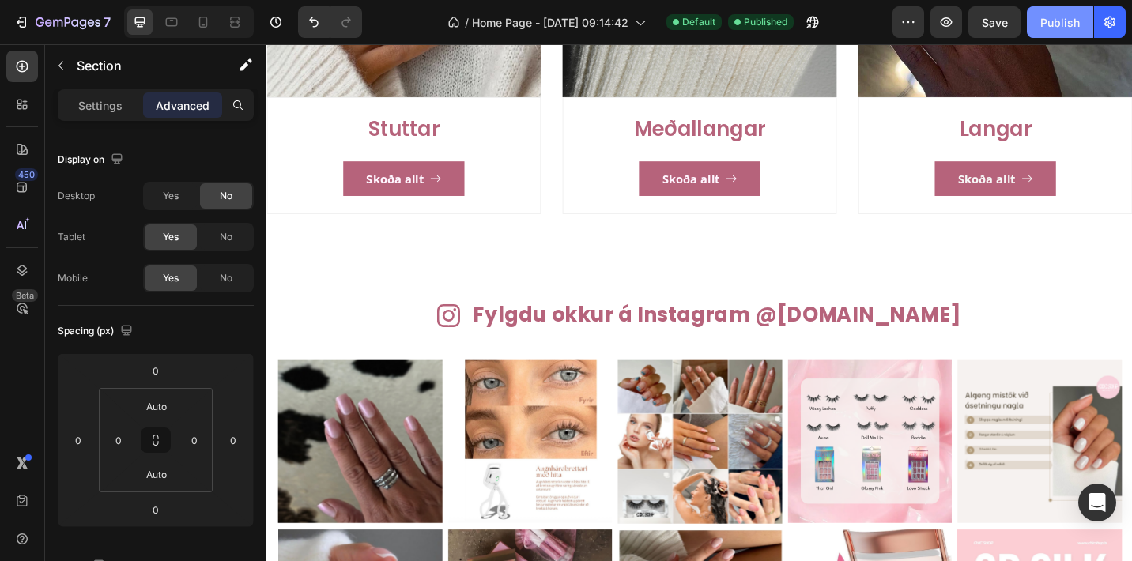
click at [1053, 21] on div "Publish" at bounding box center [1060, 22] width 40 height 17
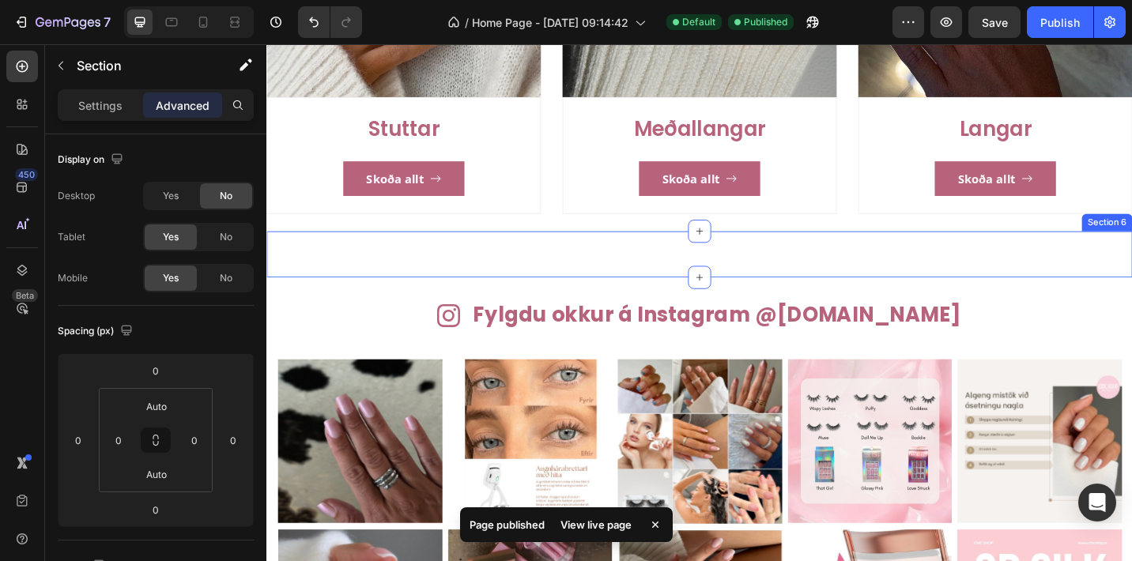
click at [852, 273] on div "Verslaðu eftir stærð Heading Section 6" at bounding box center [740, 274] width 948 height 51
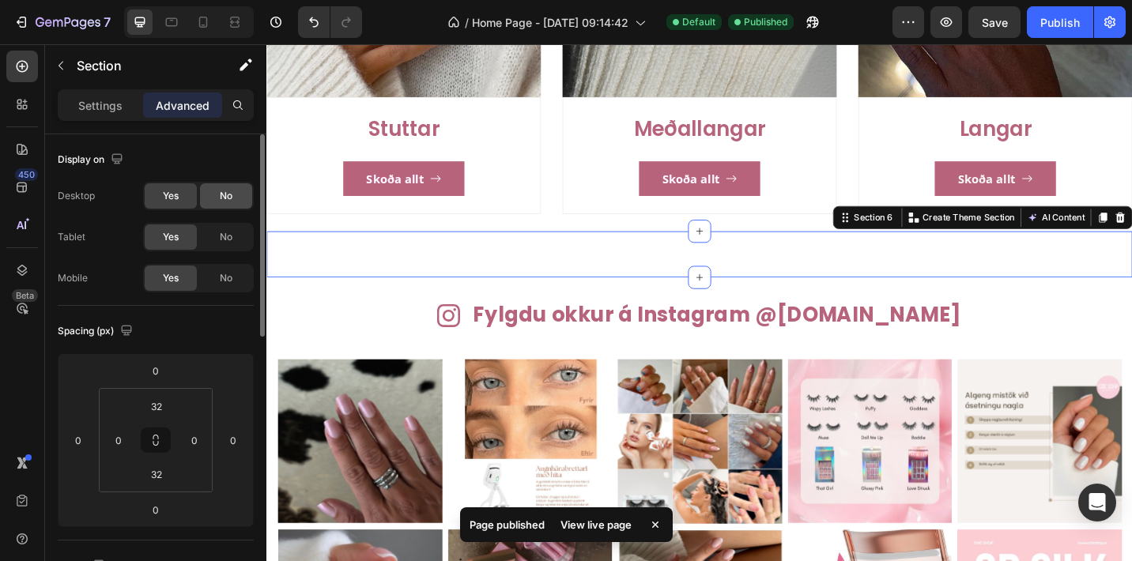
click at [217, 198] on div "No" at bounding box center [226, 195] width 52 height 25
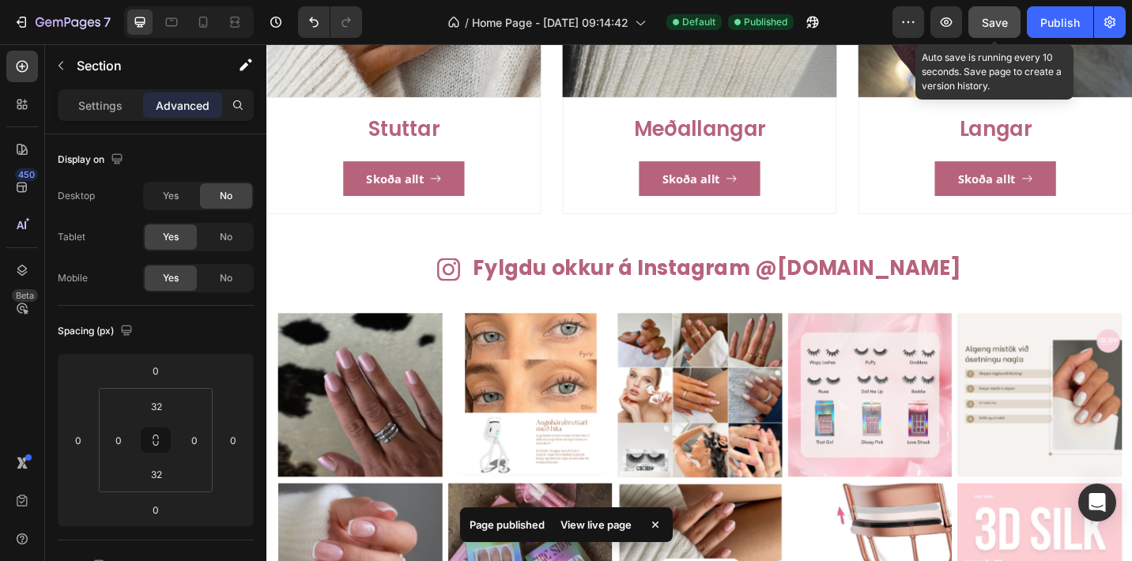
click at [993, 32] on button "Save" at bounding box center [994, 22] width 52 height 32
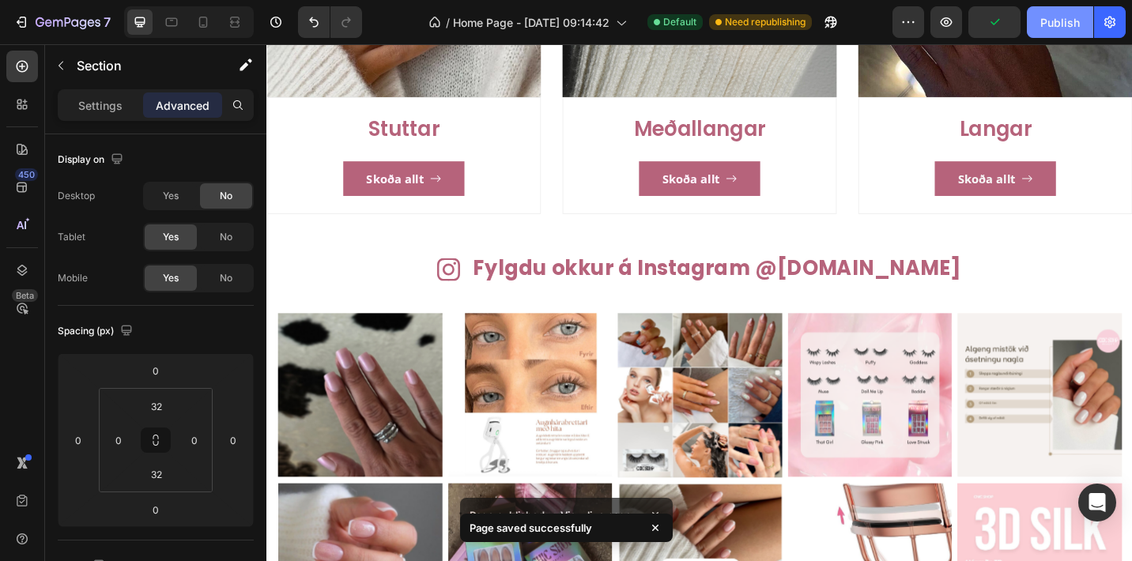
click at [1062, 32] on button "Publish" at bounding box center [1059, 22] width 66 height 32
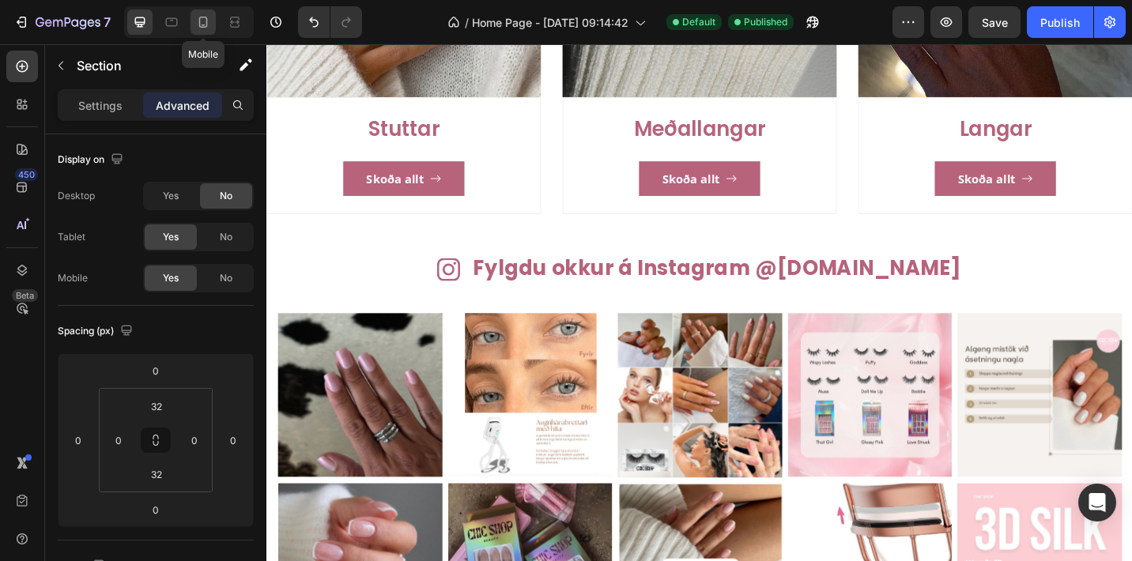
click at [205, 27] on icon at bounding box center [203, 22] width 9 height 11
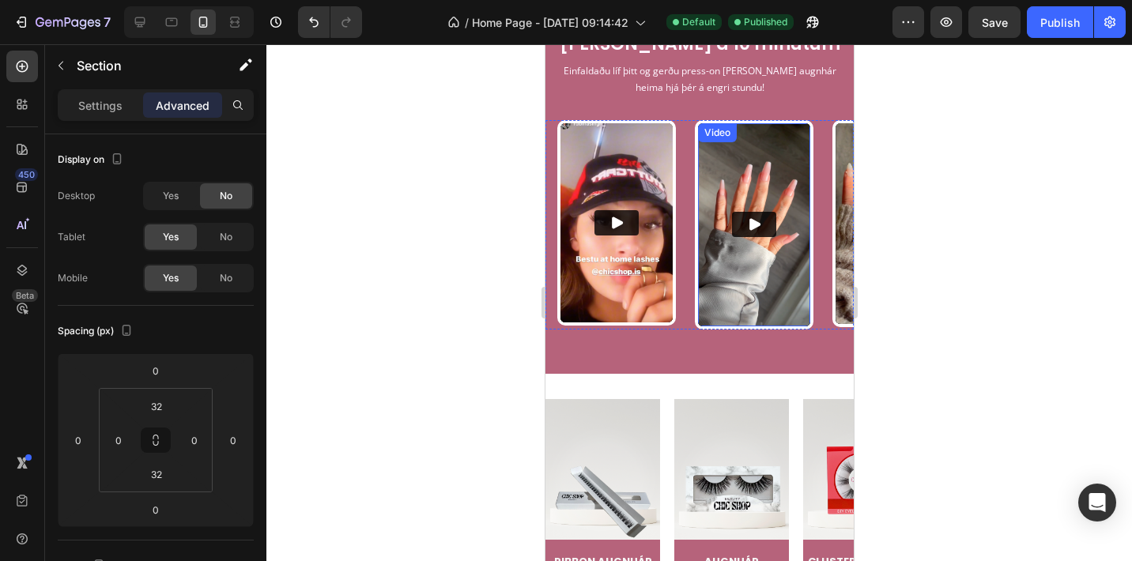
scroll to position [2284, 0]
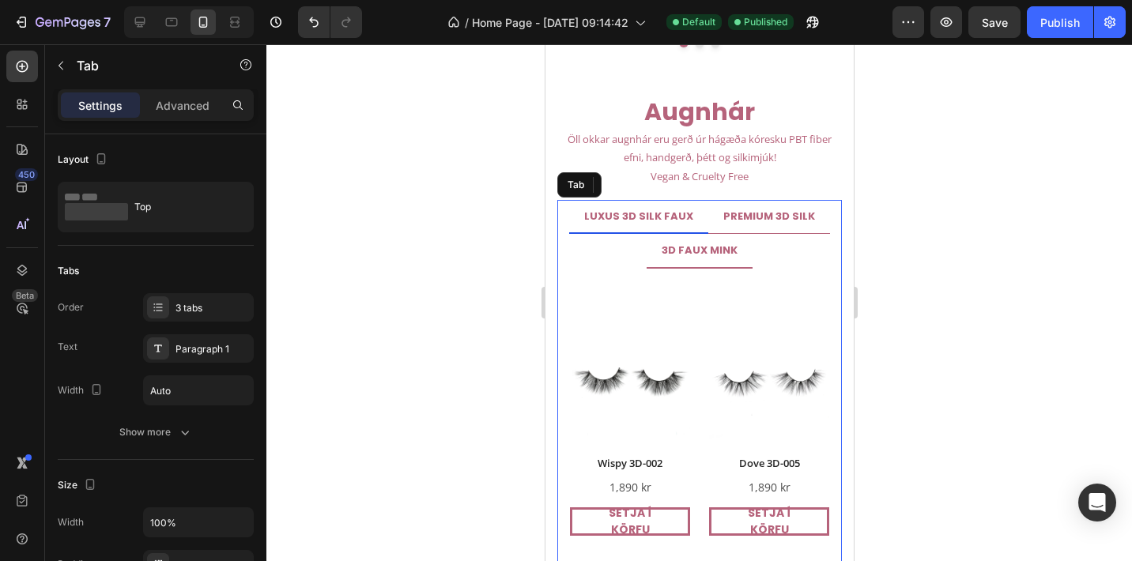
click at [704, 253] on strong "3D FAUX MINK" at bounding box center [699, 250] width 76 height 15
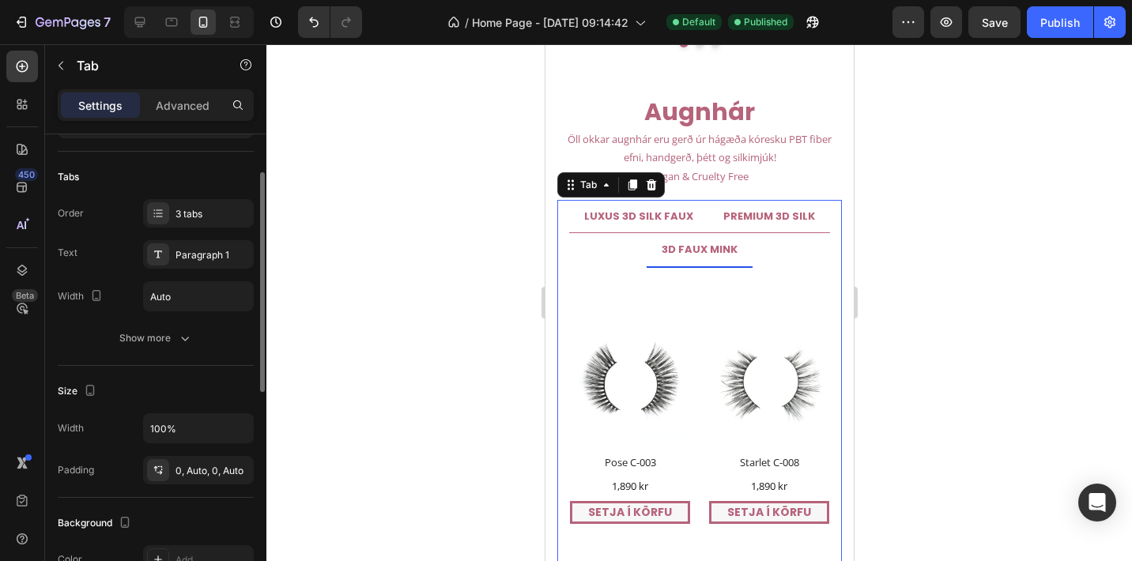
scroll to position [0, 0]
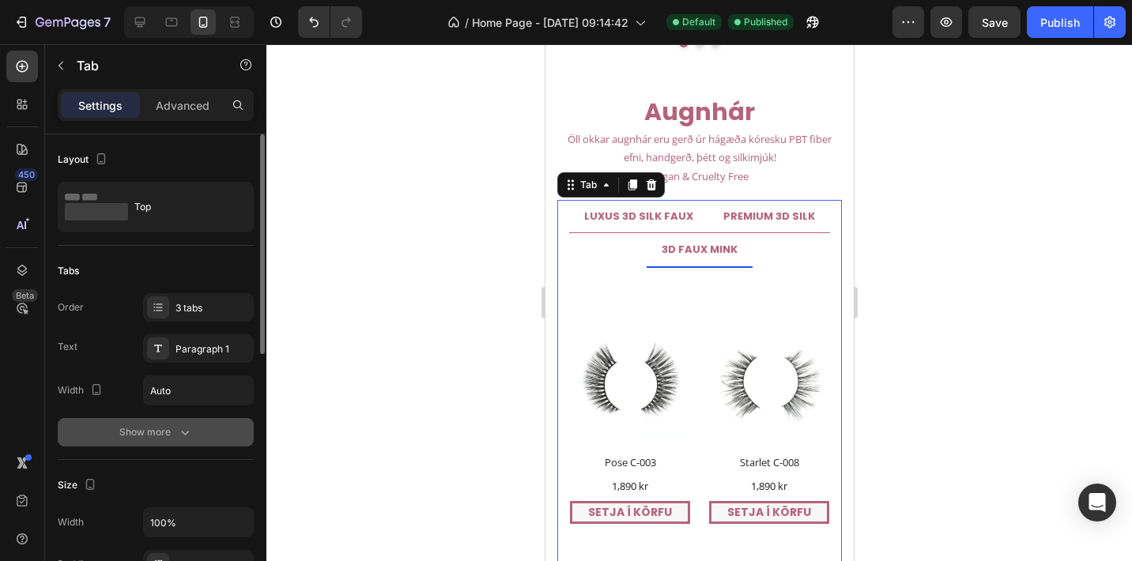
click at [170, 432] on div "Show more" at bounding box center [155, 432] width 73 height 16
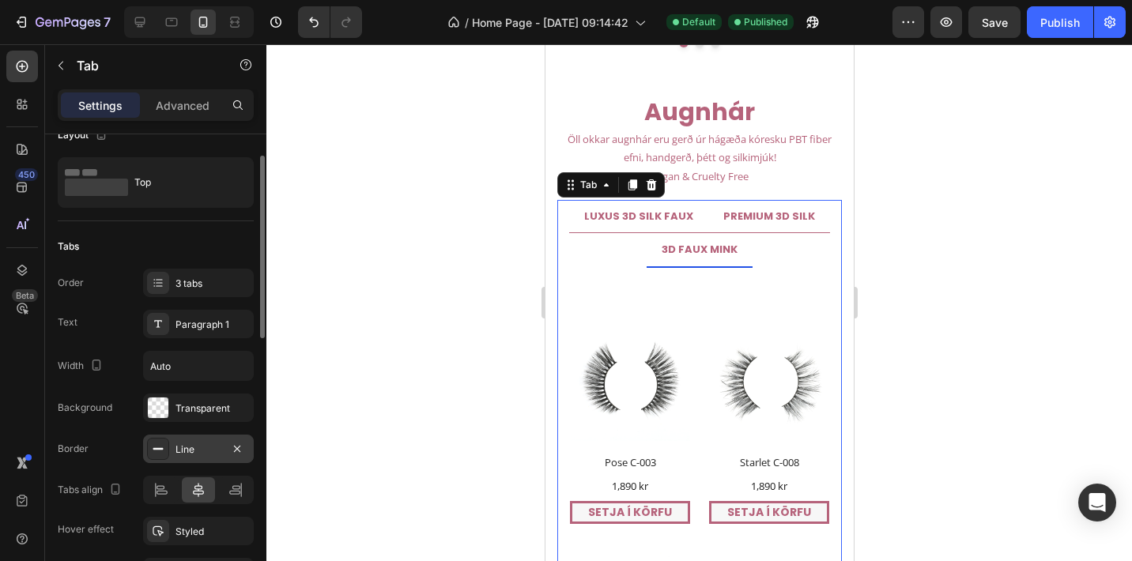
scroll to position [24, 0]
click at [709, 249] on strong "3D FAUX MINK" at bounding box center [699, 249] width 76 height 15
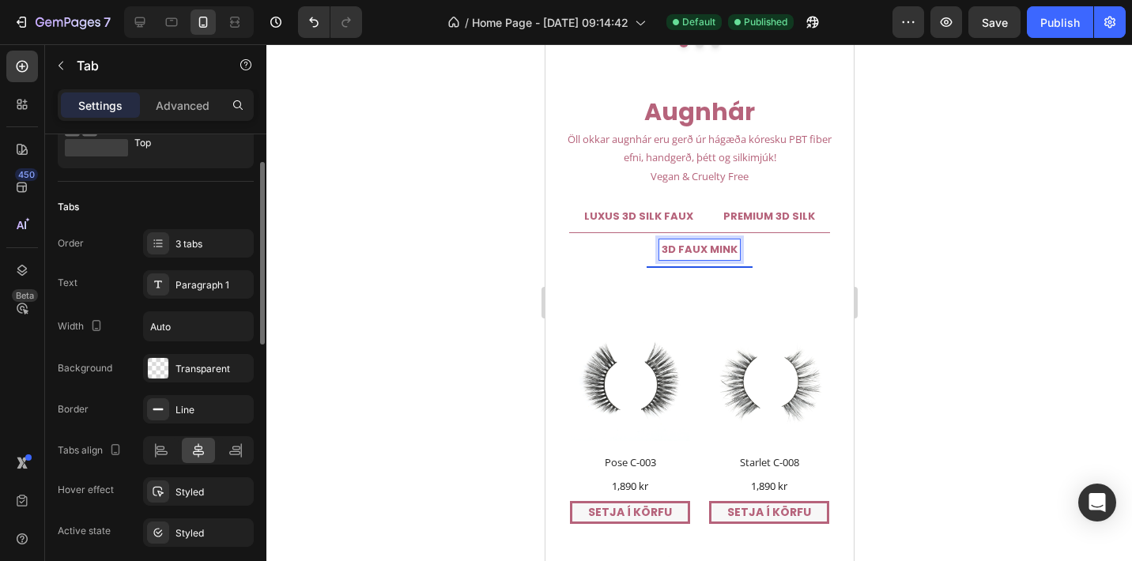
scroll to position [66, 0]
click at [202, 279] on div "Paragraph 1" at bounding box center [212, 283] width 74 height 14
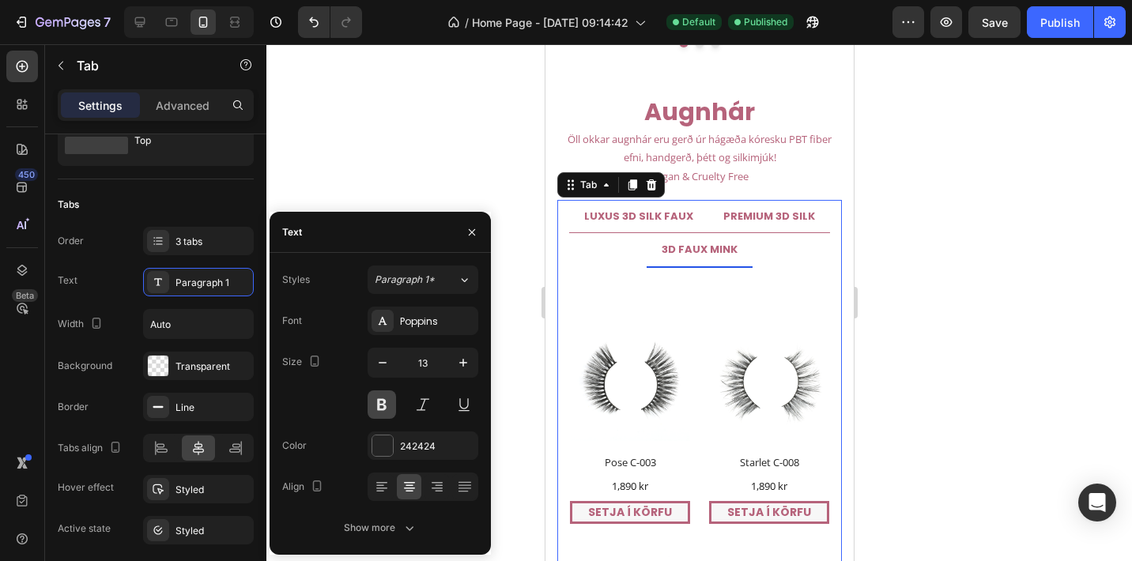
click at [387, 406] on button at bounding box center [381, 404] width 28 height 28
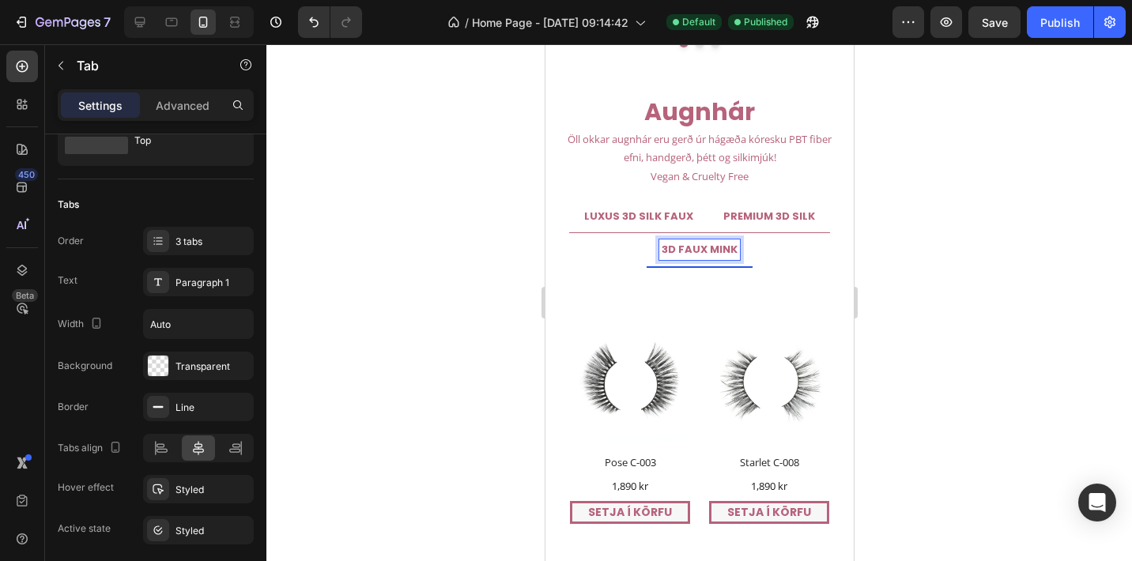
click at [727, 247] on strong "3D FAUX MINK" at bounding box center [699, 249] width 76 height 15
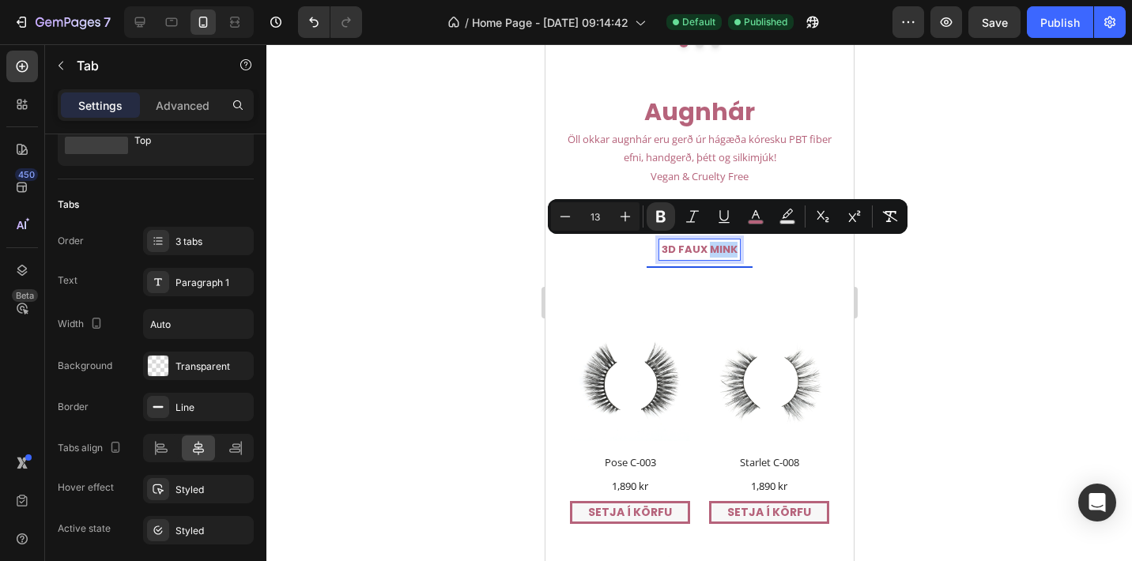
click at [710, 249] on strong "3D FAUX MINK" at bounding box center [699, 249] width 76 height 15
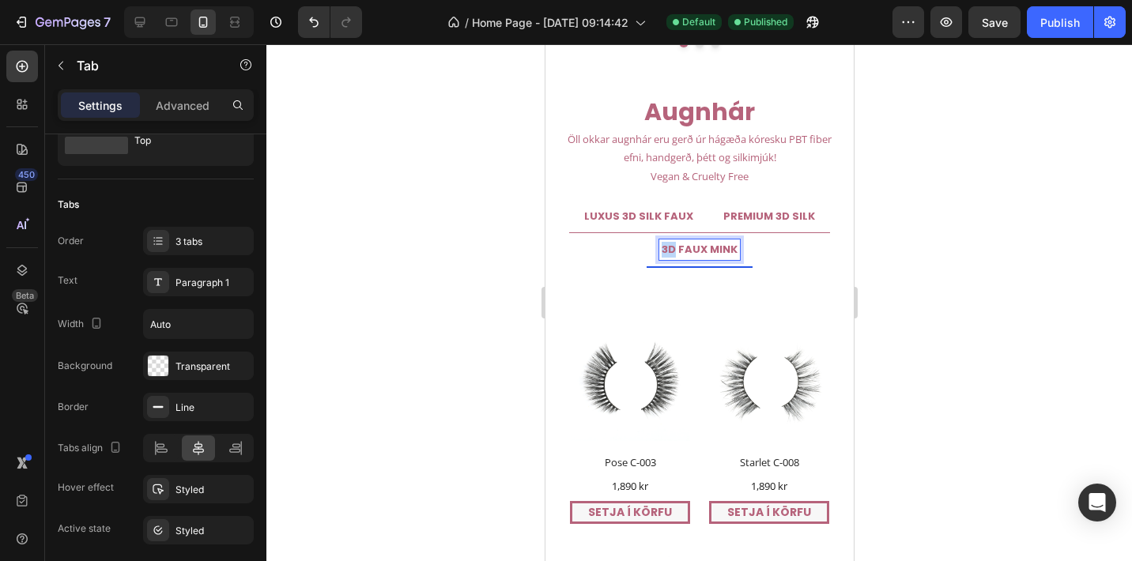
click at [662, 248] on strong "3D FAUX MINK" at bounding box center [699, 249] width 76 height 15
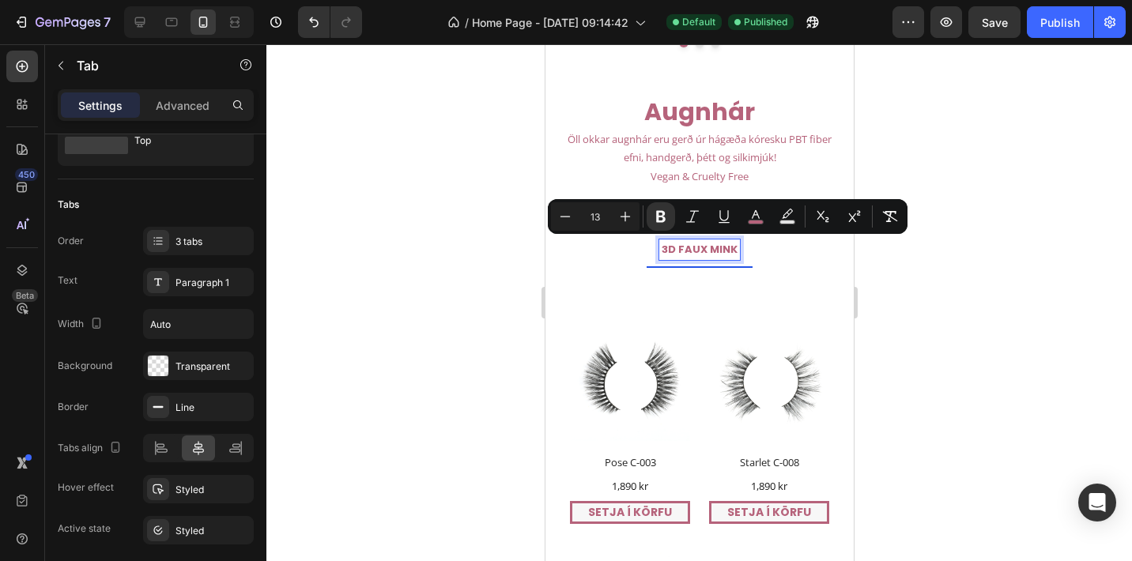
click at [678, 250] on strong "3D FAUX MINK" at bounding box center [699, 249] width 76 height 15
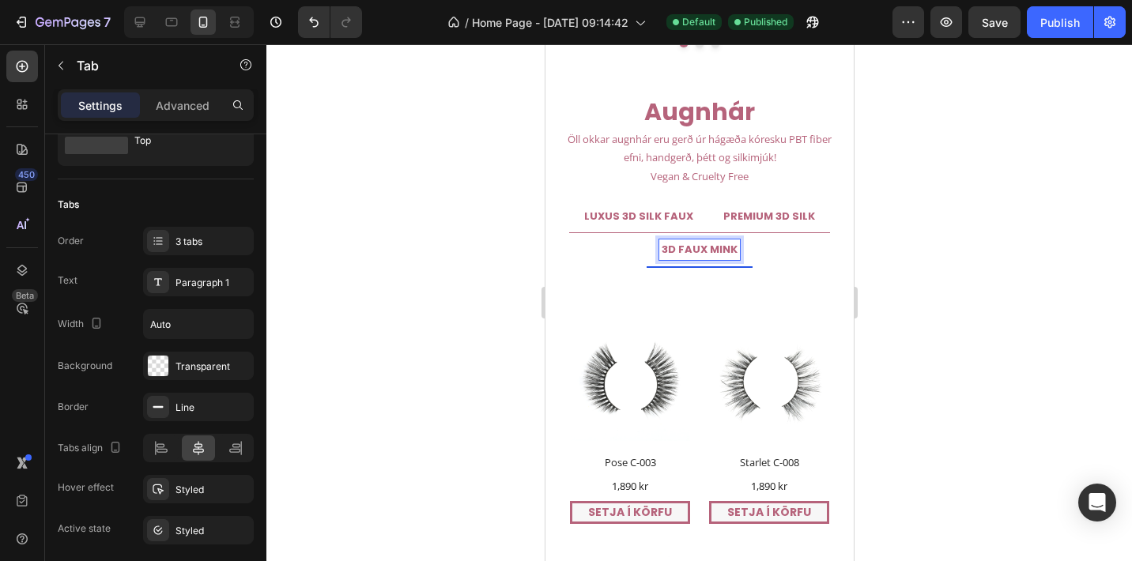
click at [702, 249] on strong "3D FAUX MINK" at bounding box center [699, 249] width 76 height 15
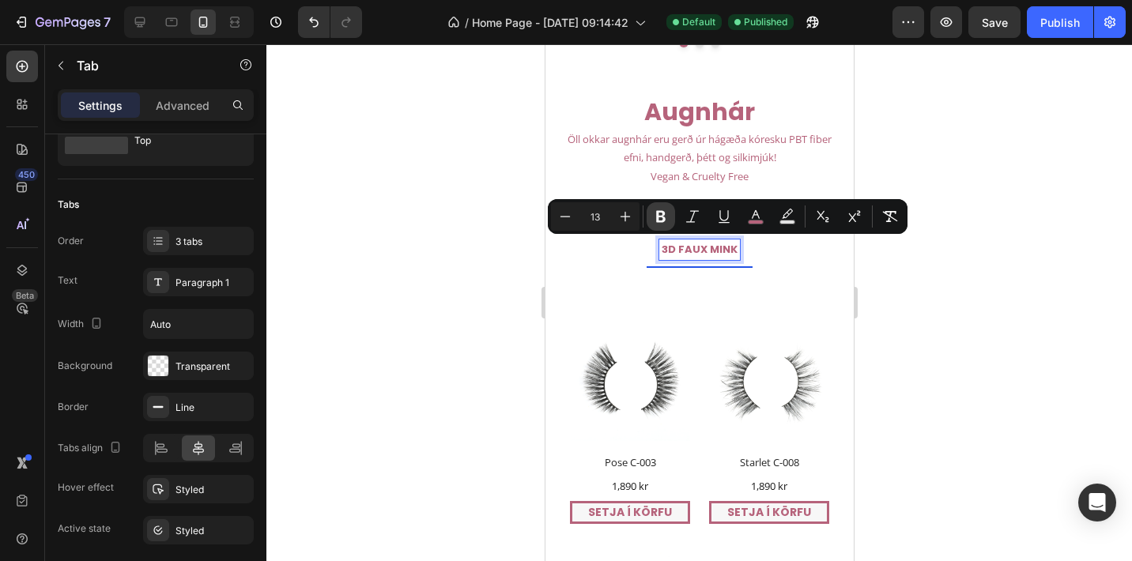
click at [665, 221] on icon "Editor contextual toolbar" at bounding box center [661, 217] width 16 height 16
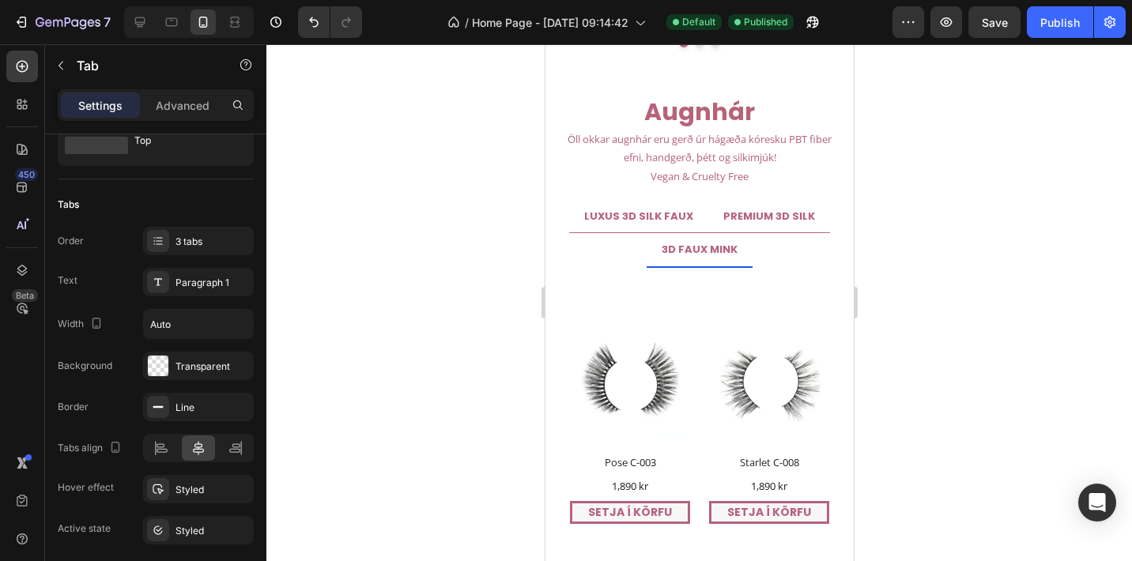
click at [680, 252] on span "3D FAUX MINK" at bounding box center [699, 249] width 76 height 15
click at [661, 244] on div "3D FAUX MINK" at bounding box center [698, 249] width 81 height 21
click at [662, 244] on span "3D FAUX MINK" at bounding box center [699, 249] width 76 height 15
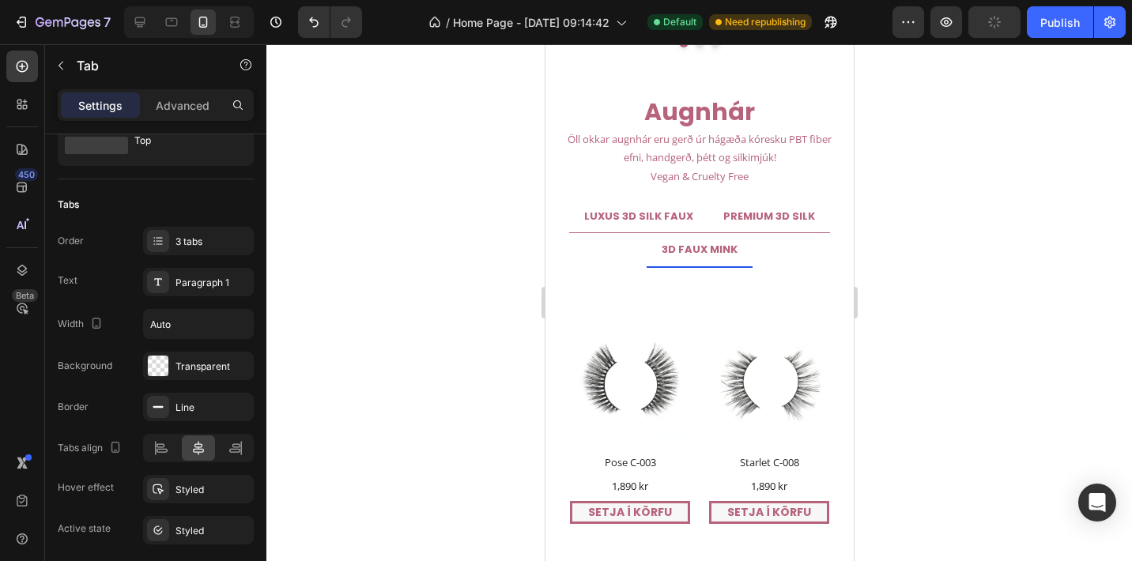
click at [677, 246] on span "3D FAUX MINK" at bounding box center [699, 249] width 76 height 15
click at [706, 246] on span "3D FAUX MINK" at bounding box center [699, 249] width 76 height 15
click at [728, 248] on span "3D FAUX MINK" at bounding box center [699, 249] width 76 height 15
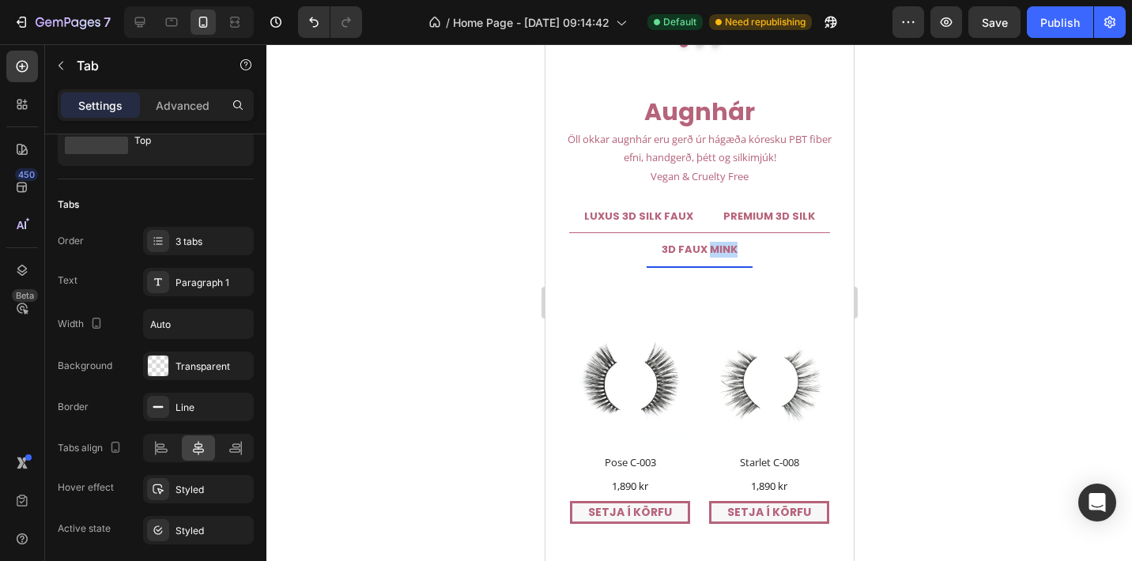
click at [710, 245] on span "3D FAUX MINK" at bounding box center [699, 249] width 76 height 15
drag, startPoint x: 662, startPoint y: 249, endPoint x: 736, endPoint y: 250, distance: 74.3
click at [691, 244] on span "3D FAUX MINK" at bounding box center [699, 249] width 76 height 15
click at [671, 251] on span "3D FAUX MINK" at bounding box center [699, 249] width 76 height 15
click at [680, 247] on span "3D FAUX MINK" at bounding box center [699, 249] width 76 height 15
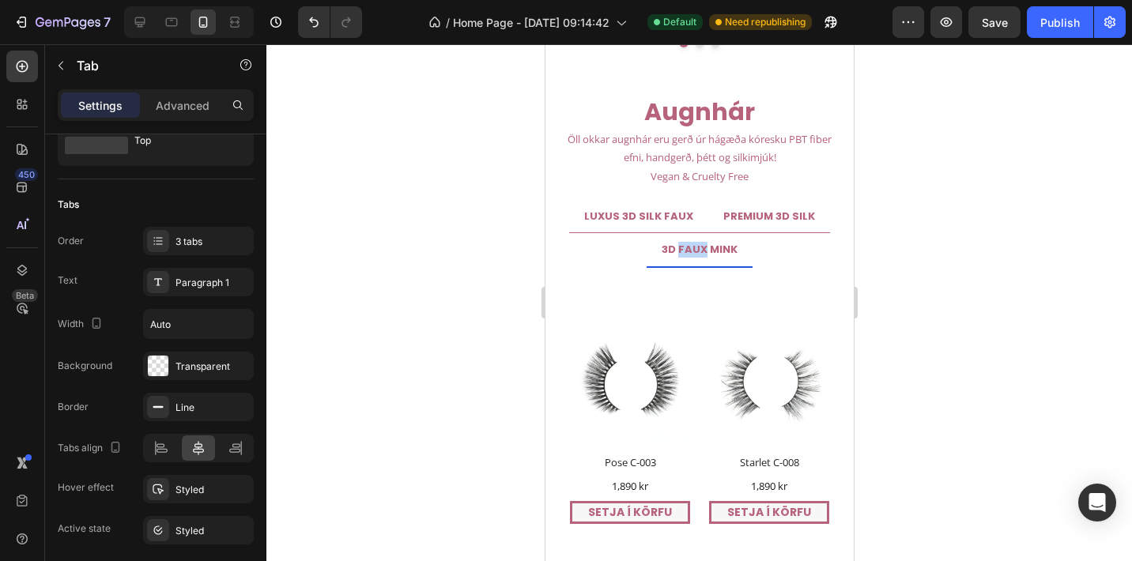
click at [680, 247] on span "3D FAUX MINK" at bounding box center [699, 249] width 76 height 15
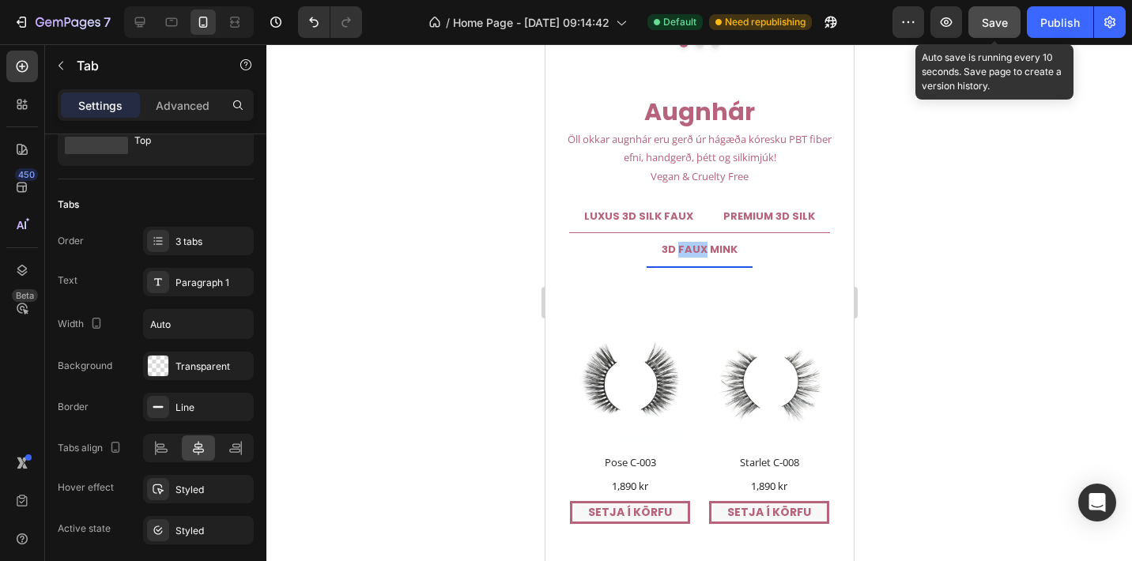
click at [982, 22] on span "Save" at bounding box center [994, 22] width 26 height 13
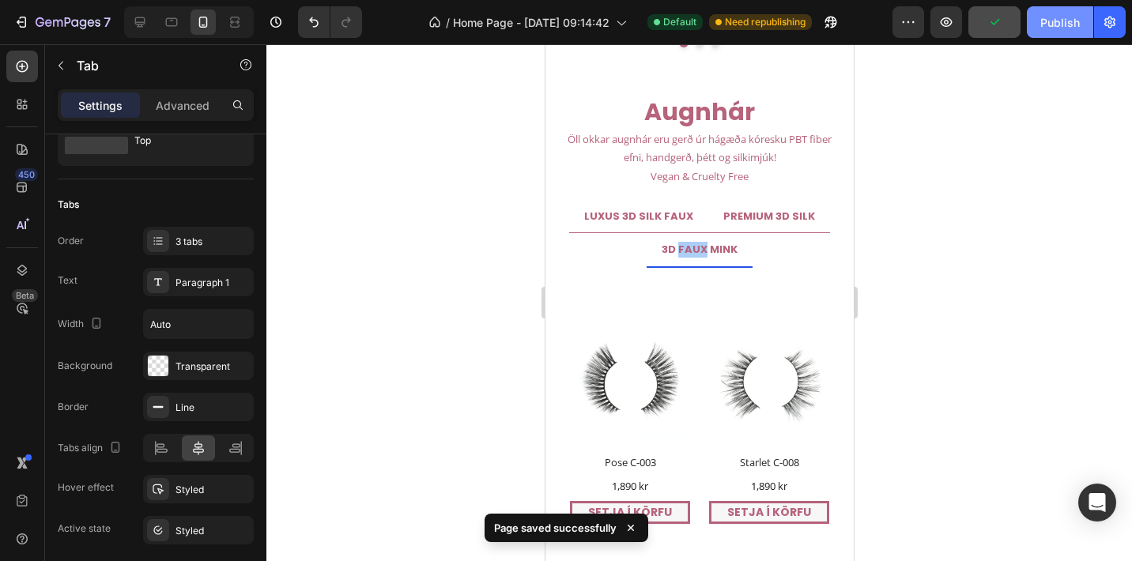
click at [1056, 19] on div "Publish" at bounding box center [1060, 22] width 40 height 17
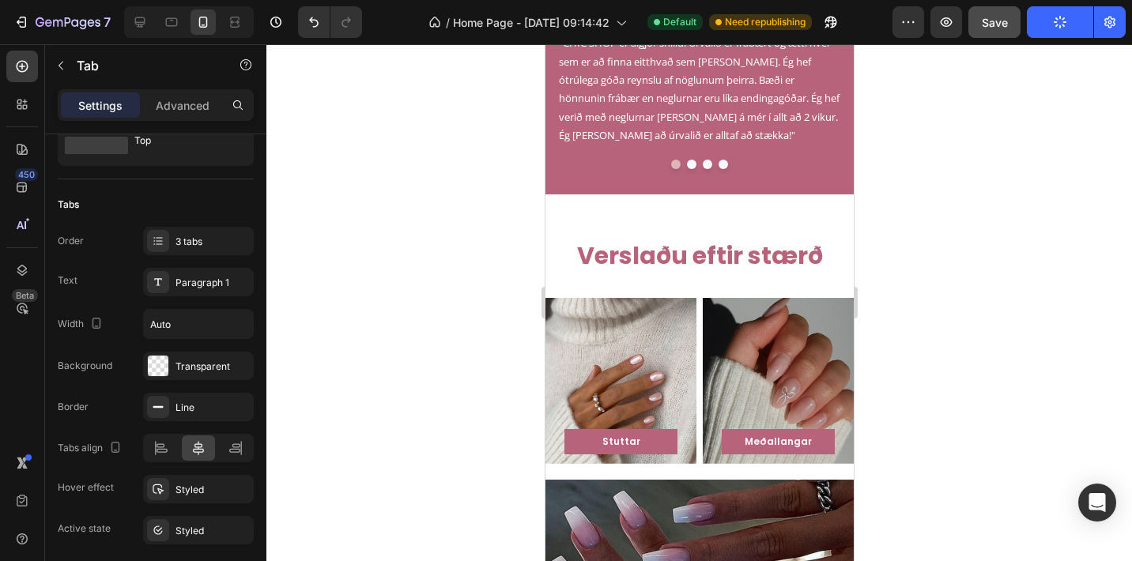
scroll to position [311, 0]
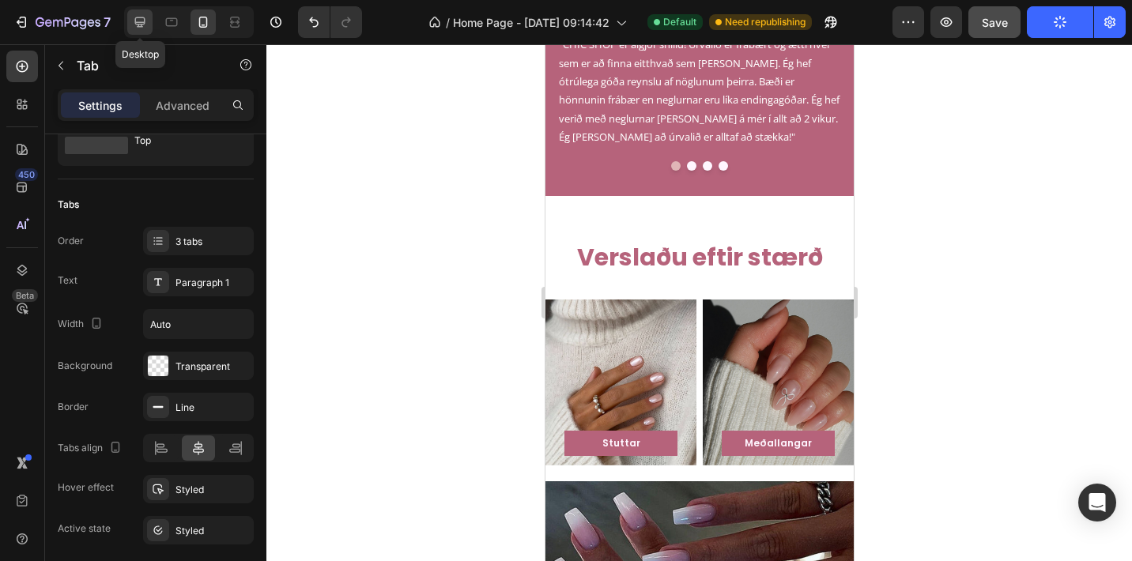
click at [141, 28] on icon at bounding box center [140, 22] width 16 height 16
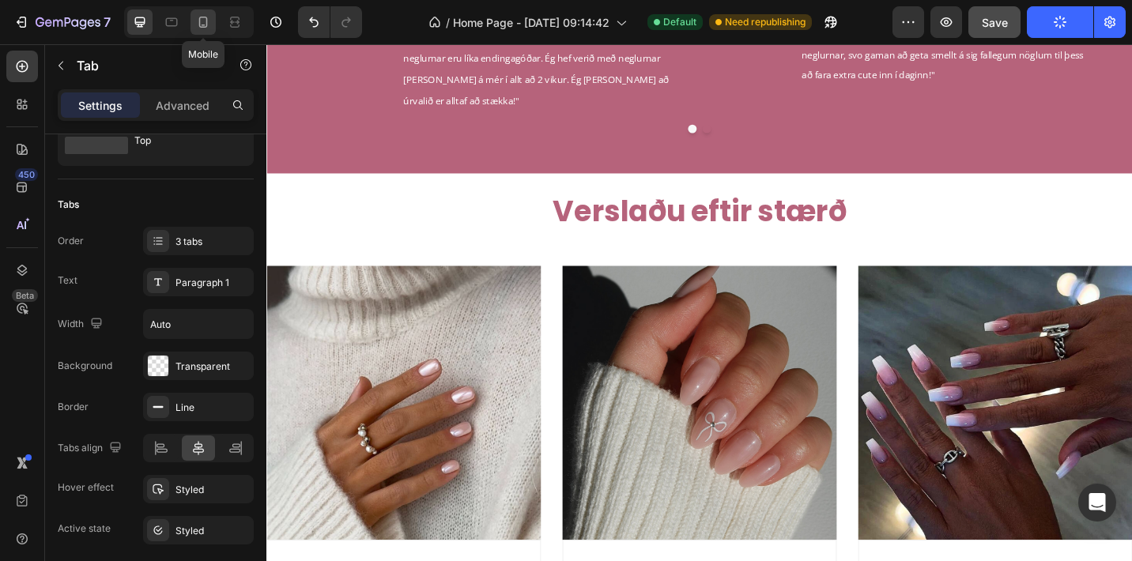
click at [204, 22] on icon at bounding box center [203, 22] width 16 height 16
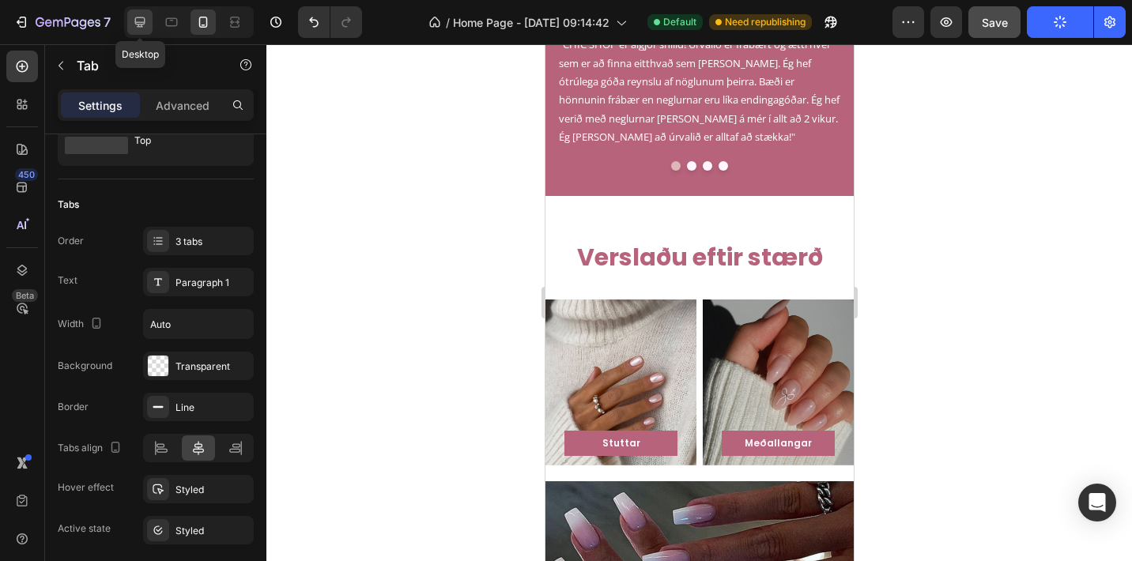
click at [137, 22] on icon at bounding box center [140, 22] width 10 height 10
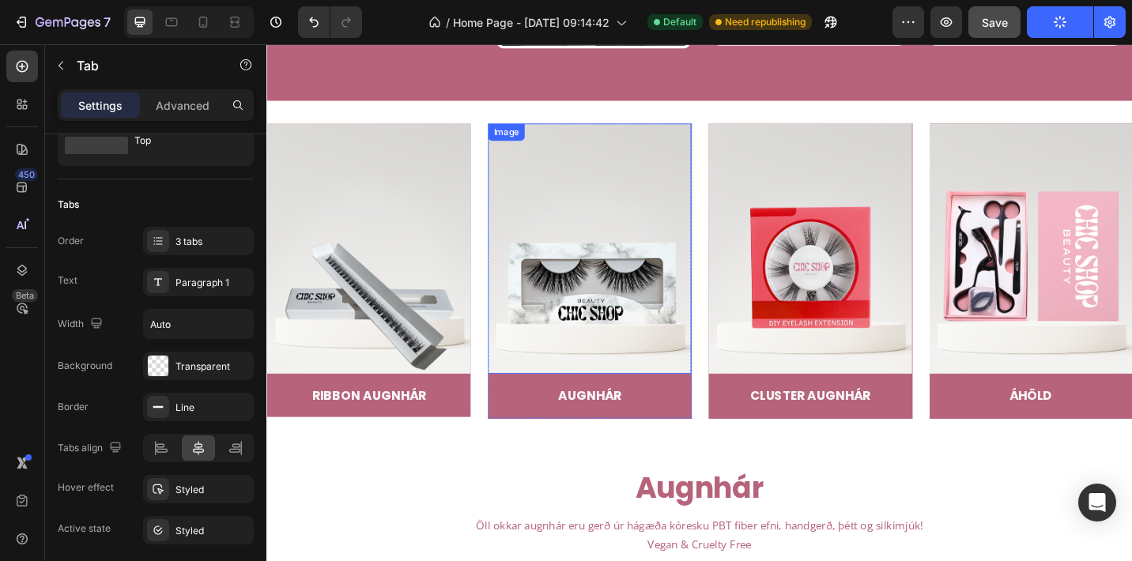
scroll to position [3167, 0]
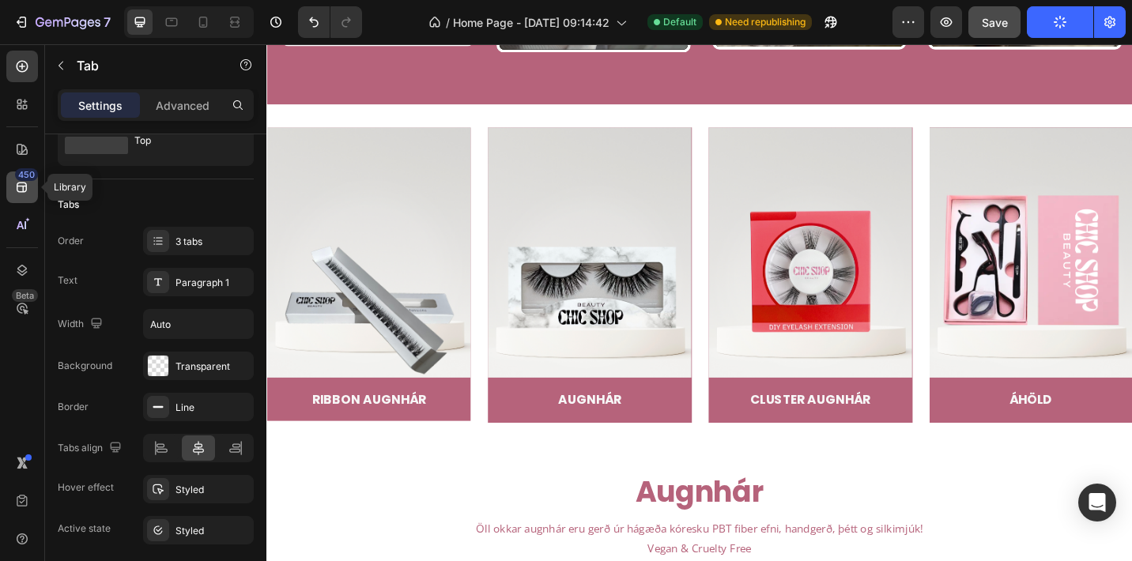
click at [24, 192] on icon at bounding box center [22, 188] width 10 height 10
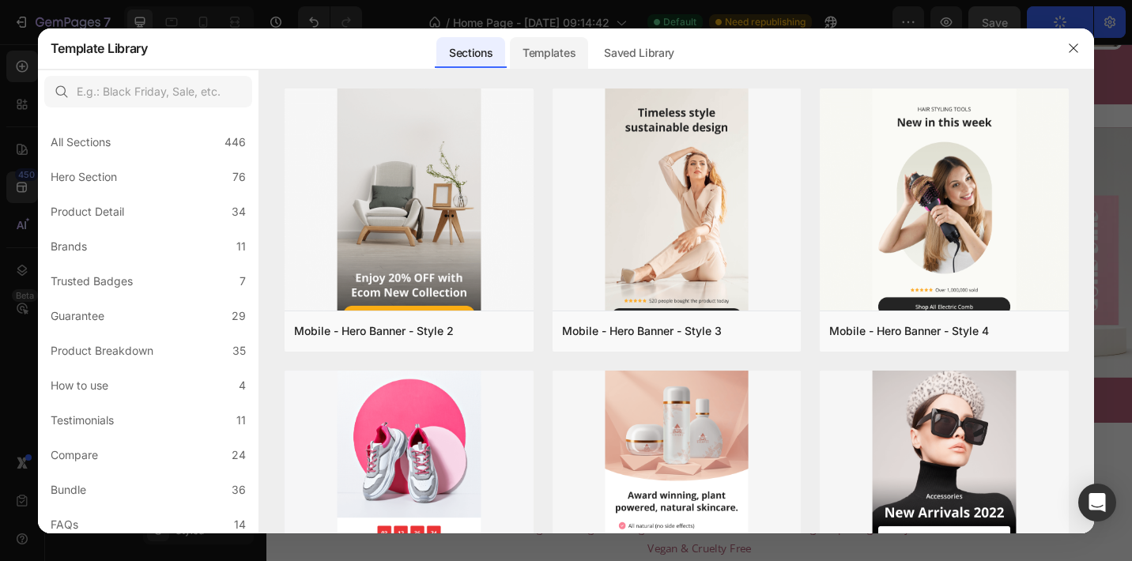
click at [545, 54] on div "Templates" at bounding box center [549, 53] width 78 height 32
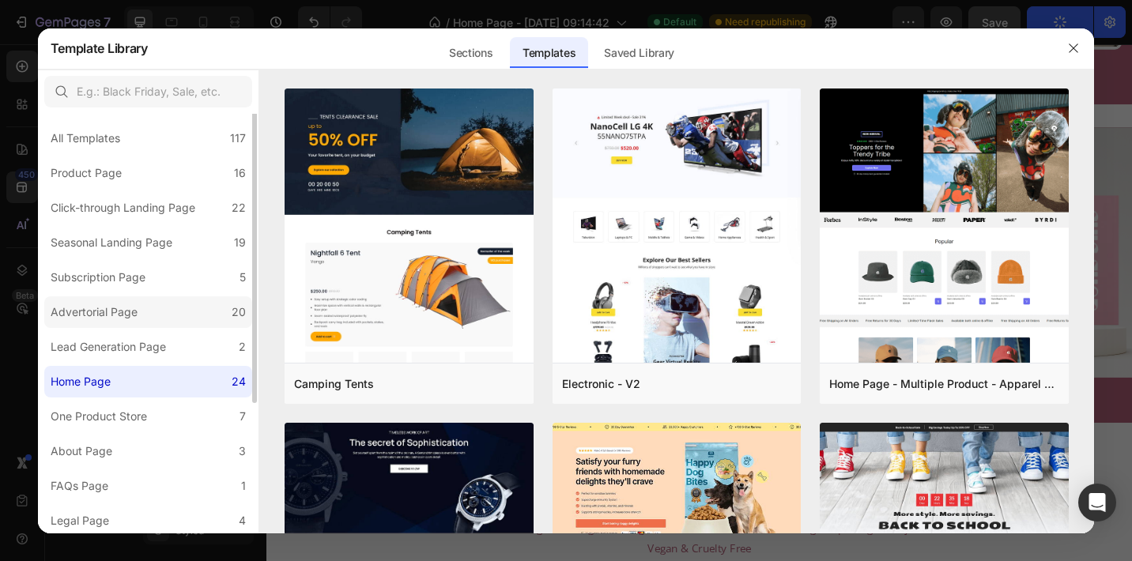
scroll to position [0, 0]
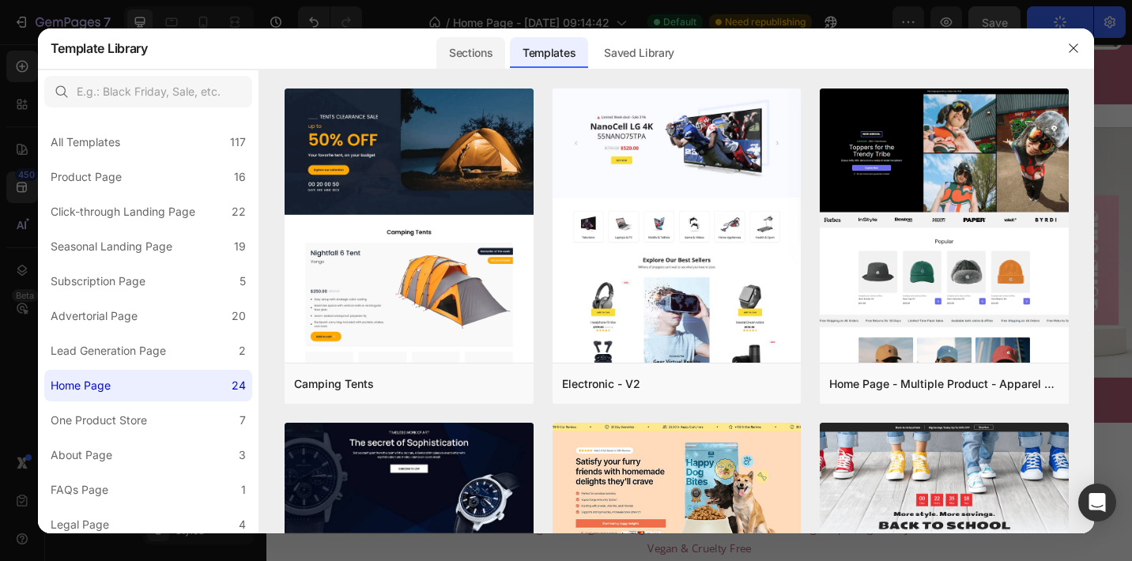
click at [491, 55] on div "Sections" at bounding box center [470, 53] width 69 height 32
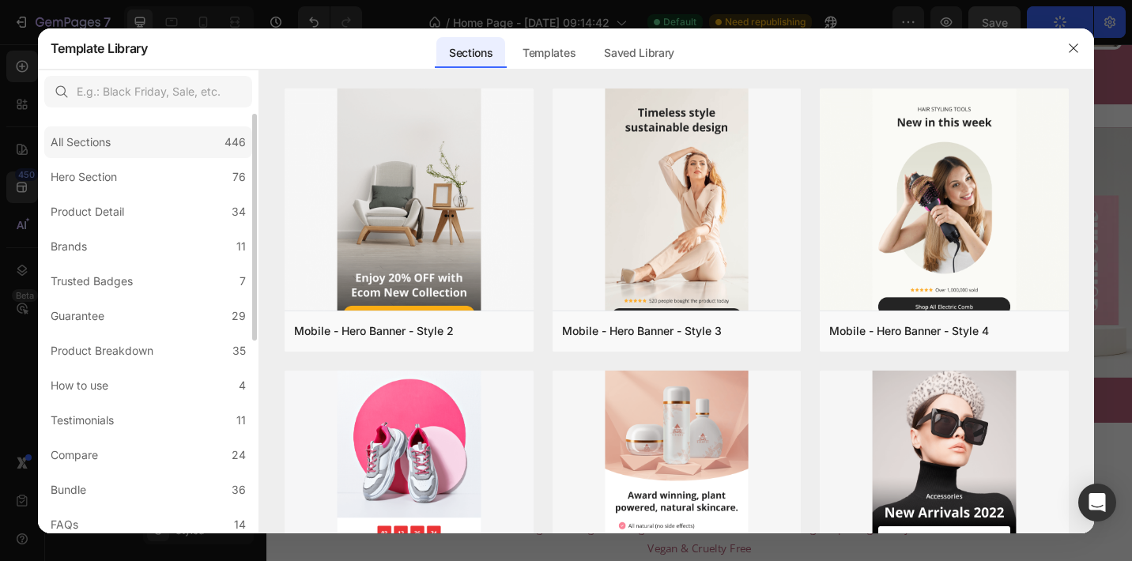
click at [195, 137] on div "All Sections 446" at bounding box center [148, 142] width 208 height 32
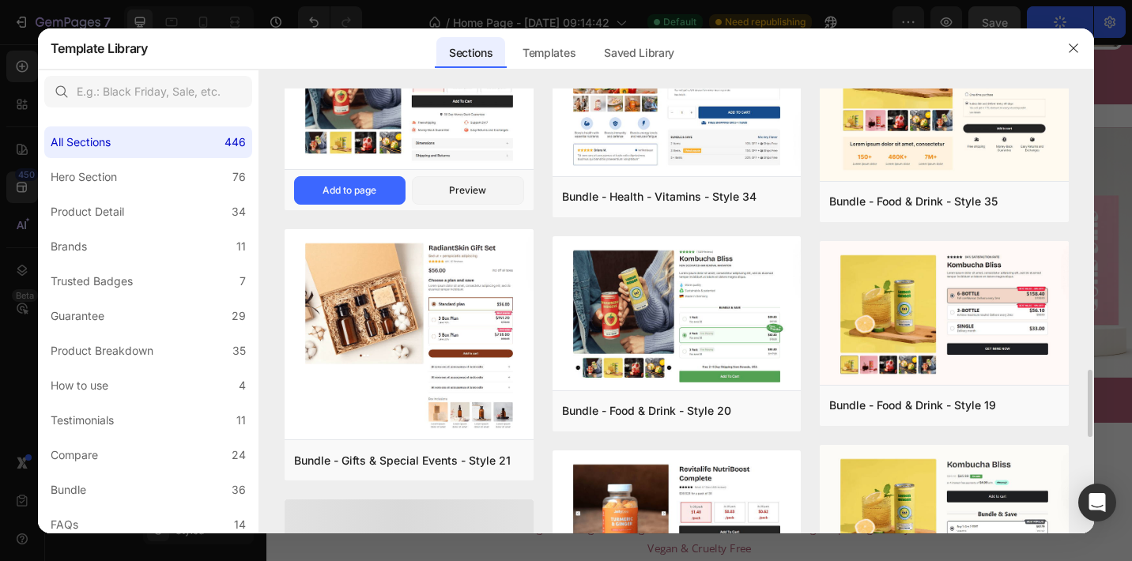
scroll to position [1490, 0]
